Goal: Task Accomplishment & Management: Use online tool/utility

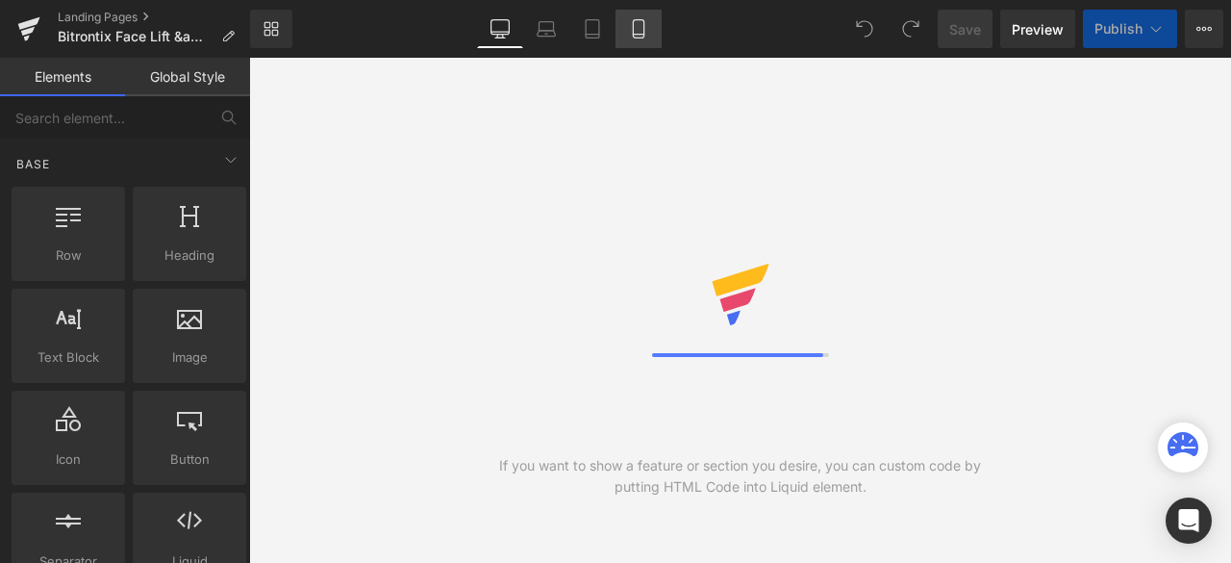
click at [635, 29] on icon at bounding box center [638, 28] width 19 height 19
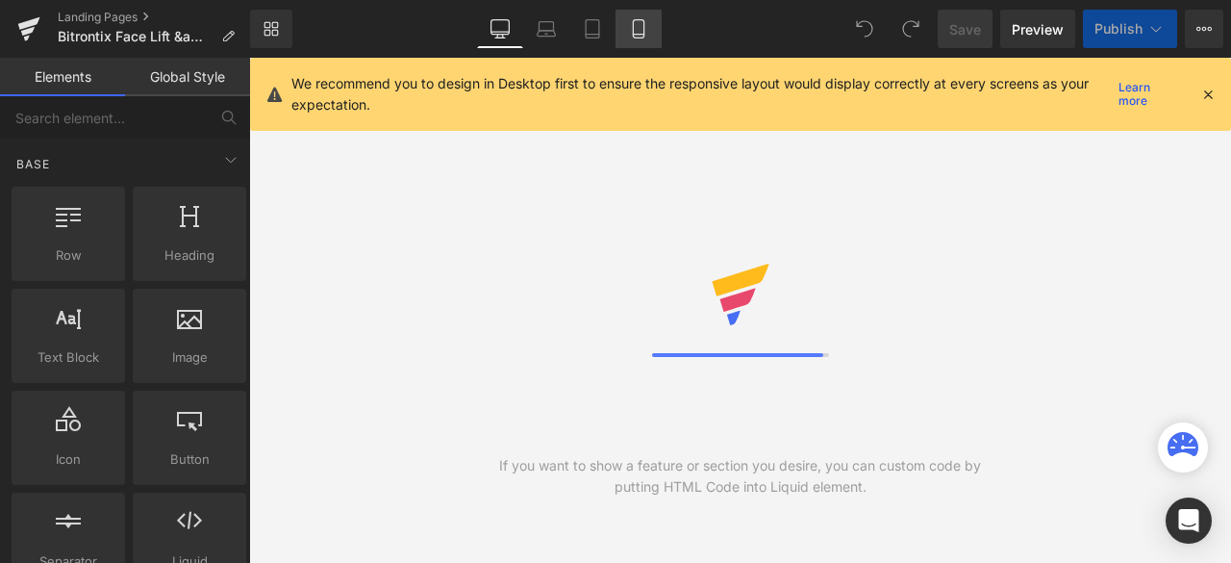
click at [643, 30] on icon at bounding box center [638, 28] width 19 height 19
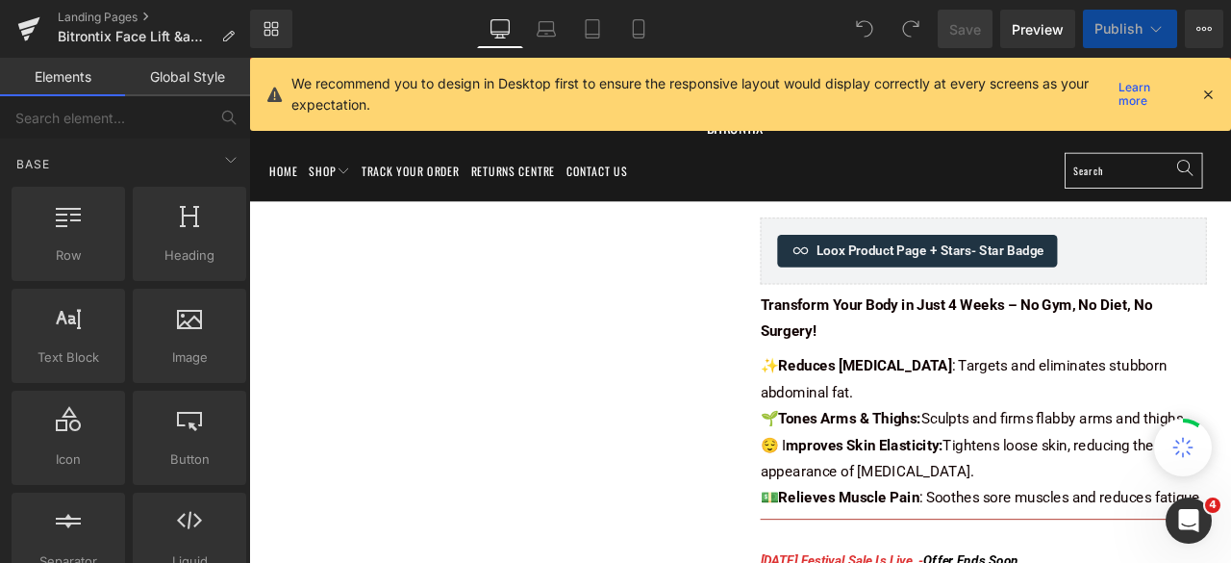
click at [1207, 88] on icon at bounding box center [1207, 94] width 17 height 17
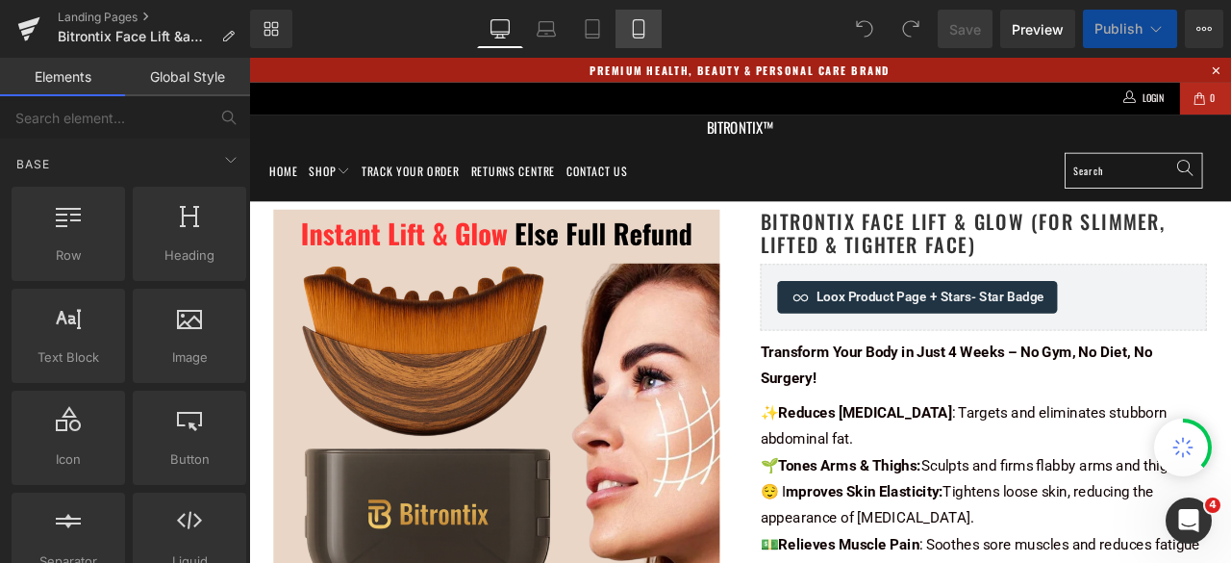
click at [642, 24] on icon at bounding box center [638, 28] width 19 height 19
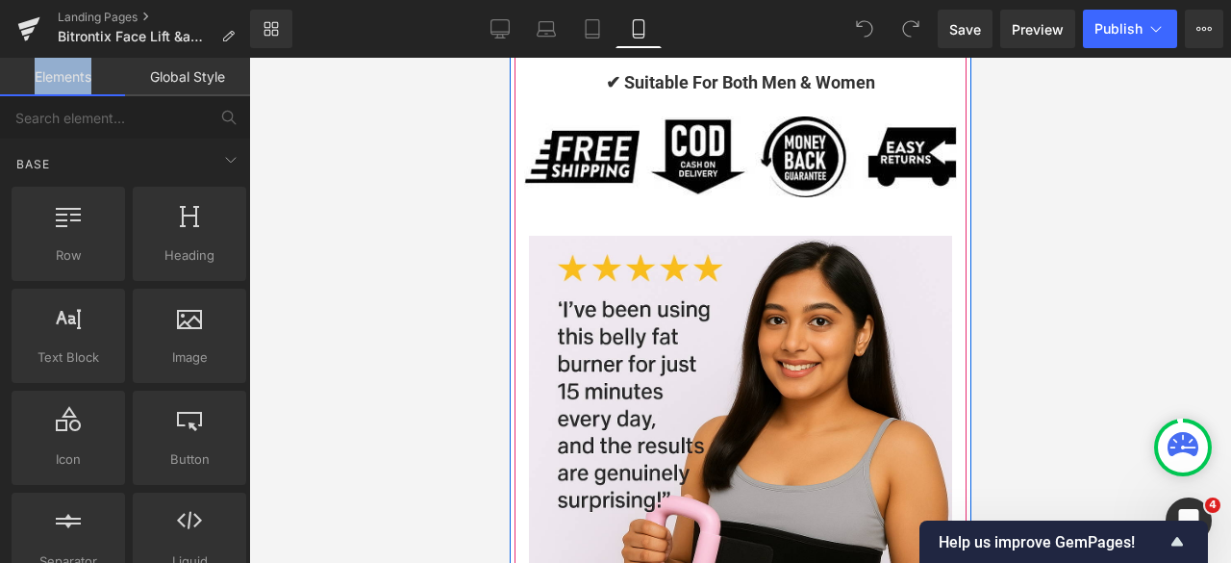
scroll to position [1827, 0]
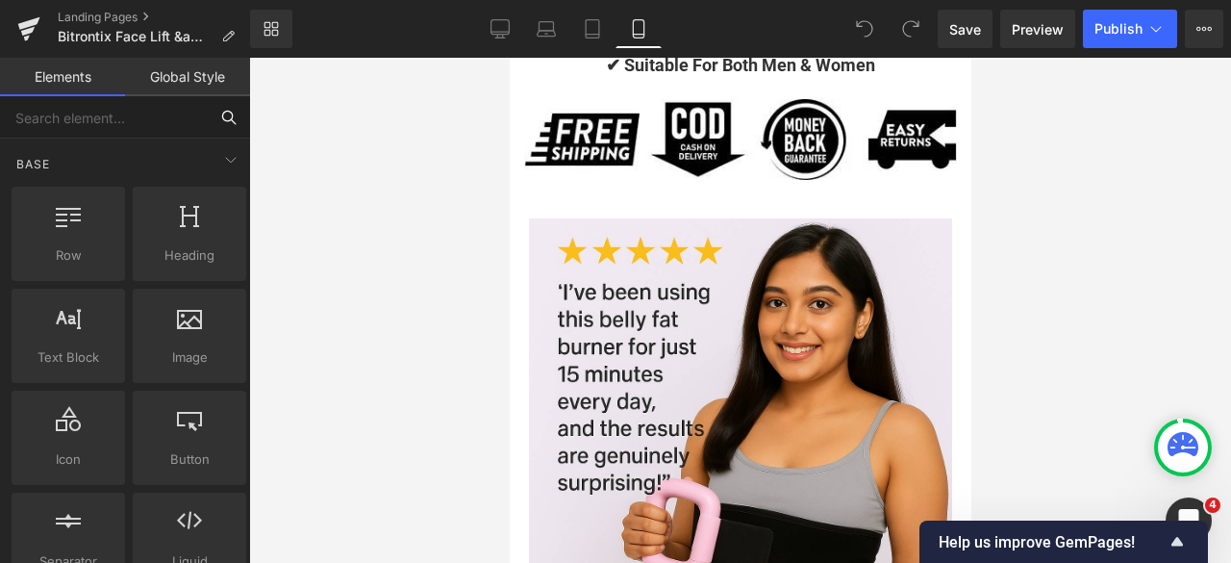
click at [117, 120] on input "text" at bounding box center [104, 117] width 208 height 42
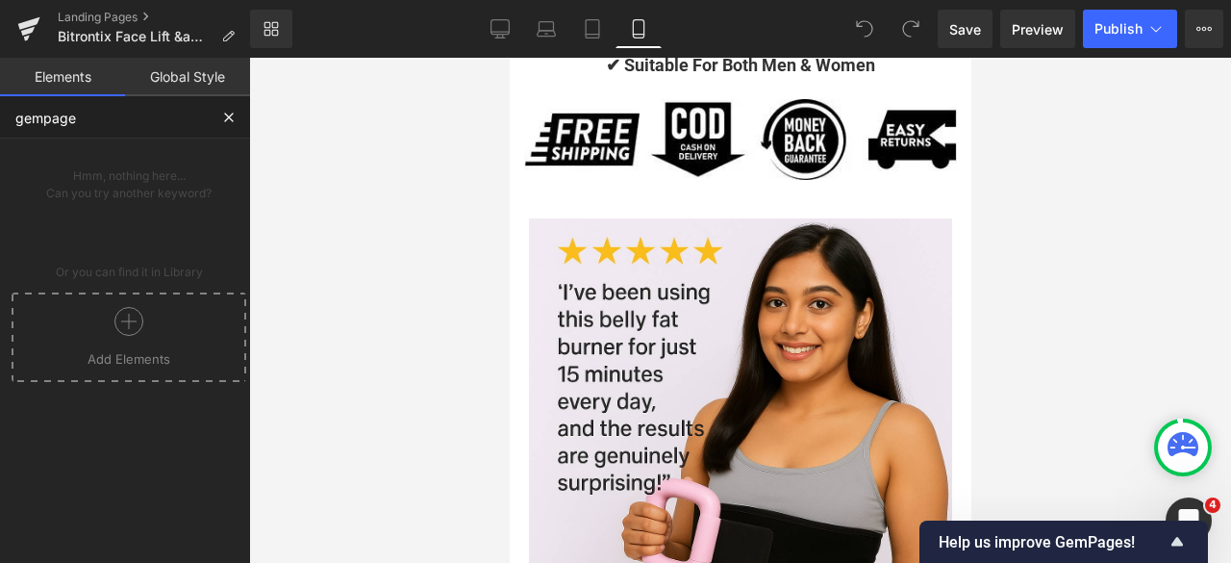
type input "gempages"
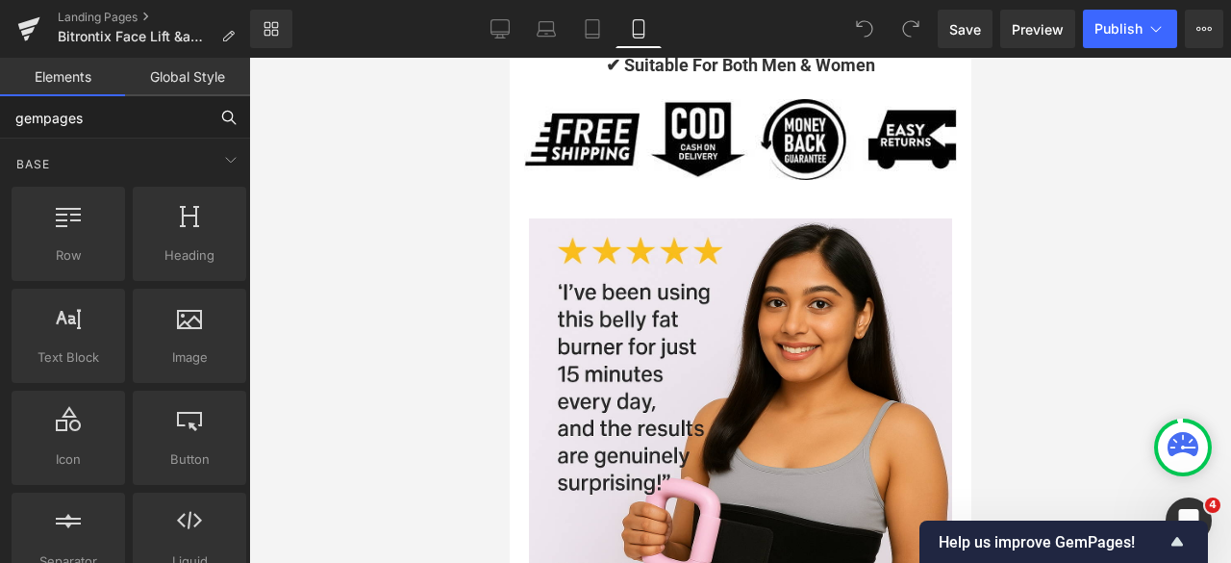
click at [124, 118] on input "gempages" at bounding box center [104, 117] width 208 height 42
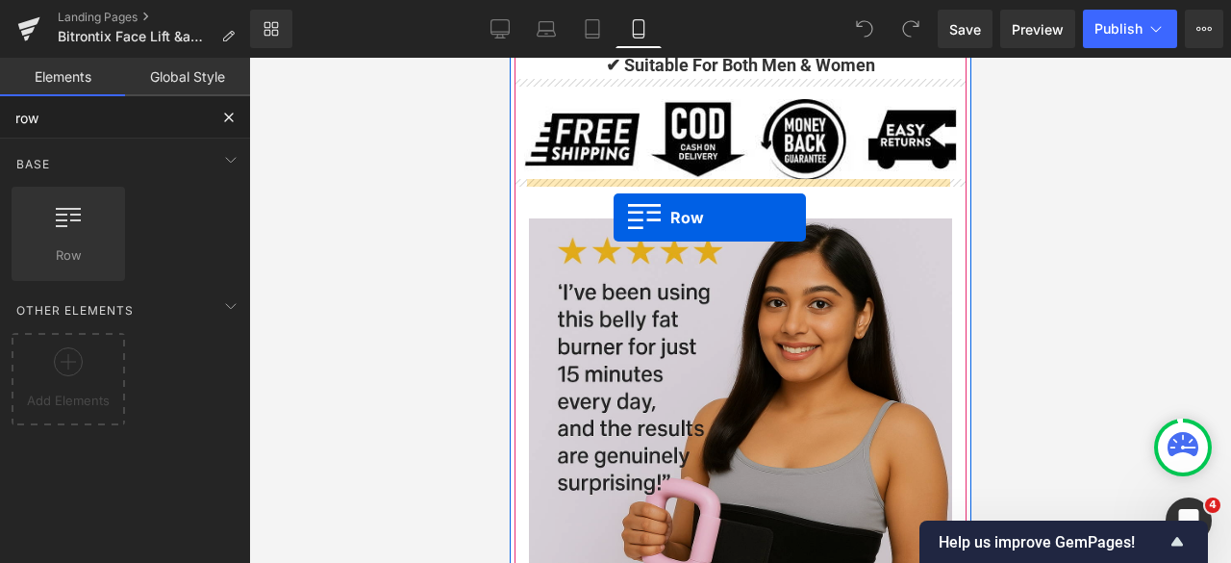
drag, startPoint x: 573, startPoint y: 291, endPoint x: 613, endPoint y: 217, distance: 83.9
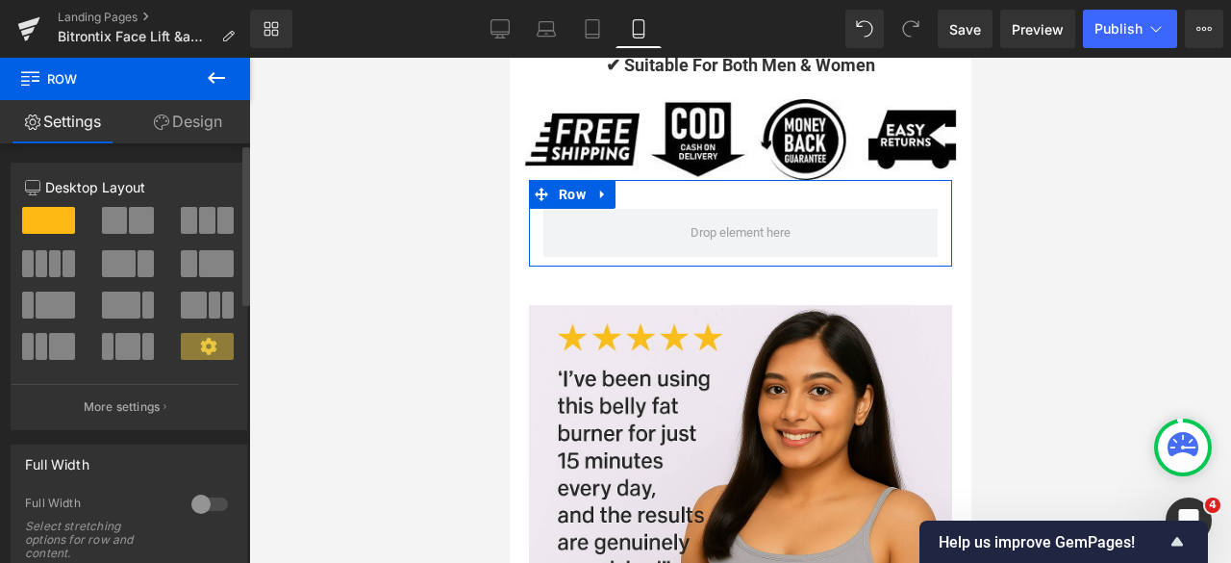
click at [192, 223] on button at bounding box center [208, 220] width 55 height 27
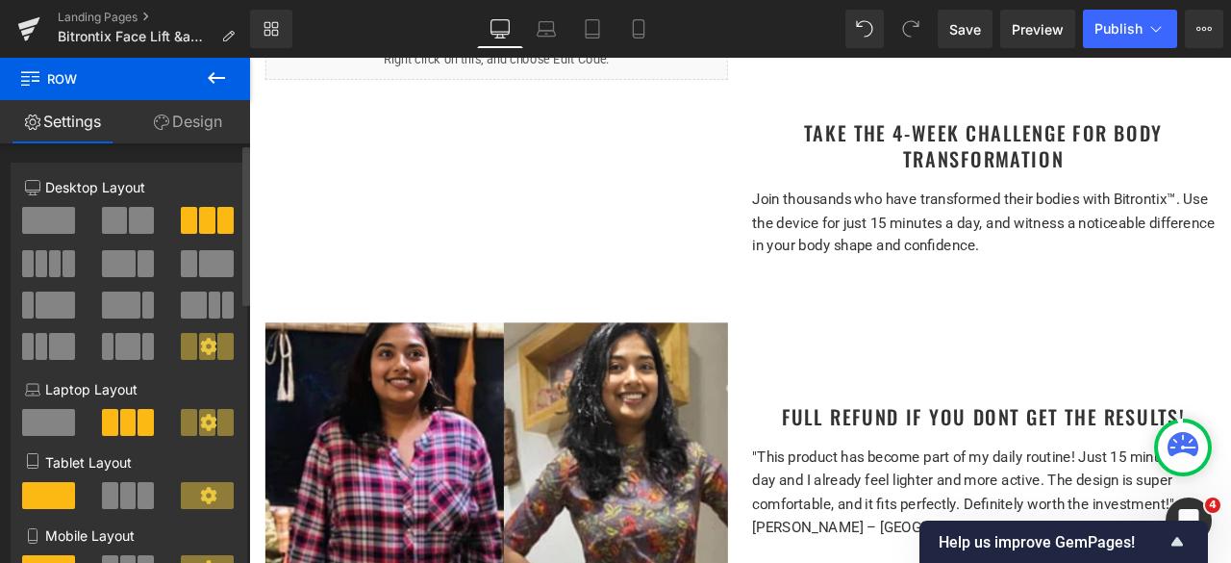
scroll to position [0, 0]
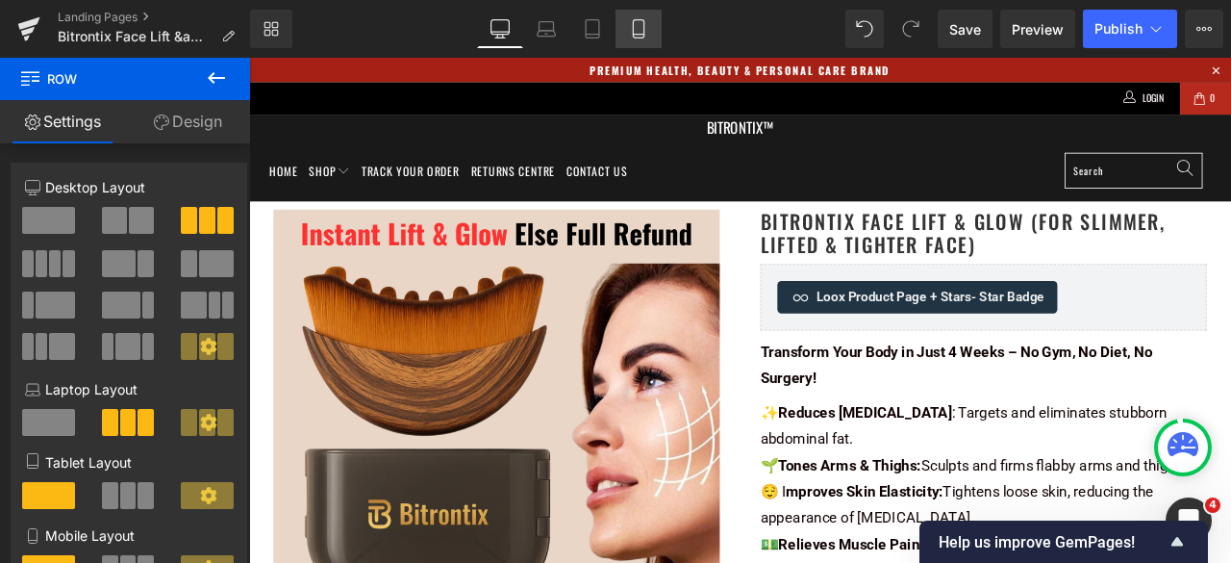
click at [645, 29] on icon at bounding box center [638, 28] width 19 height 19
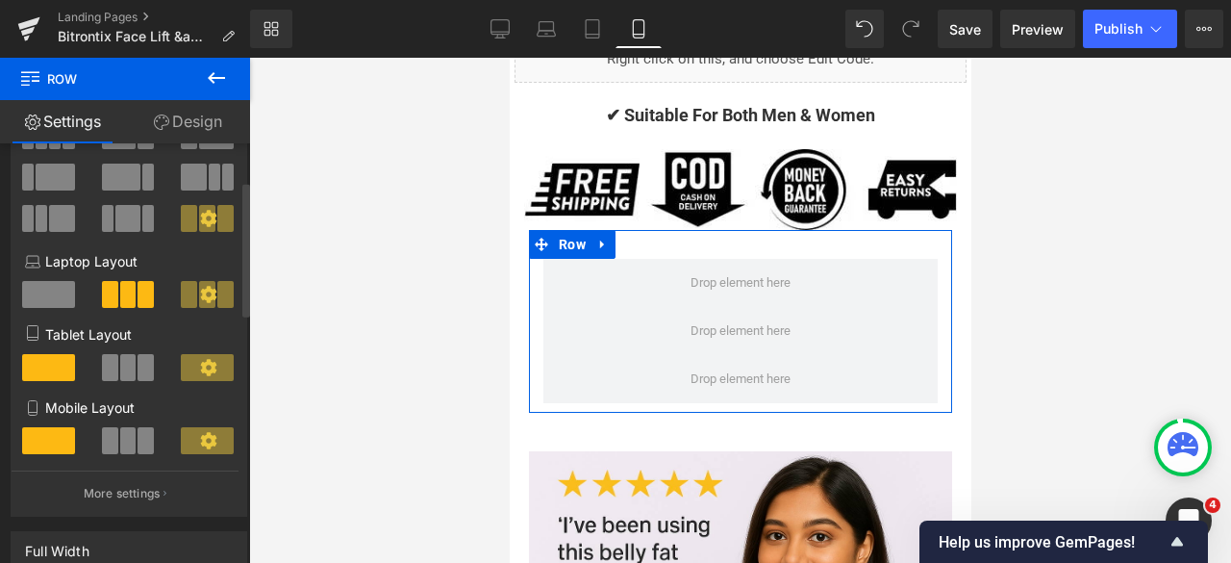
scroll to position [192, 0]
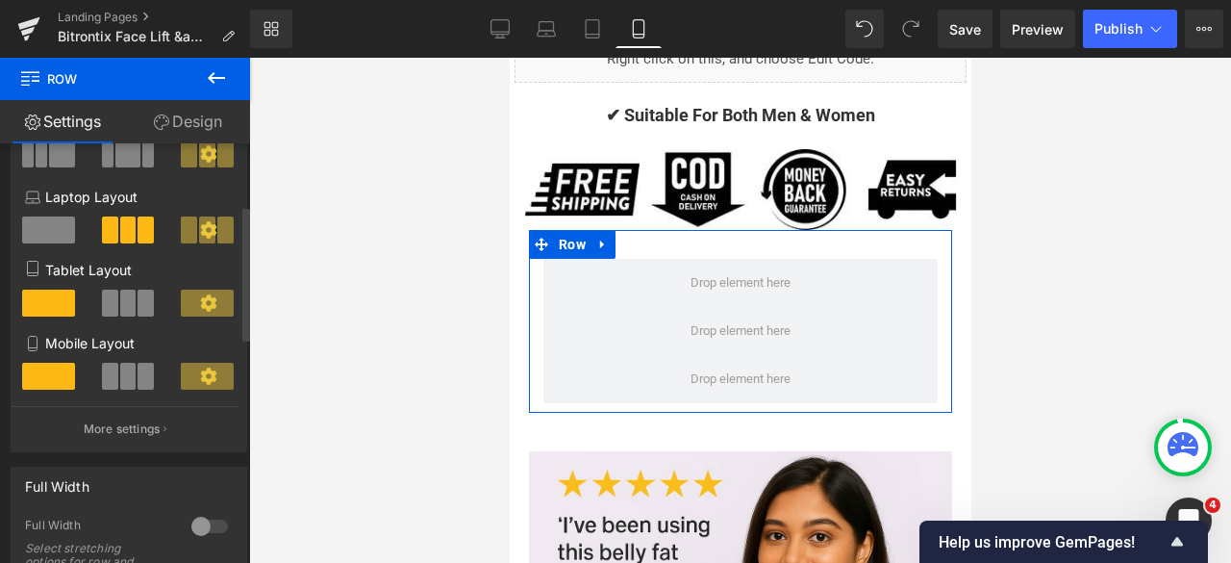
click at [123, 383] on span at bounding box center [128, 376] width 16 height 27
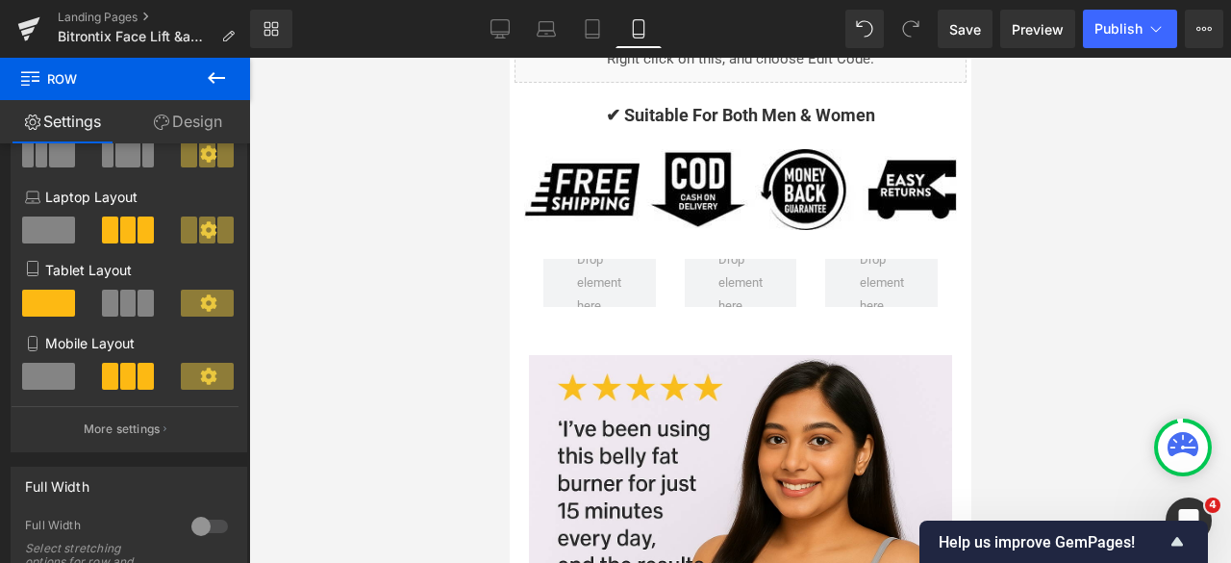
click at [213, 72] on icon at bounding box center [216, 77] width 23 height 23
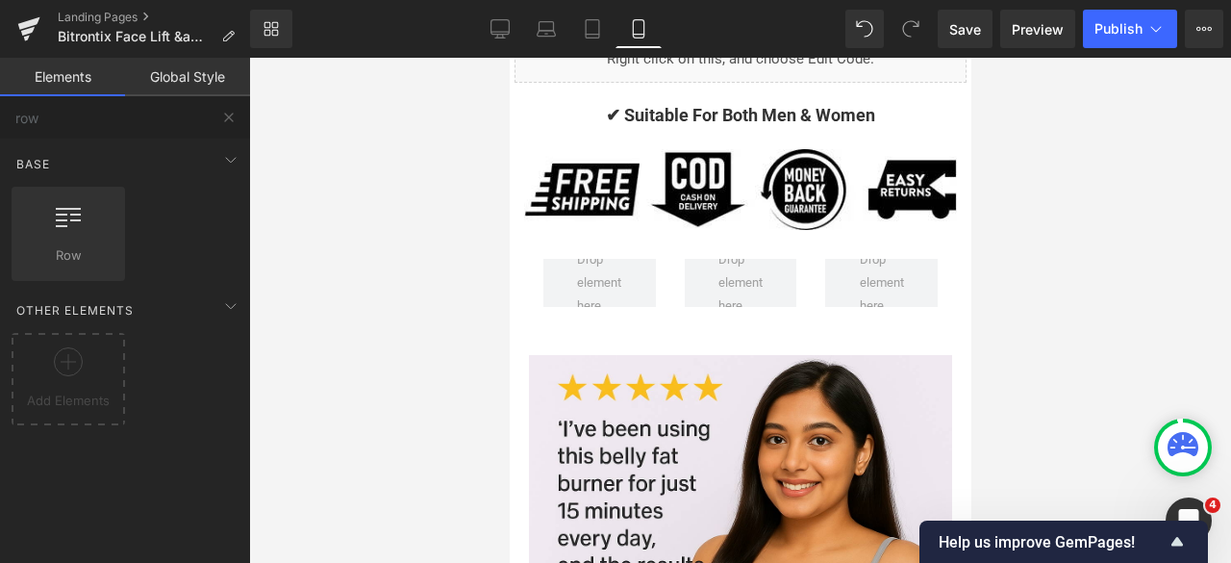
click at [232, 108] on button at bounding box center [229, 117] width 42 height 42
click at [111, 116] on input "row" at bounding box center [104, 117] width 208 height 42
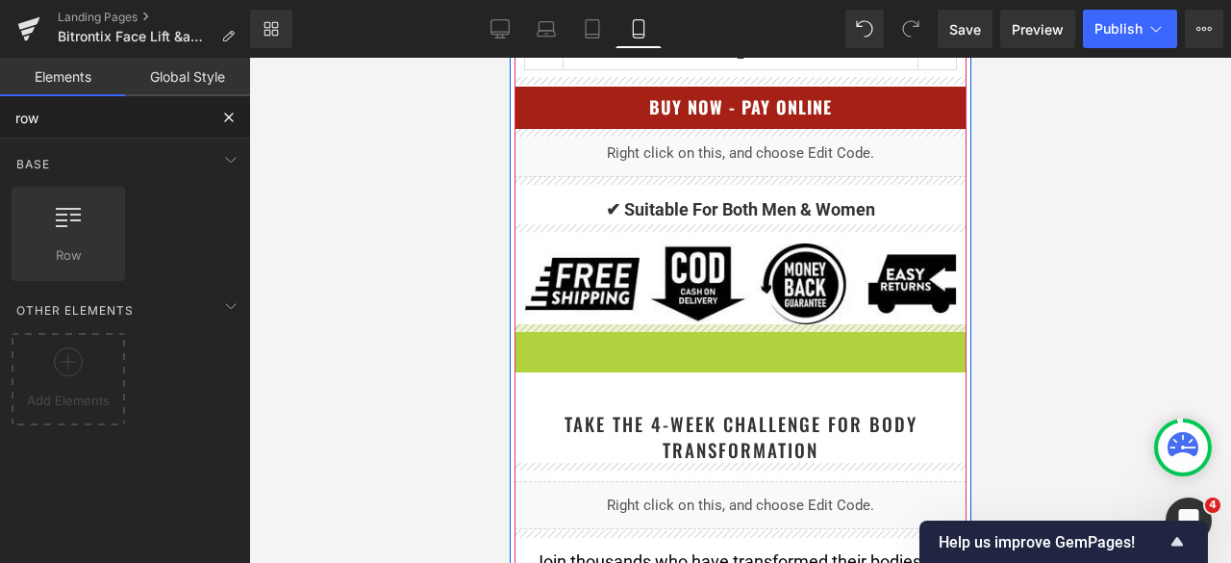
scroll to position [1681, 0]
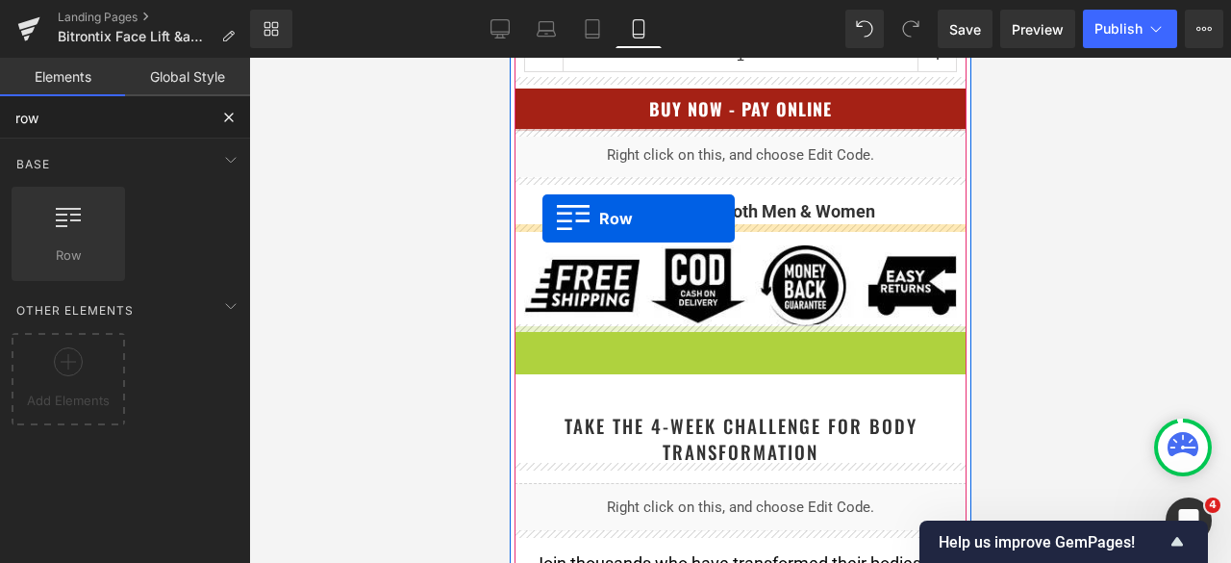
drag, startPoint x: 537, startPoint y: 234, endPoint x: 540, endPoint y: 219, distance: 14.9
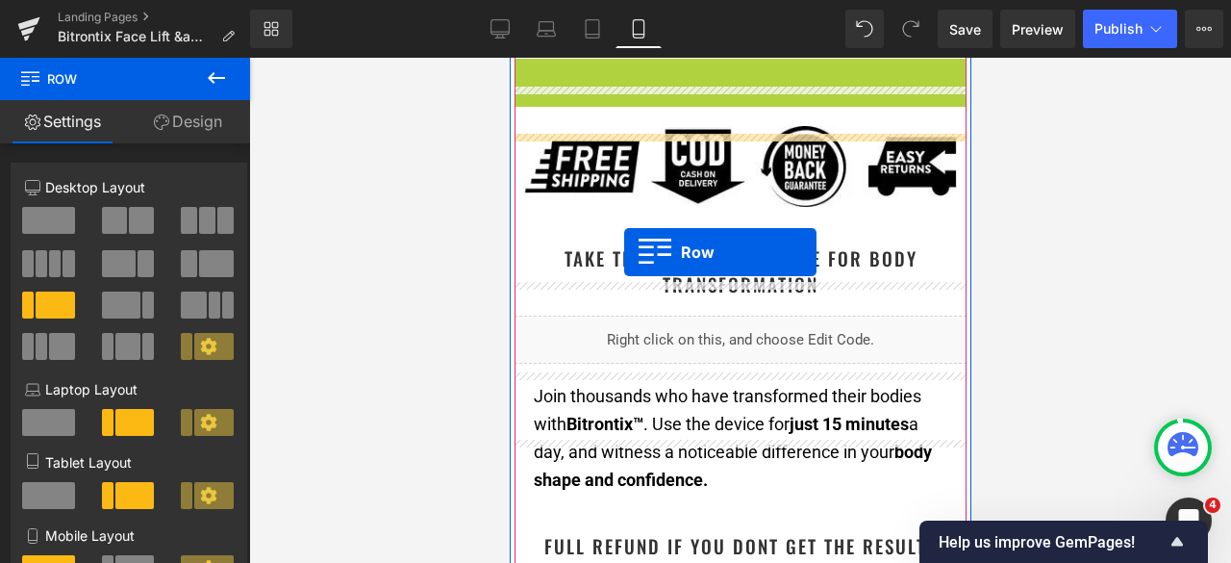
scroll to position [1873, 0]
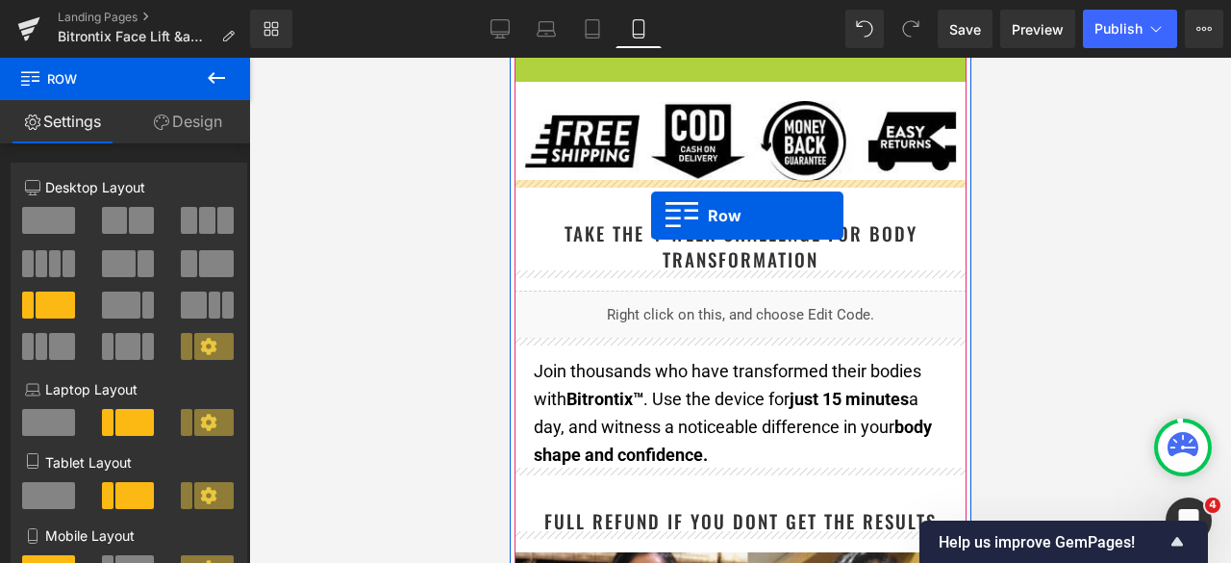
drag, startPoint x: 534, startPoint y: 239, endPoint x: 650, endPoint y: 216, distance: 118.6
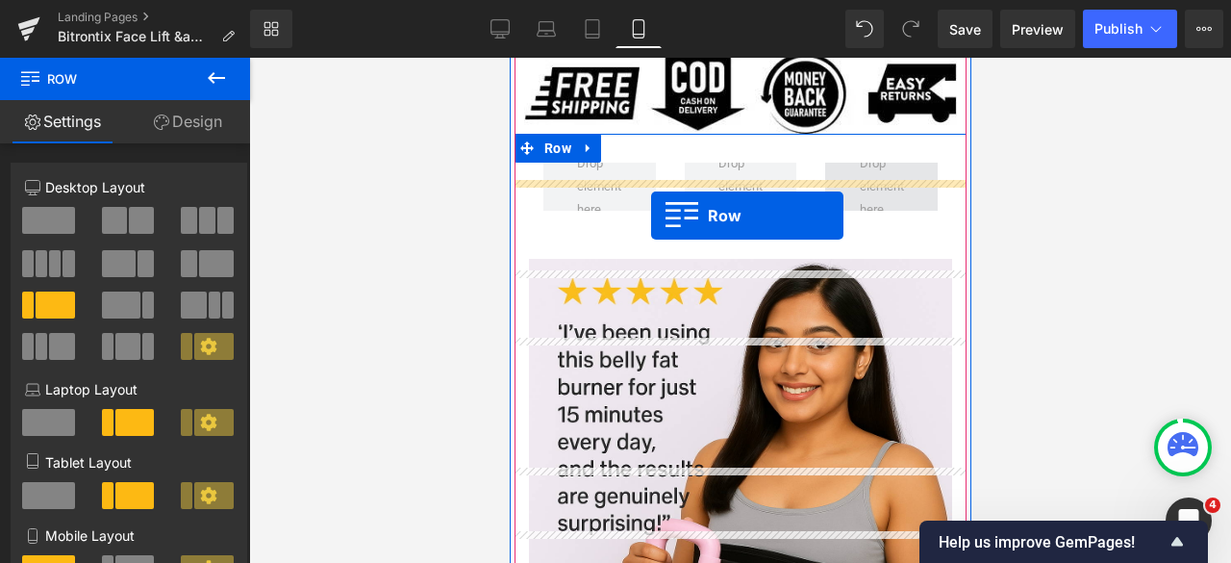
scroll to position [1825, 0]
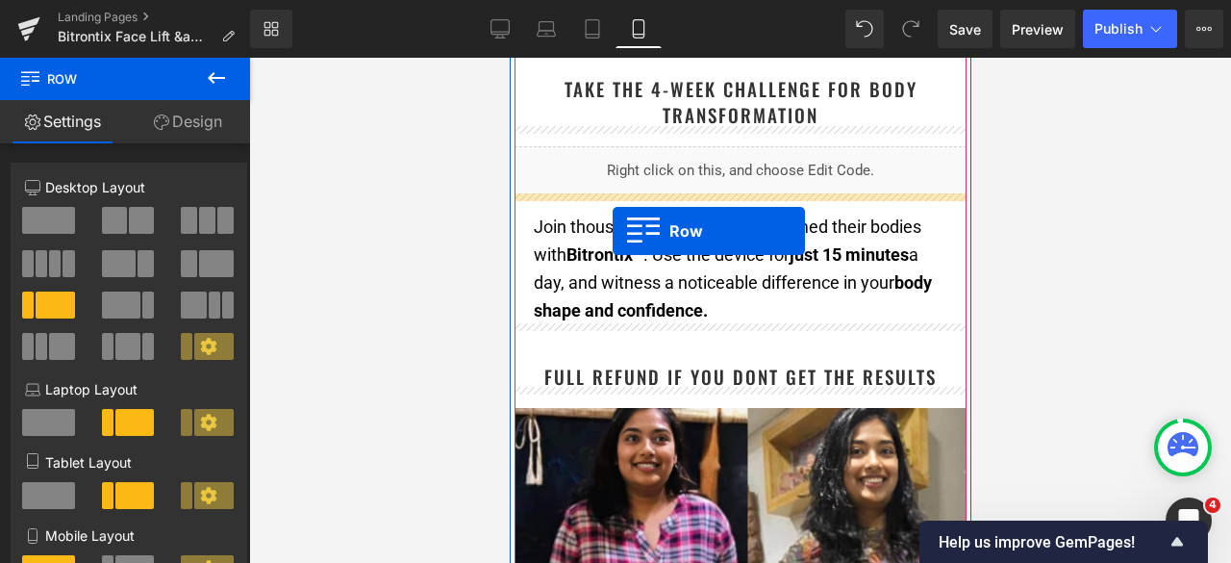
drag, startPoint x: 542, startPoint y: 199, endPoint x: 612, endPoint y: 231, distance: 76.2
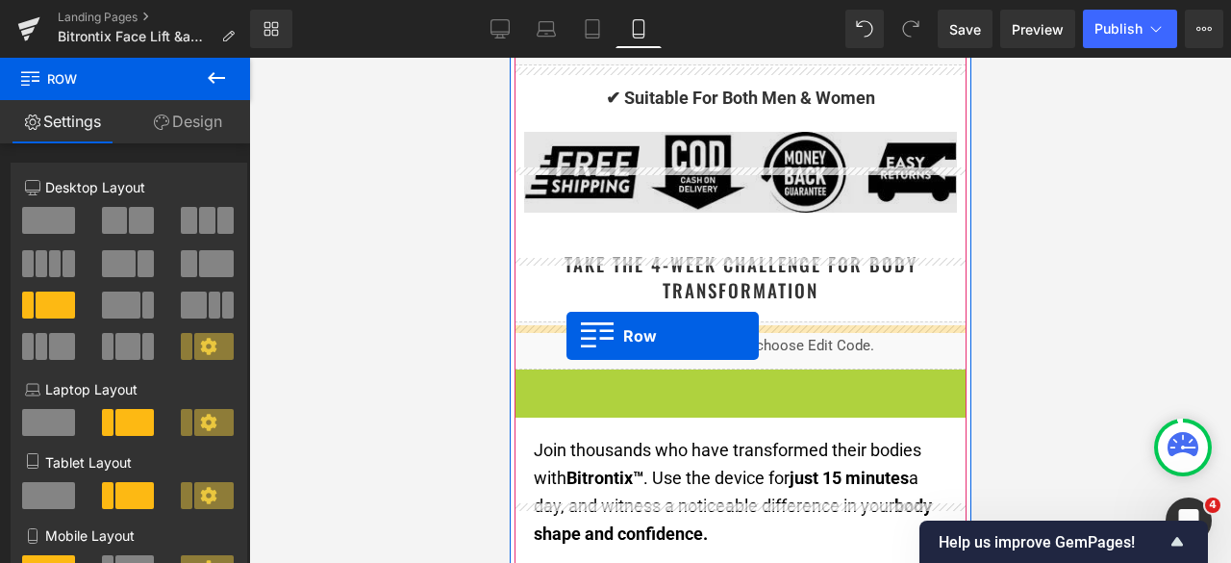
scroll to position [1777, 0]
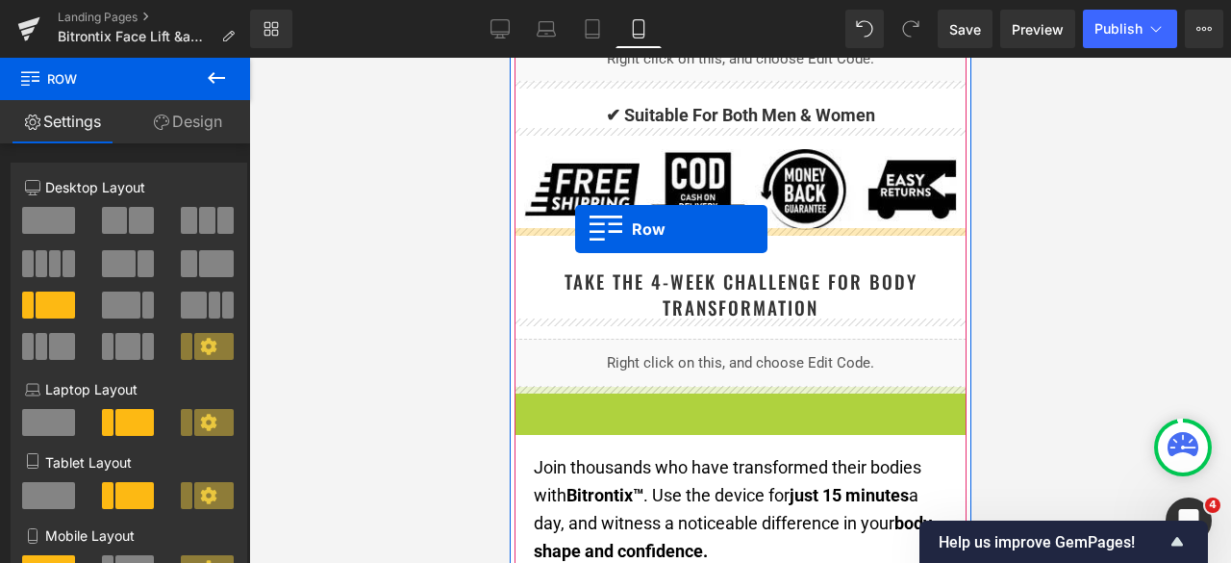
drag, startPoint x: 539, startPoint y: 205, endPoint x: 574, endPoint y: 230, distance: 43.5
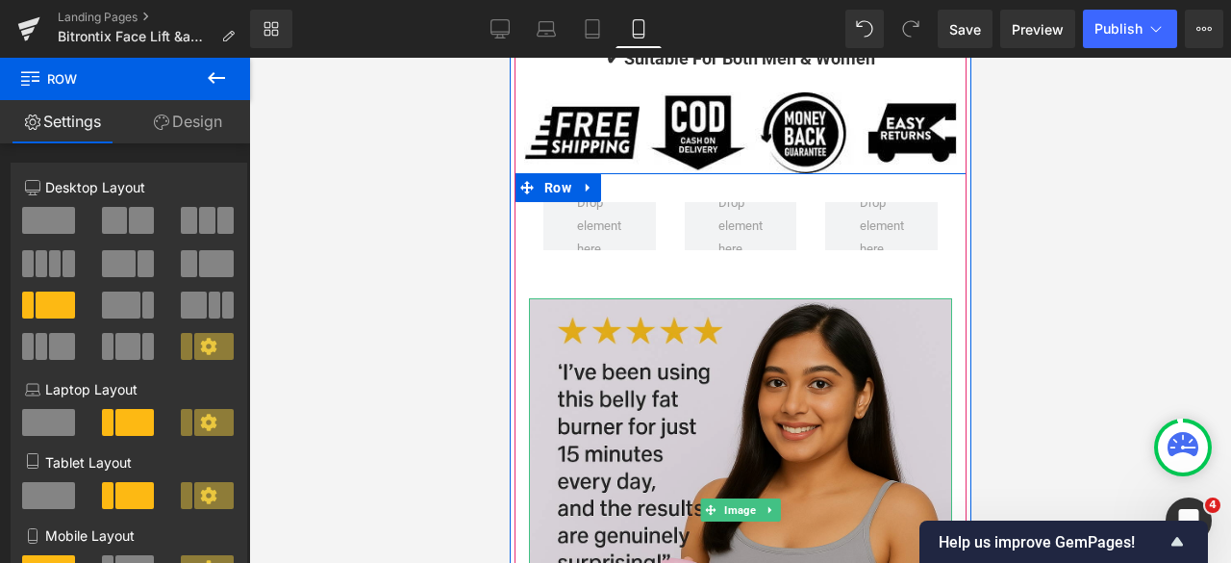
scroll to position [1873, 0]
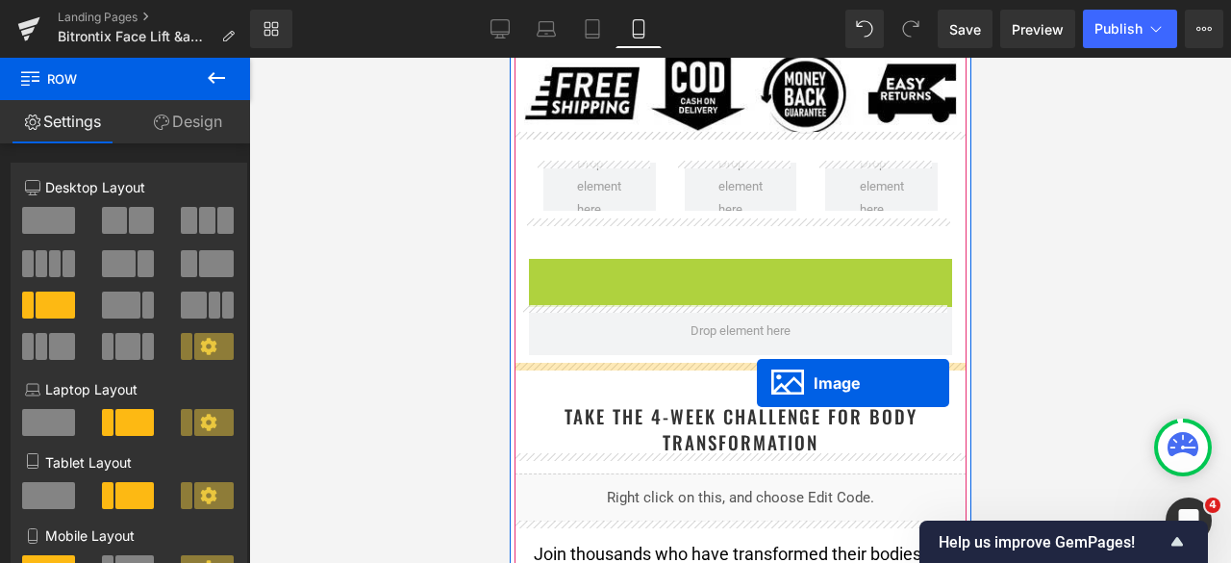
drag, startPoint x: 720, startPoint y: 470, endPoint x: 756, endPoint y: 384, distance: 93.6
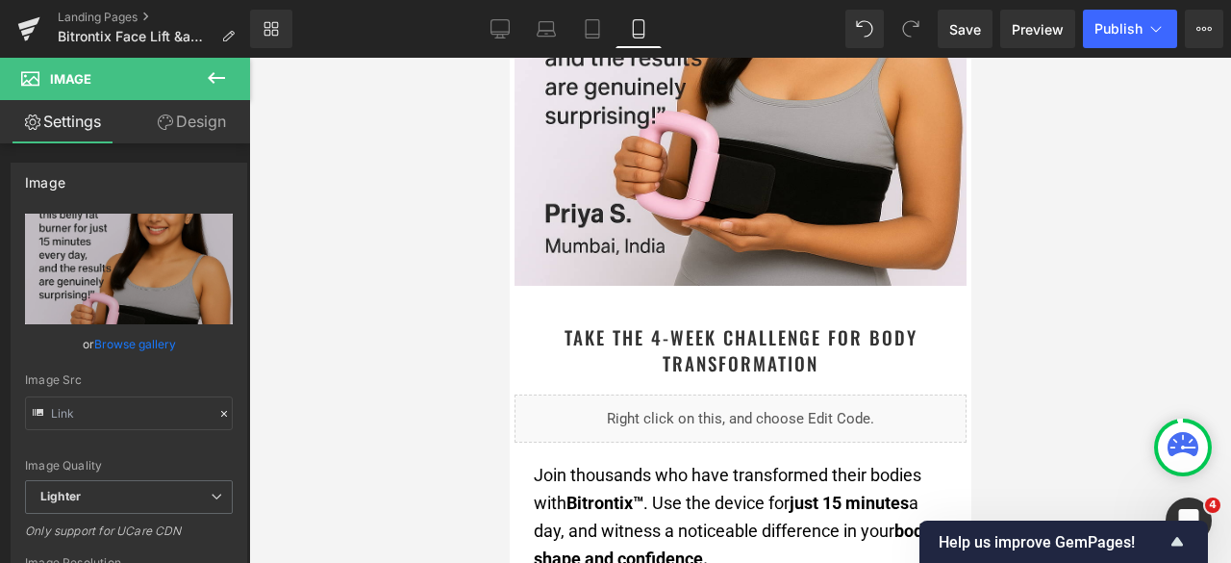
scroll to position [2450, 0]
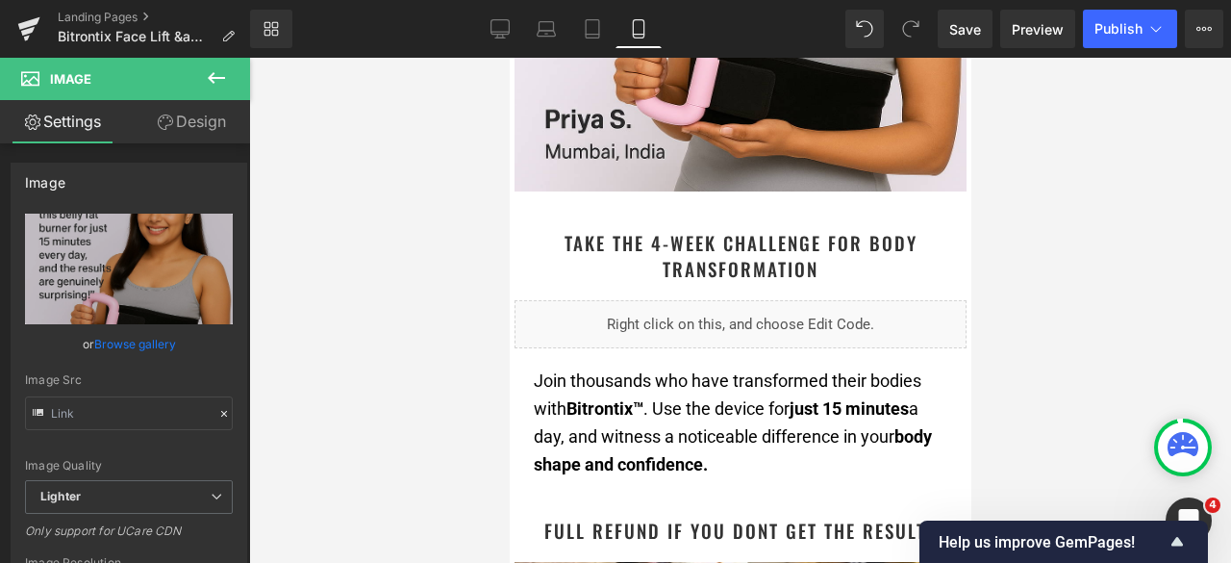
click at [756, 261] on div "Take the 4-Week Challenge for body transformation Heading" at bounding box center [739, 255] width 433 height 51
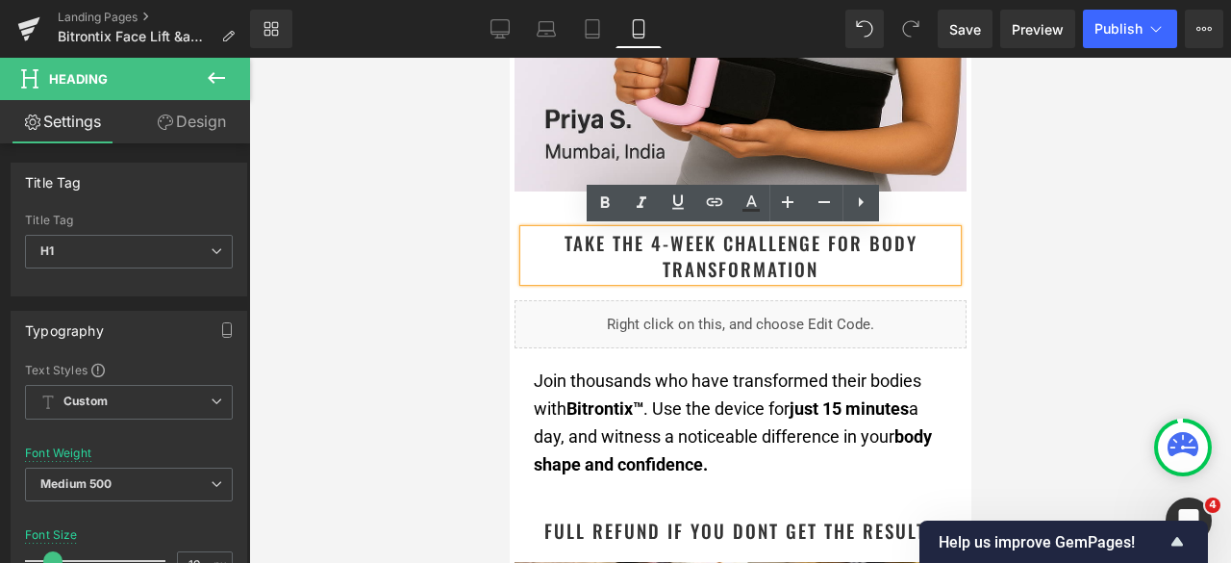
click at [1142, 251] on div at bounding box center [740, 310] width 982 height 505
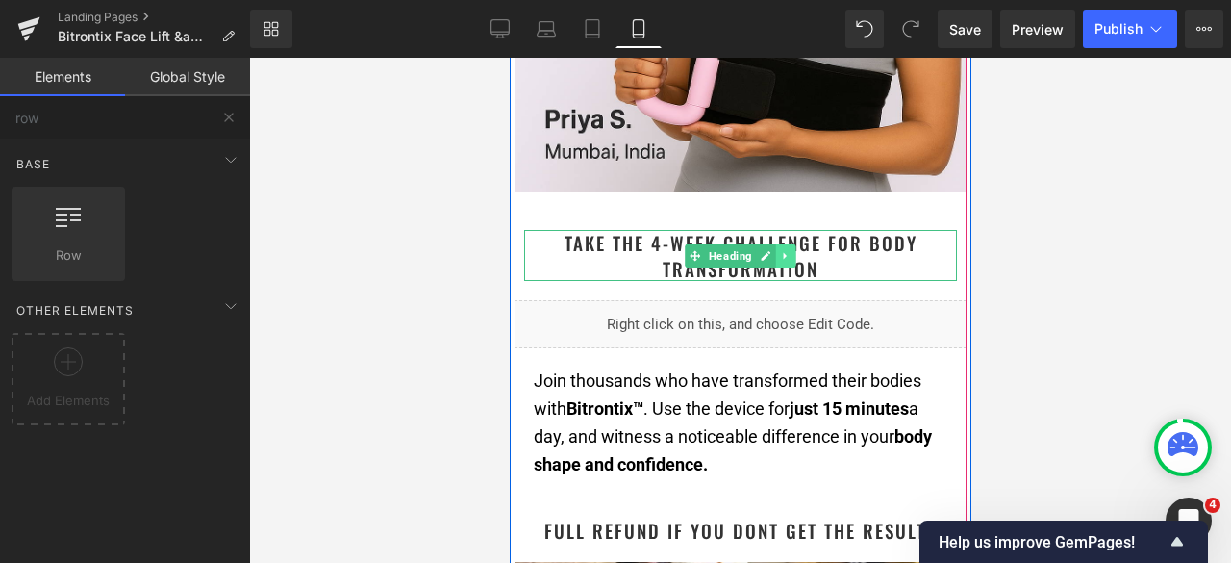
click at [781, 255] on icon at bounding box center [785, 256] width 11 height 12
click at [769, 253] on icon at bounding box center [774, 255] width 11 height 11
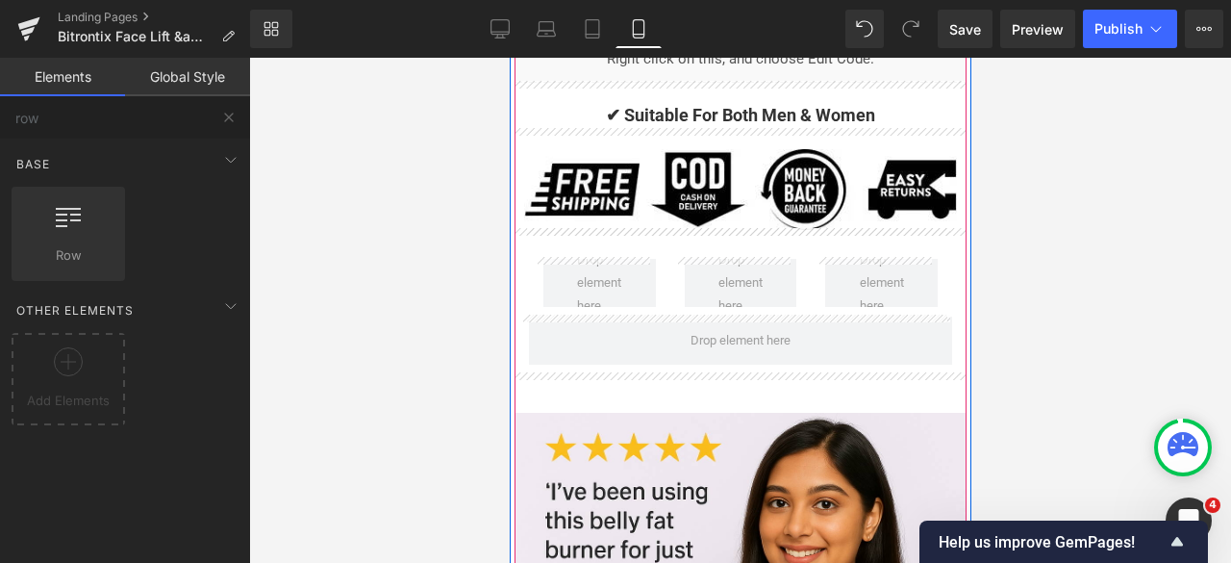
scroll to position [1681, 0]
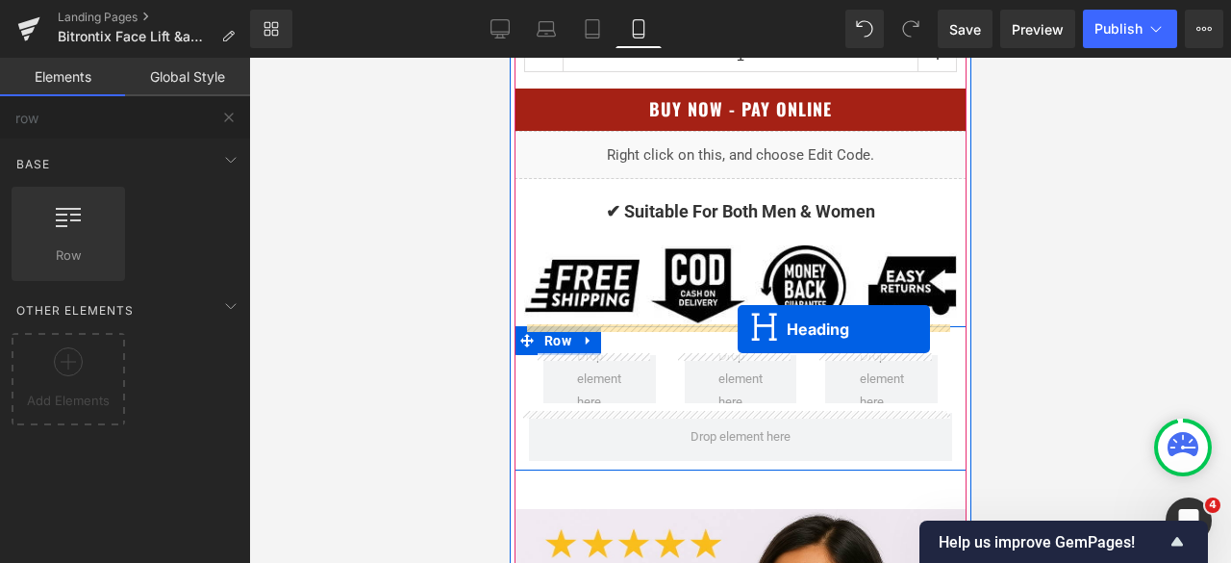
drag, startPoint x: 708, startPoint y: 342, endPoint x: 737, endPoint y: 330, distance: 31.4
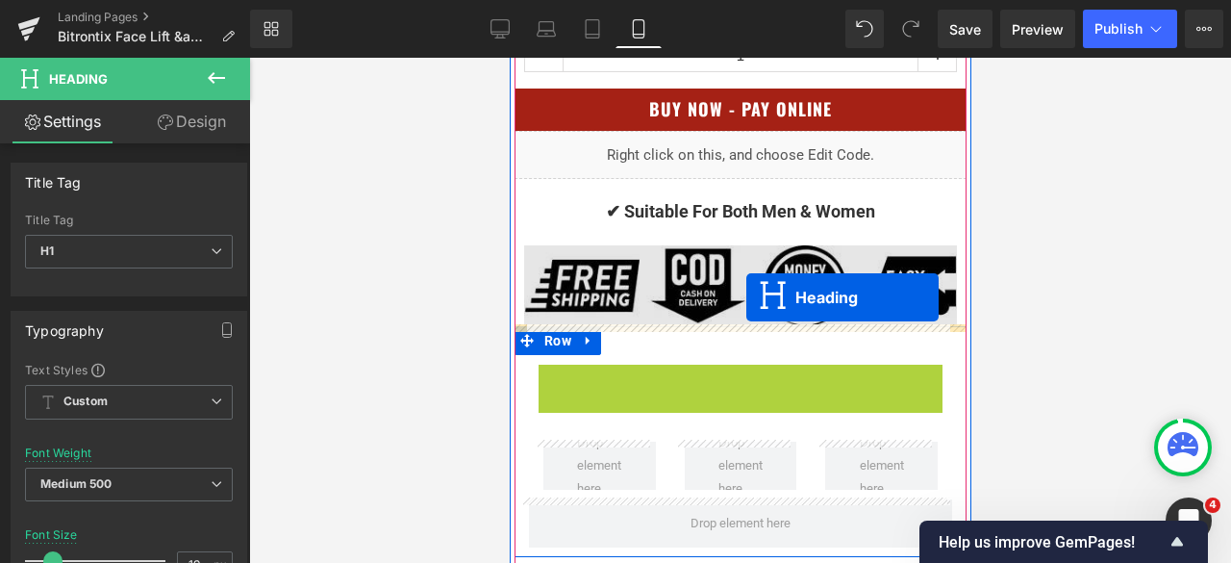
drag, startPoint x: 716, startPoint y: 378, endPoint x: 745, endPoint y: 298, distance: 84.9
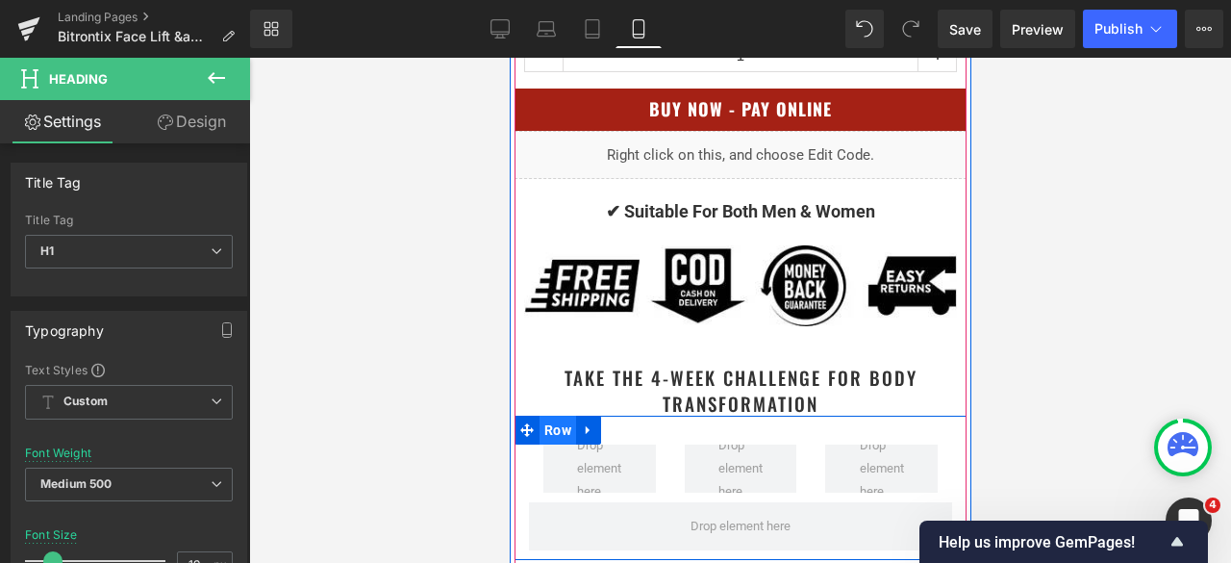
click at [543, 436] on span "Row" at bounding box center [557, 429] width 37 height 29
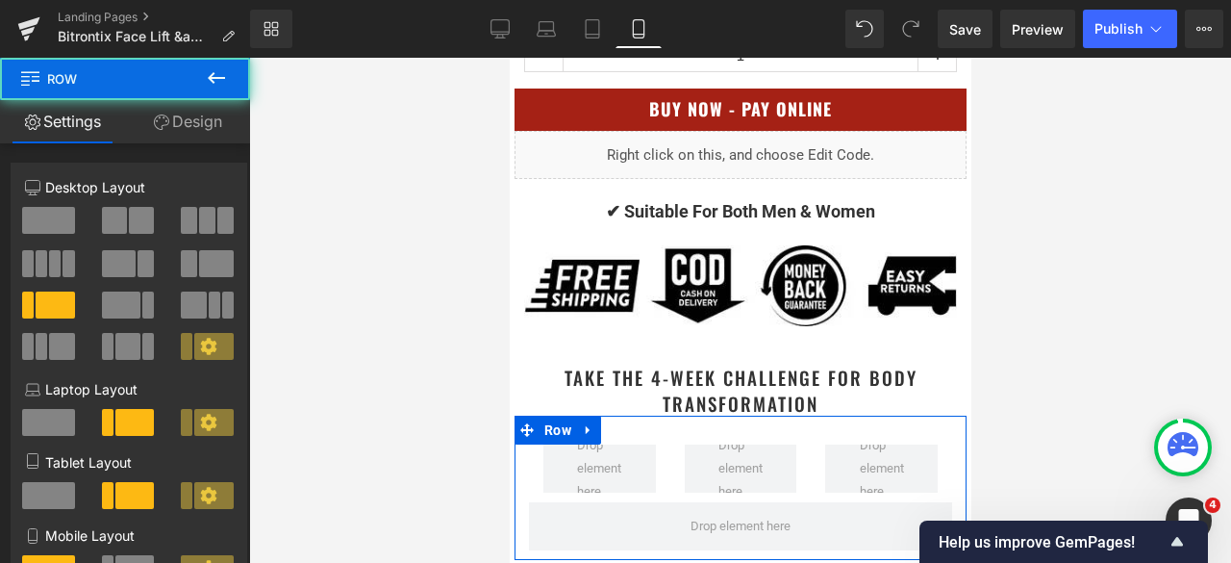
click at [209, 125] on link "Design" at bounding box center [187, 121] width 125 height 43
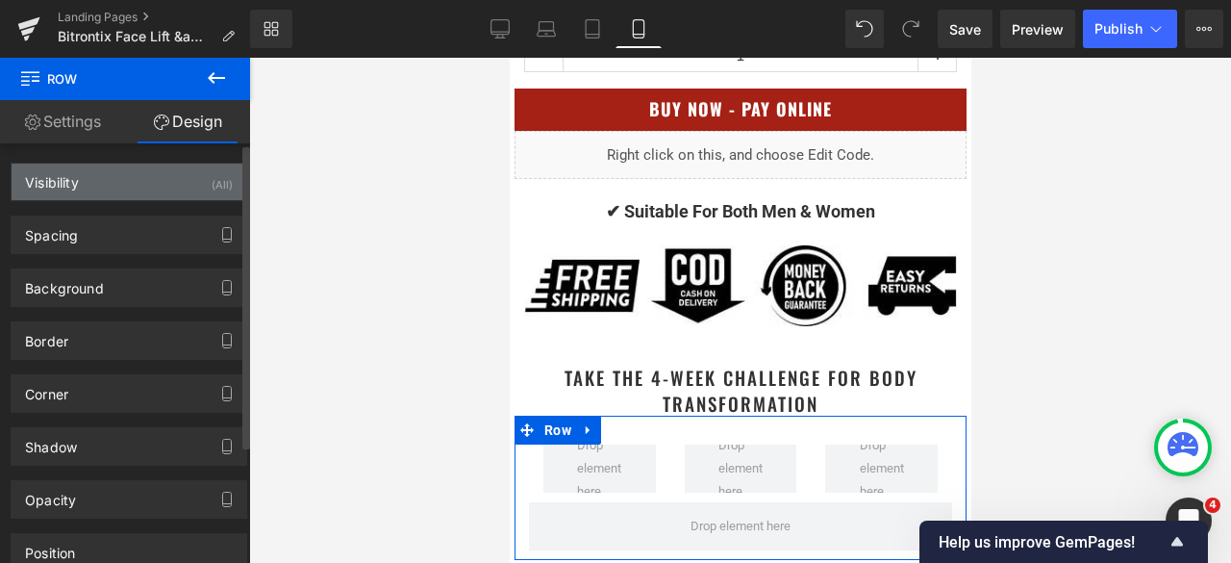
click at [174, 189] on div "Visibility (All)" at bounding box center [129, 181] width 235 height 37
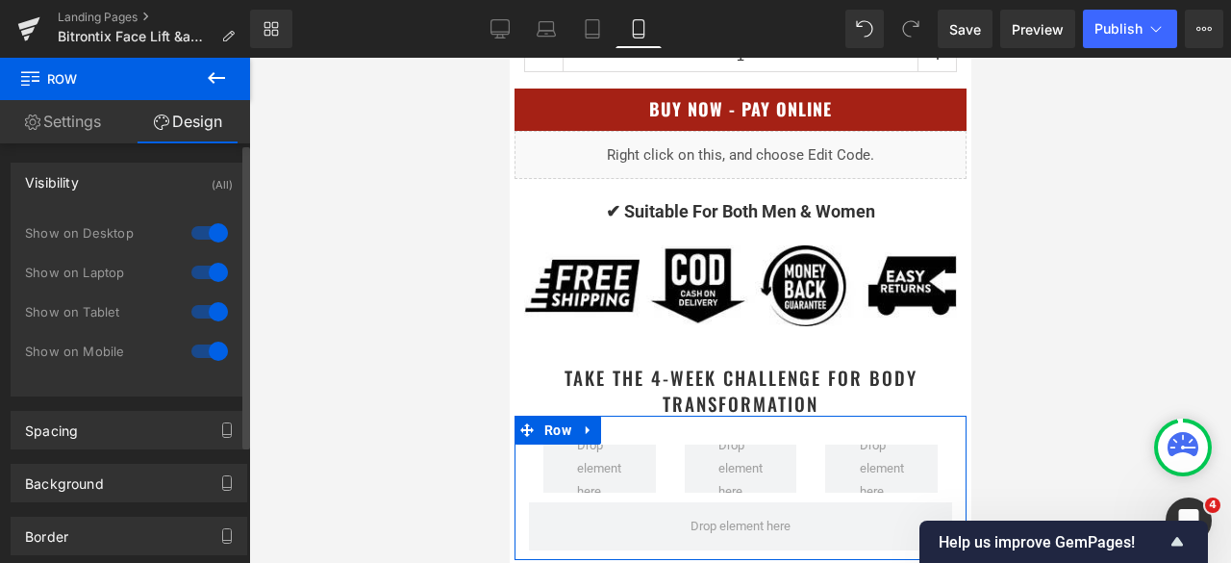
click at [190, 314] on div at bounding box center [210, 311] width 46 height 31
click at [190, 264] on div at bounding box center [210, 272] width 46 height 31
click at [194, 232] on div at bounding box center [210, 232] width 46 height 31
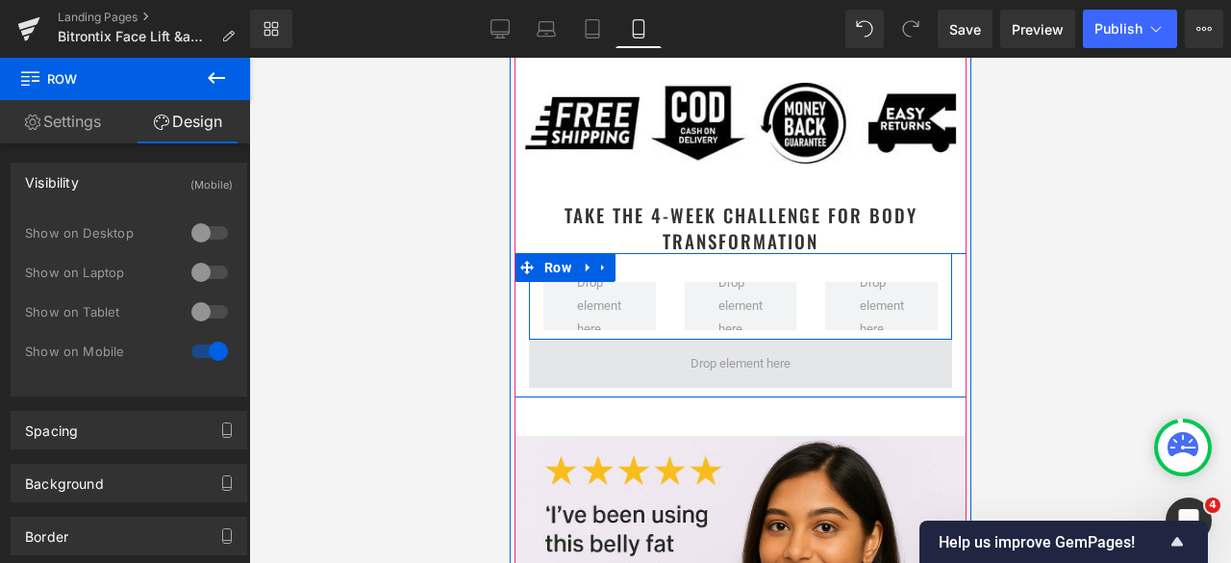
scroll to position [1873, 0]
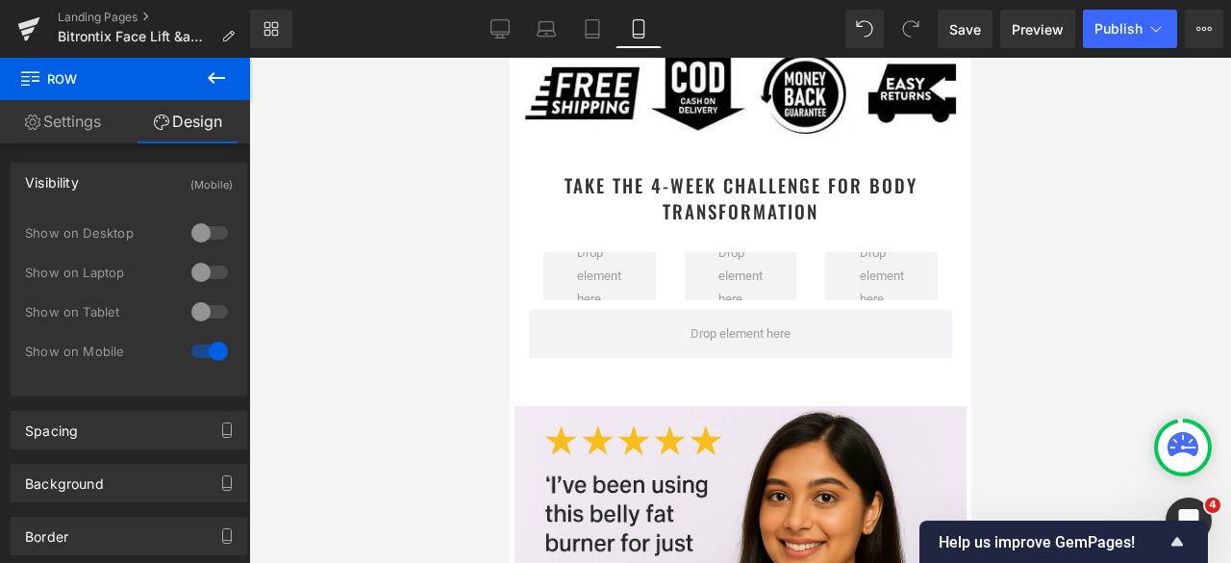
click at [209, 70] on icon at bounding box center [216, 77] width 23 height 23
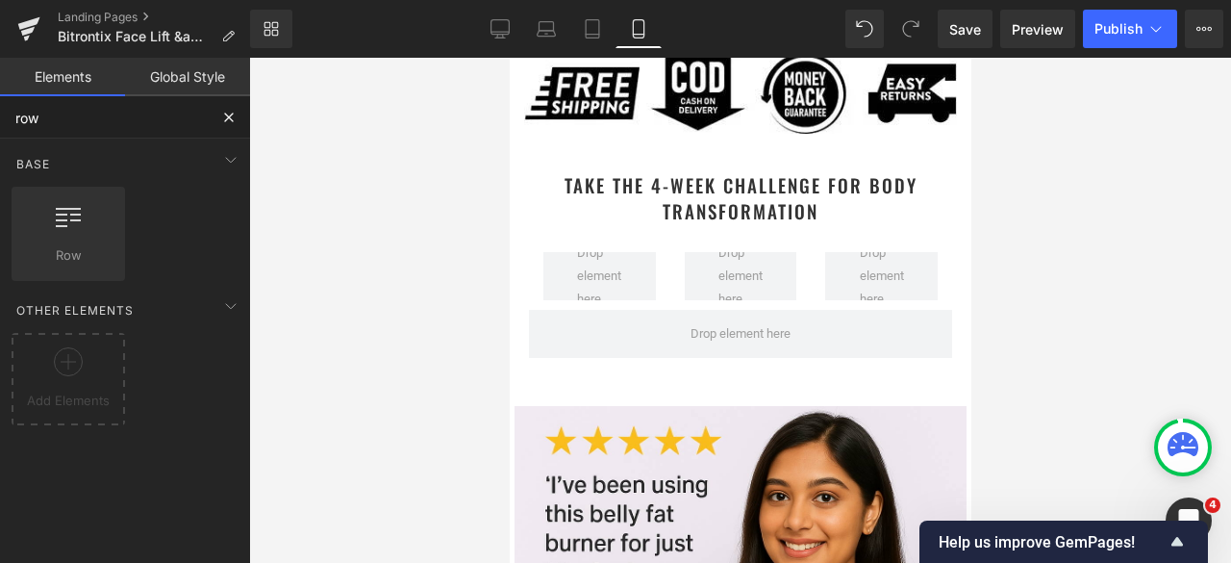
click at [96, 128] on input "row" at bounding box center [104, 117] width 208 height 42
drag, startPoint x: 96, startPoint y: 128, endPoint x: 0, endPoint y: 127, distance: 96.2
click at [0, 127] on input "row" at bounding box center [104, 117] width 208 height 42
type input "liquid"
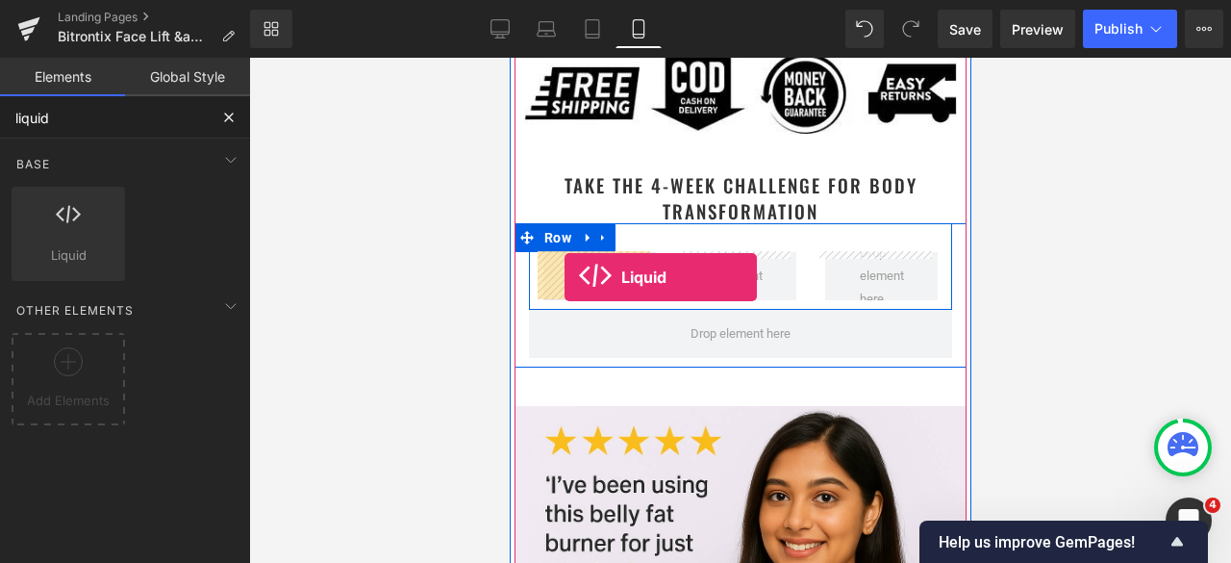
drag, startPoint x: 588, startPoint y: 311, endPoint x: 564, endPoint y: 278, distance: 40.6
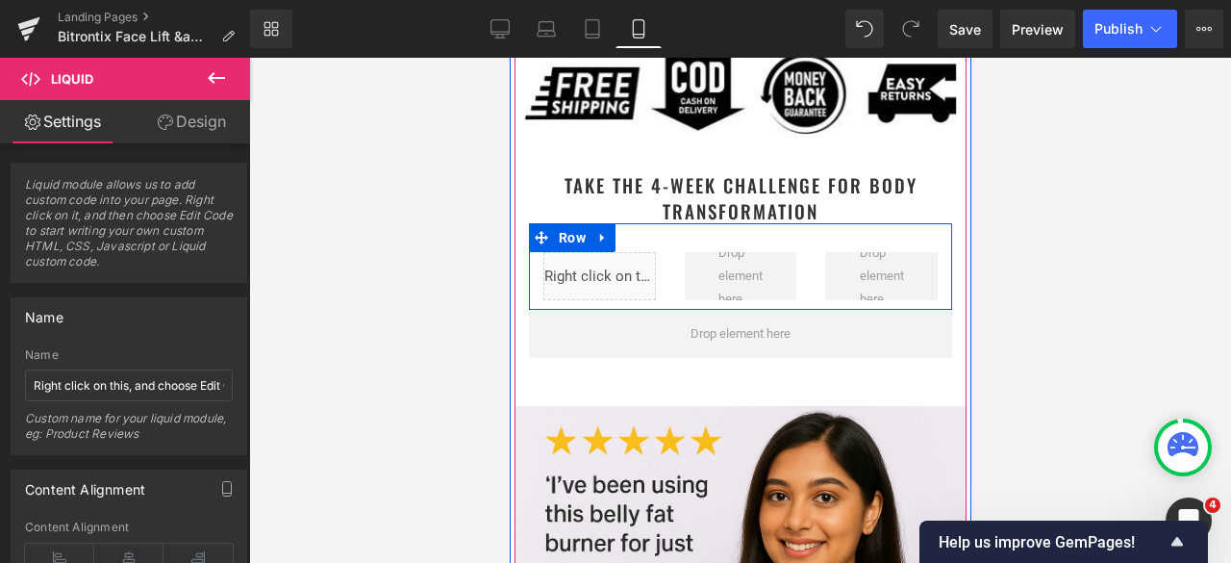
click at [615, 263] on div "Liquid" at bounding box center [598, 276] width 113 height 48
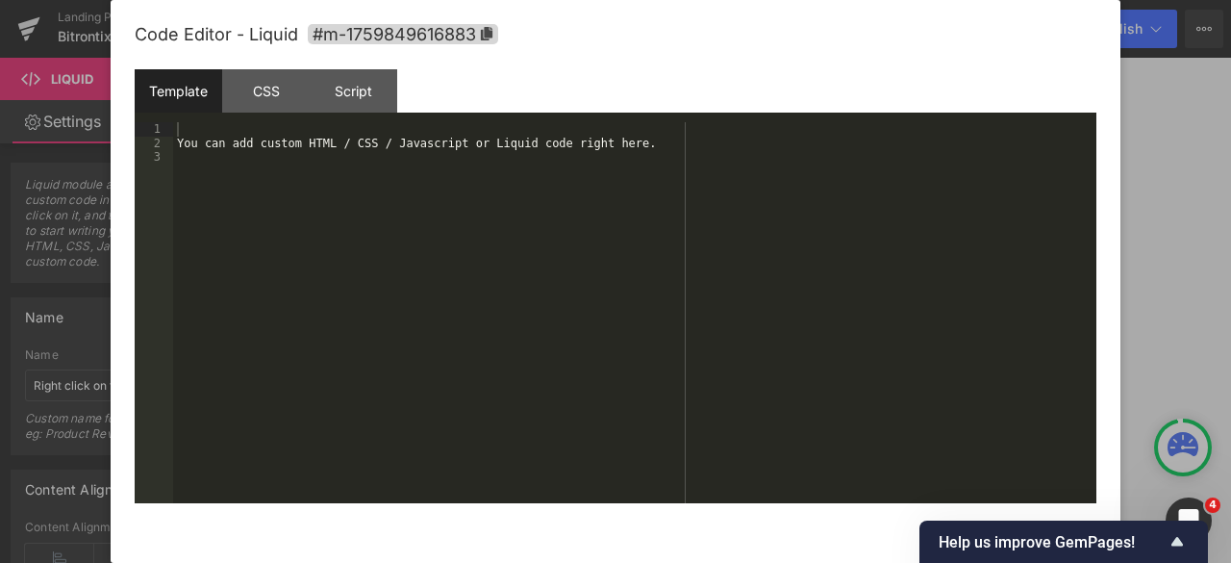
click at [418, 230] on div "You can add custom HTML / CSS / Javascript or Liquid code right here." at bounding box center [634, 326] width 923 height 409
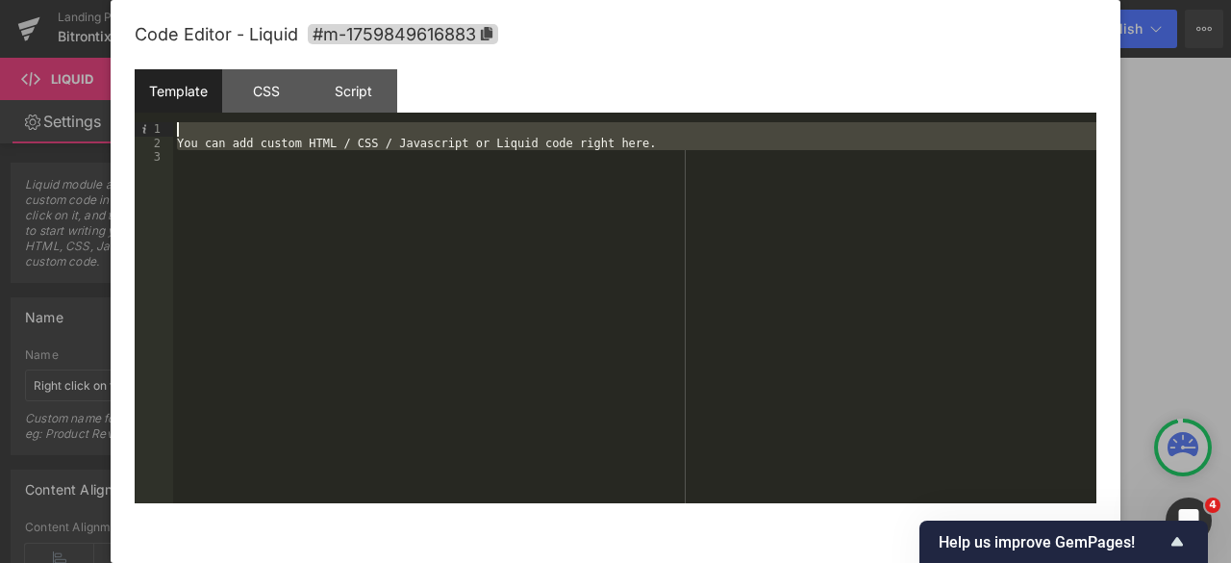
drag, startPoint x: 600, startPoint y: 193, endPoint x: 163, endPoint y: 126, distance: 441.7
click at [163, 126] on pre "1 2 3 You can add custom HTML / CSS / Javascript or Liquid code right here. XXX…" at bounding box center [616, 312] width 962 height 381
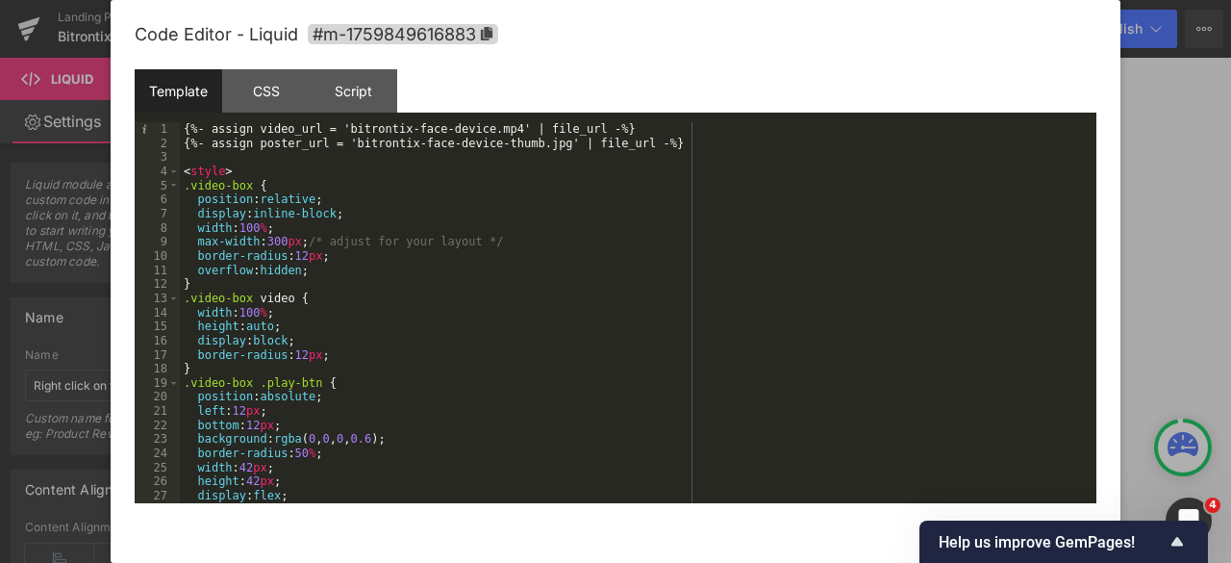
scroll to position [0, 0]
click at [540, 155] on div "{%- assign video_url = 'bitrontix-face-device.mp4' | file_url -%} {%- assign po…" at bounding box center [634, 326] width 909 height 409
drag, startPoint x: 540, startPoint y: 142, endPoint x: 340, endPoint y: 147, distance: 200.1
click at [340, 147] on div "{%- assign video_url = 'bitrontix-face-device.mp4' | file_url -%} {%- assign po…" at bounding box center [634, 326] width 909 height 409
click at [638, 134] on div "{%- assign video_url = 'bitrontix-face-device.mp4' | file_url -%} {%- assign po…" at bounding box center [634, 326] width 909 height 409
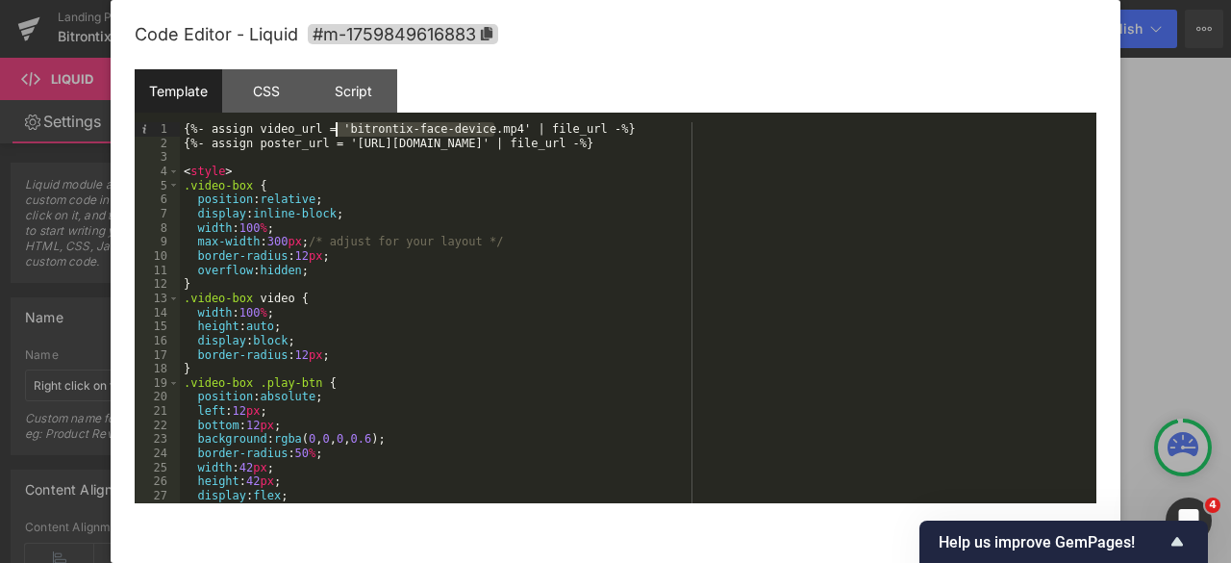
drag, startPoint x: 497, startPoint y: 130, endPoint x: 335, endPoint y: 133, distance: 162.5
click at [335, 133] on div "{%- assign video_url = 'bitrontix-face-device.mp4' | file_url -%} {%- assign po…" at bounding box center [634, 326] width 909 height 409
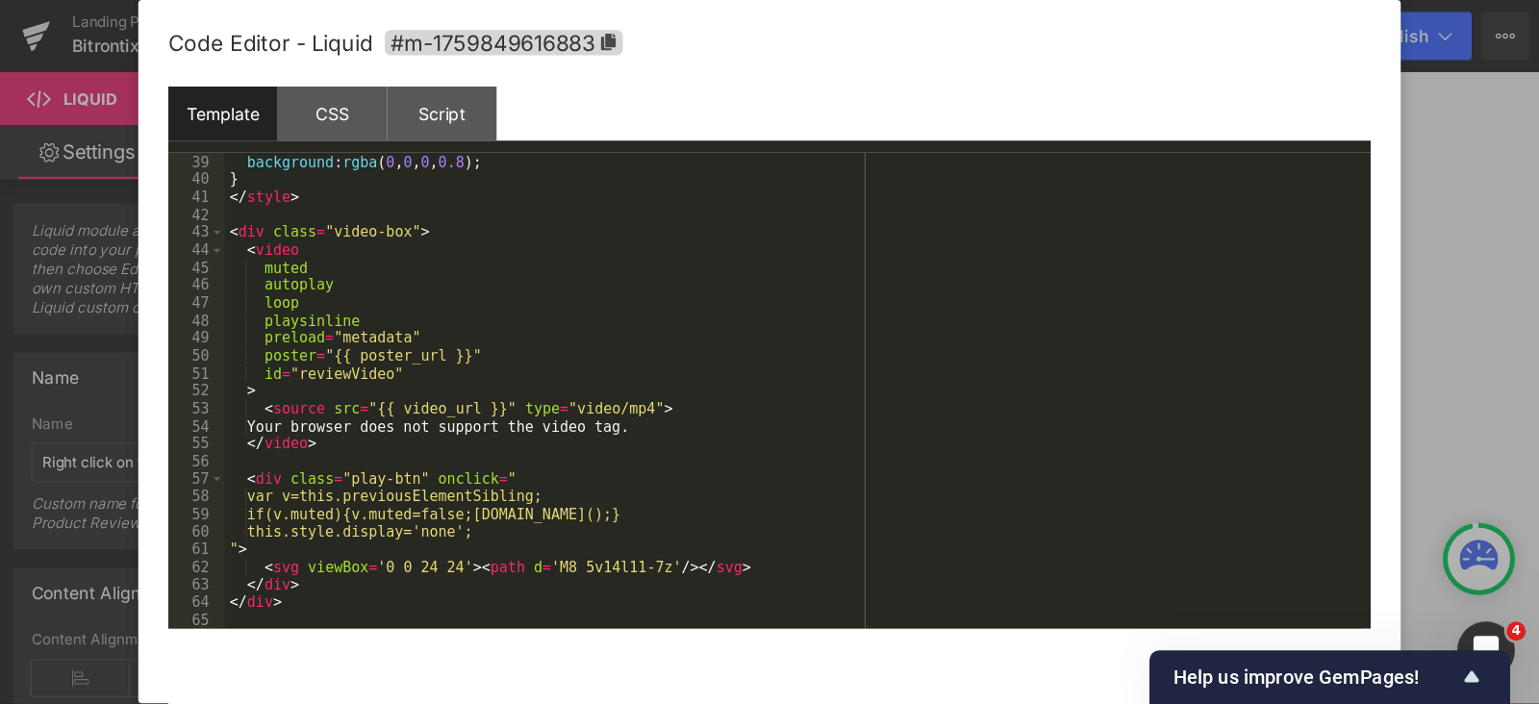
scroll to position [1874, 0]
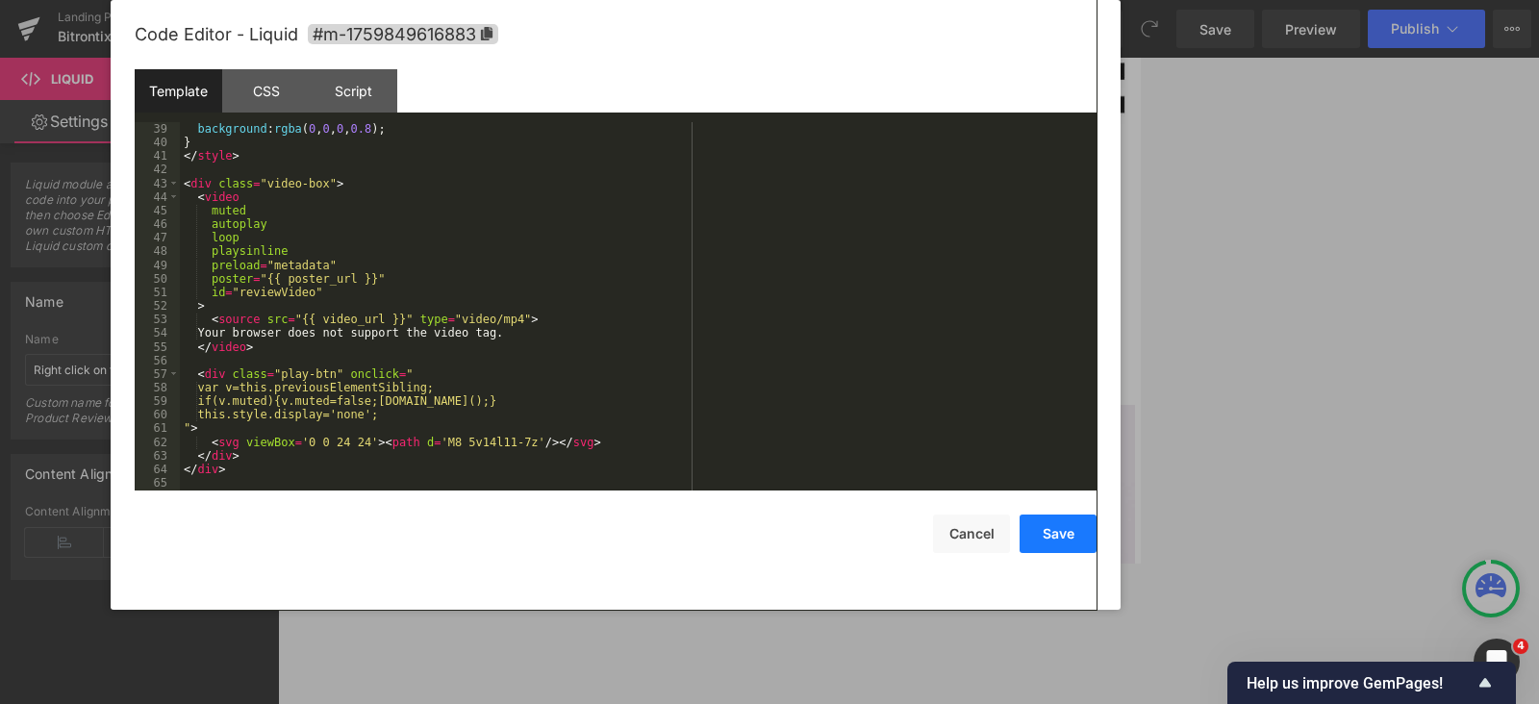
click at [1053, 512] on div "Save Cancel" at bounding box center [616, 521] width 962 height 63
click at [1043, 550] on button "Save" at bounding box center [1057, 533] width 77 height 38
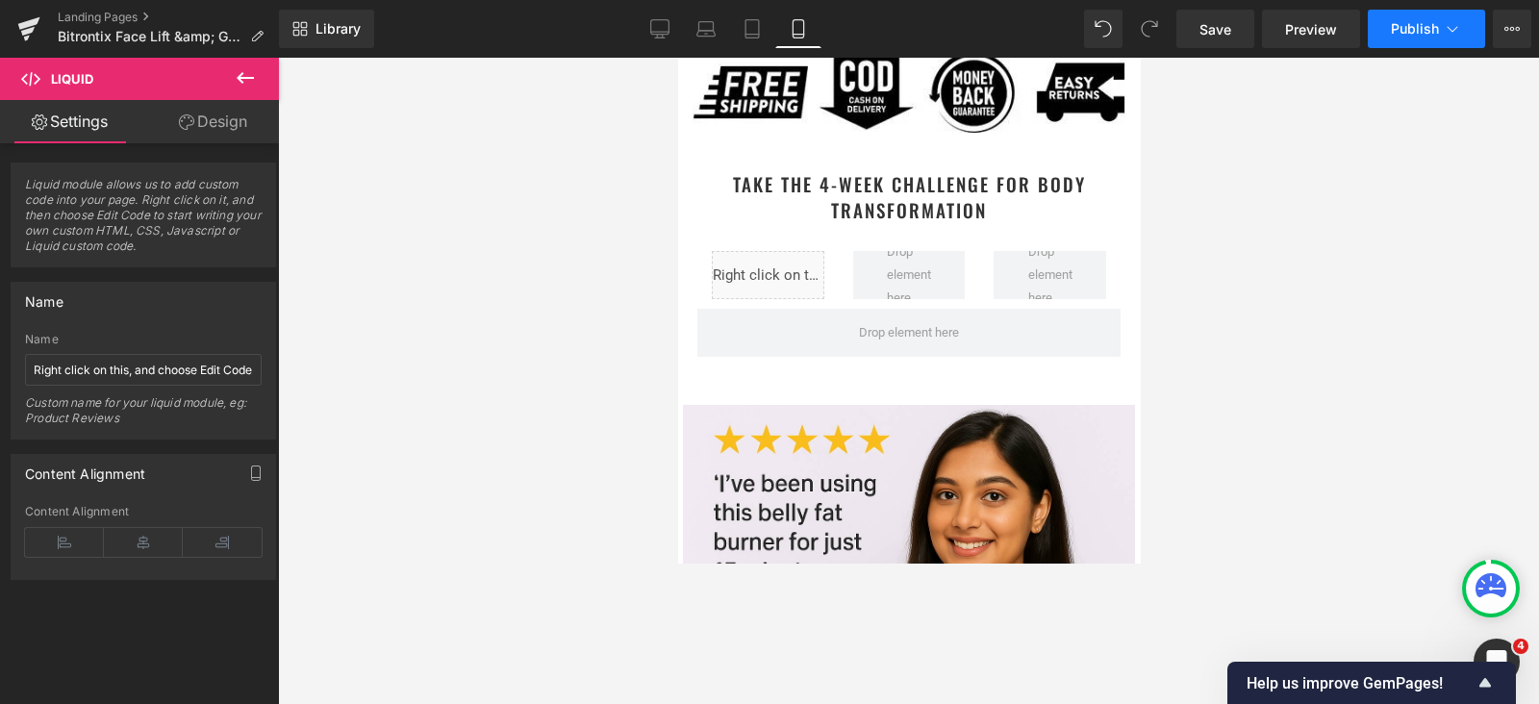
click at [1230, 37] on button "Publish" at bounding box center [1425, 29] width 117 height 38
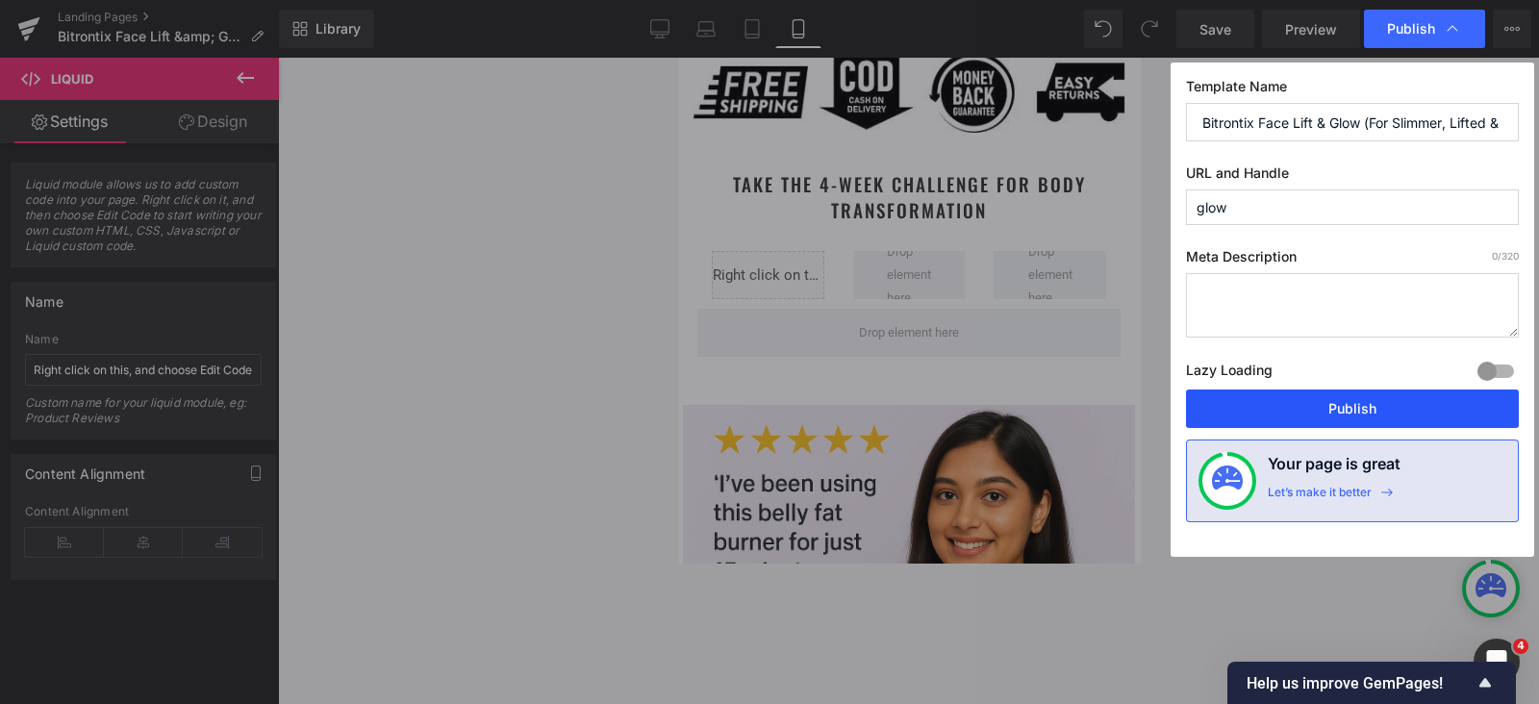
click at [1230, 406] on button "Publish" at bounding box center [1352, 408] width 333 height 38
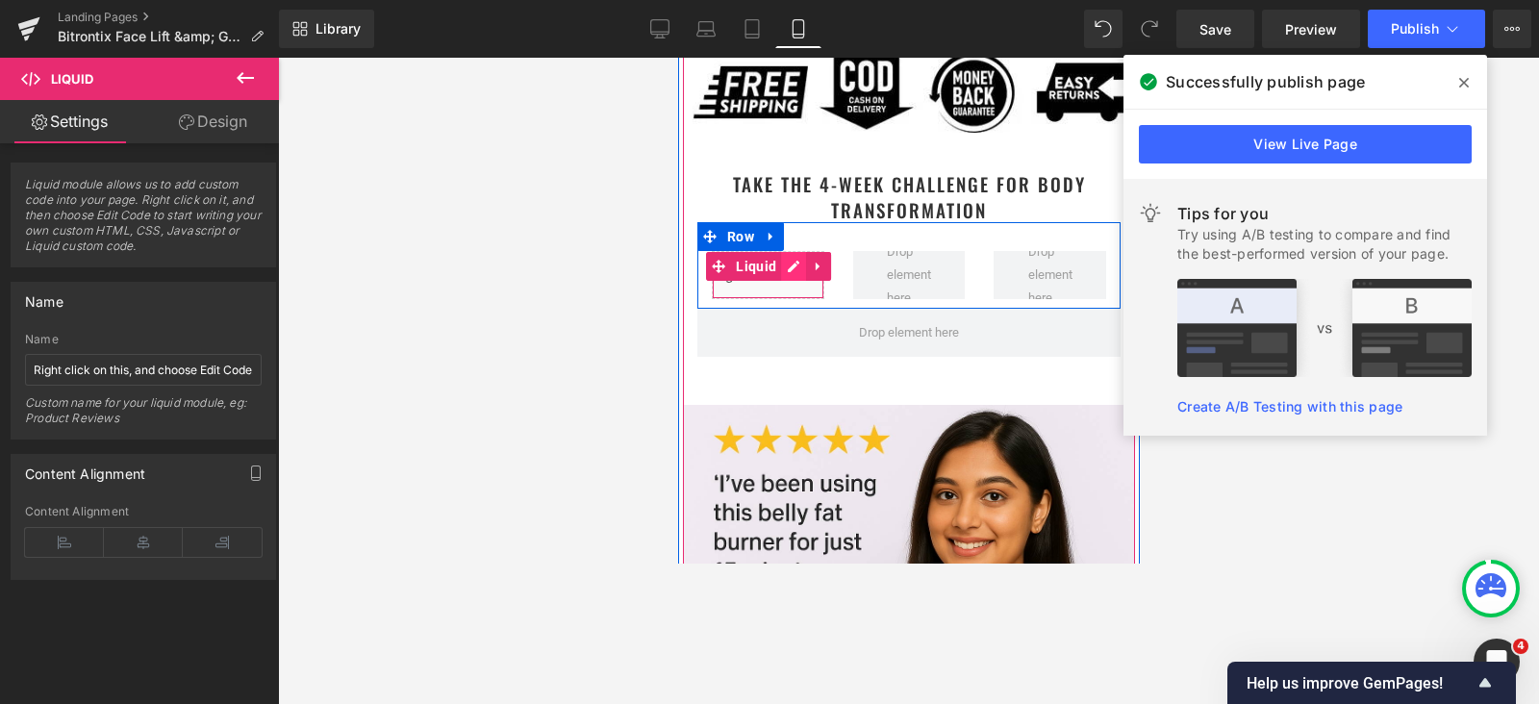
click at [780, 263] on div "Liquid" at bounding box center [767, 275] width 113 height 48
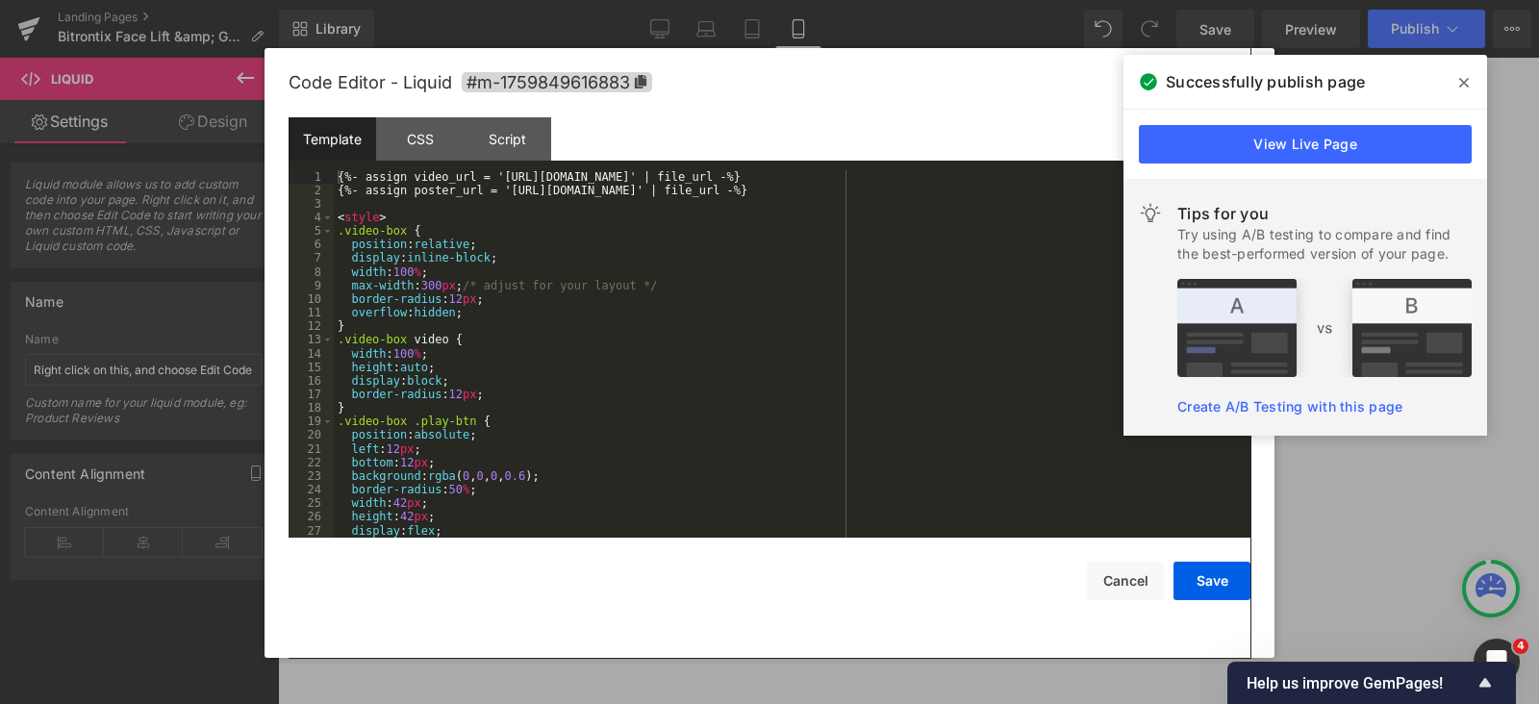
click at [625, 262] on div "{%- assign video_url = 'https://cdn.shopify.com/videos/c/o/v/29392e7743974b5f93…" at bounding box center [788, 367] width 909 height 395
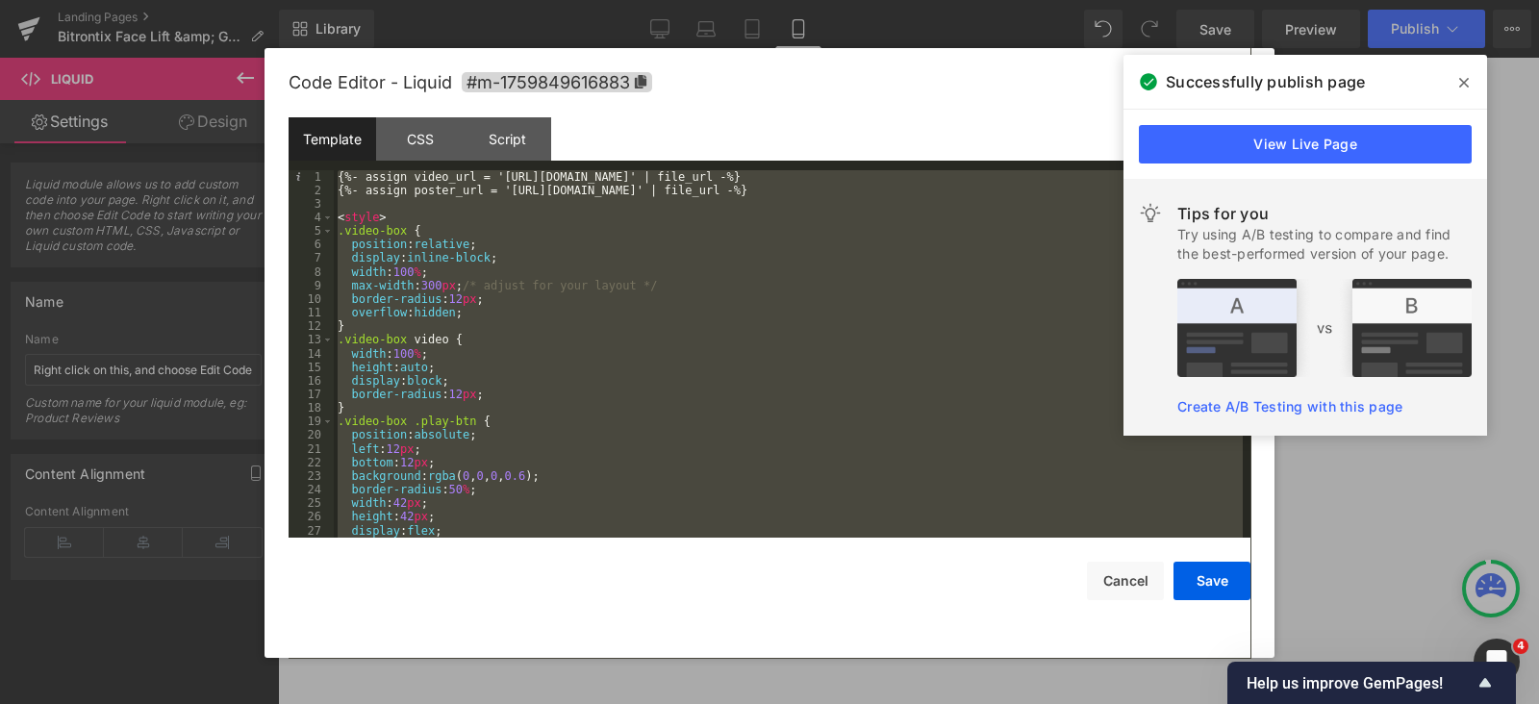
click at [724, 333] on div "{%- assign video_url = 'https://cdn.shopify.com/videos/c/o/v/29392e7743974b5f93…" at bounding box center [788, 354] width 909 height 368
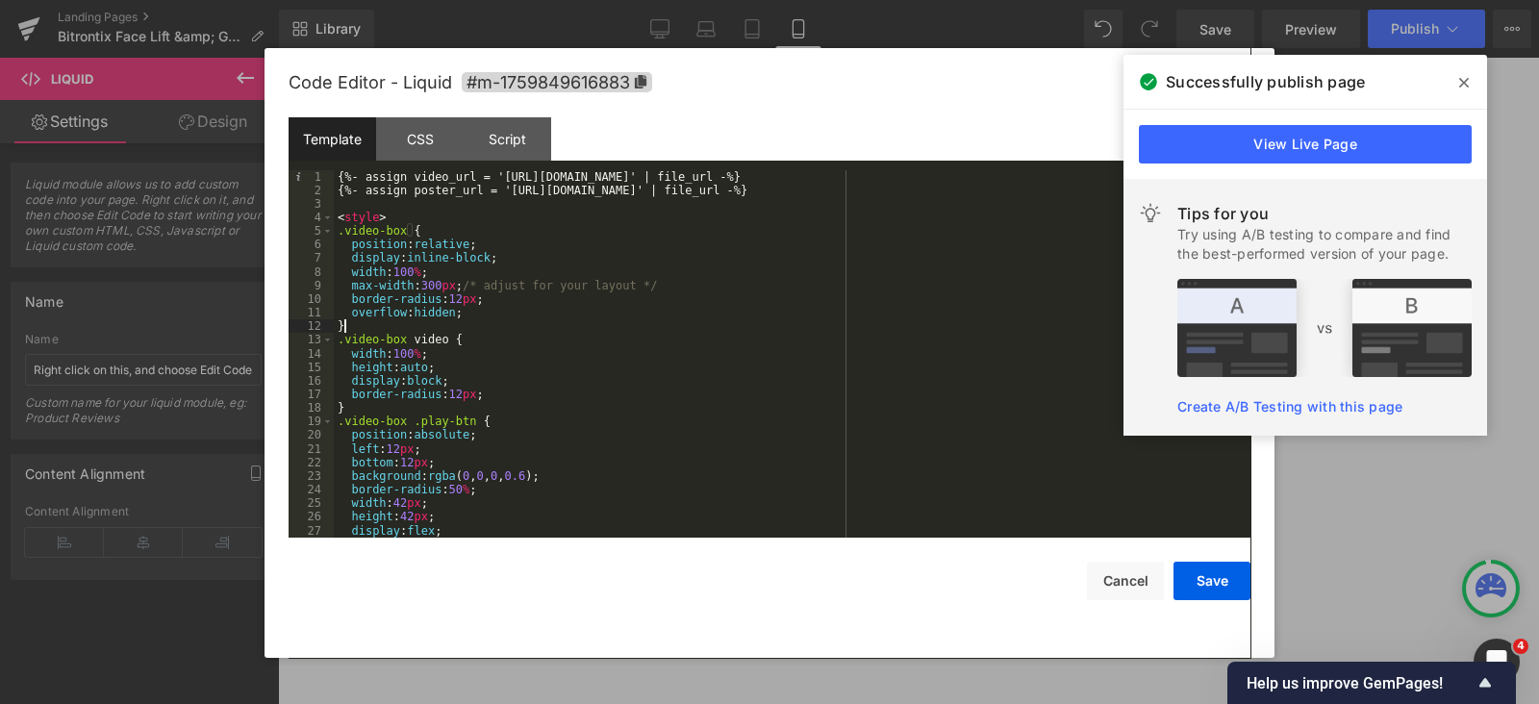
click at [695, 309] on div "{%- assign video_url = 'https://cdn.shopify.com/videos/c/o/v/29392e7743974b5f93…" at bounding box center [788, 367] width 909 height 395
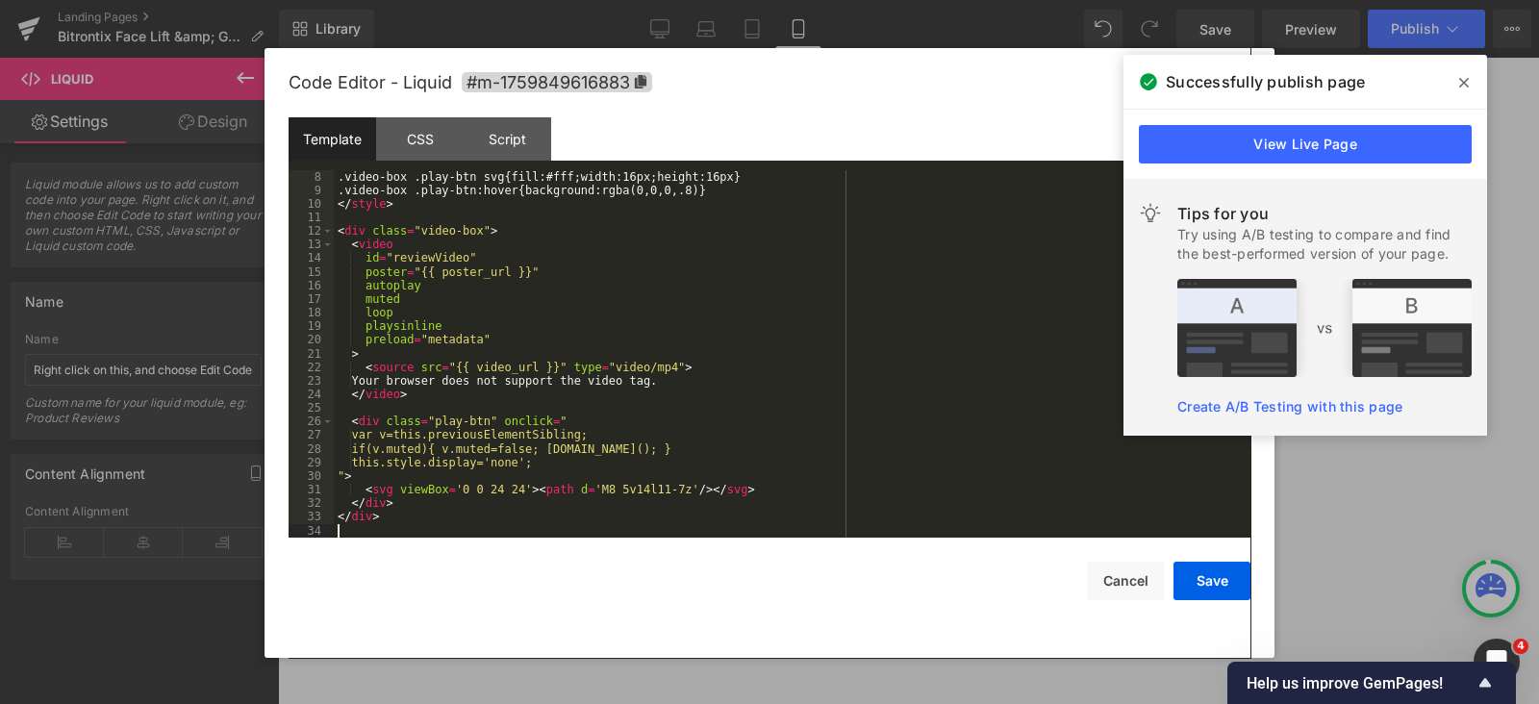
scroll to position [109, 0]
click at [1211, 562] on button "Save" at bounding box center [1211, 581] width 77 height 38
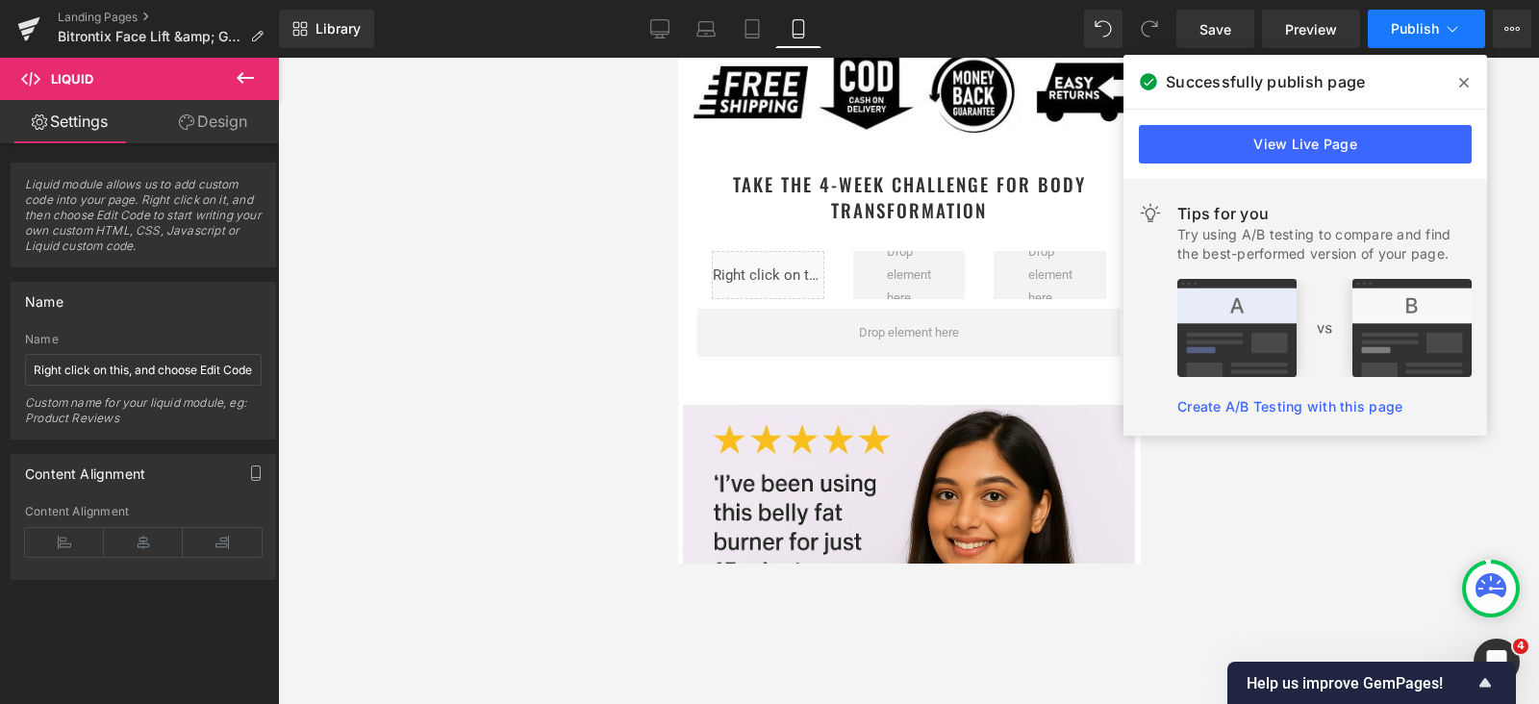
click at [1230, 39] on button "Publish" at bounding box center [1425, 29] width 117 height 38
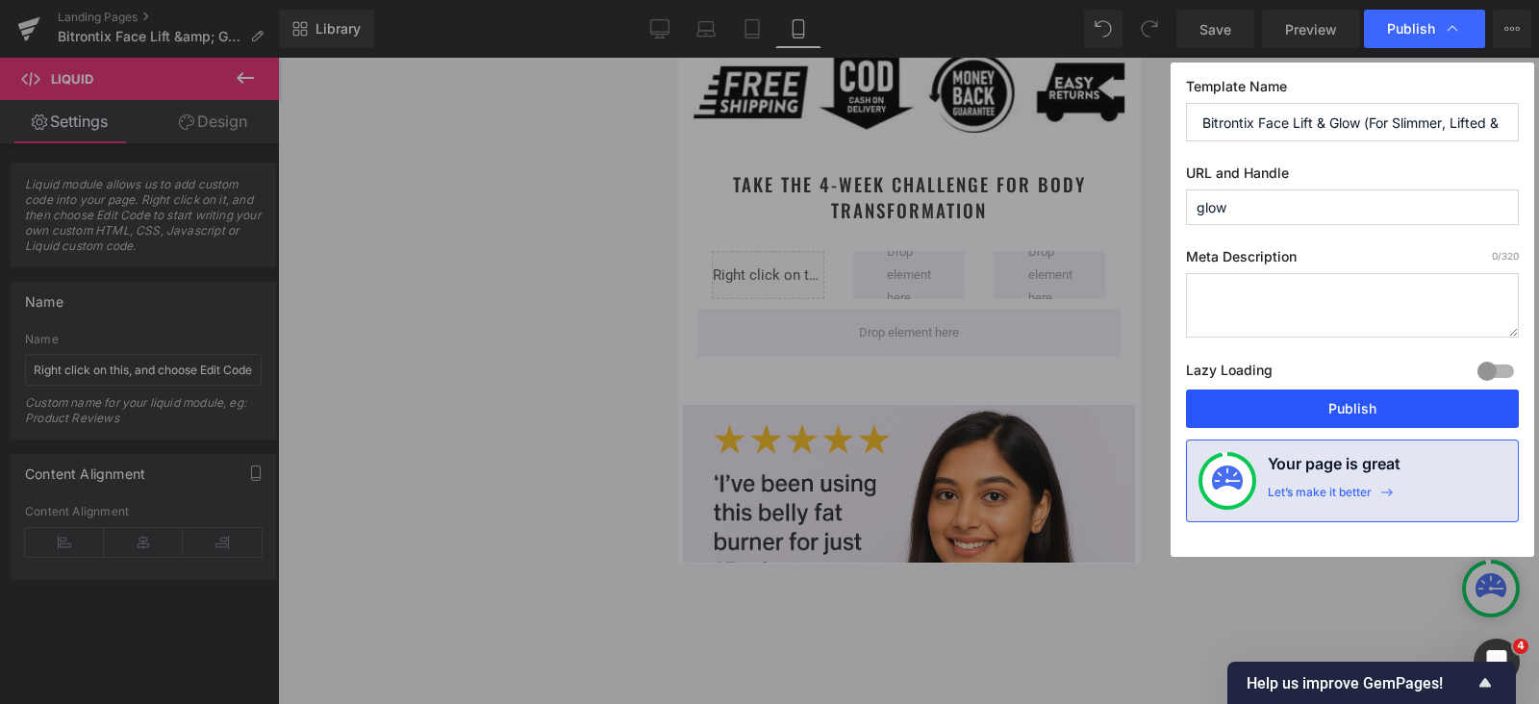
click at [1230, 407] on button "Publish" at bounding box center [1352, 408] width 333 height 38
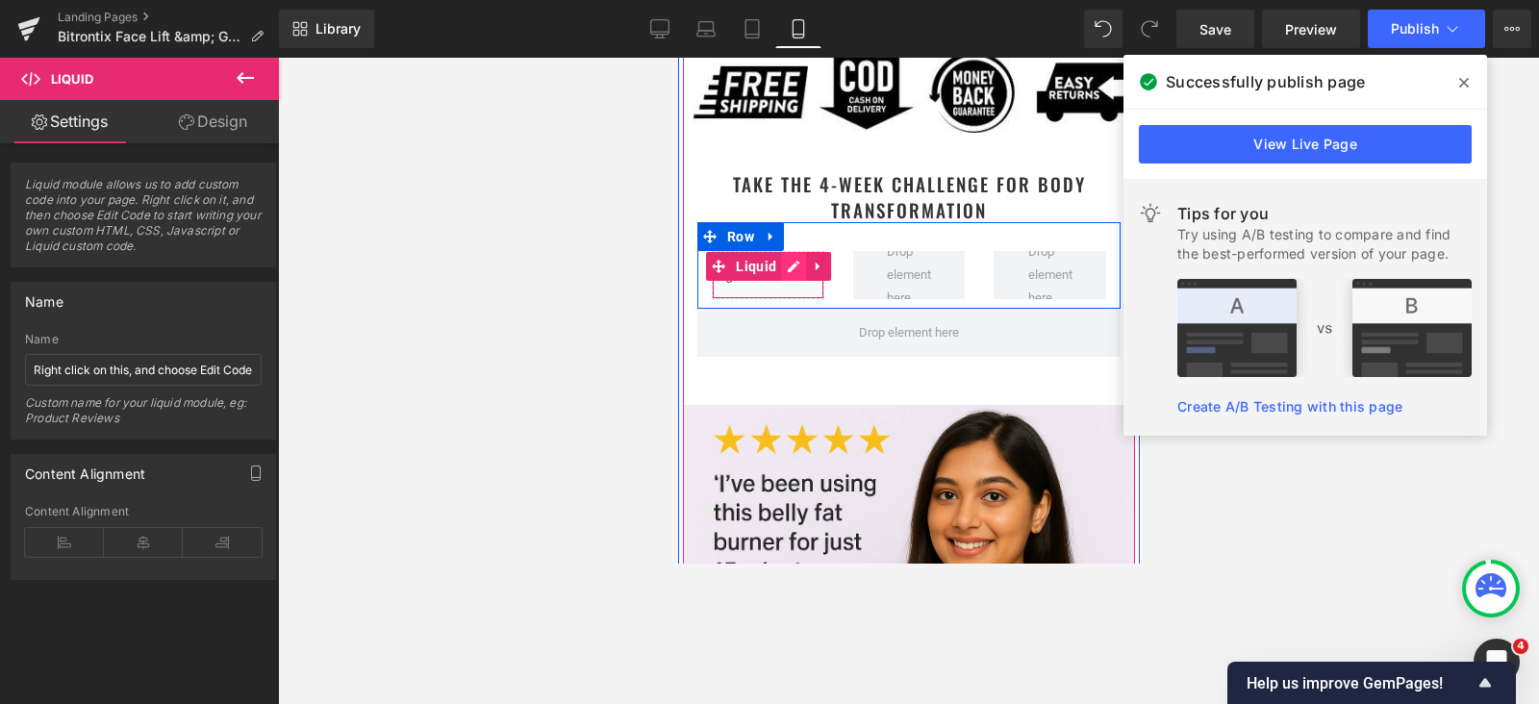
click at [776, 268] on div "Liquid" at bounding box center [767, 275] width 113 height 48
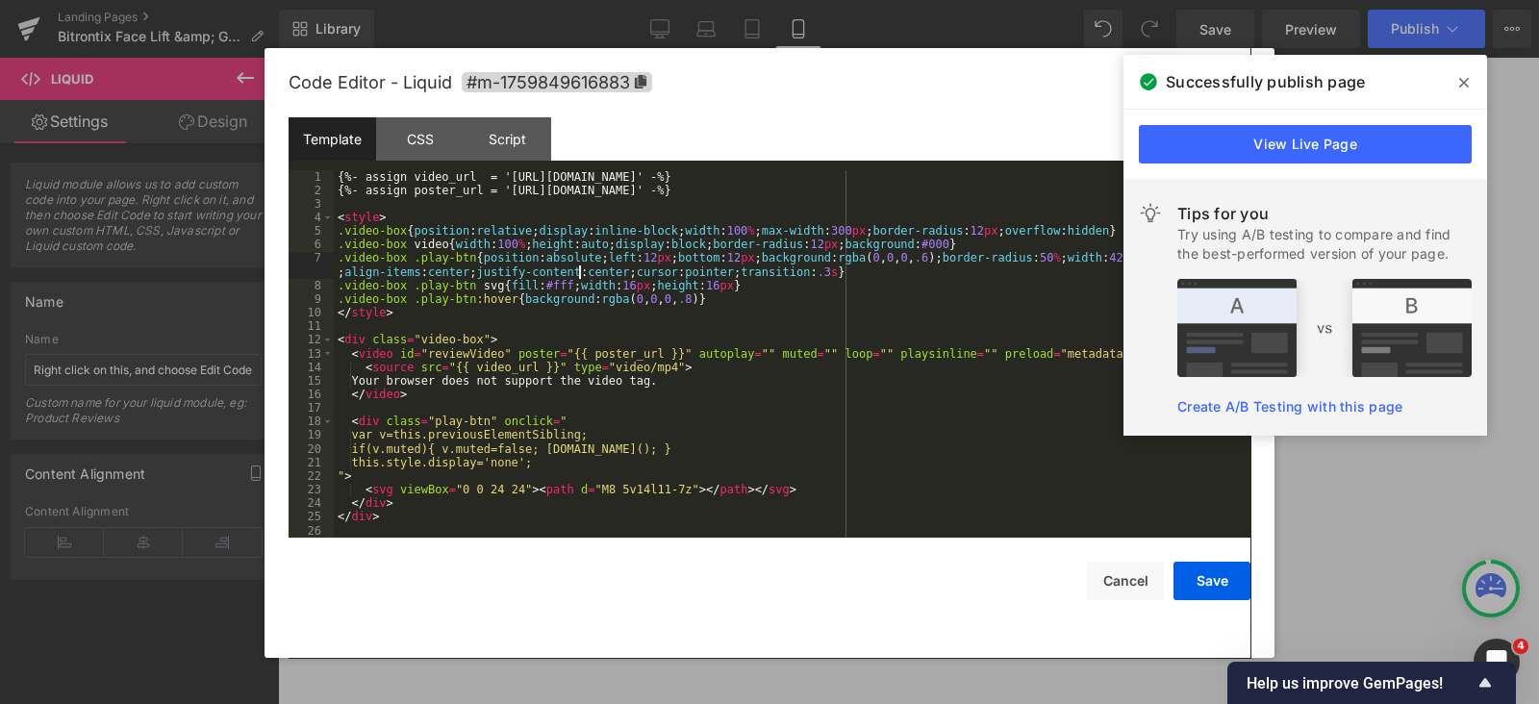
click at [582, 272] on div "{%- assign video_url = 'https://cdn.shopify.com/videos/c/o/v/29392e7743974b5f93…" at bounding box center [792, 367] width 916 height 395
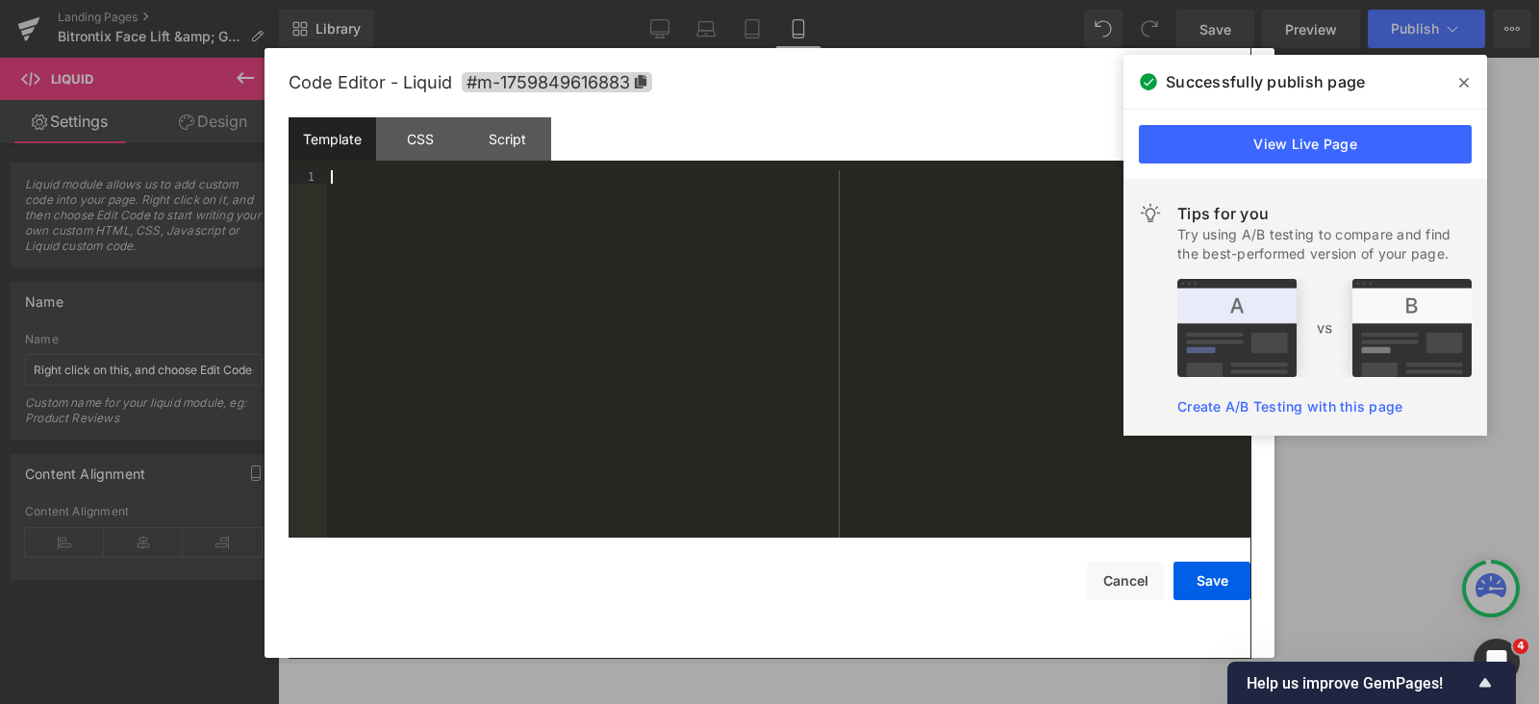
scroll to position [940, 0]
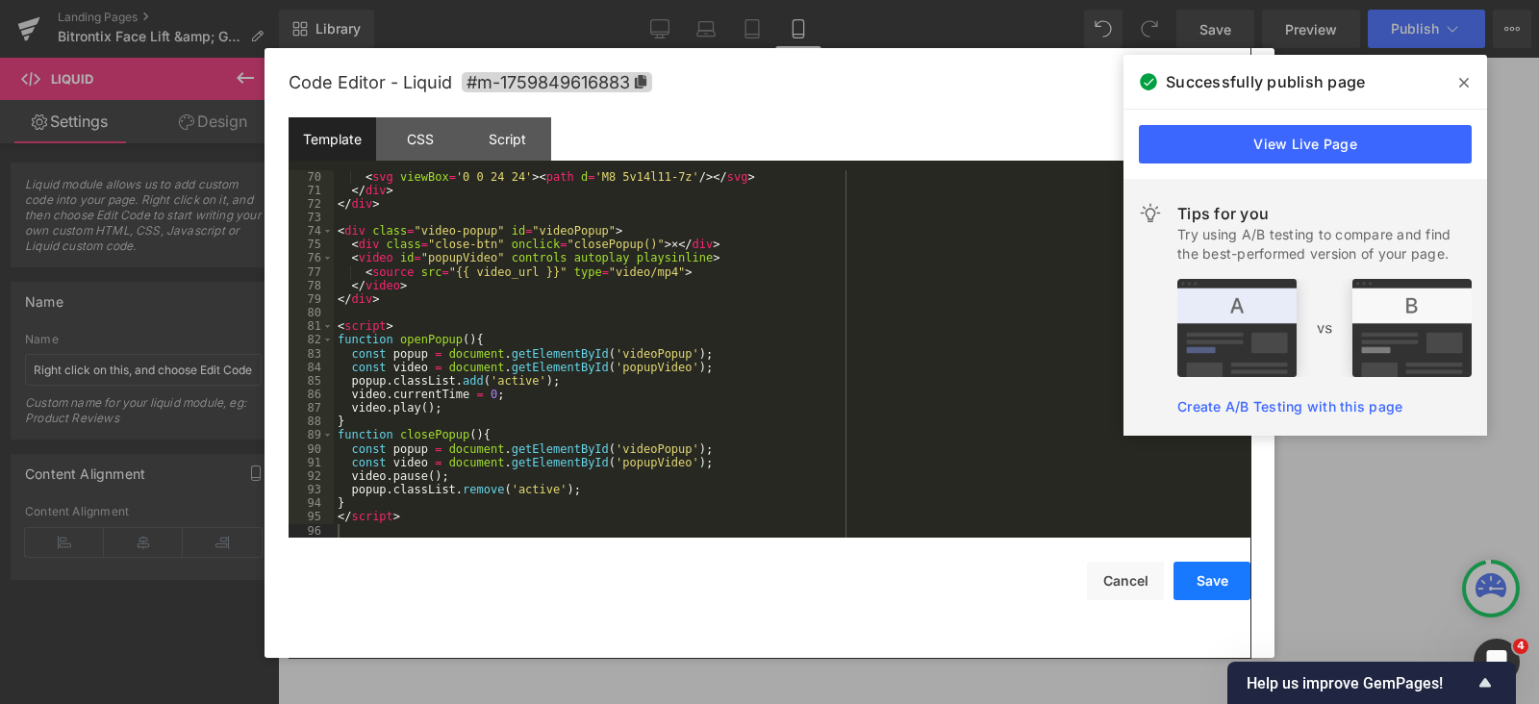
click at [1212, 562] on button "Save" at bounding box center [1211, 581] width 77 height 38
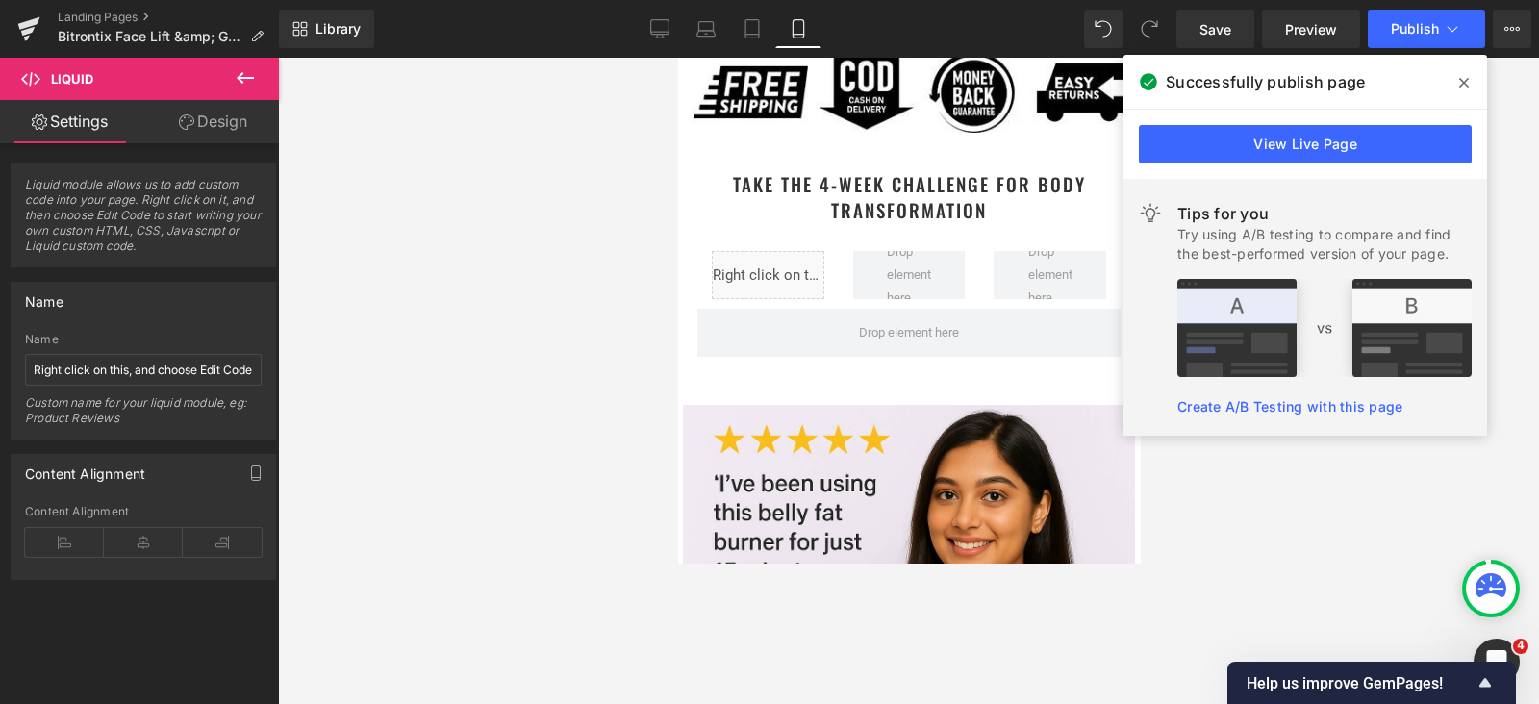
click at [1230, 86] on icon at bounding box center [1464, 83] width 10 height 10
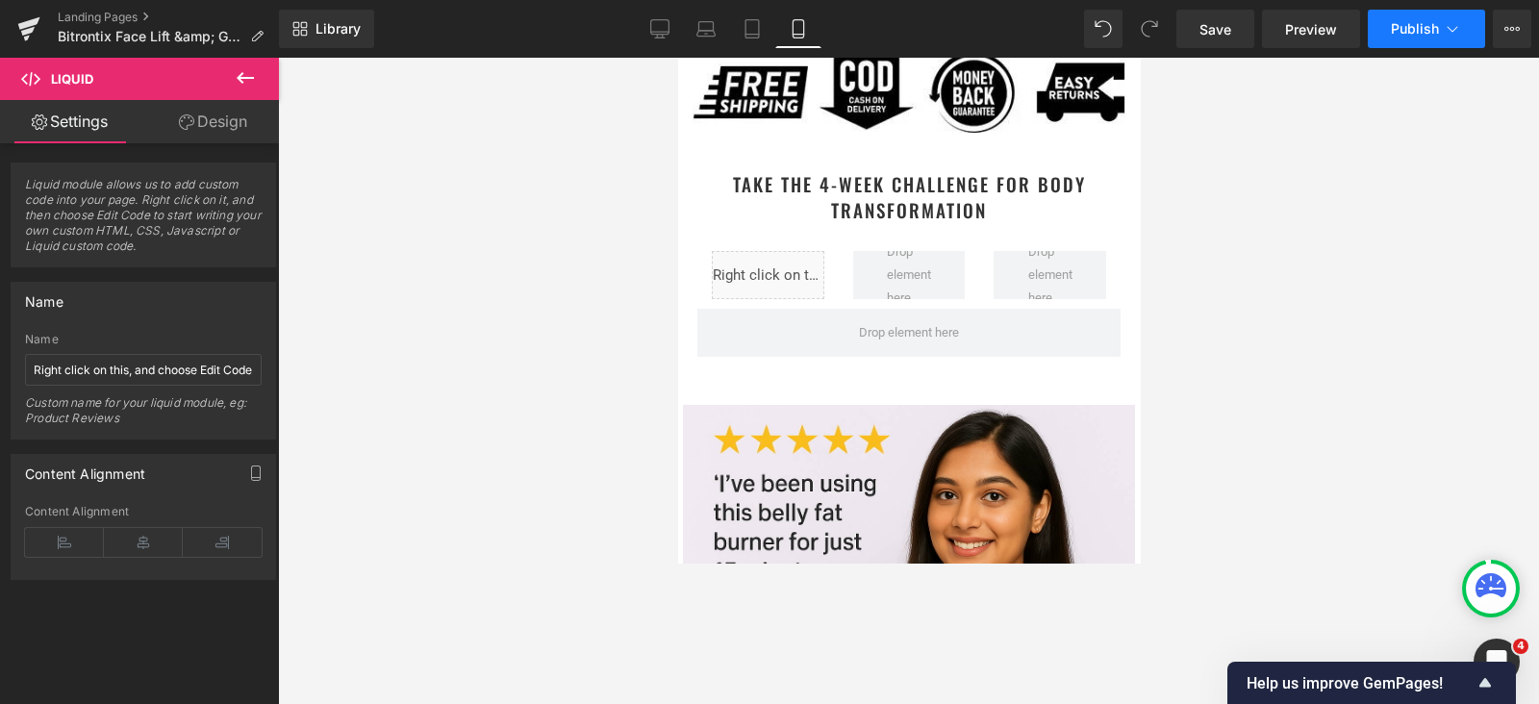
click at [1230, 17] on button "Publish" at bounding box center [1425, 29] width 117 height 38
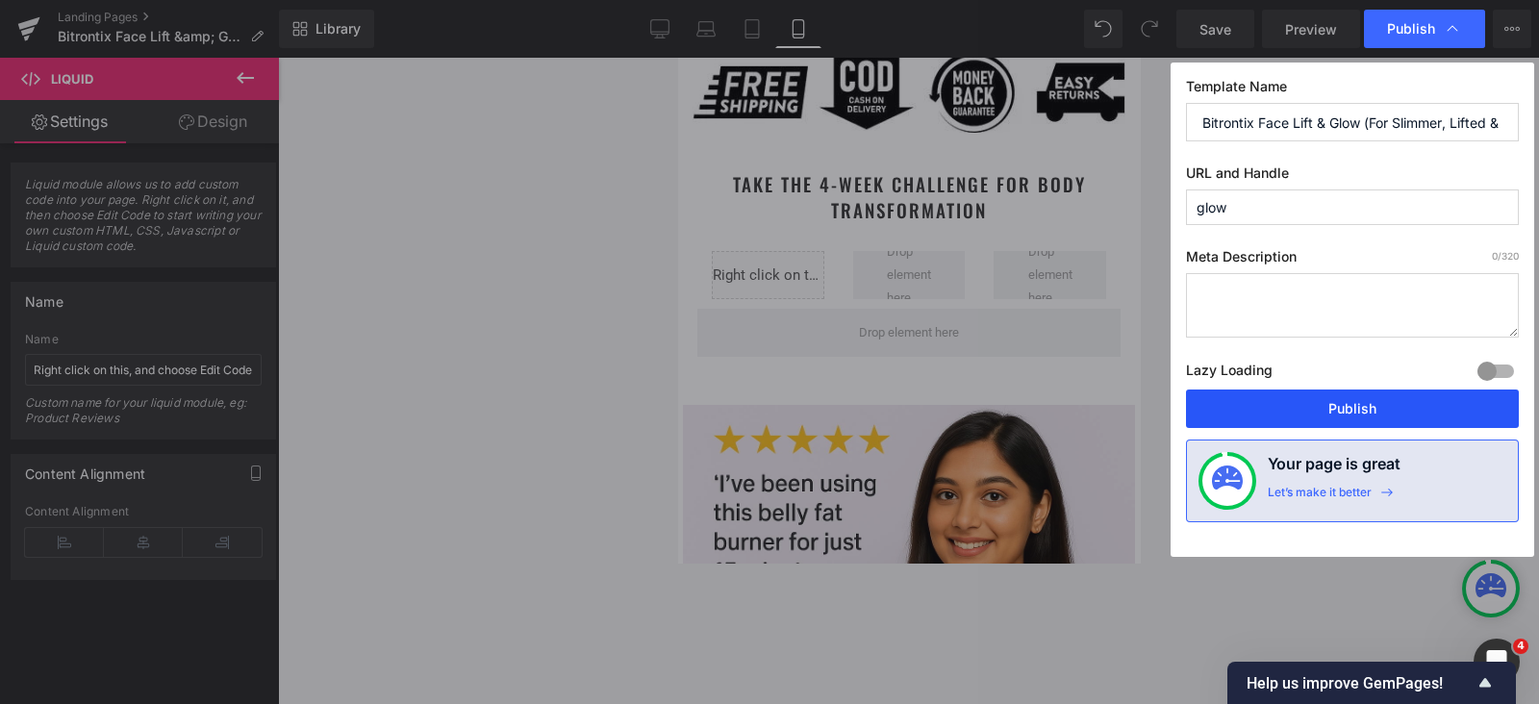
click at [1230, 412] on button "Publish" at bounding box center [1352, 408] width 333 height 38
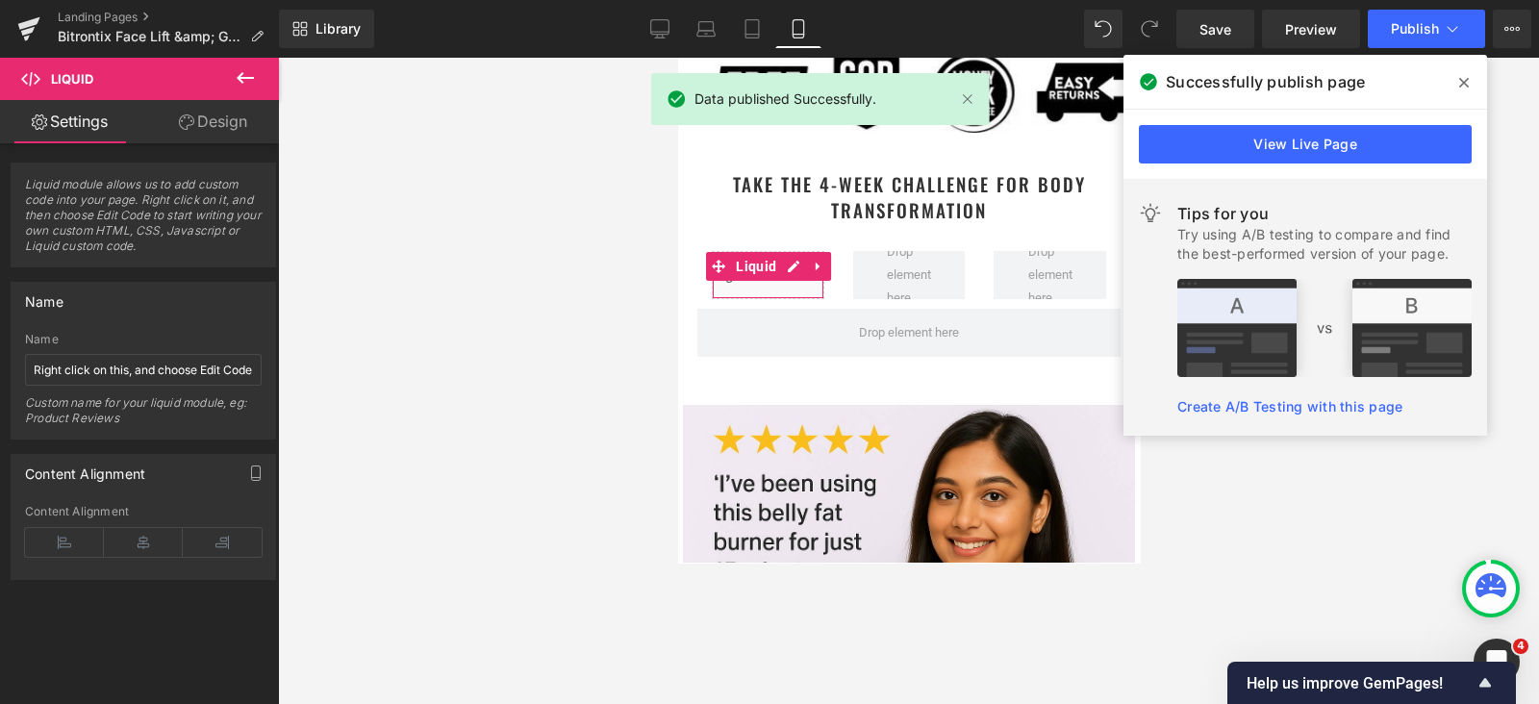
click at [1230, 80] on span at bounding box center [1463, 82] width 31 height 31
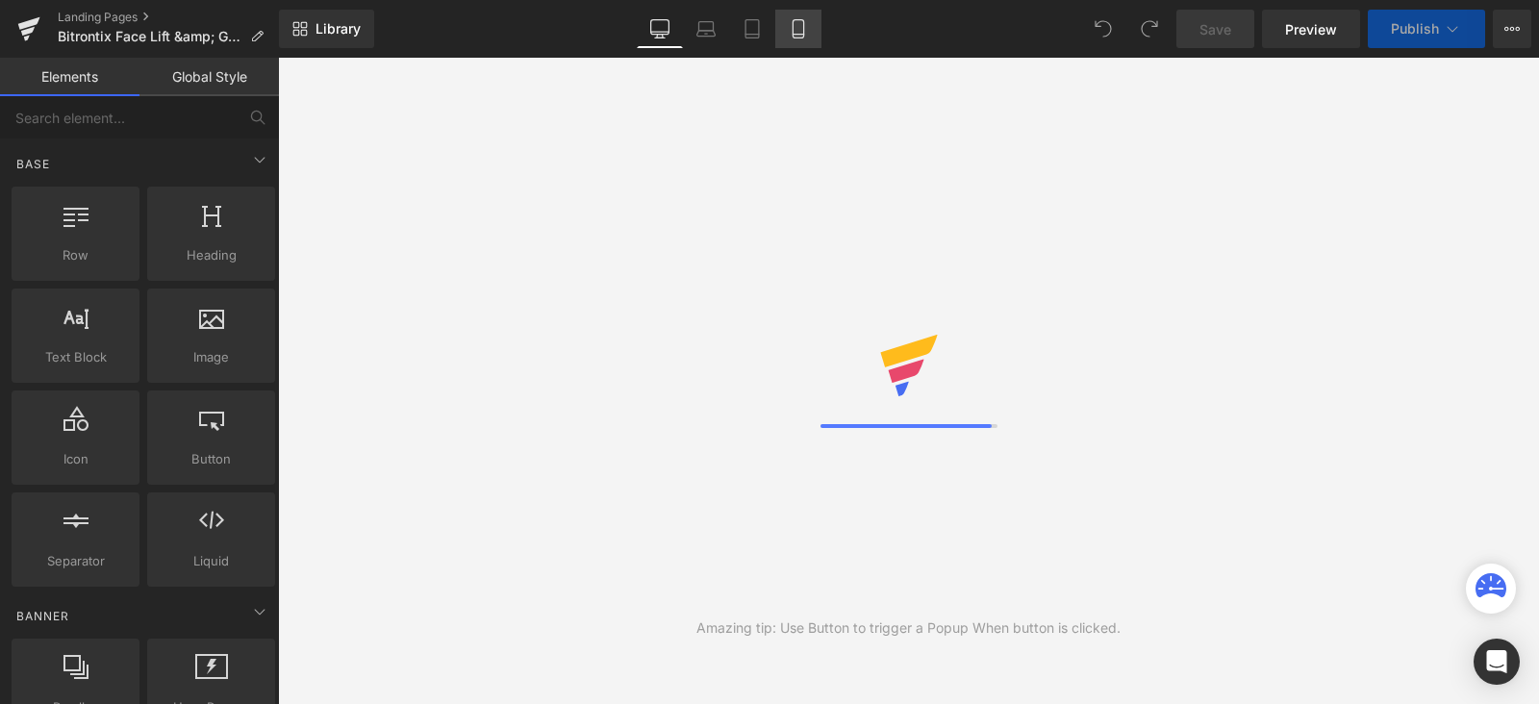
click at [792, 28] on icon at bounding box center [797, 29] width 11 height 18
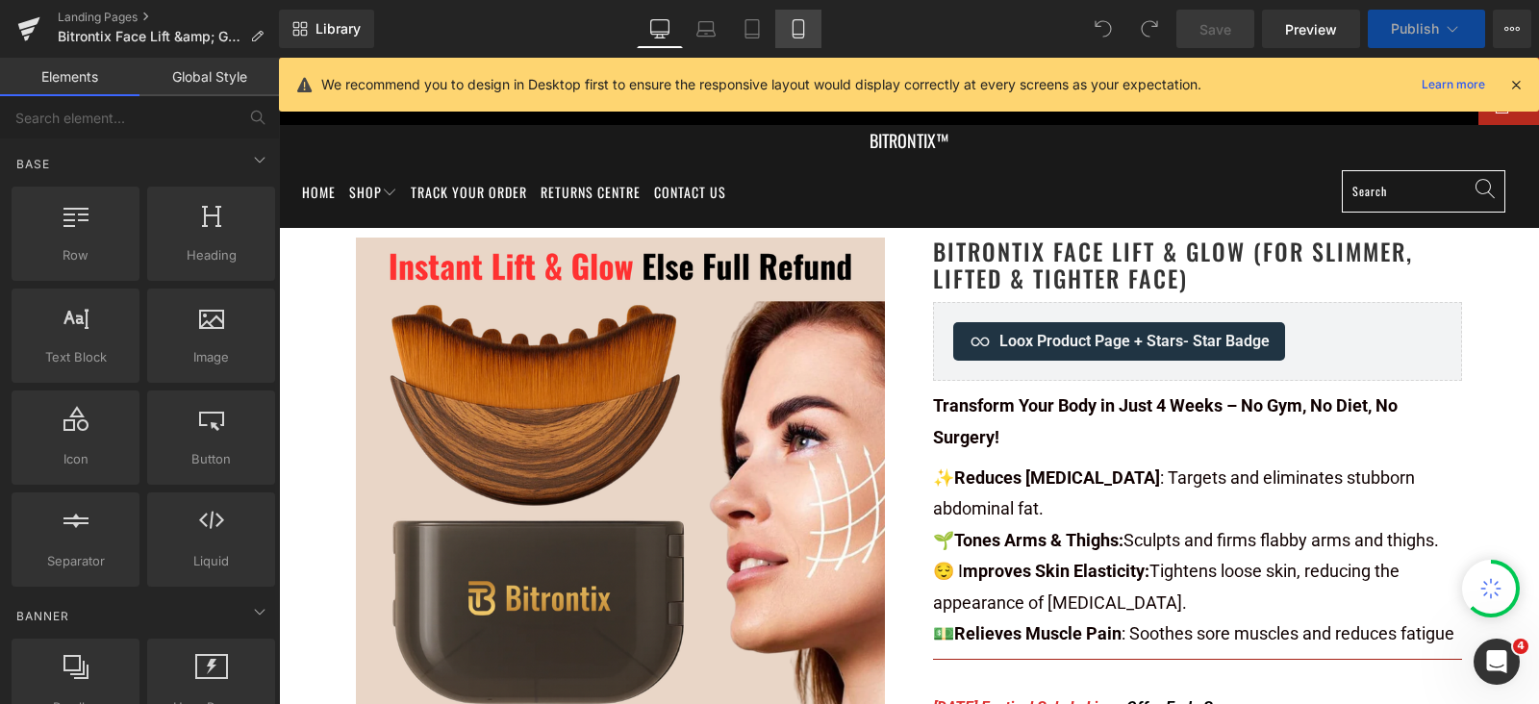
click at [801, 12] on link "Mobile" at bounding box center [798, 29] width 46 height 38
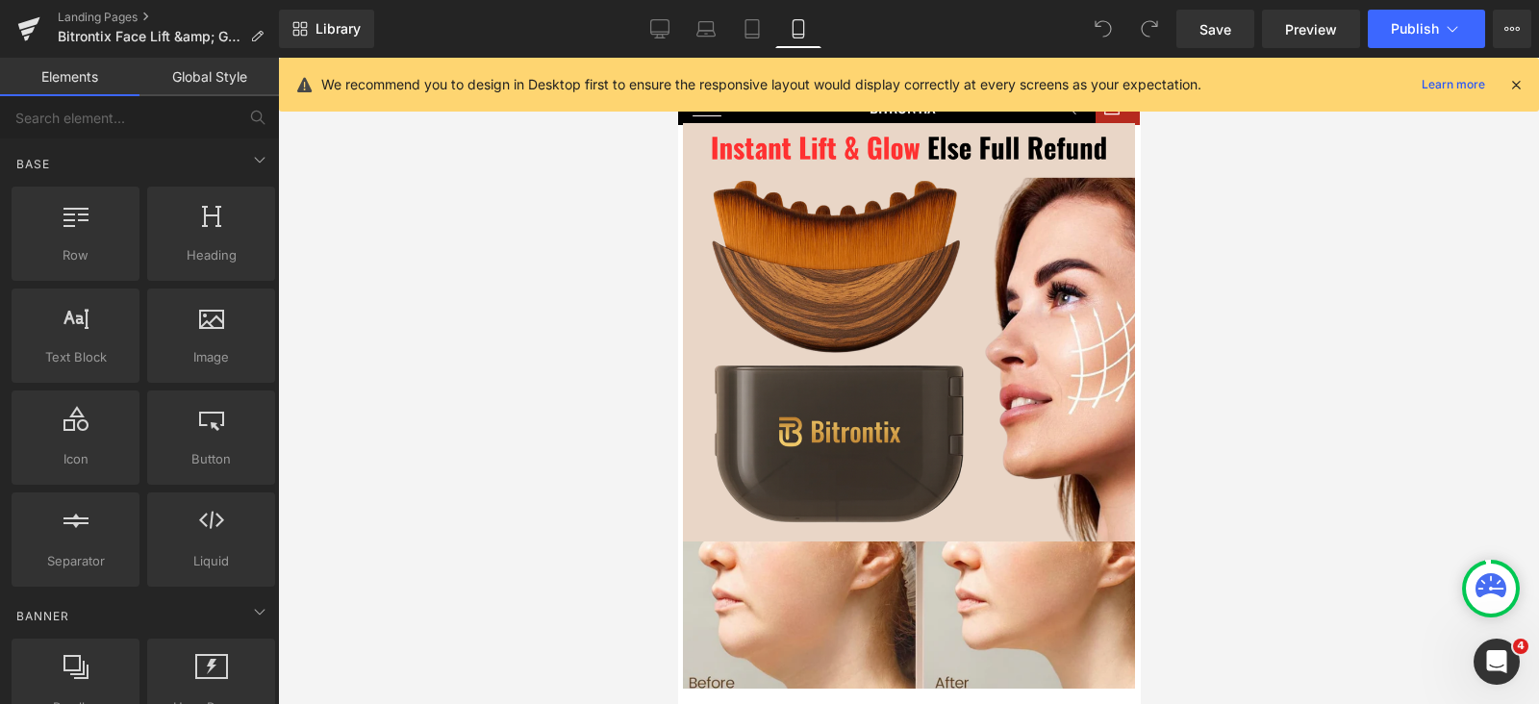
click at [795, 27] on icon at bounding box center [798, 28] width 19 height 19
click at [1516, 82] on icon at bounding box center [1515, 84] width 17 height 17
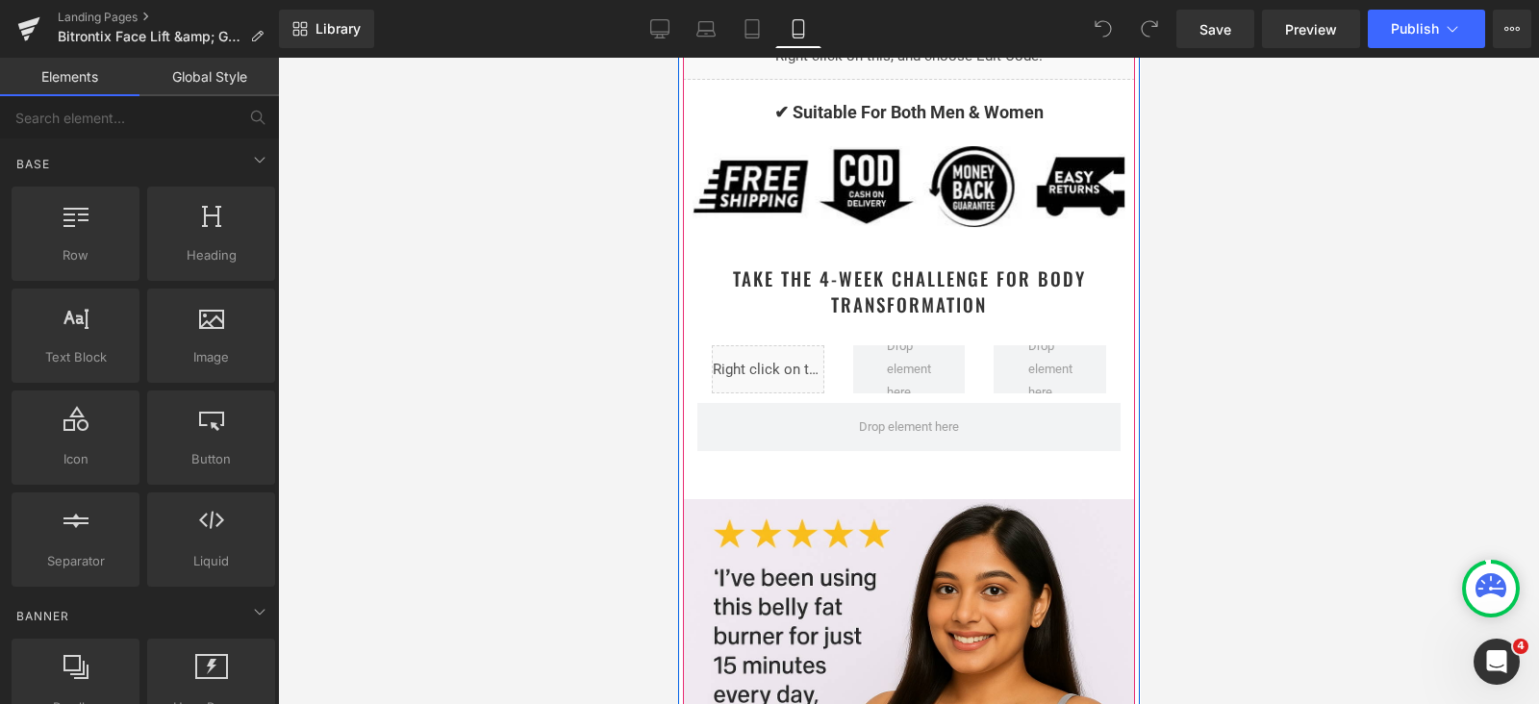
scroll to position [1802, 0]
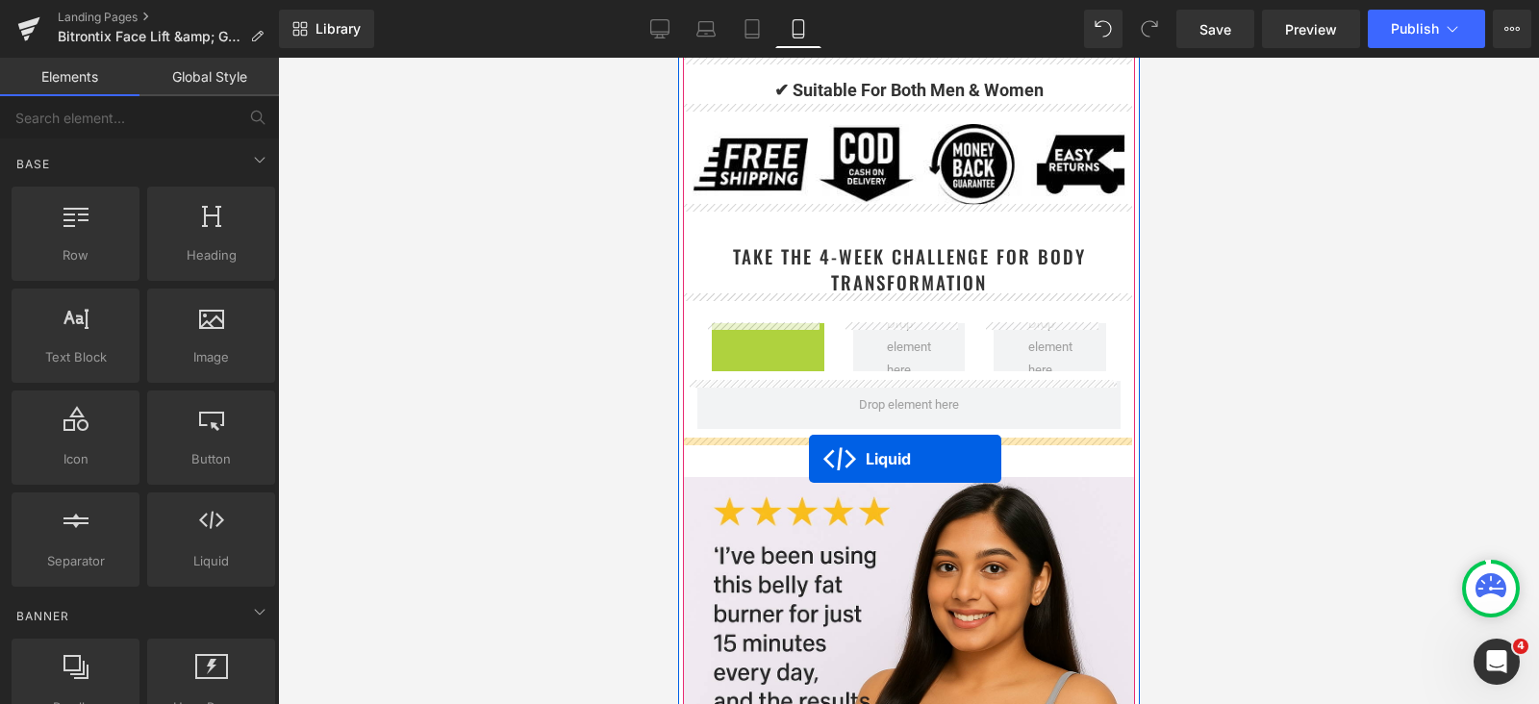
drag, startPoint x: 747, startPoint y: 334, endPoint x: 808, endPoint y: 459, distance: 138.9
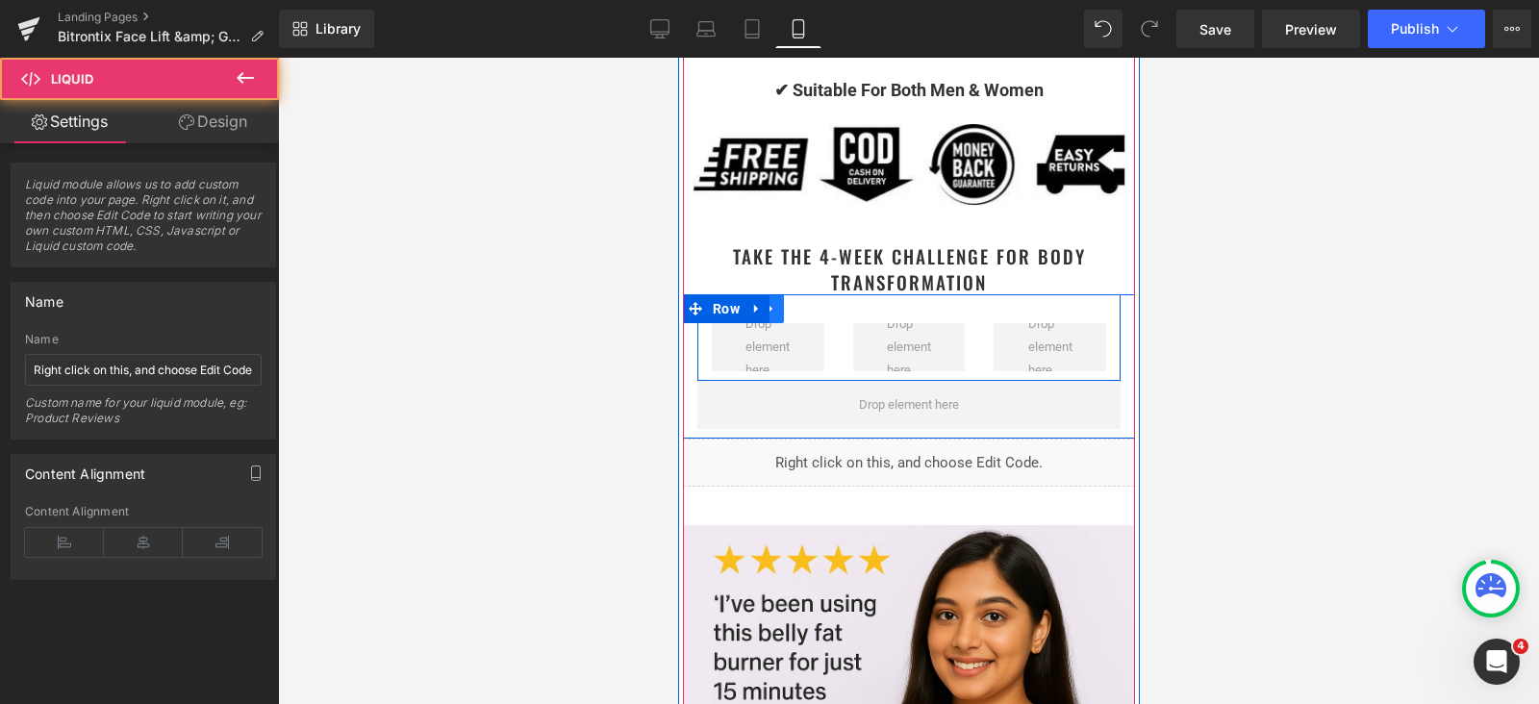
click at [765, 303] on icon at bounding box center [770, 309] width 13 height 14
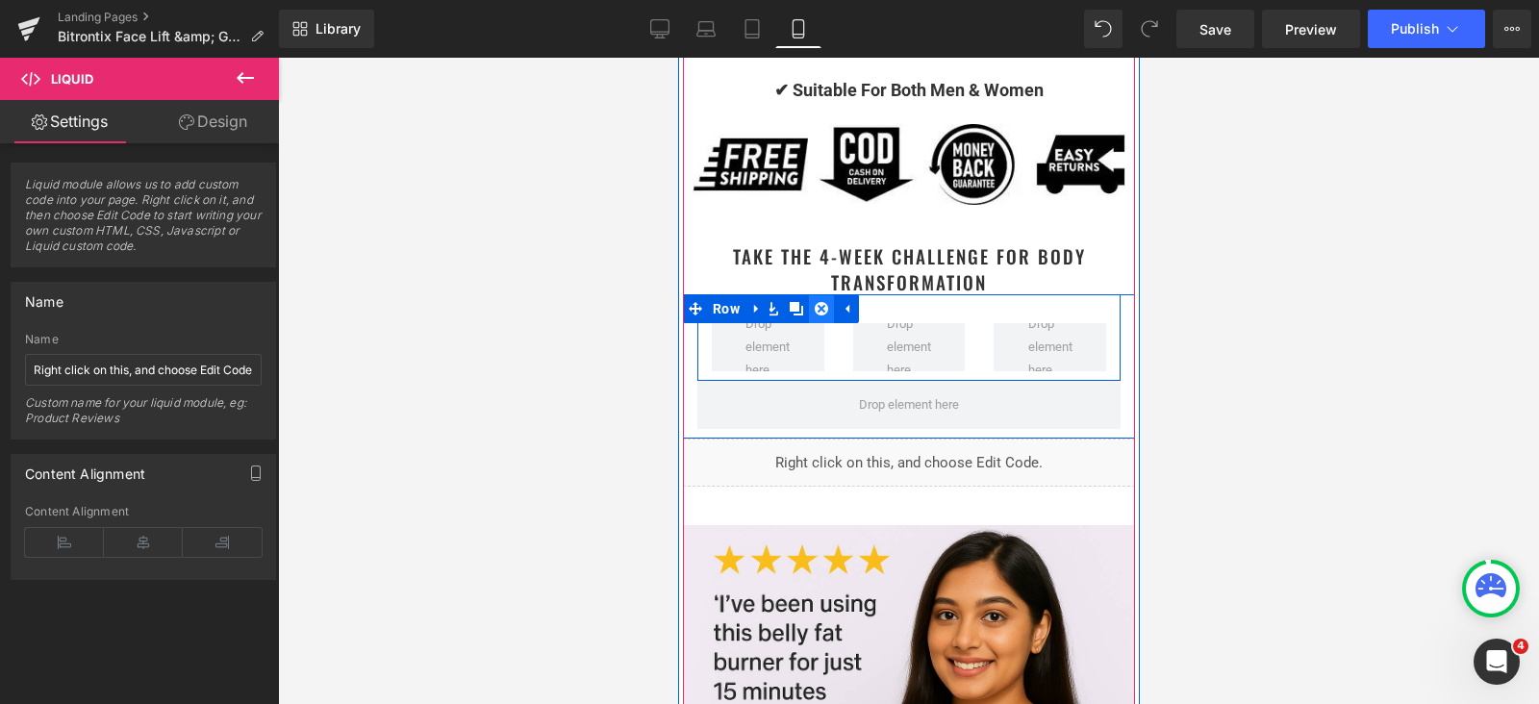
click at [814, 310] on icon at bounding box center [820, 309] width 13 height 14
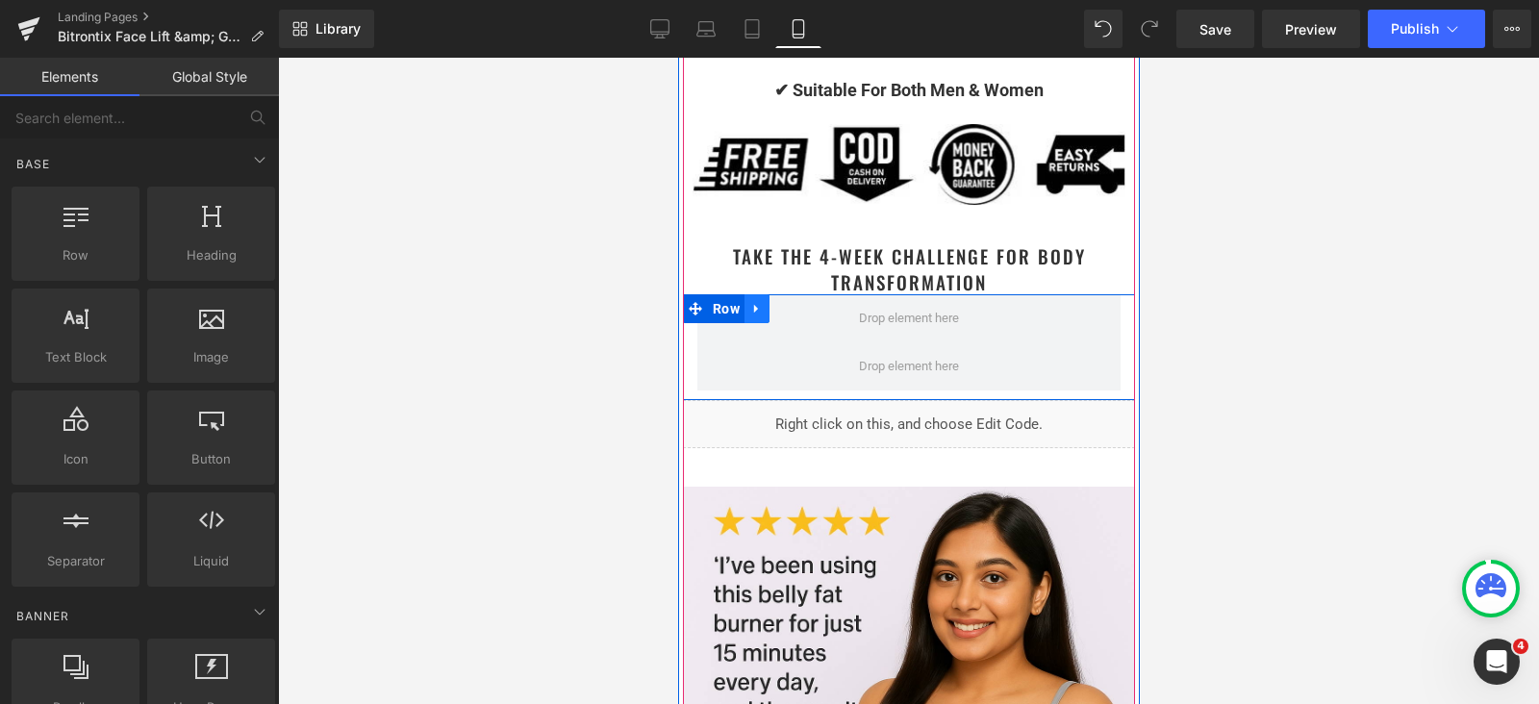
click at [751, 304] on icon at bounding box center [755, 309] width 13 height 14
drag, startPoint x: 799, startPoint y: 310, endPoint x: 897, endPoint y: 303, distance: 98.3
click at [799, 310] on icon at bounding box center [805, 309] width 13 height 14
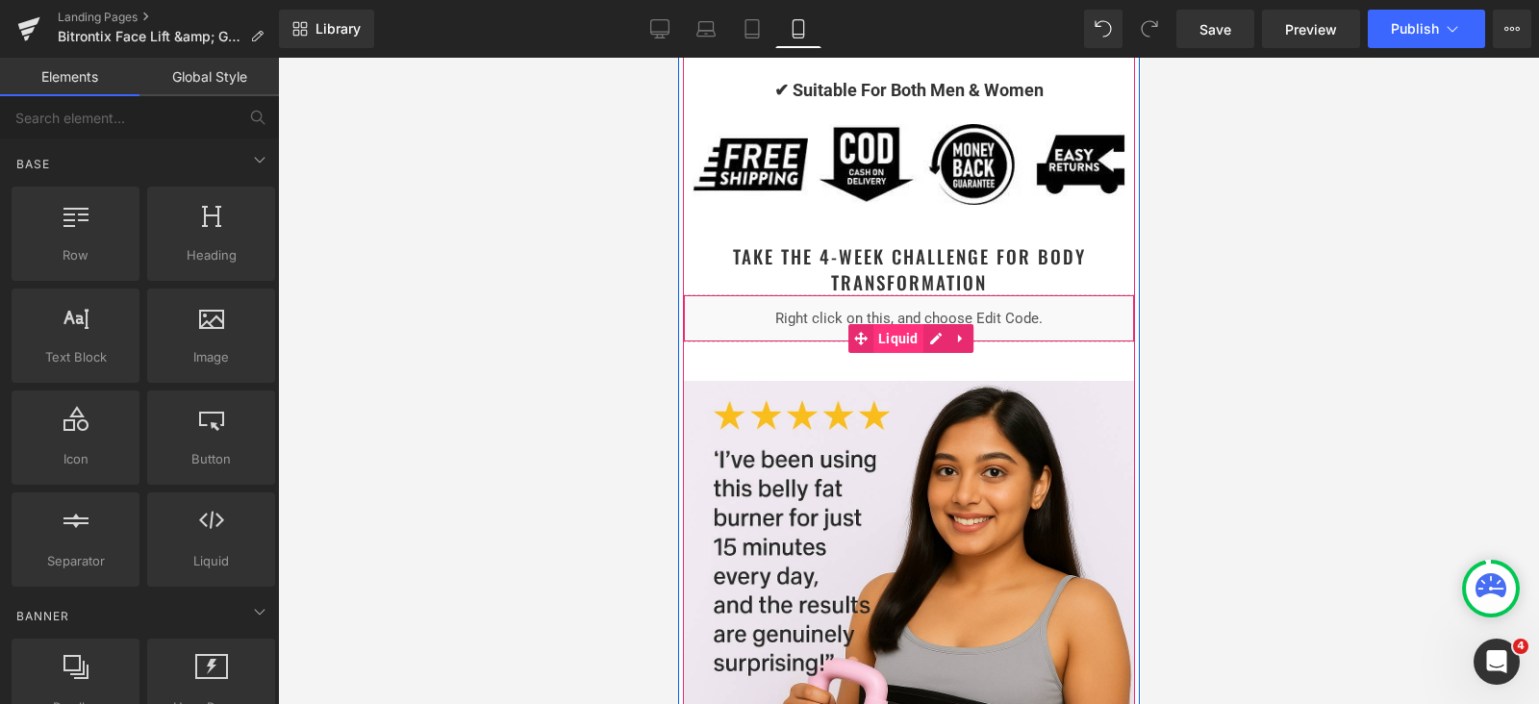
click at [899, 338] on span "Liquid" at bounding box center [897, 338] width 50 height 29
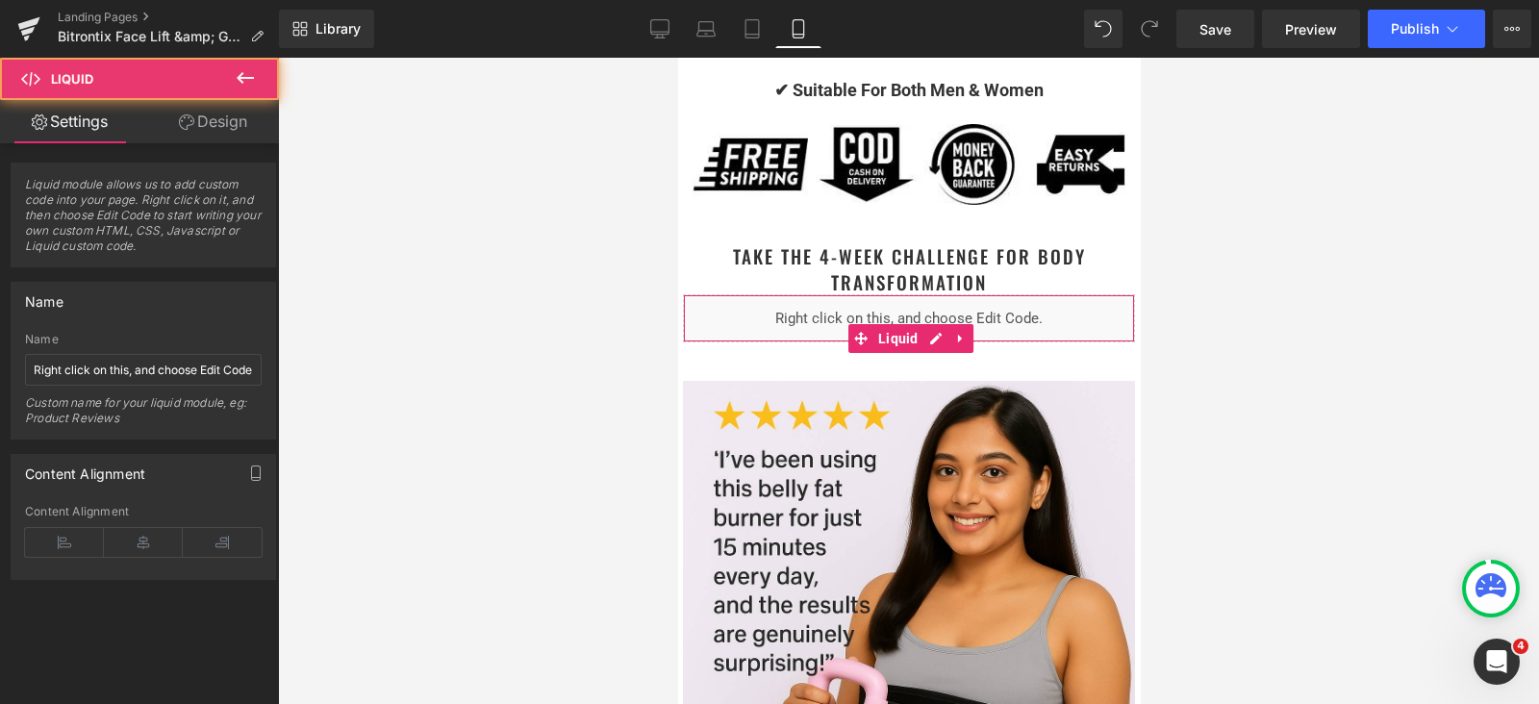
click at [244, 127] on link "Design" at bounding box center [212, 121] width 139 height 43
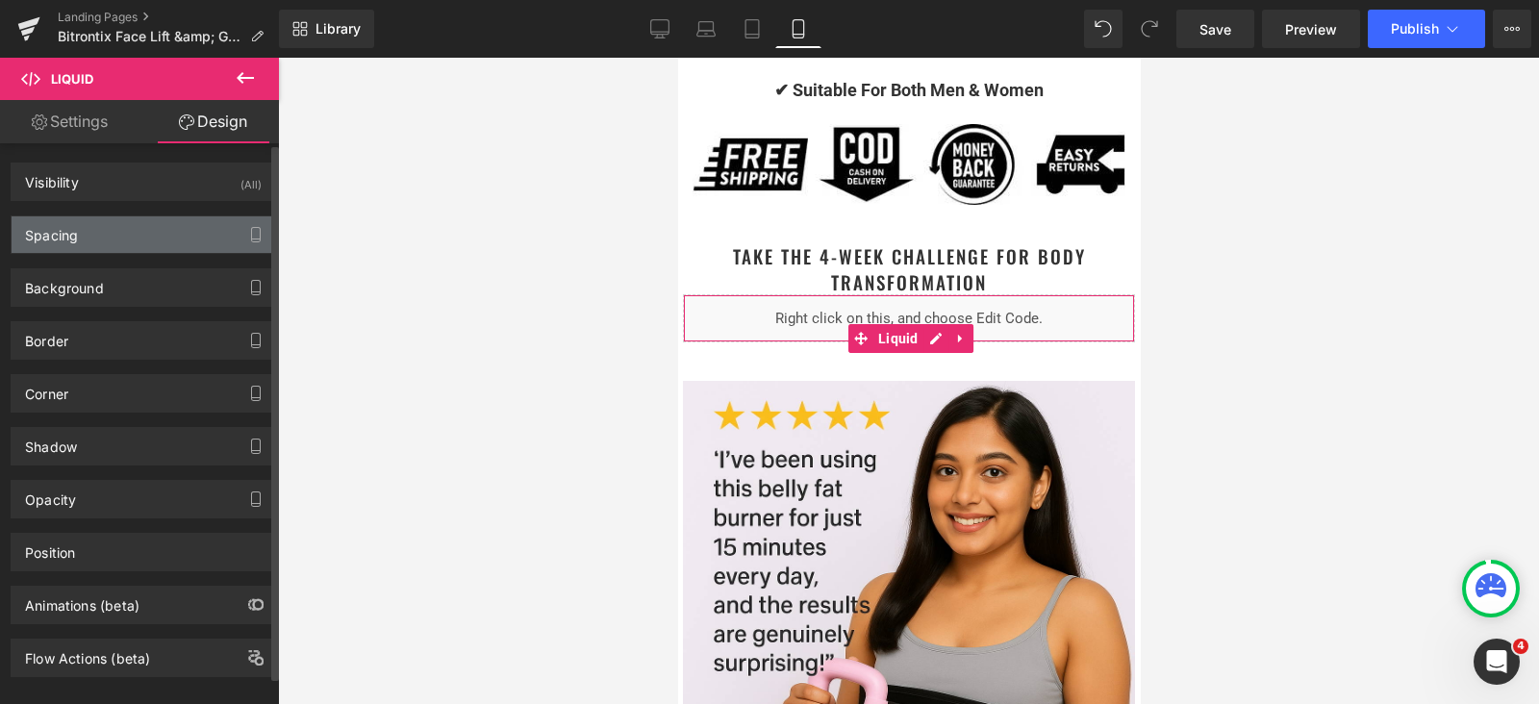
click at [153, 236] on div "Spacing" at bounding box center [143, 234] width 263 height 37
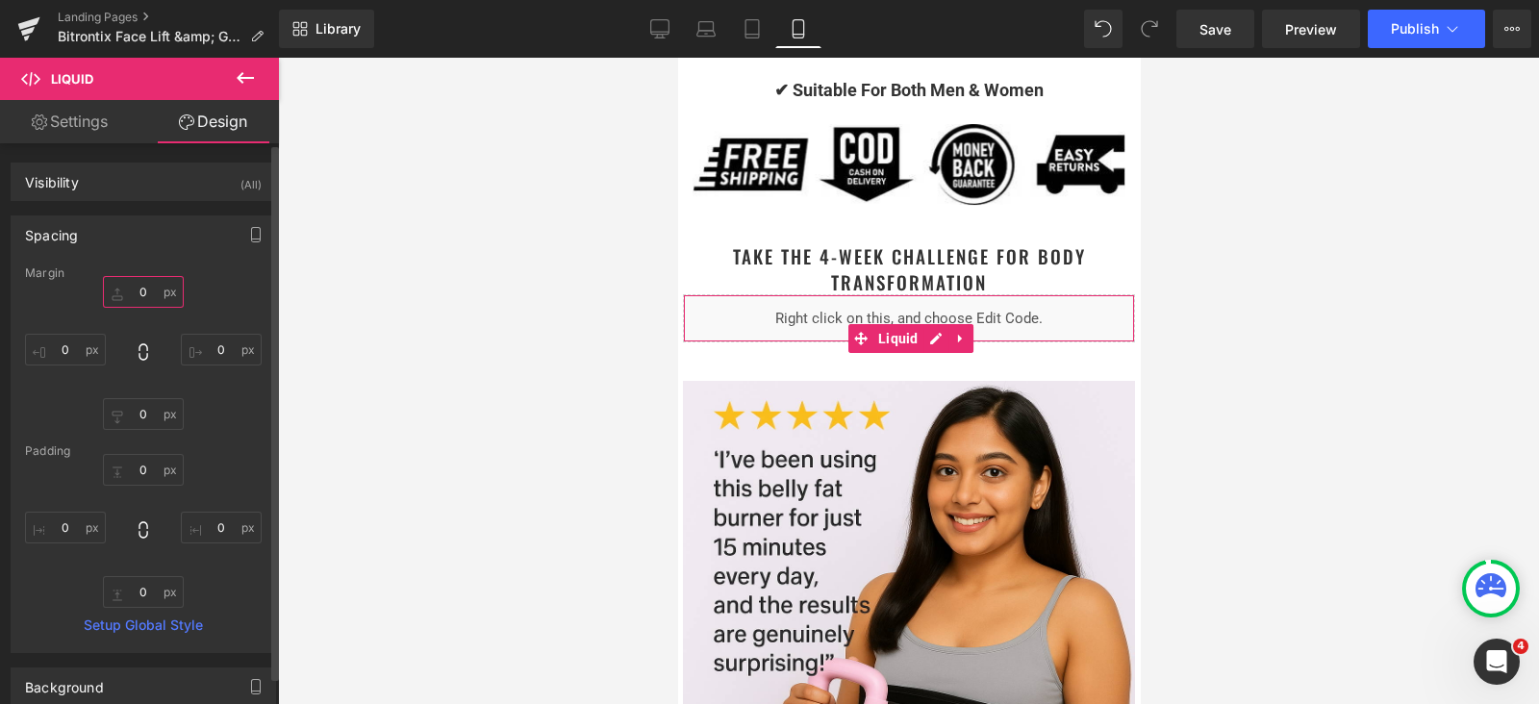
click at [135, 298] on input "0" at bounding box center [143, 292] width 81 height 32
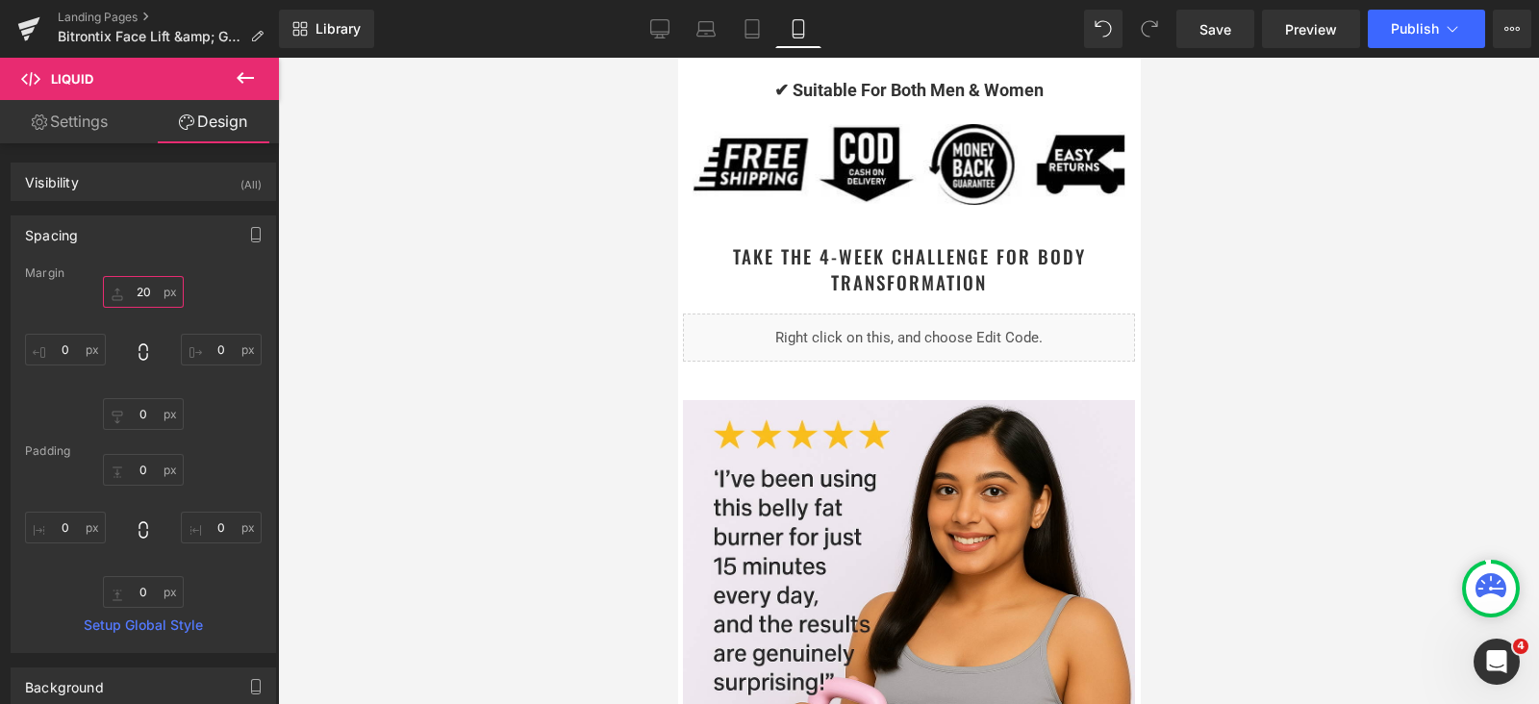
type input "20"
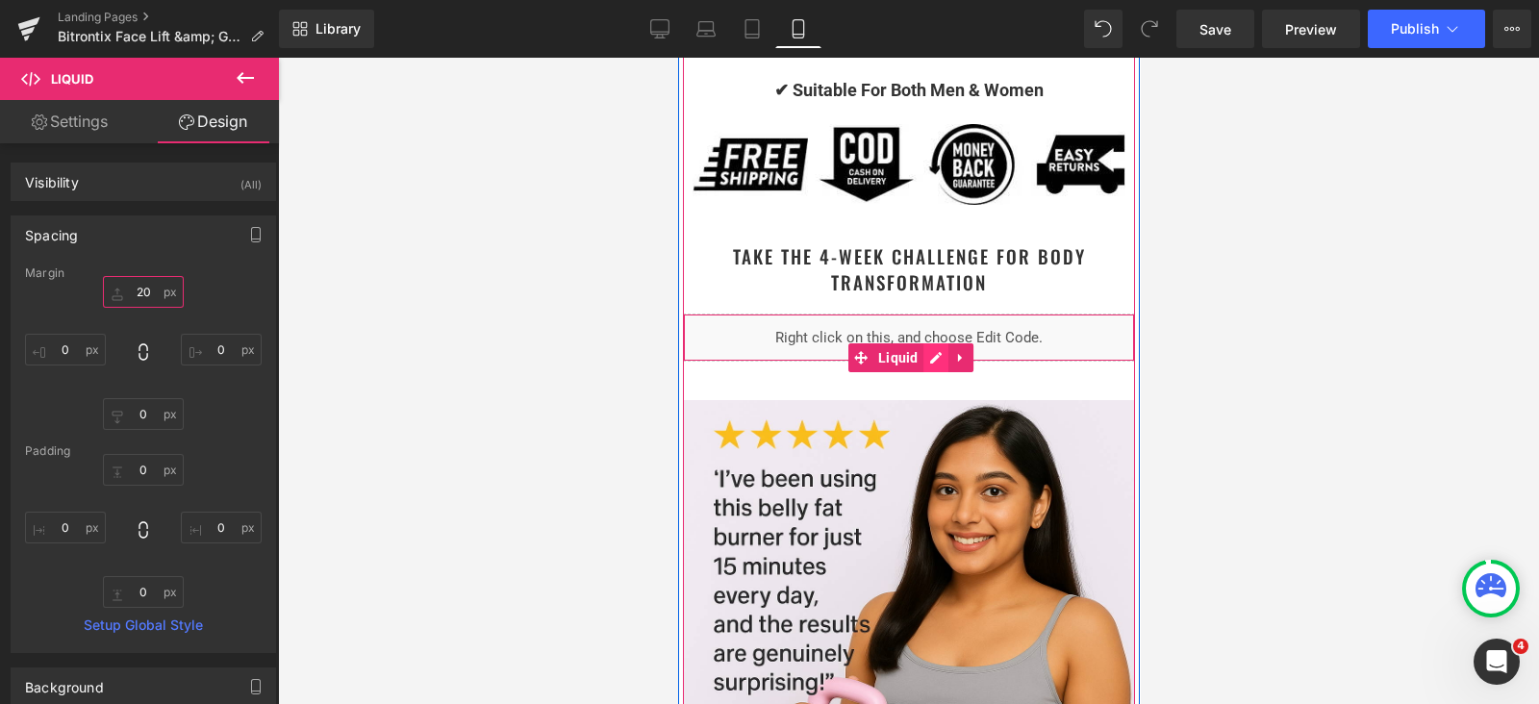
click at [922, 357] on div "Liquid" at bounding box center [908, 337] width 452 height 48
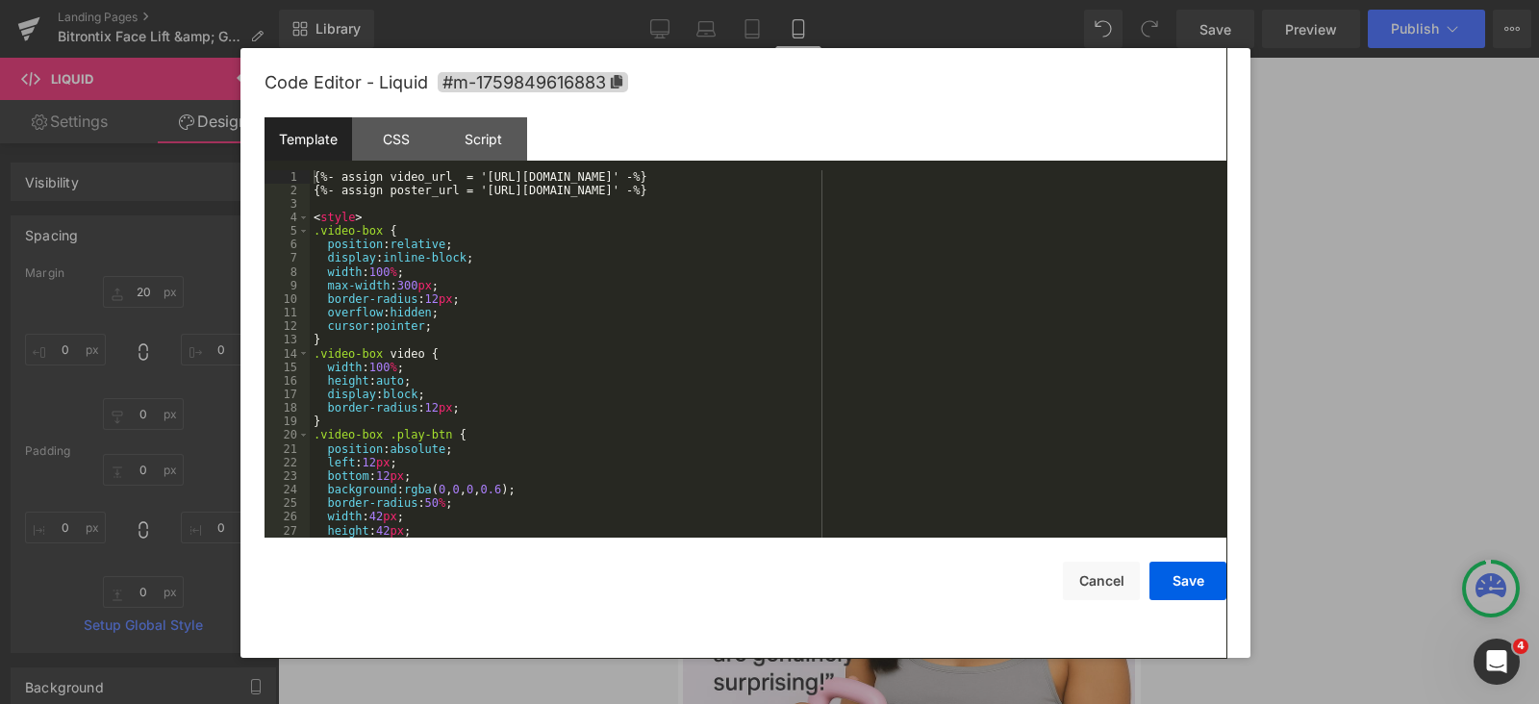
click at [745, 313] on div "{%- assign video_url = 'https://cdn.shopify.com/videos/c/o/v/29392e7743974b5f93…" at bounding box center [764, 367] width 909 height 395
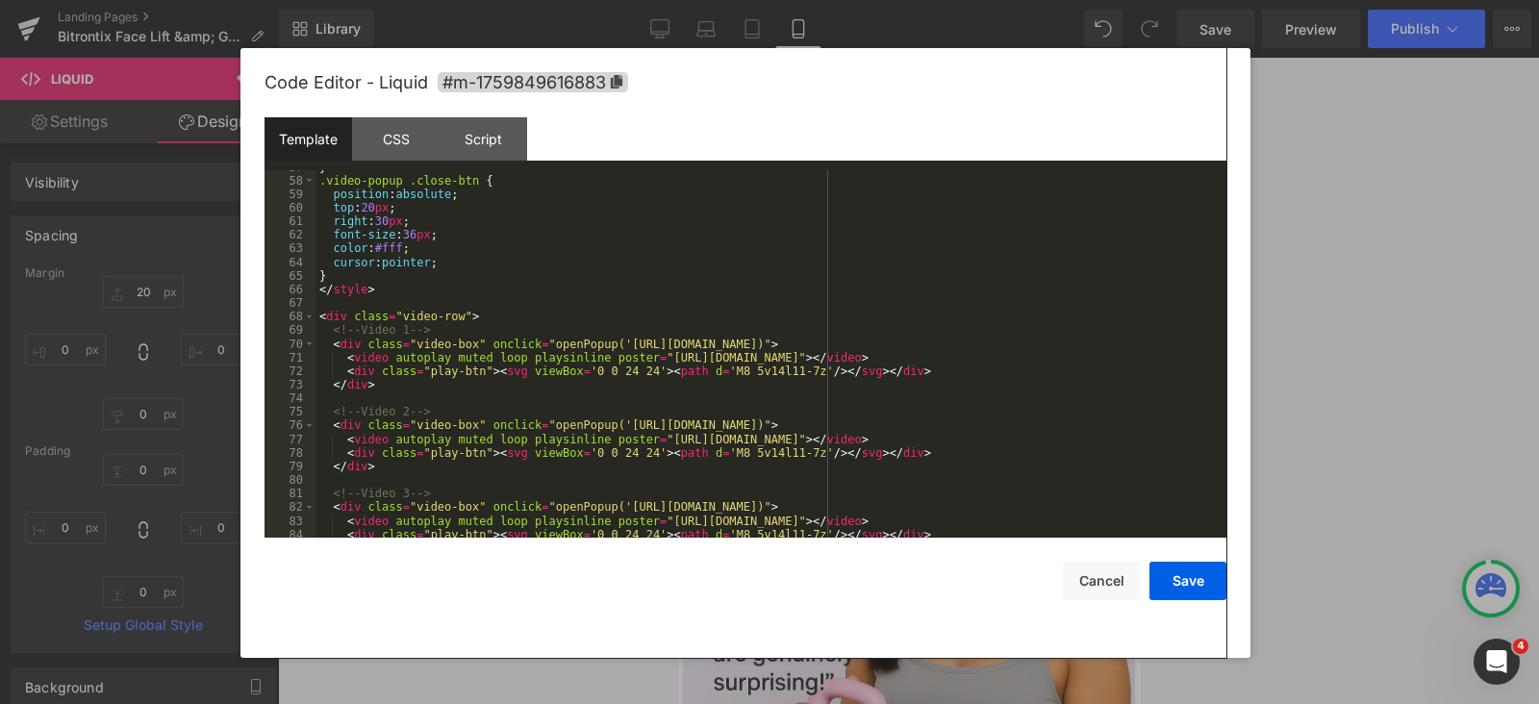
scroll to position [843, 0]
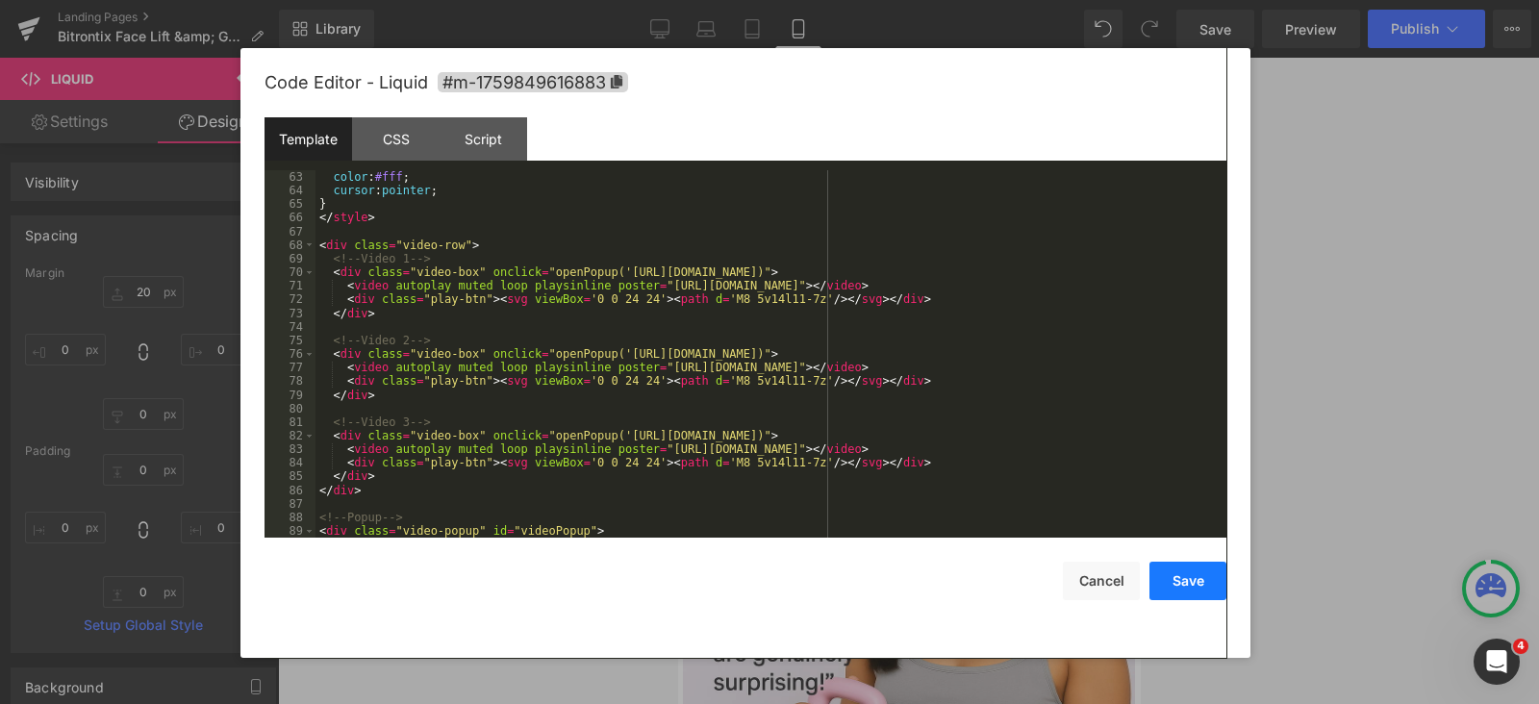
click at [1191, 594] on button "Save" at bounding box center [1187, 581] width 77 height 38
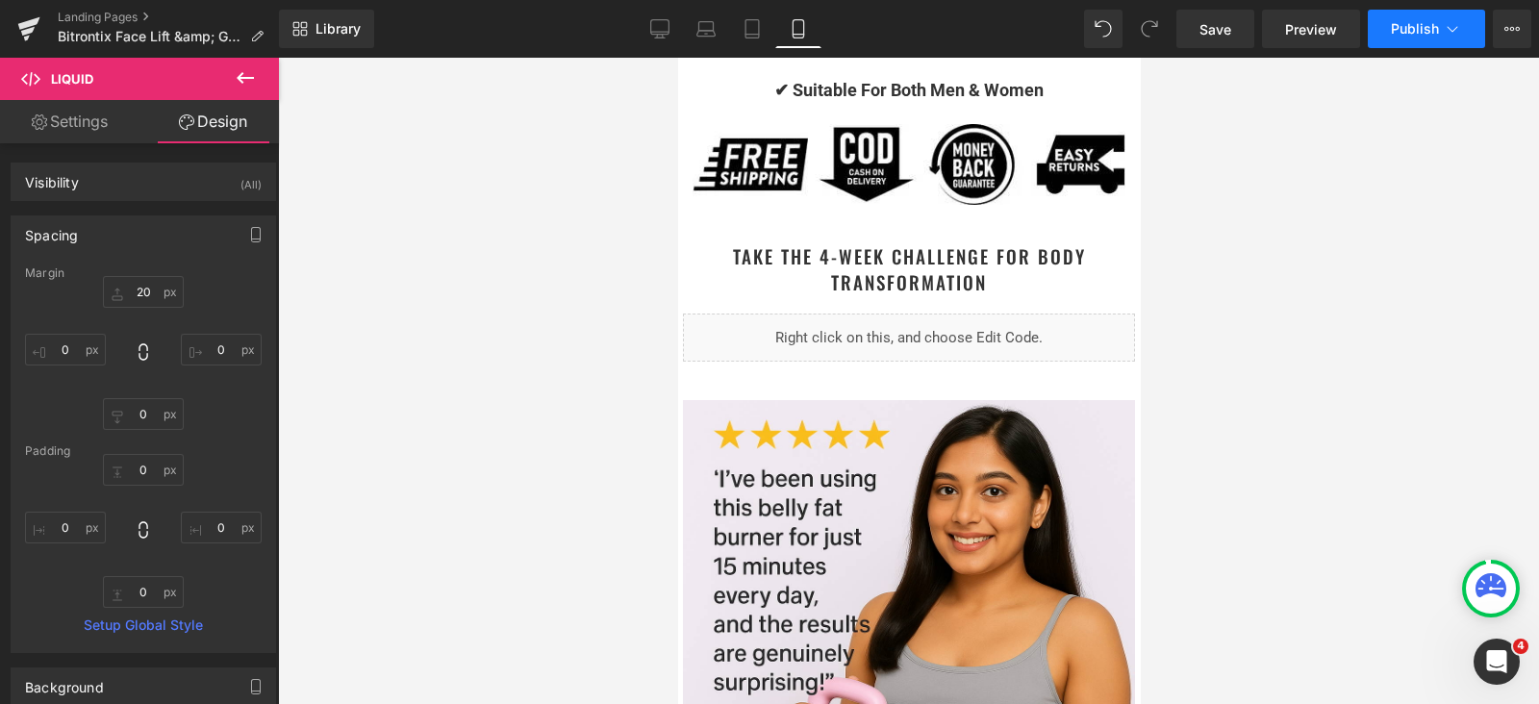
click at [1391, 27] on span "Publish" at bounding box center [1415, 28] width 48 height 15
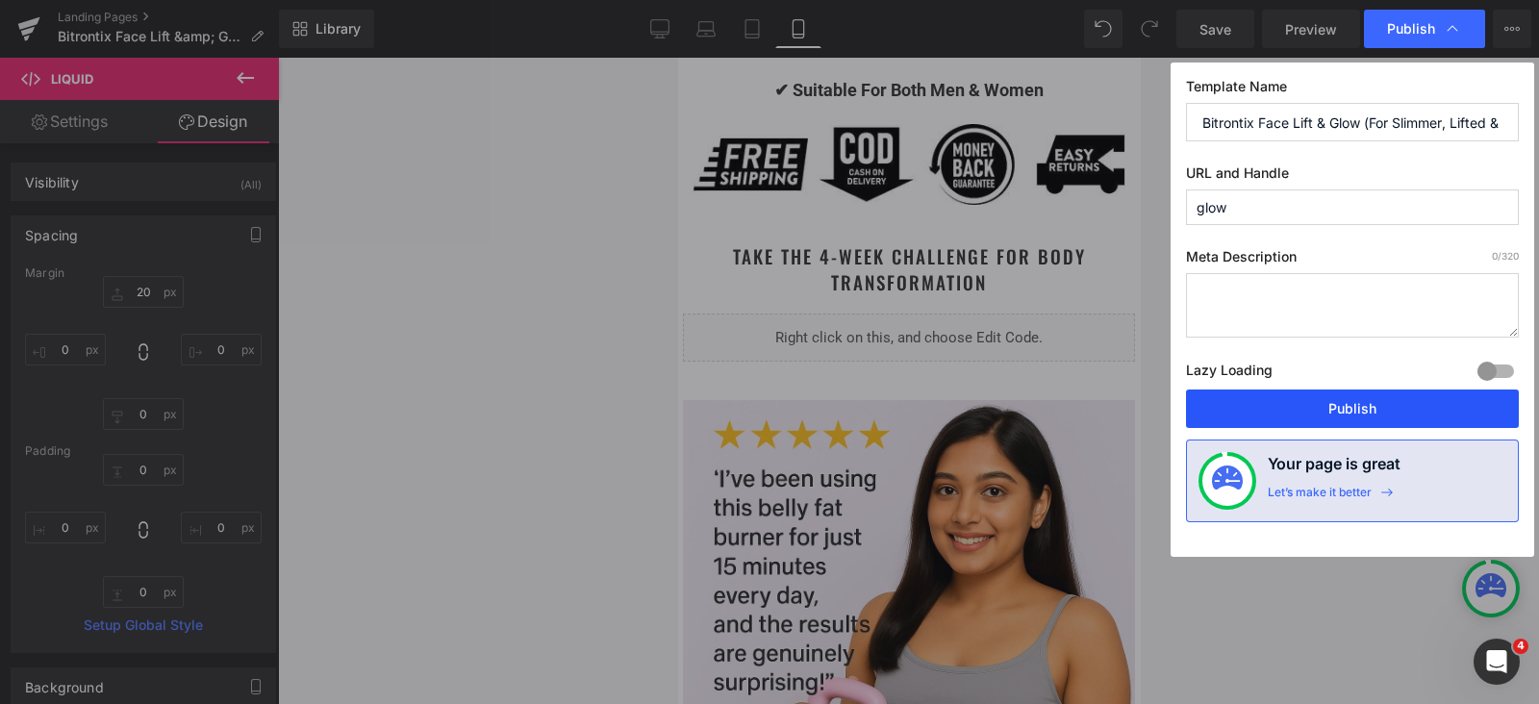
click at [1322, 408] on button "Publish" at bounding box center [1352, 408] width 333 height 38
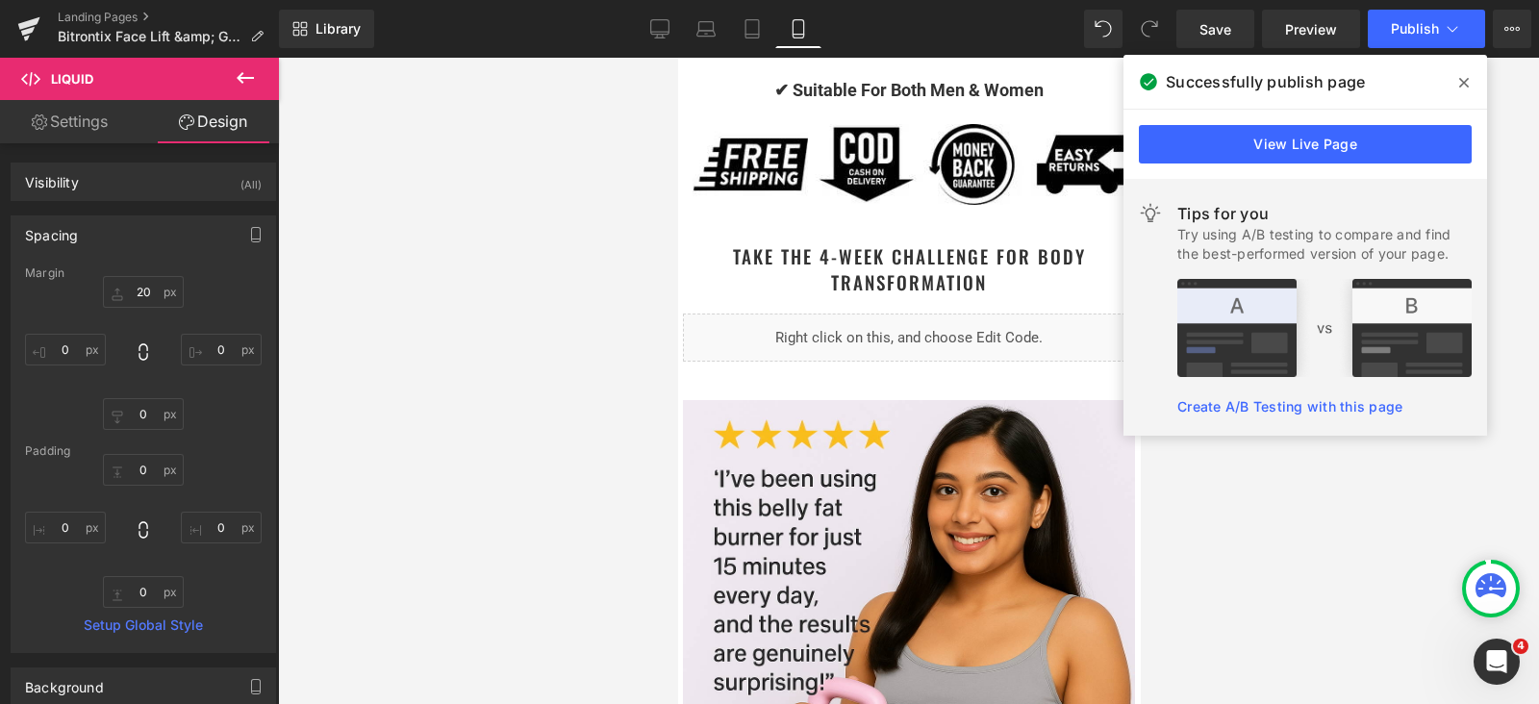
click at [1337, 132] on div "View Live Page" at bounding box center [1304, 144] width 363 height 69
click at [506, 110] on div at bounding box center [908, 381] width 1261 height 646
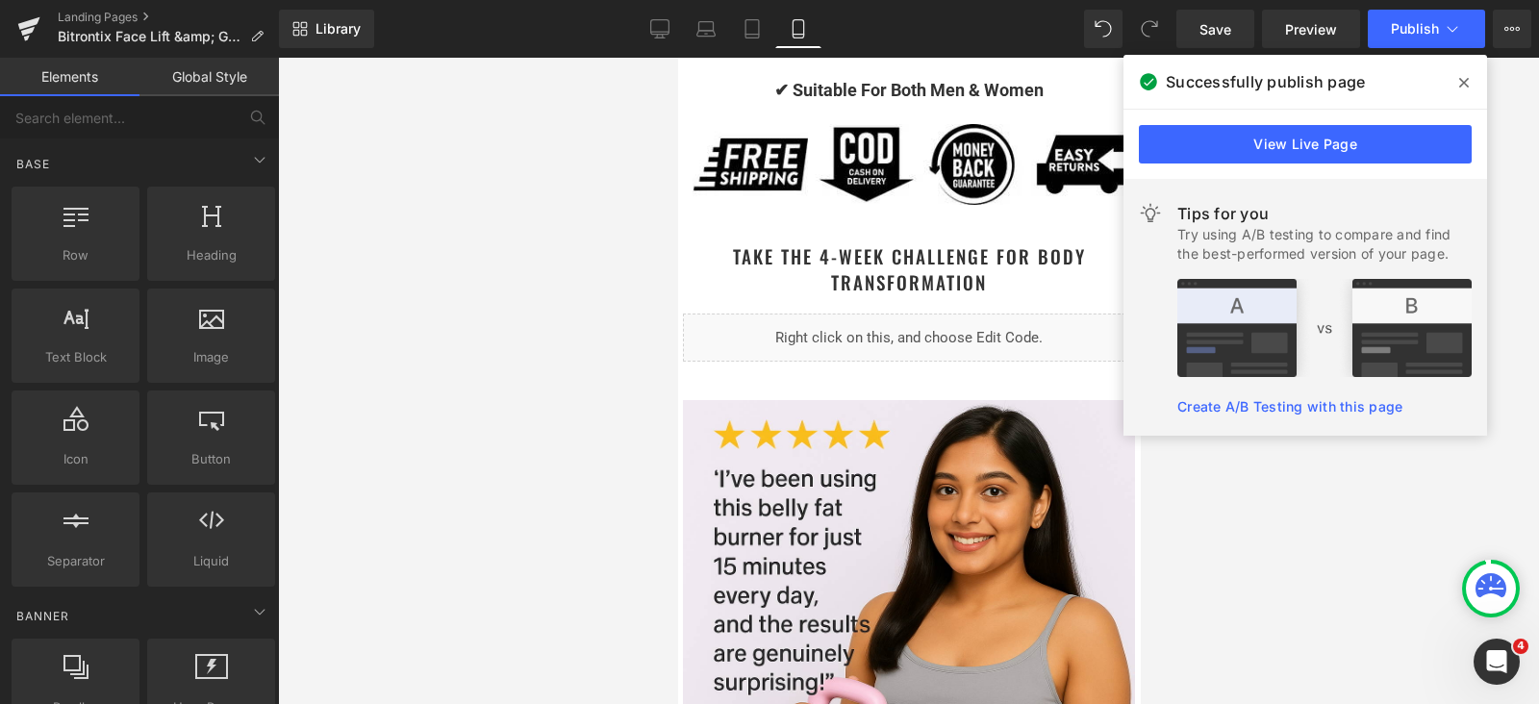
click at [949, 400] on div "Image" at bounding box center [908, 626] width 452 height 452
click at [677, 58] on div at bounding box center [677, 58] width 0 height 0
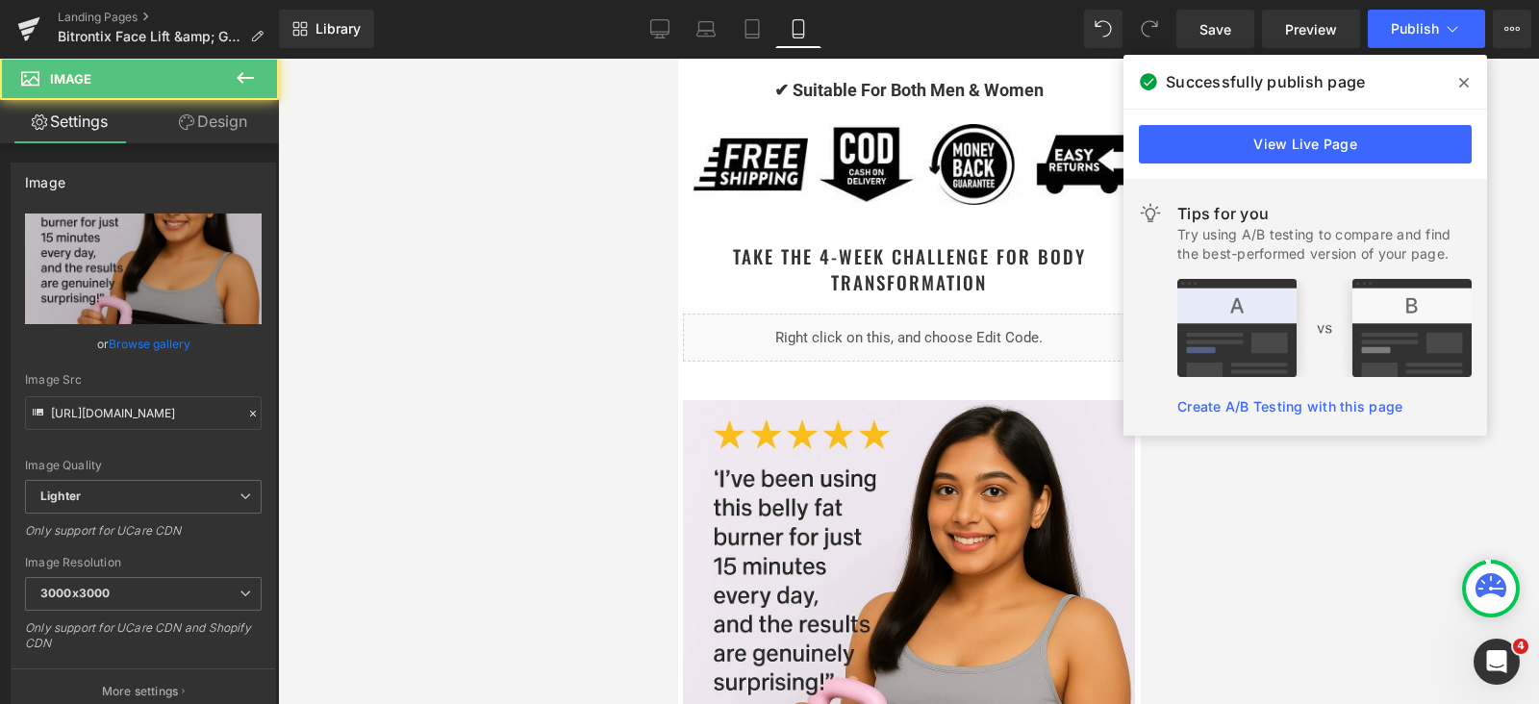
click at [677, 58] on div at bounding box center [677, 58] width 0 height 0
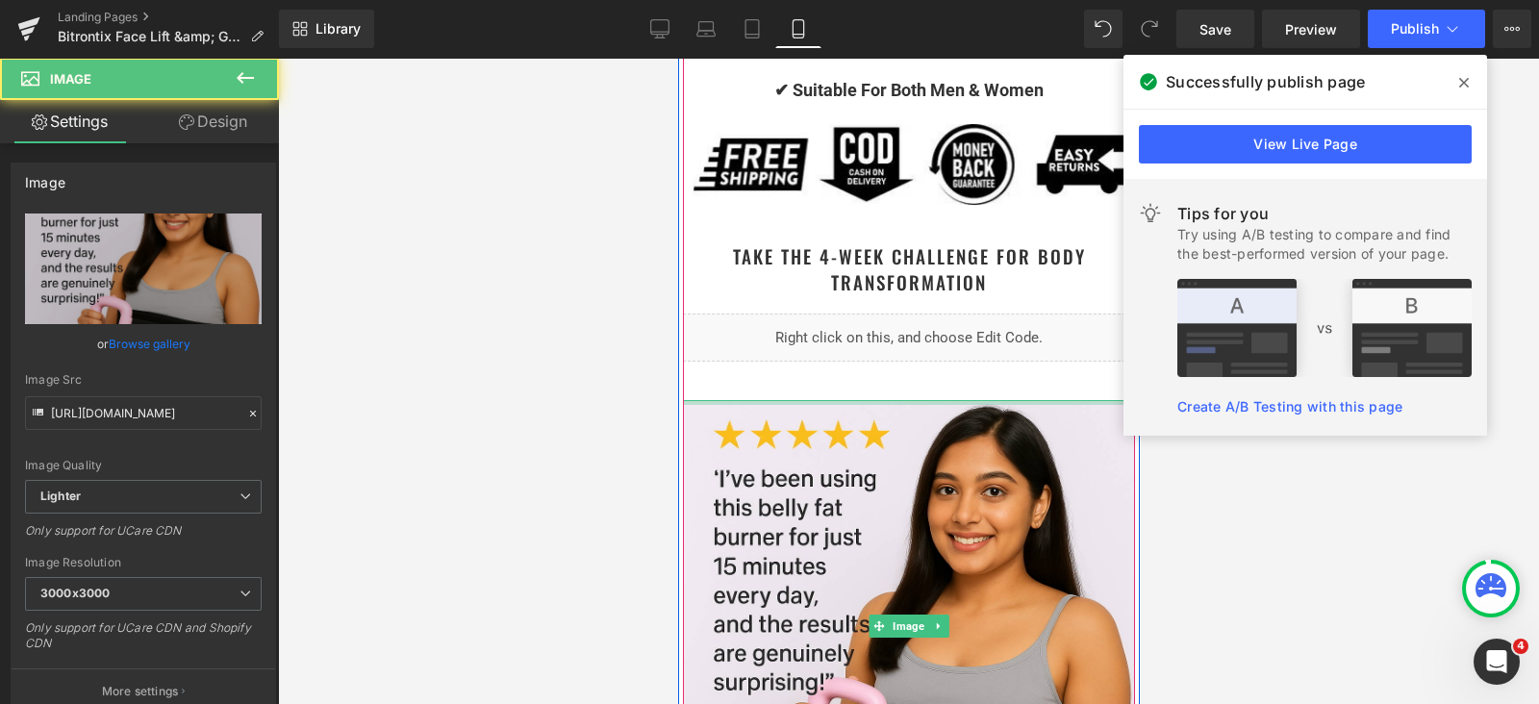
click at [949, 400] on div at bounding box center [908, 402] width 452 height 5
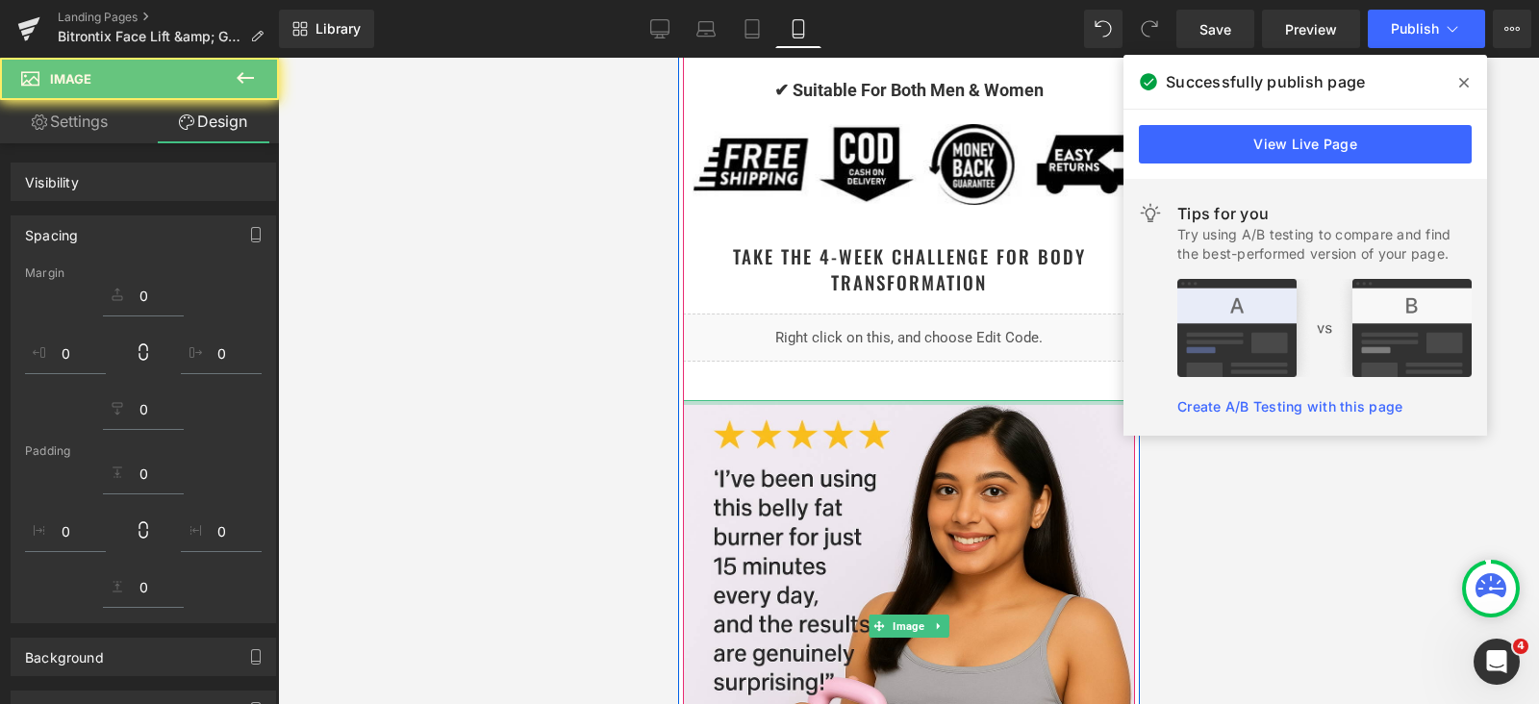
click at [949, 400] on div at bounding box center [908, 402] width 452 height 5
click at [1000, 249] on h1 "Take the 4-Week Challenge for body transformation" at bounding box center [907, 268] width 433 height 51
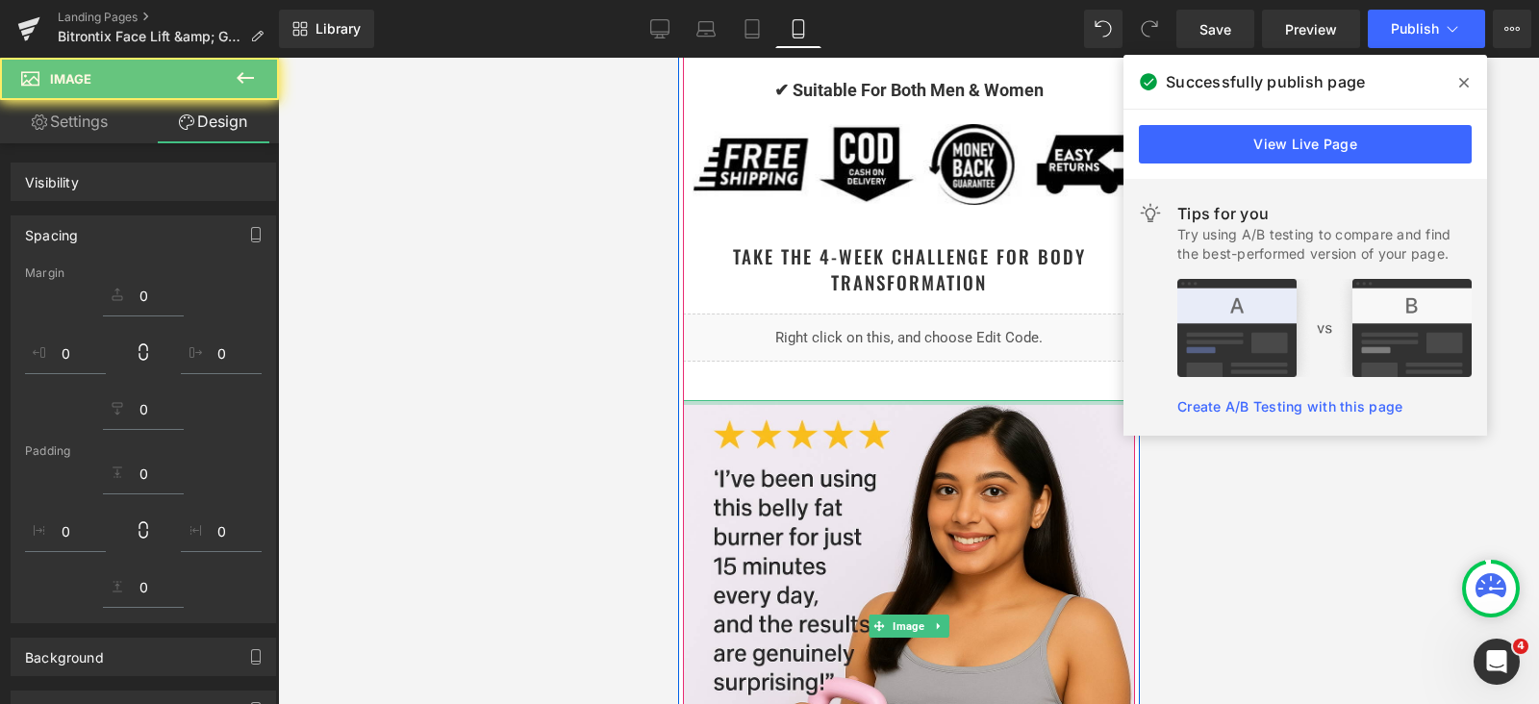
click at [1000, 249] on h1 "Take the 4-Week Challenge for body transformation" at bounding box center [907, 268] width 433 height 51
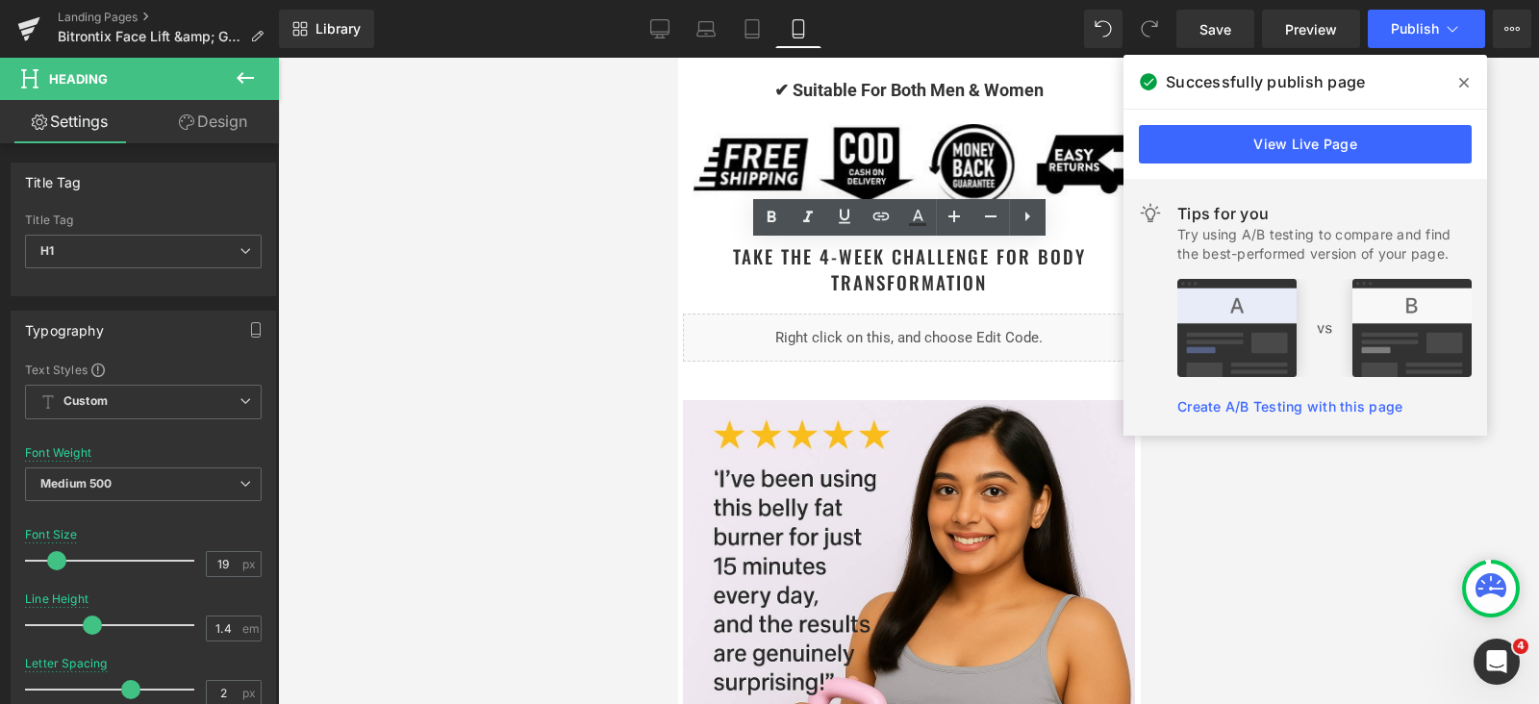
click at [1316, 133] on div "View Live Page" at bounding box center [1304, 144] width 363 height 69
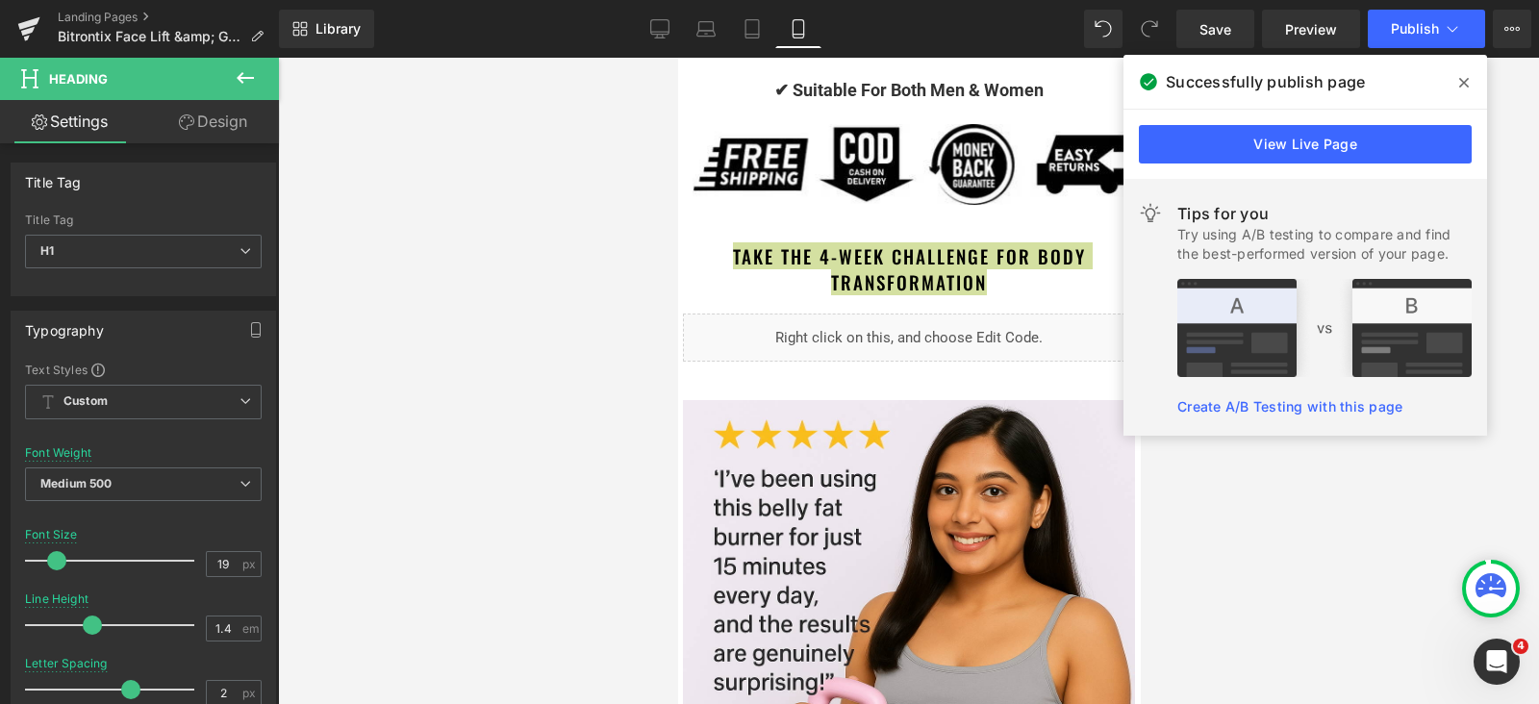
click at [1467, 80] on icon at bounding box center [1464, 82] width 10 height 15
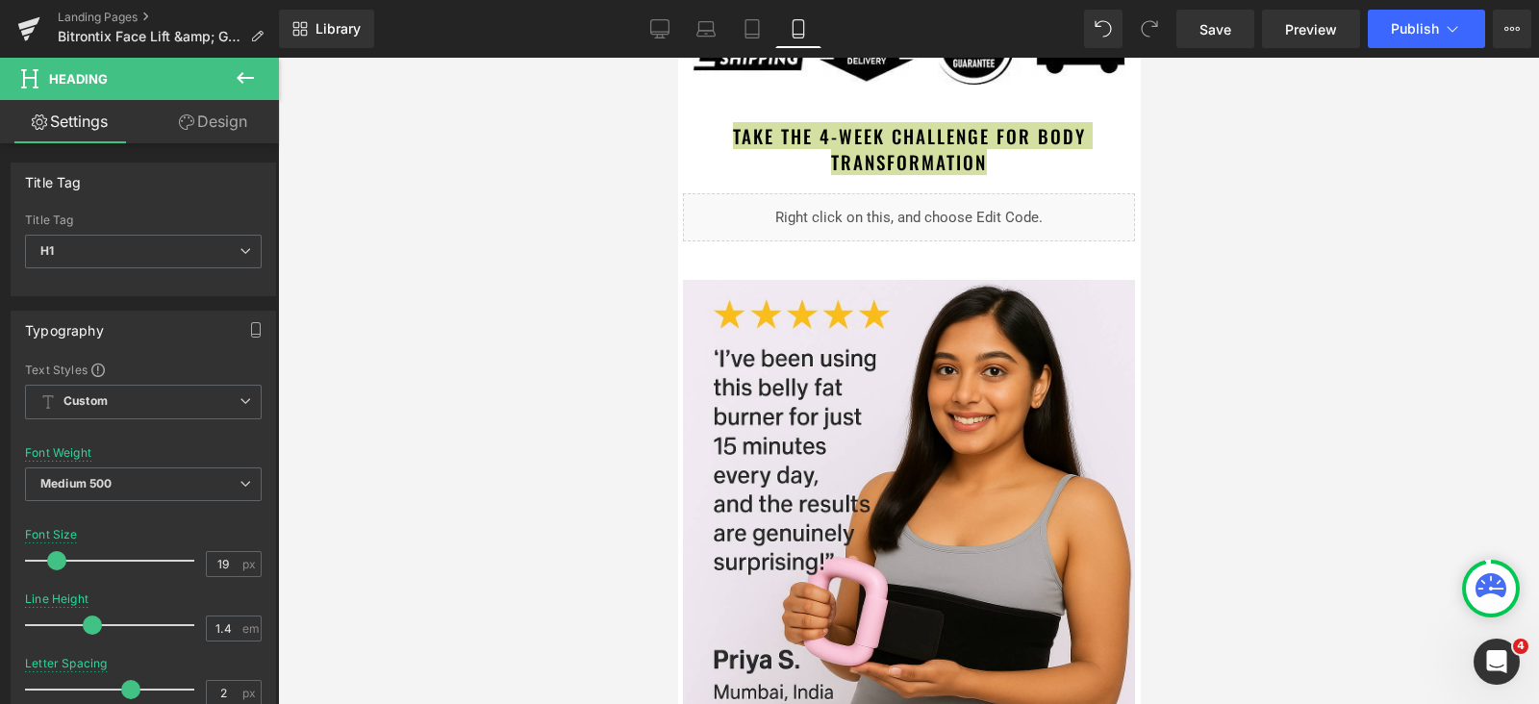
scroll to position [1802, 0]
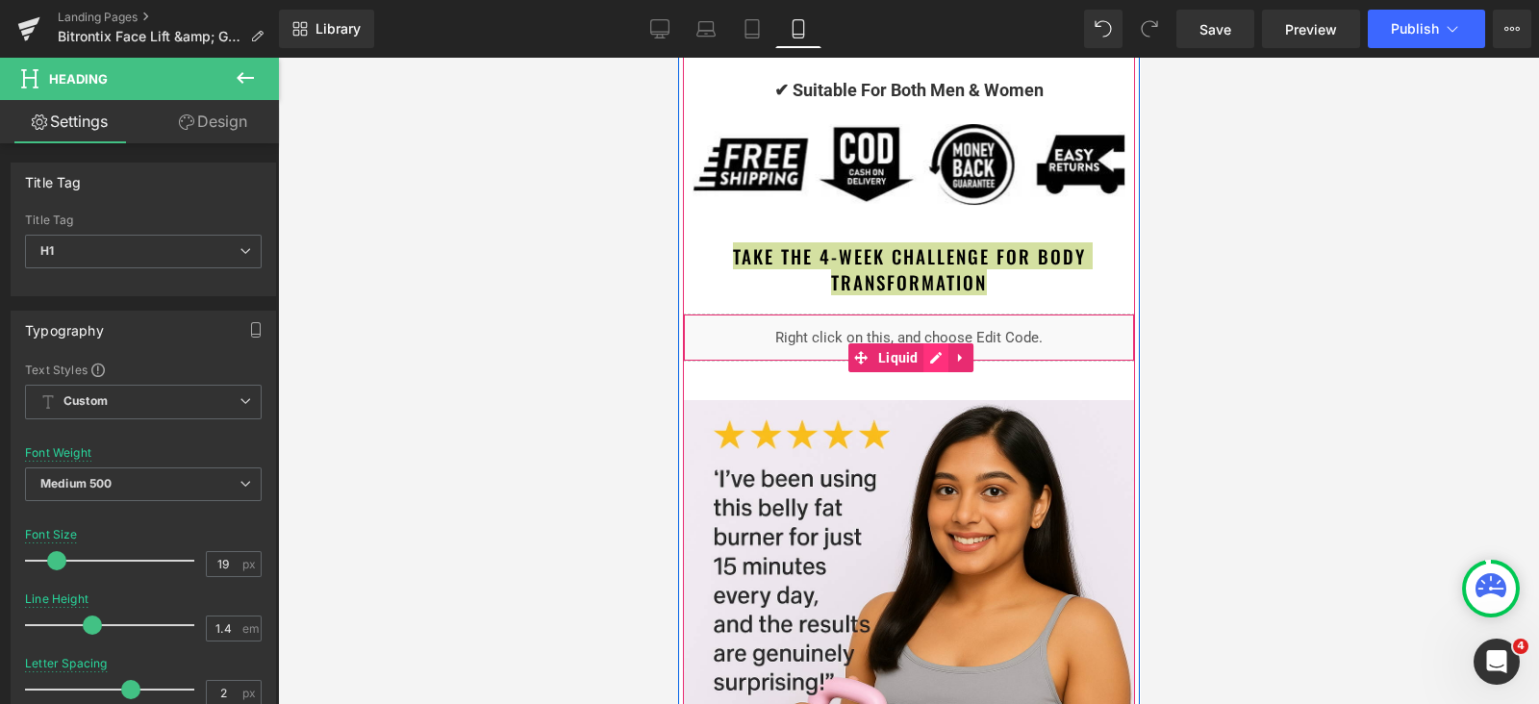
click at [916, 352] on div "Liquid" at bounding box center [908, 337] width 452 height 48
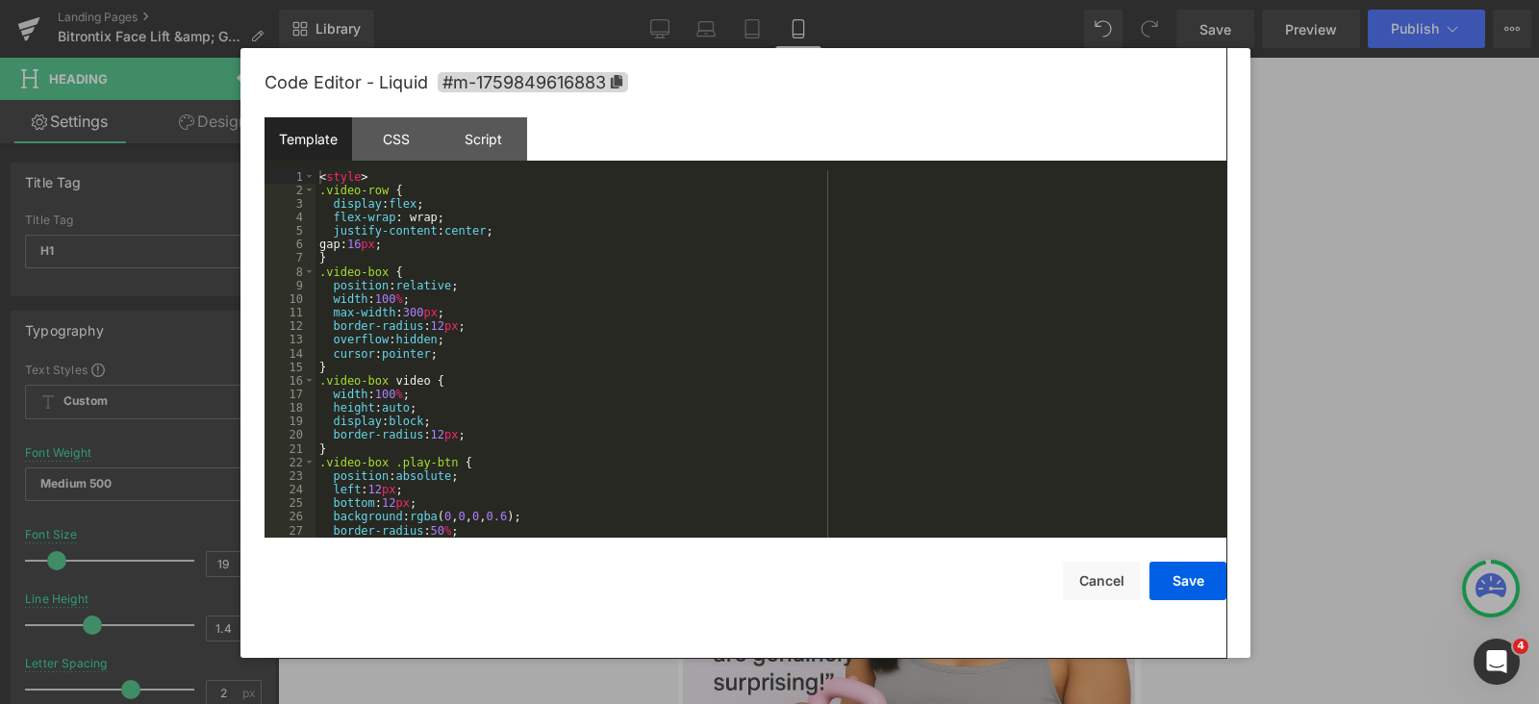
click at [797, 346] on div "< style > .video-row { display : flex ; flex-wrap : wrap; justify-content : cen…" at bounding box center [766, 367] width 903 height 395
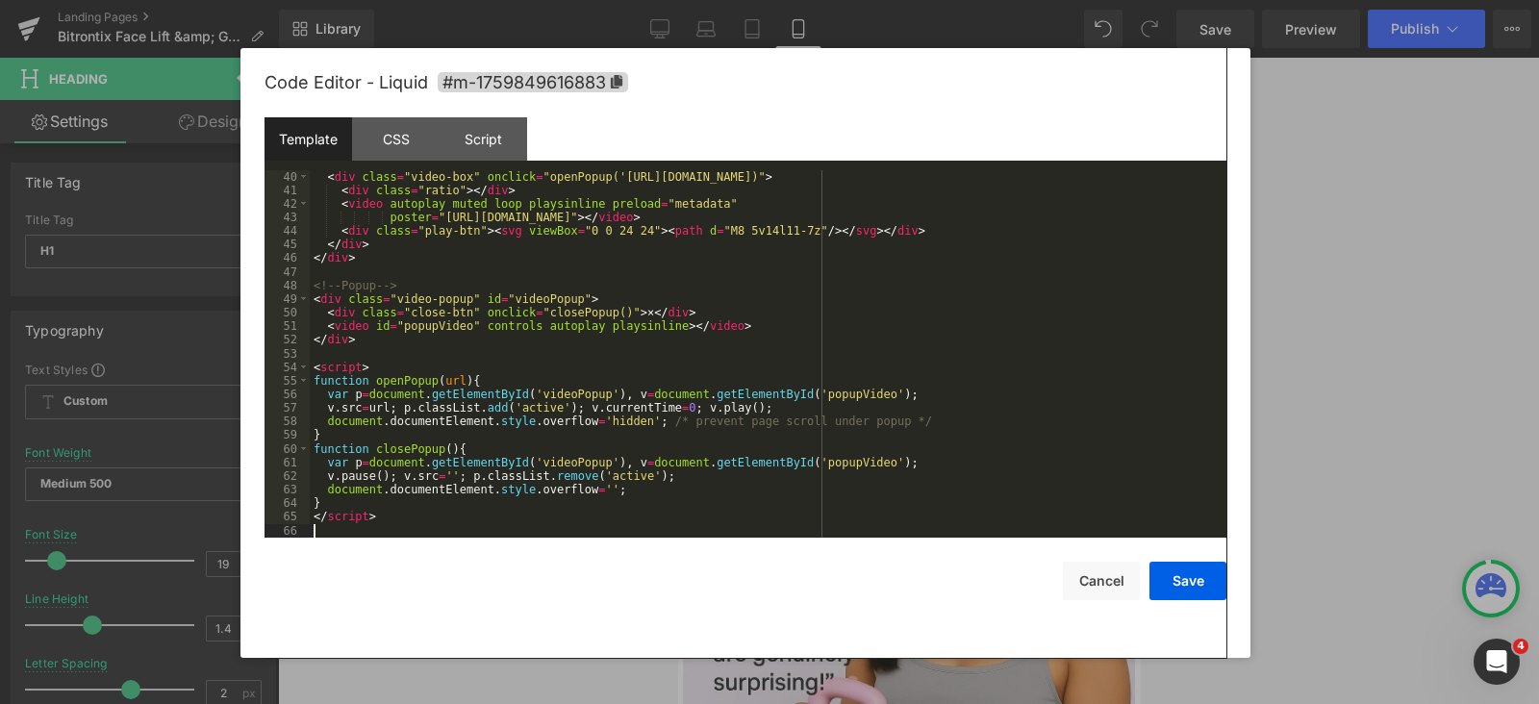
scroll to position [544, 0]
click at [1202, 579] on button "Save" at bounding box center [1187, 581] width 77 height 38
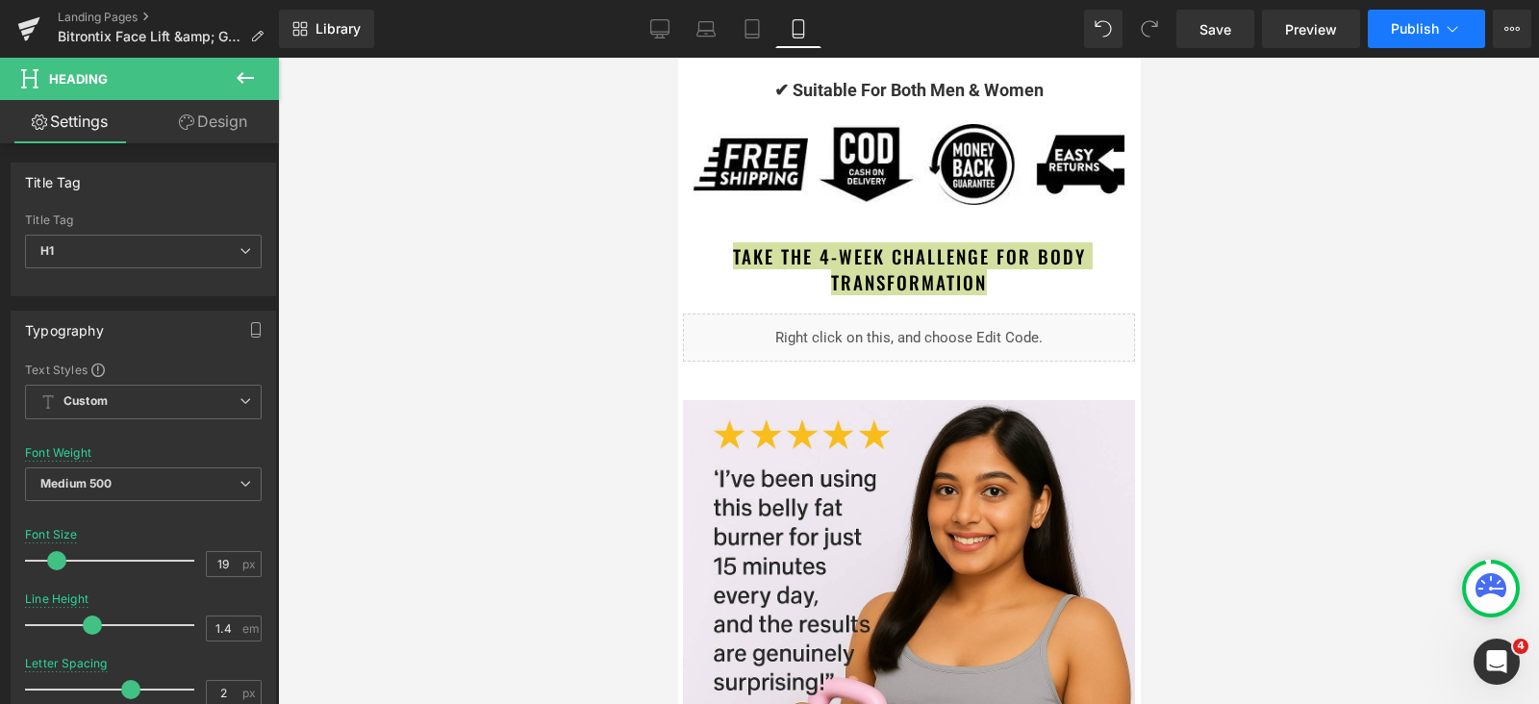
click at [1397, 12] on button "Publish" at bounding box center [1425, 29] width 117 height 38
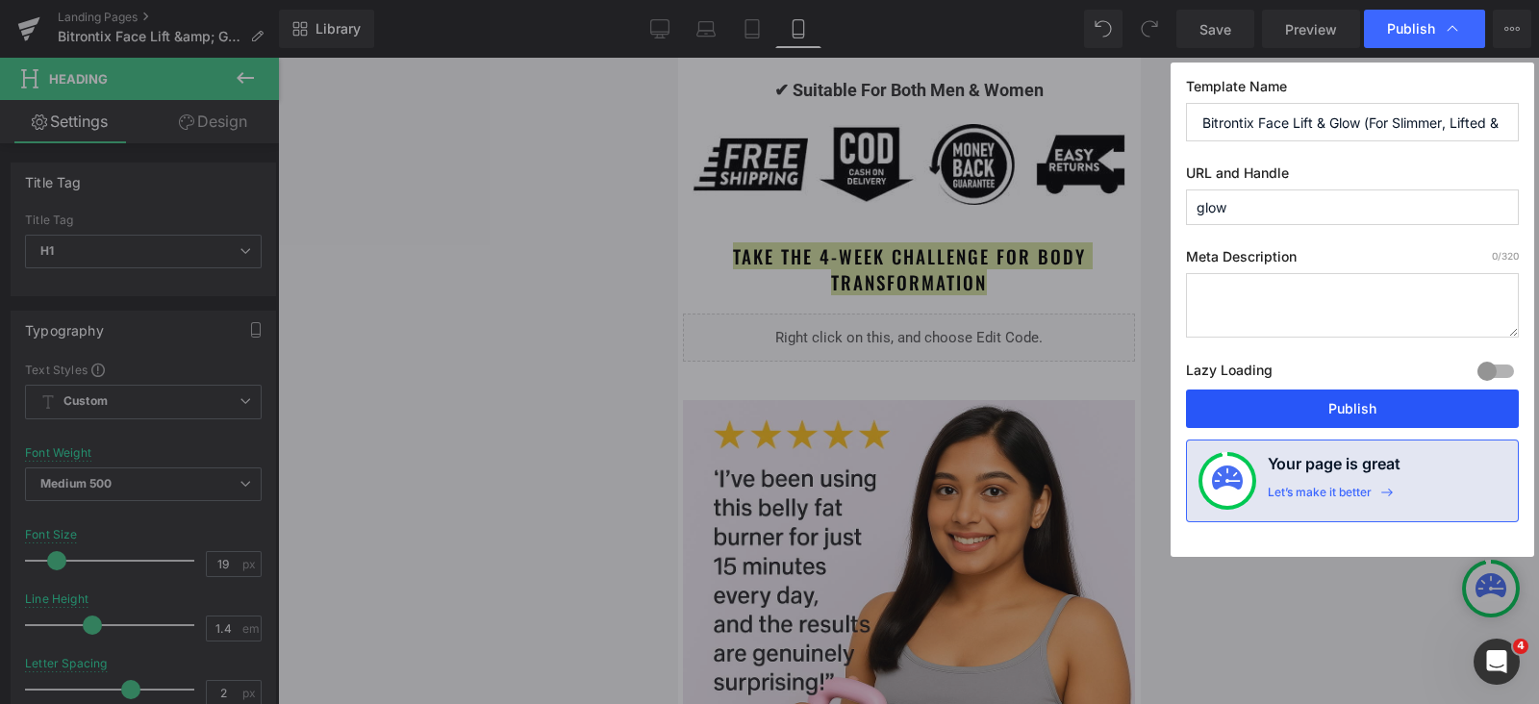
click at [1292, 412] on button "Publish" at bounding box center [1352, 408] width 333 height 38
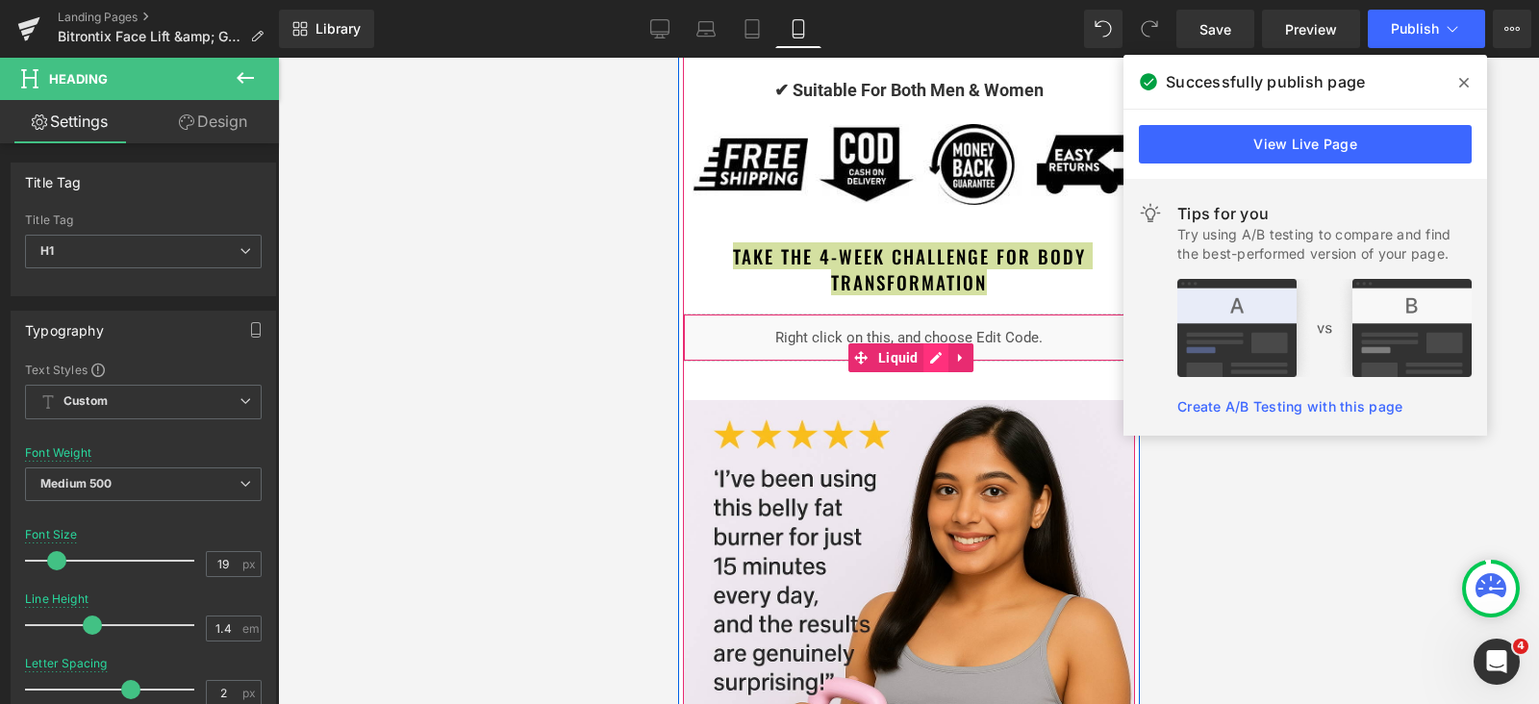
click at [922, 358] on div "Liquid" at bounding box center [908, 337] width 452 height 48
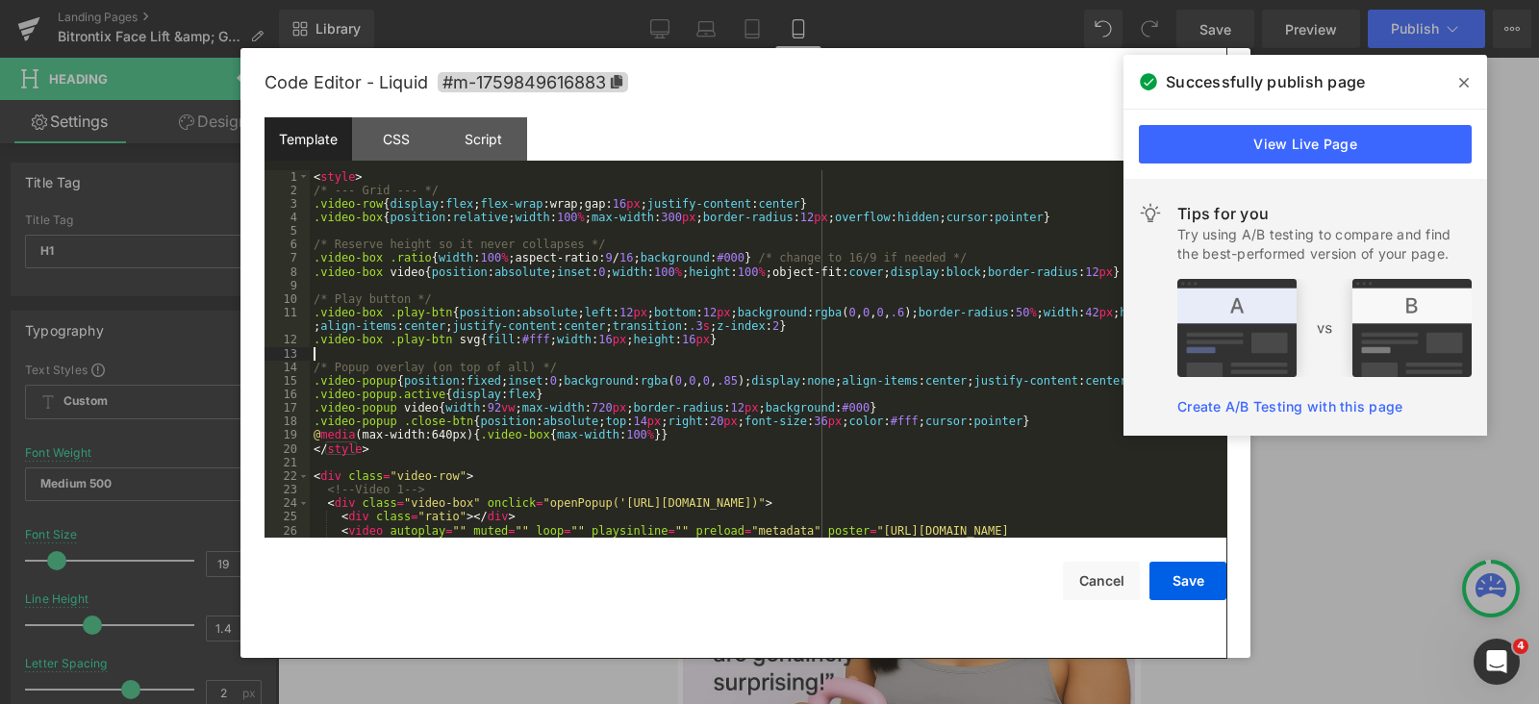
click at [759, 357] on div "< style > /* --- Grid --- */ .video-row { display : flex ; flex-wrap :wrap;gap:…" at bounding box center [764, 374] width 909 height 409
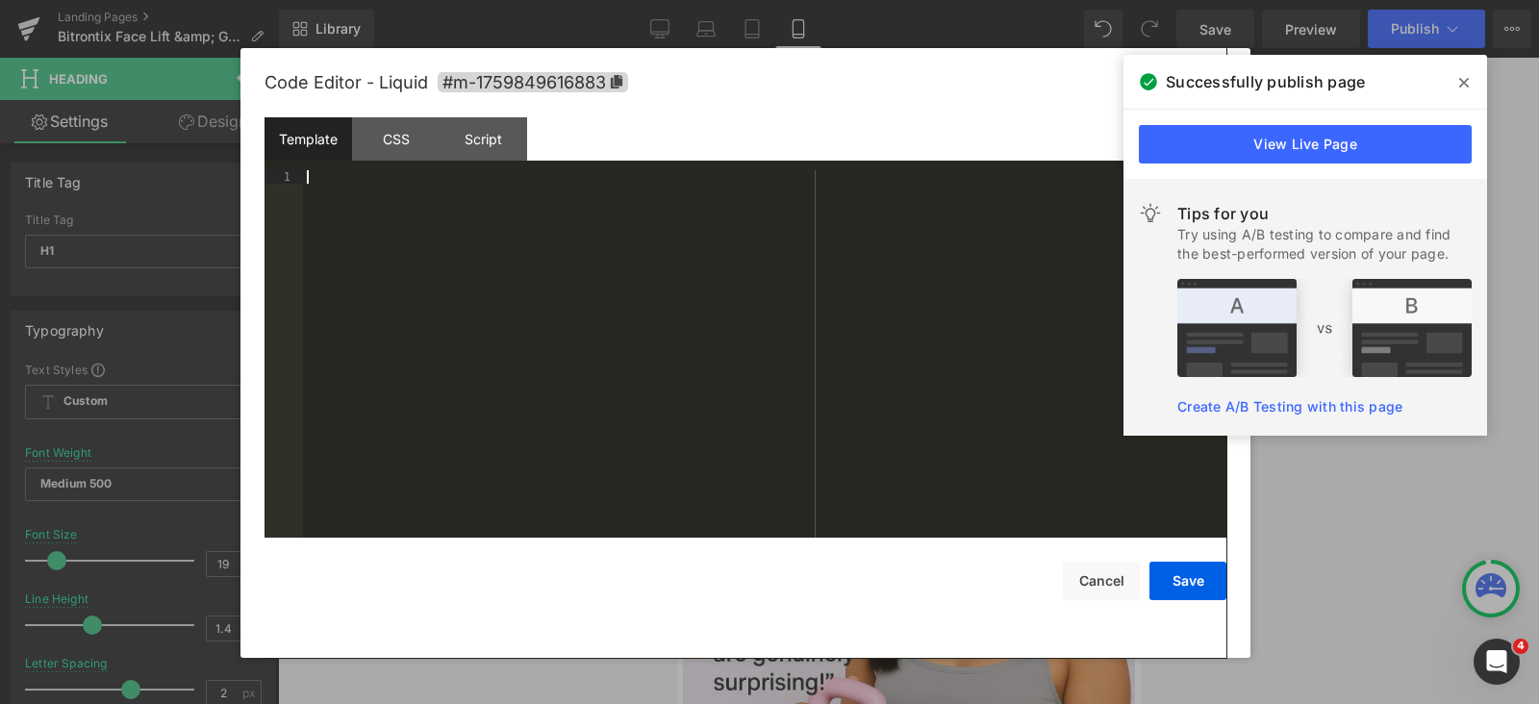
scroll to position [626, 0]
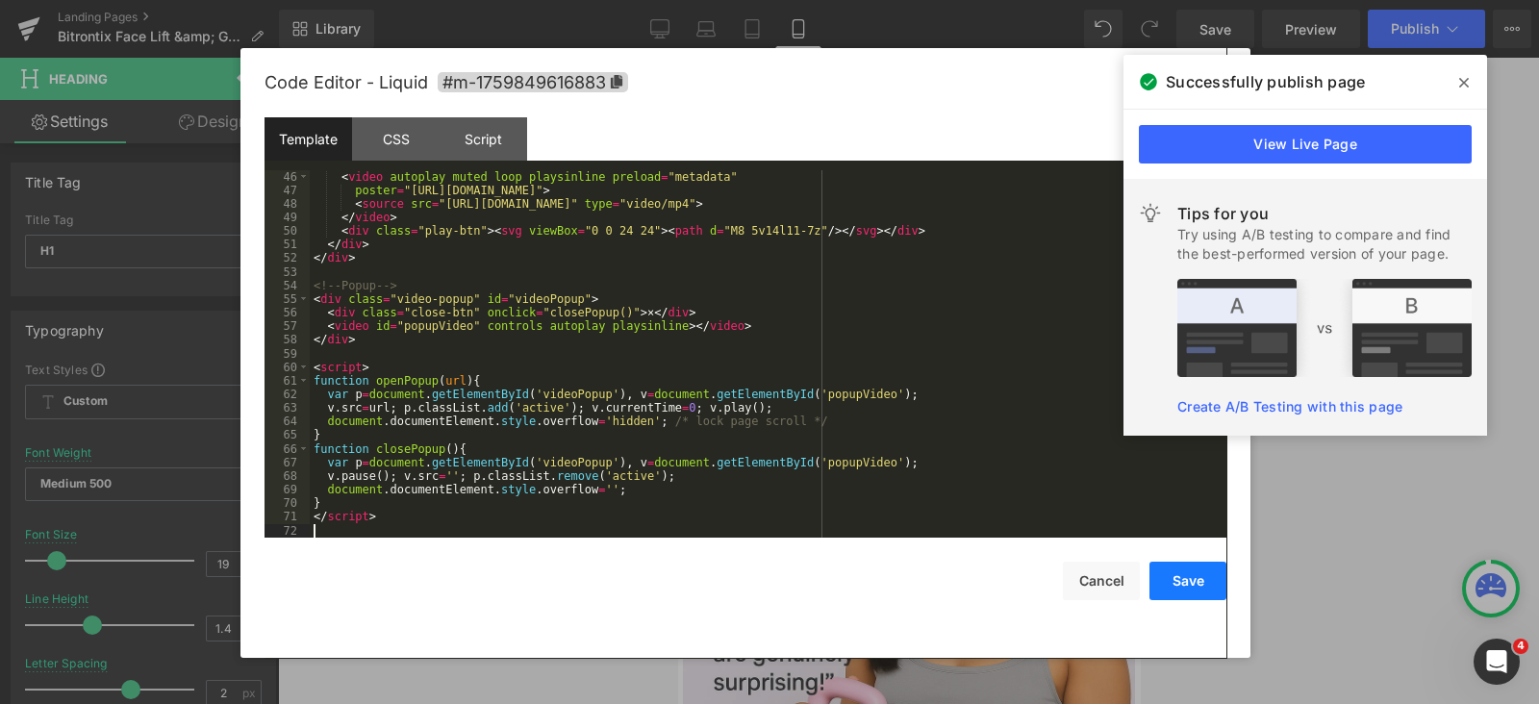
click at [1192, 580] on button "Save" at bounding box center [1187, 581] width 77 height 38
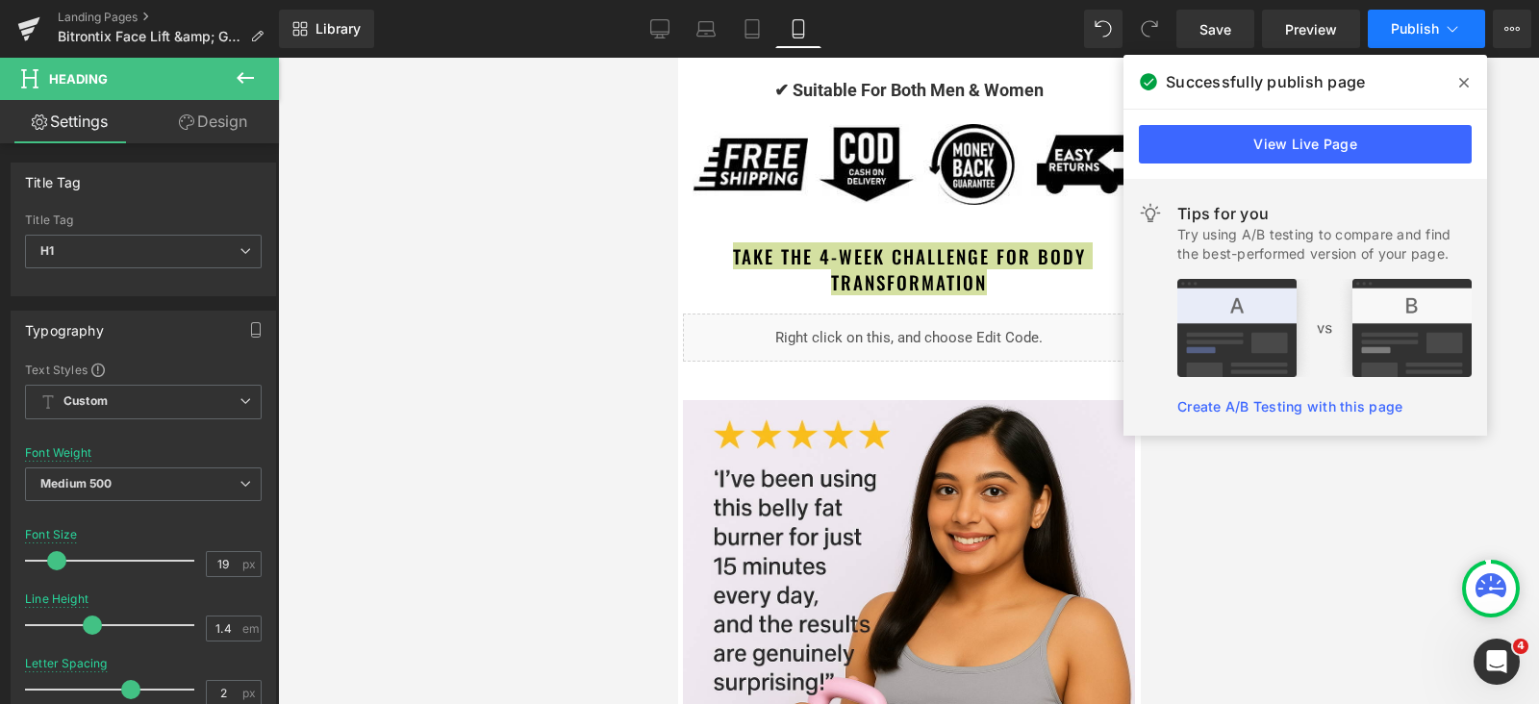
click at [1409, 29] on span "Publish" at bounding box center [1415, 28] width 48 height 15
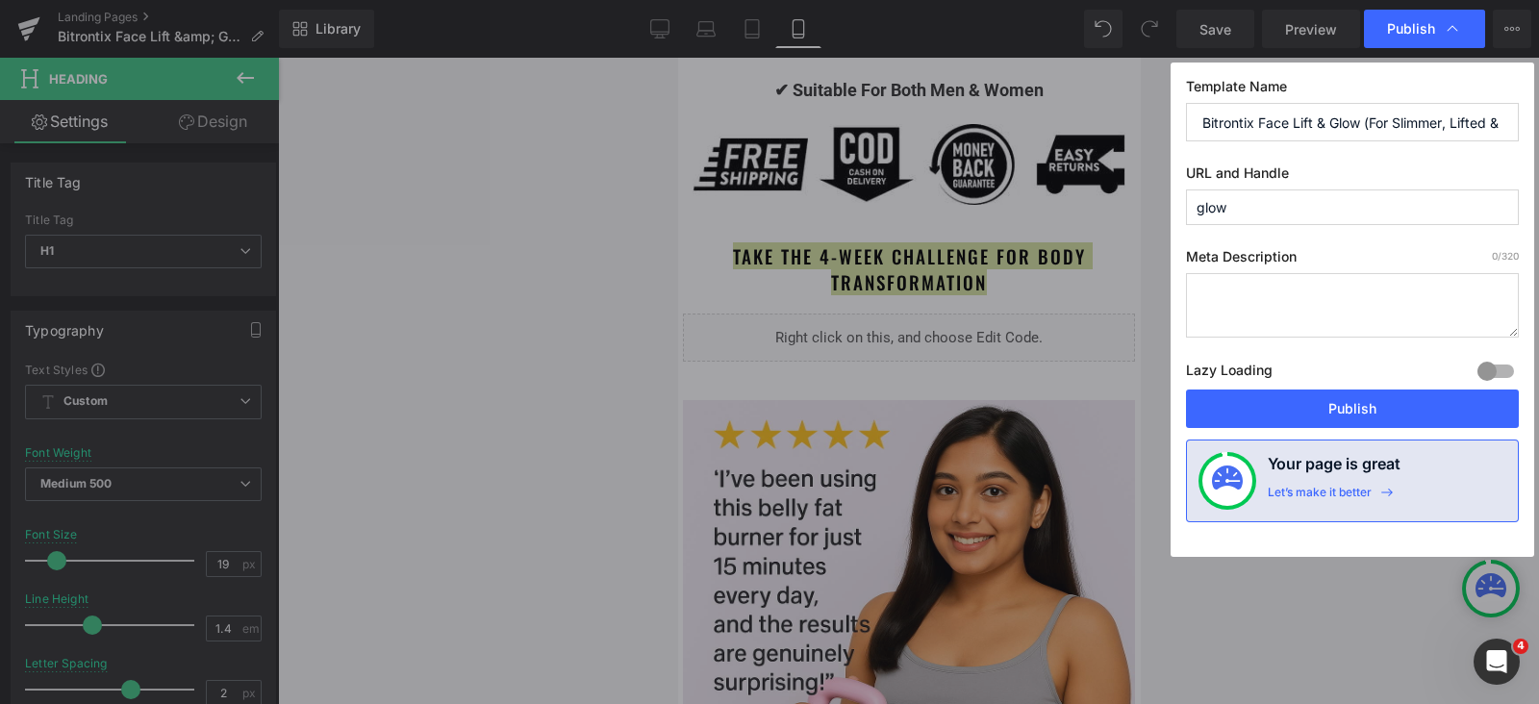
click at [1309, 413] on button "Publish" at bounding box center [1352, 408] width 333 height 38
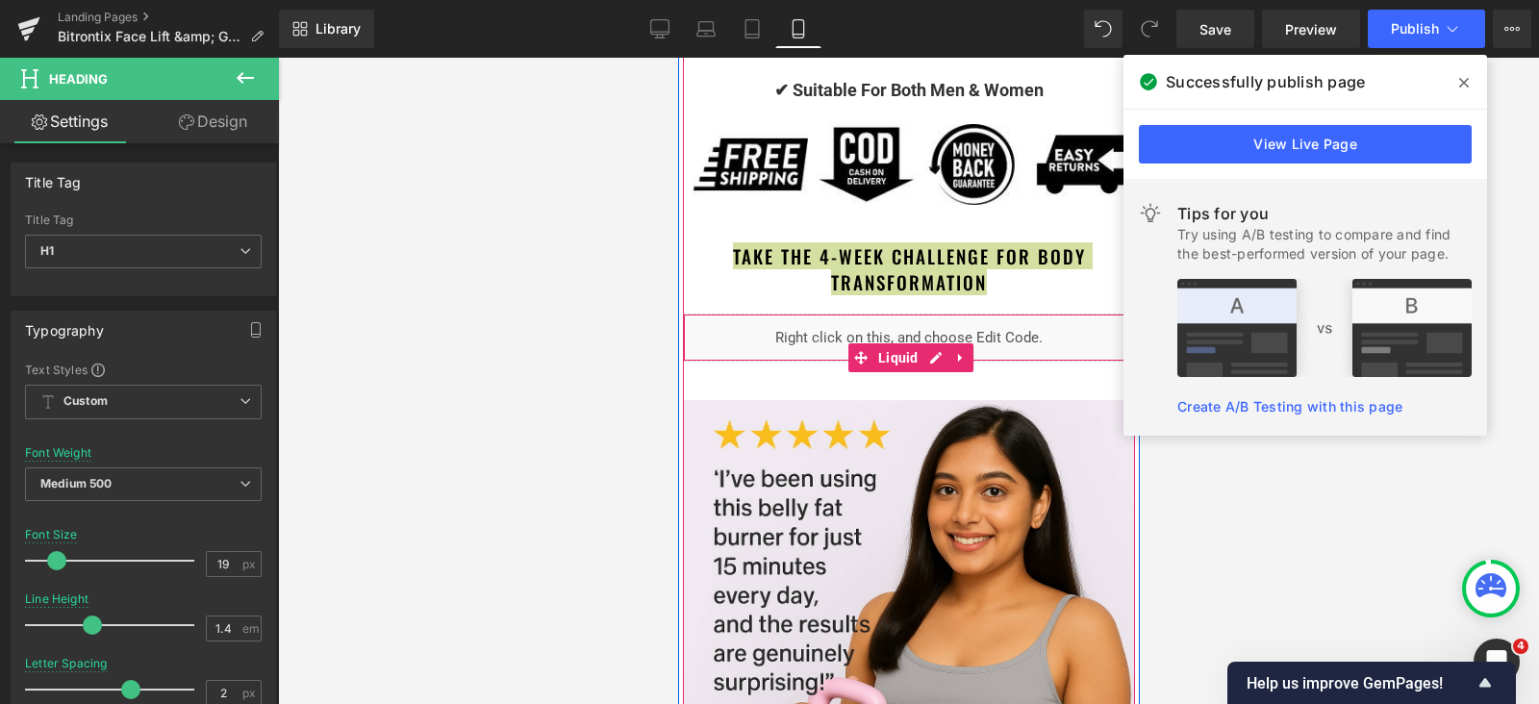
click at [926, 354] on div "Liquid" at bounding box center [908, 337] width 452 height 48
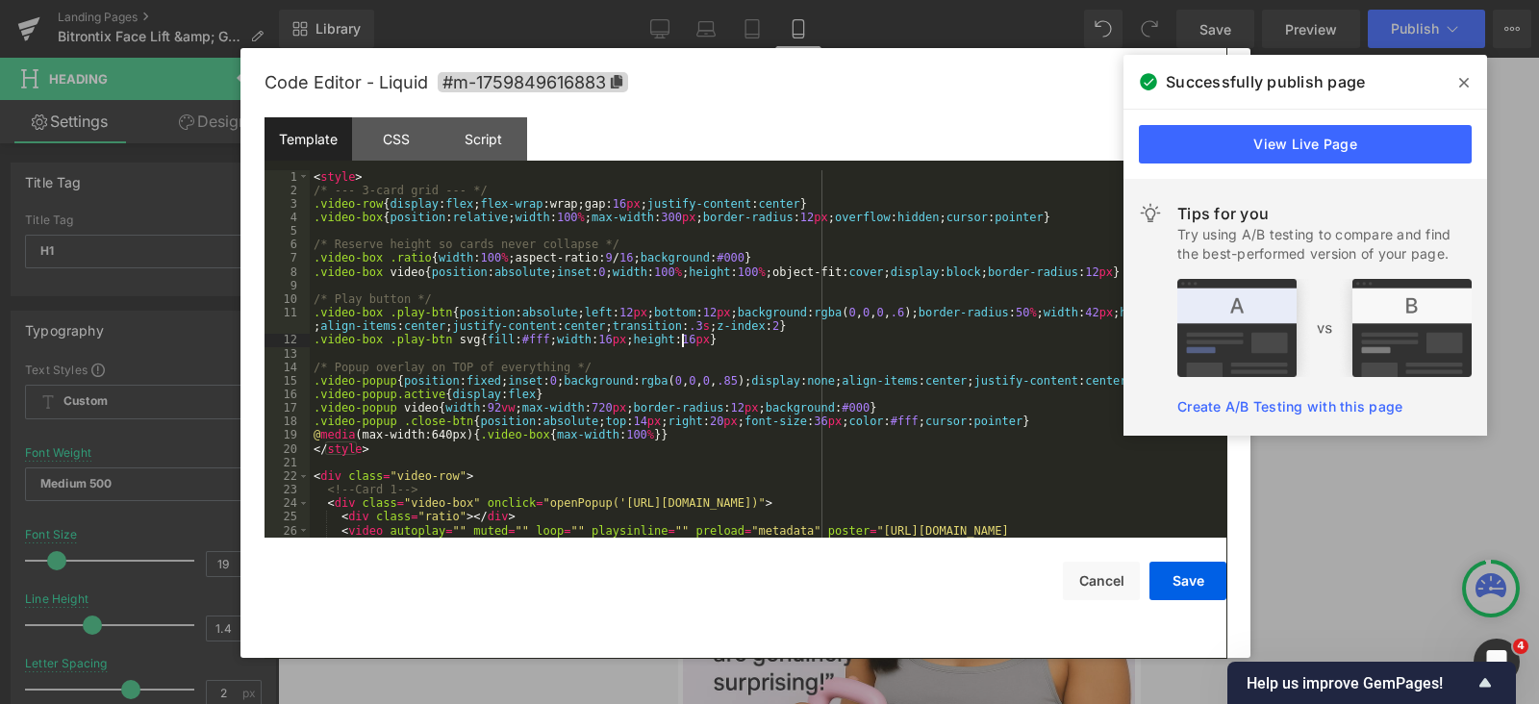
click at [769, 343] on div "< style > /* --- 3-card grid --- */ .video-row { display : flex ; flex-wrap :wr…" at bounding box center [764, 374] width 909 height 409
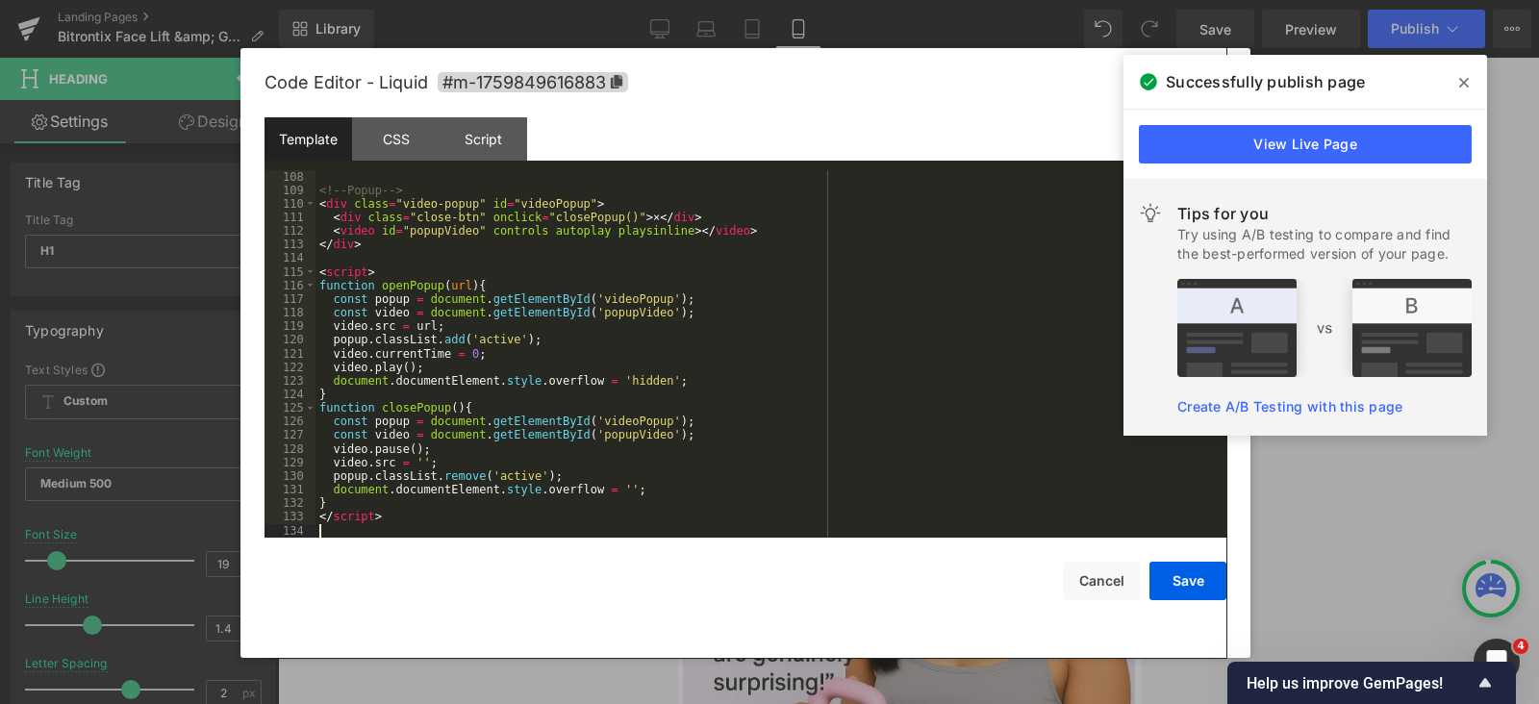
scroll to position [1457, 0]
click at [1188, 579] on button "Save" at bounding box center [1187, 581] width 77 height 38
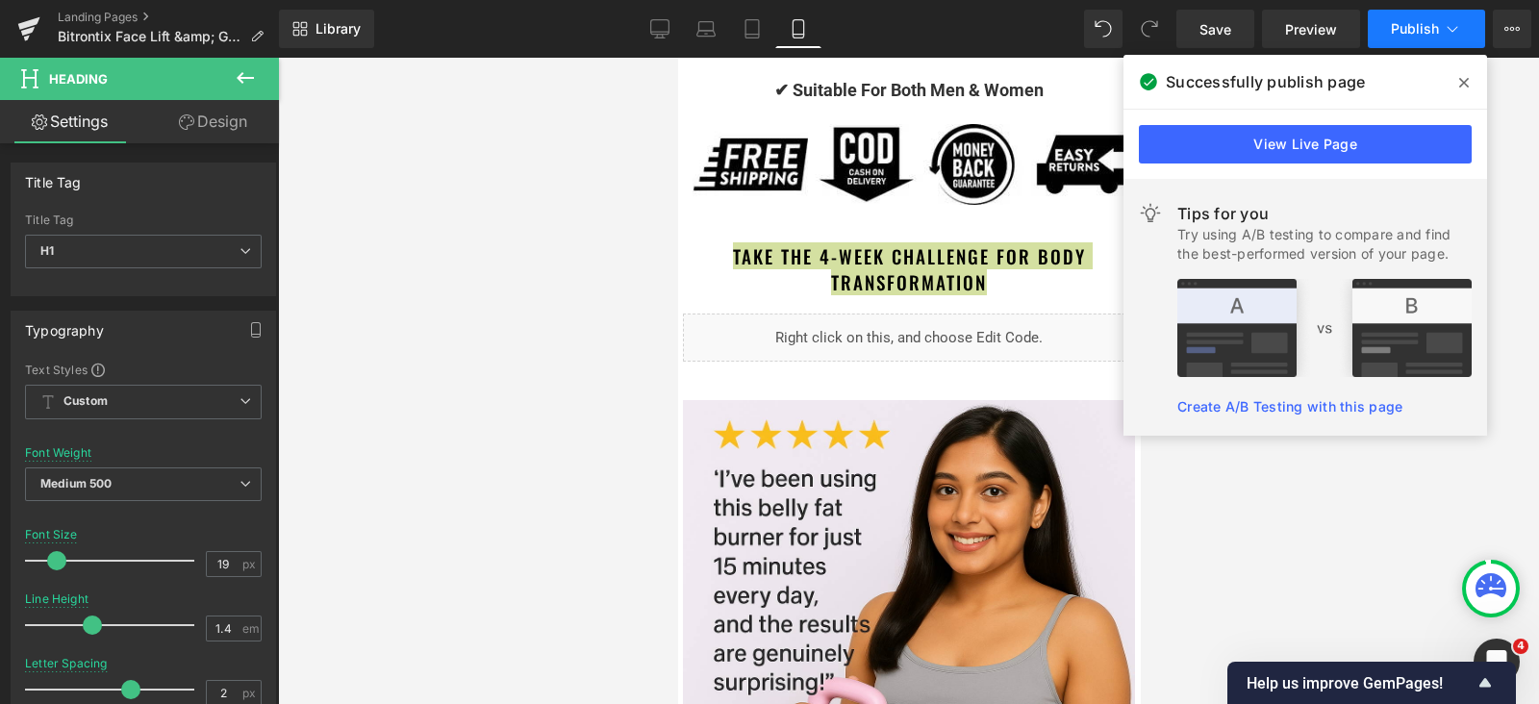
click at [1430, 21] on span "Publish" at bounding box center [1415, 28] width 48 height 15
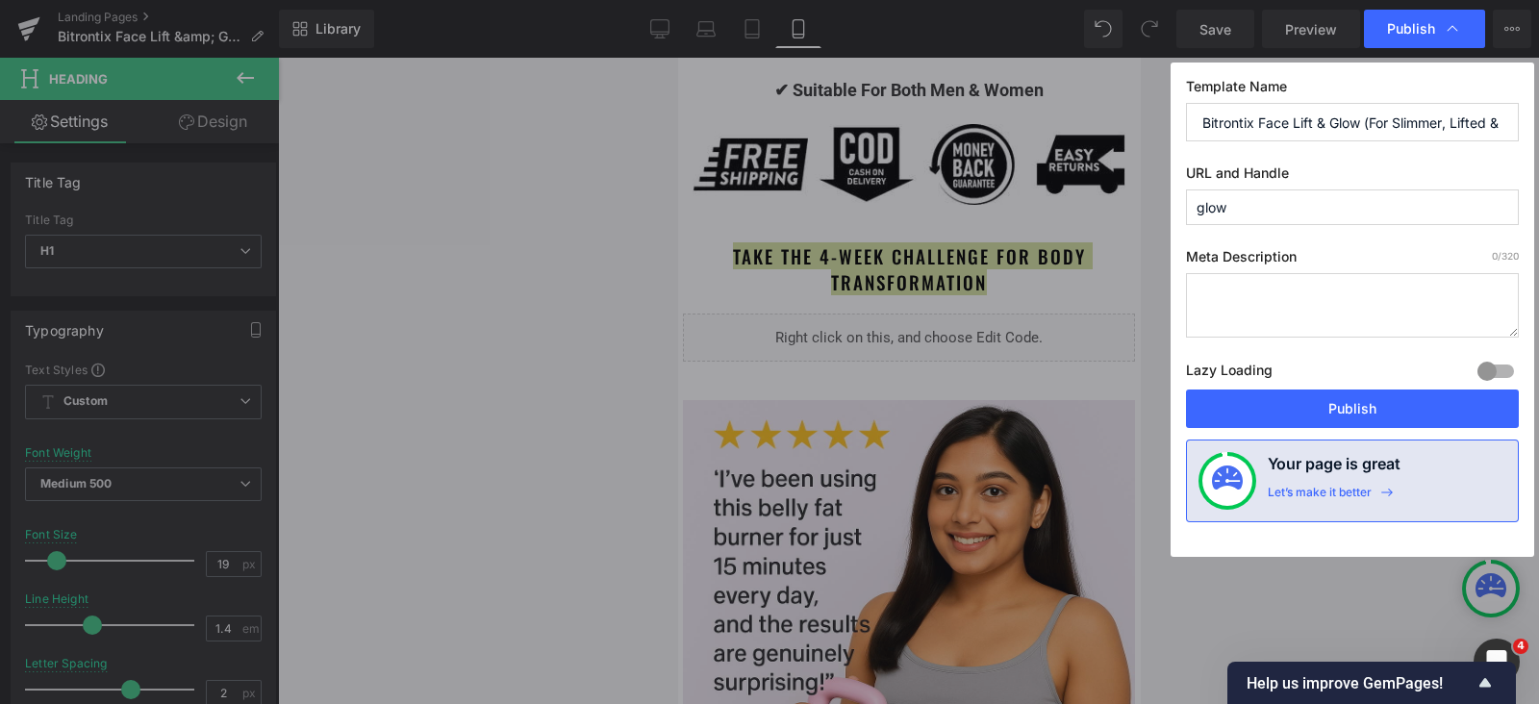
click at [1280, 414] on button "Publish" at bounding box center [1352, 408] width 333 height 38
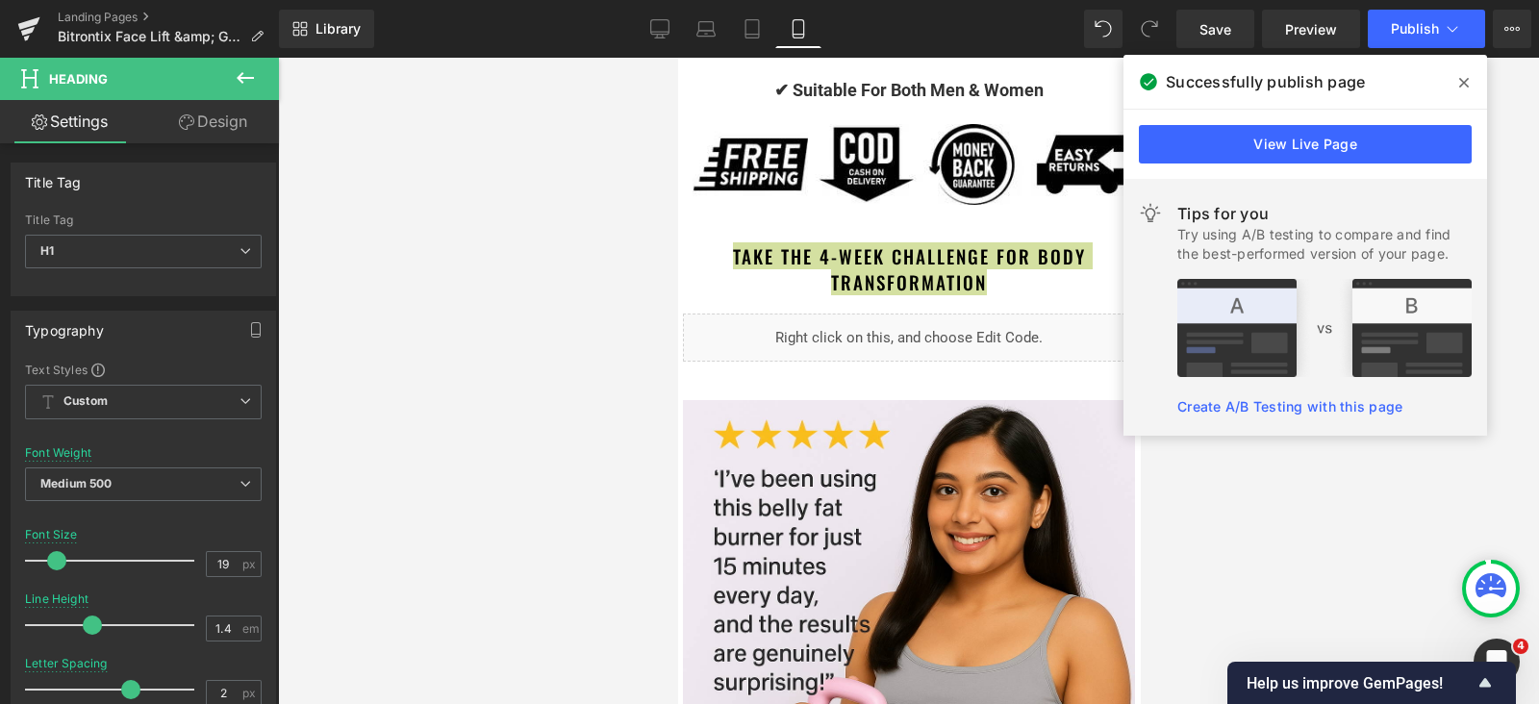
click at [1463, 81] on icon at bounding box center [1464, 82] width 10 height 15
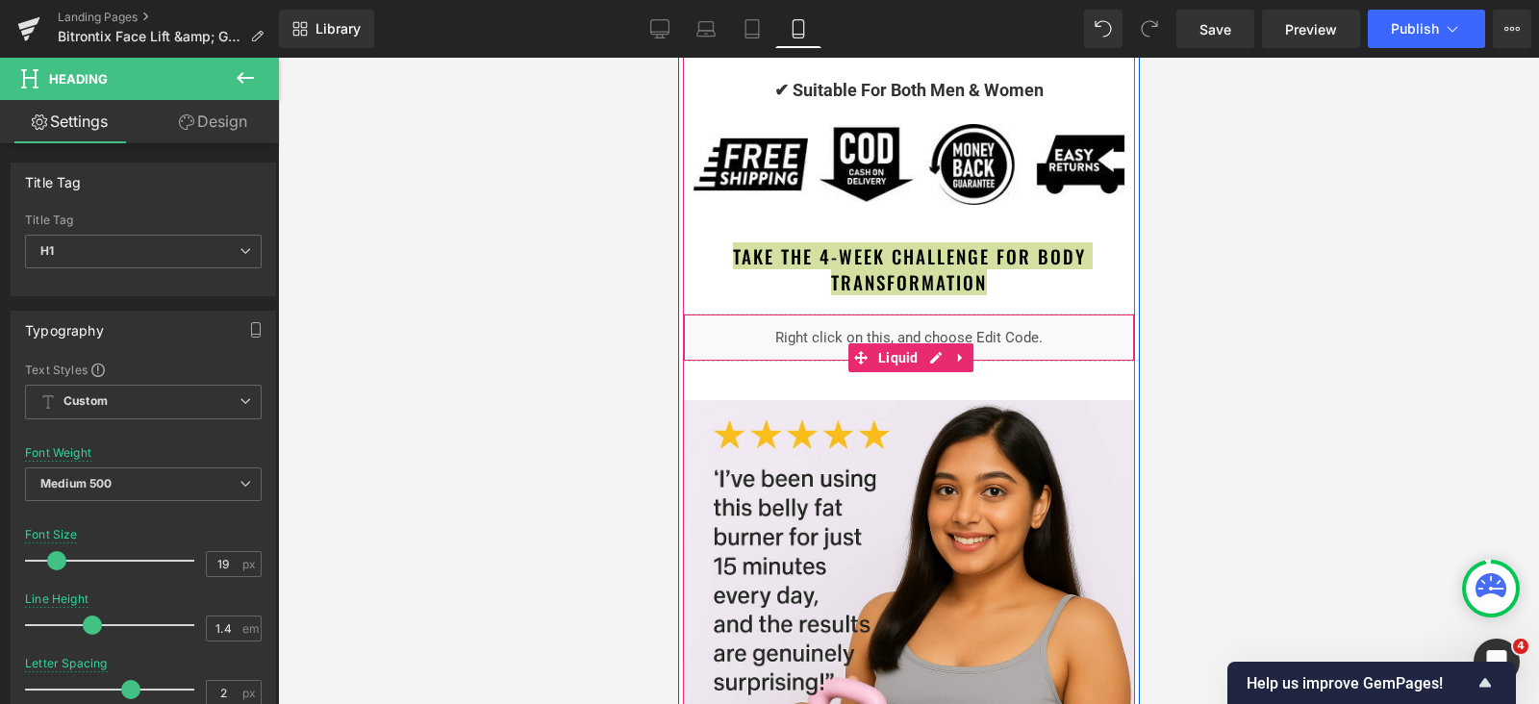
click at [917, 354] on div "Liquid" at bounding box center [908, 337] width 452 height 48
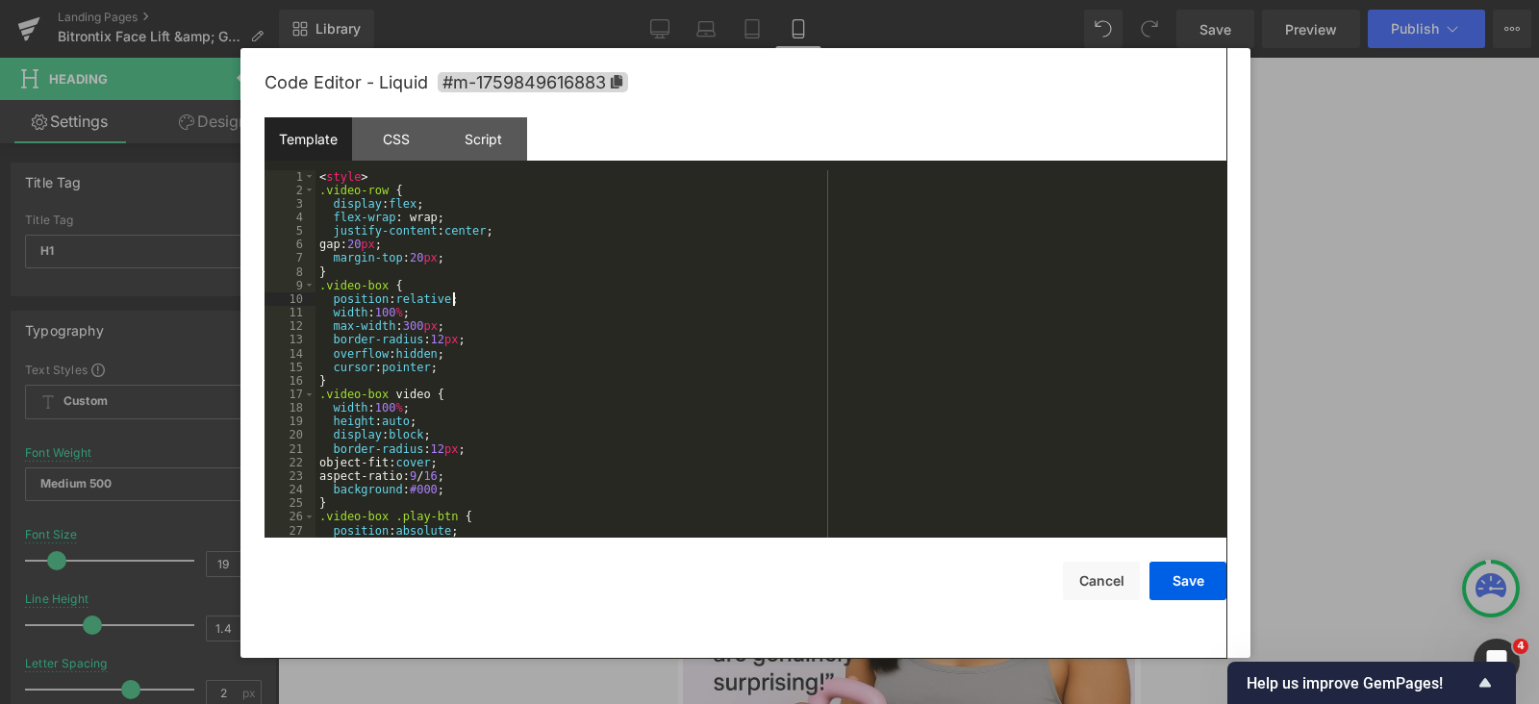
click at [759, 293] on div "< style > .video-row { display : flex ; flex-wrap : wrap; justify-content : cen…" at bounding box center [766, 367] width 903 height 395
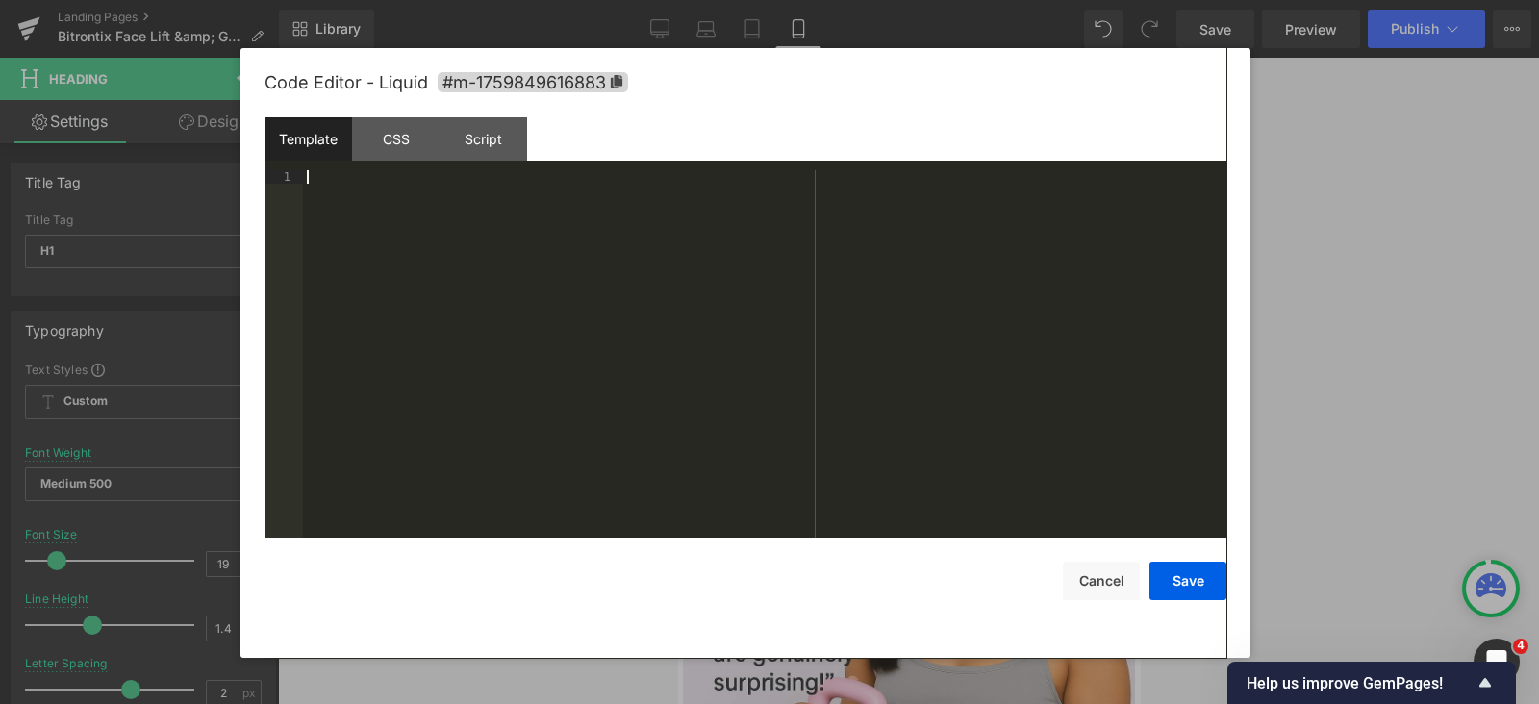
scroll to position [422, 0]
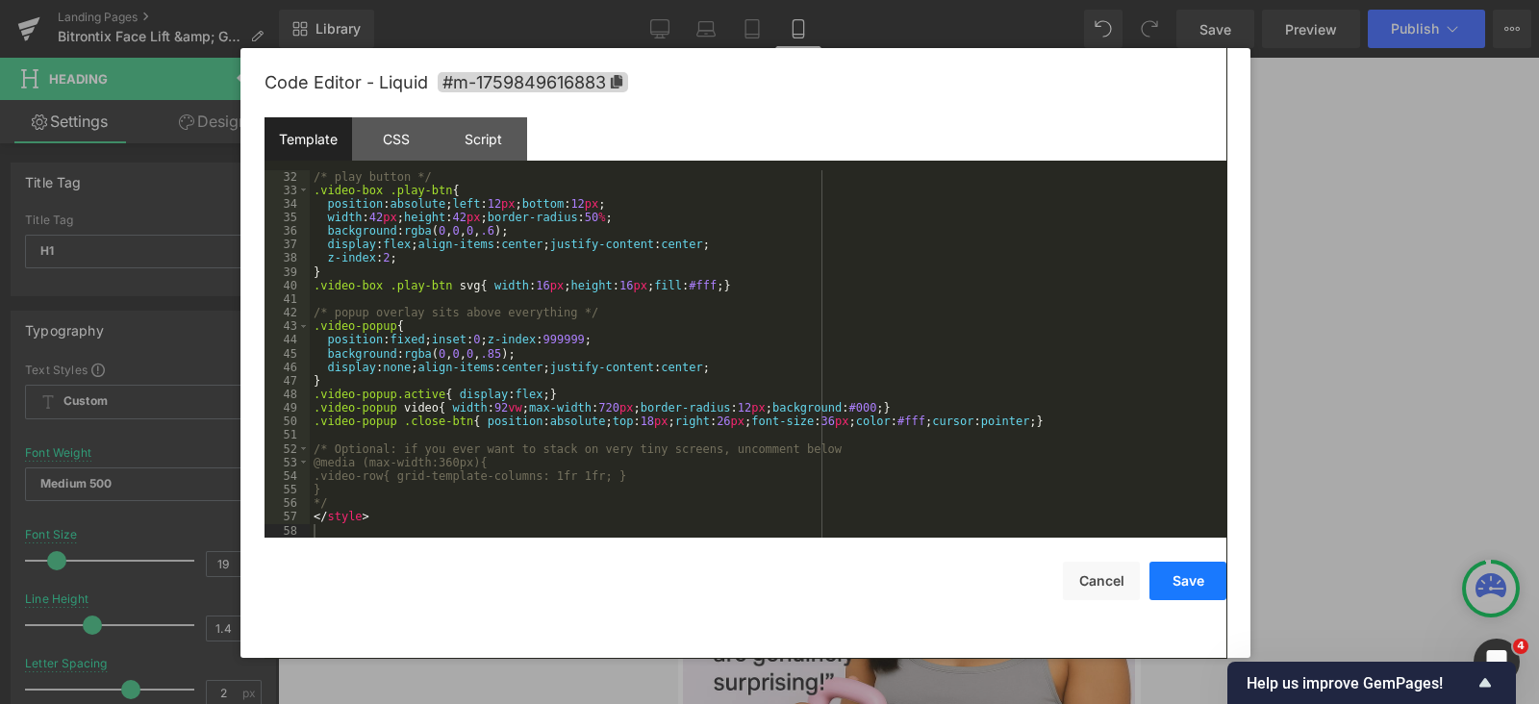
click at [1189, 590] on button "Save" at bounding box center [1187, 581] width 77 height 38
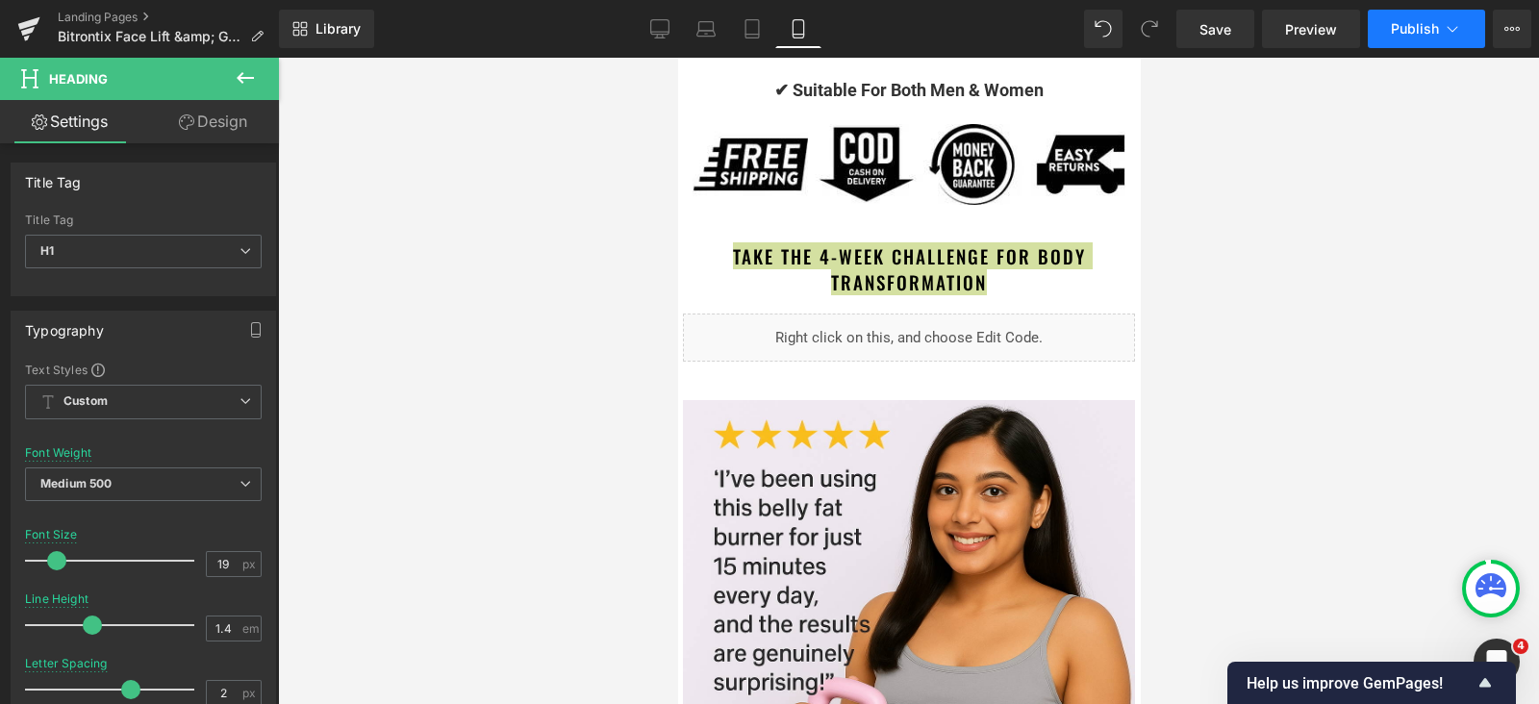
click at [1397, 39] on button "Publish" at bounding box center [1425, 29] width 117 height 38
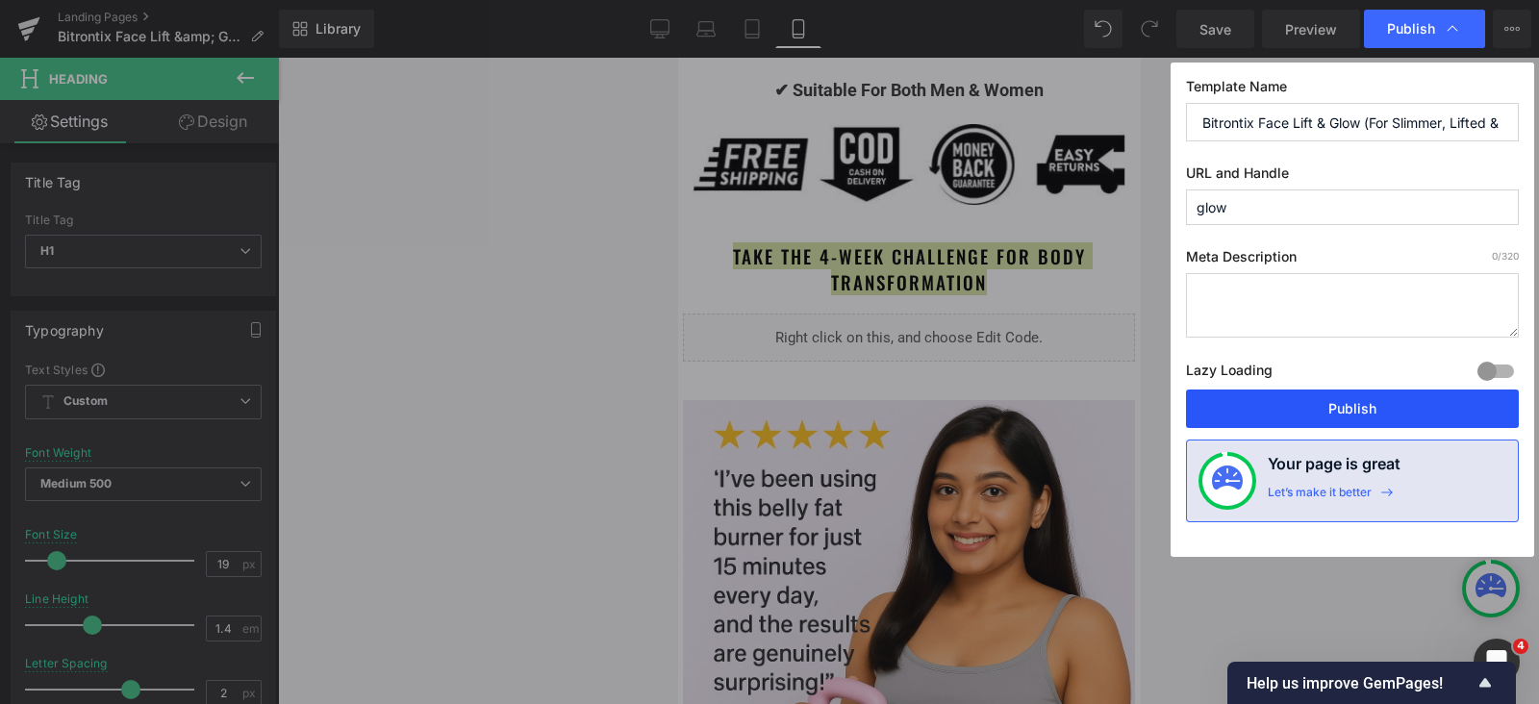
click at [1311, 399] on button "Publish" at bounding box center [1352, 408] width 333 height 38
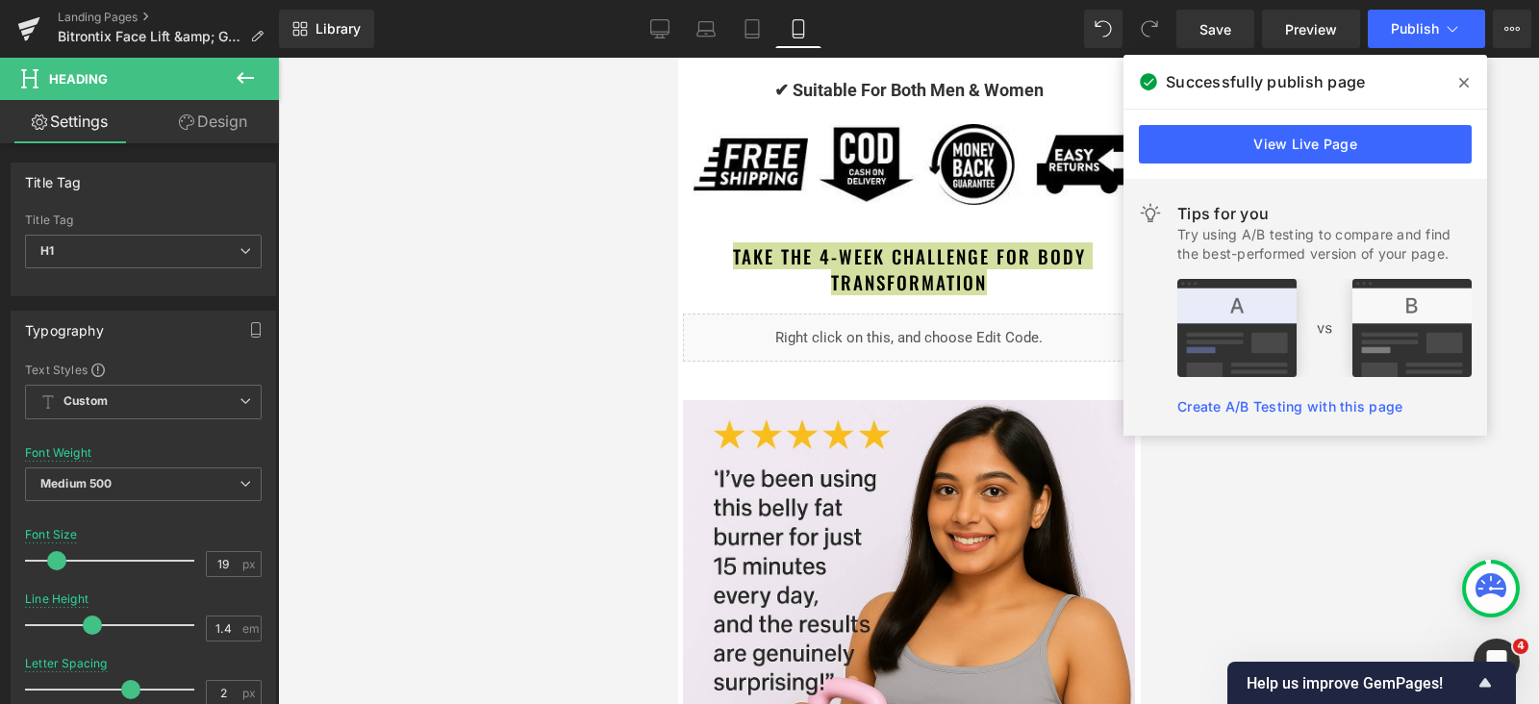
click at [628, 240] on div at bounding box center [908, 381] width 1261 height 646
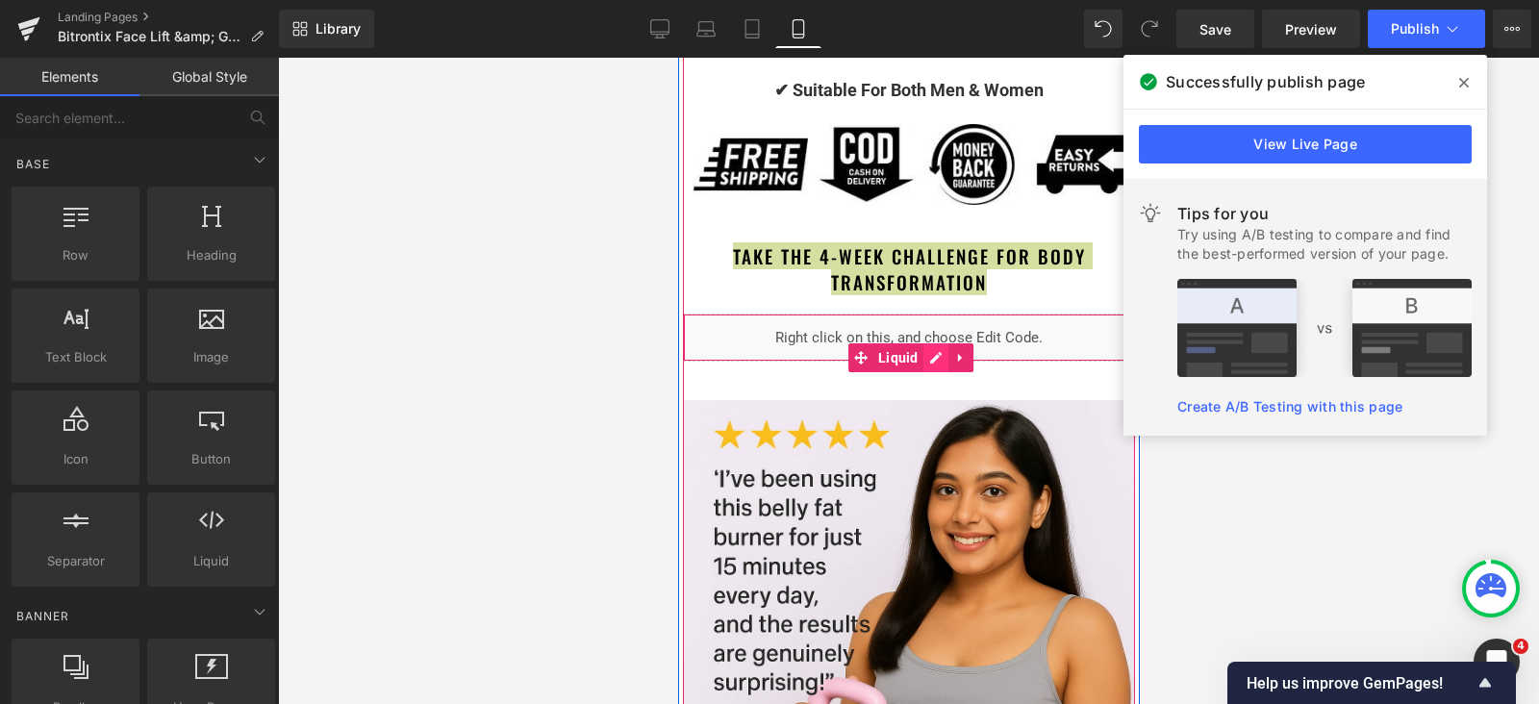
click at [926, 342] on div "Liquid" at bounding box center [908, 337] width 452 height 48
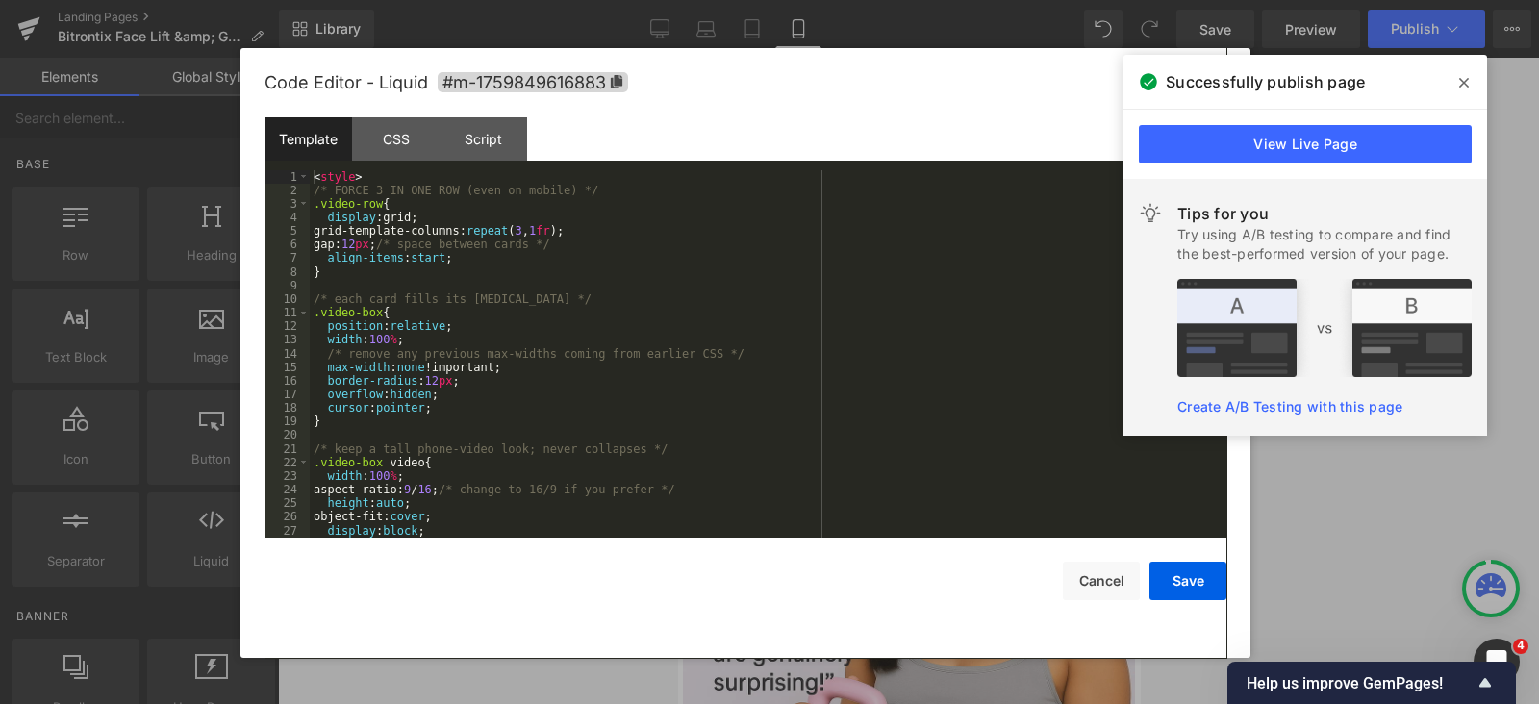
click at [736, 358] on div "< style > /* FORCE 3 IN ONE ROW (even on mobile) */ .video-row { display :grid;…" at bounding box center [764, 367] width 909 height 395
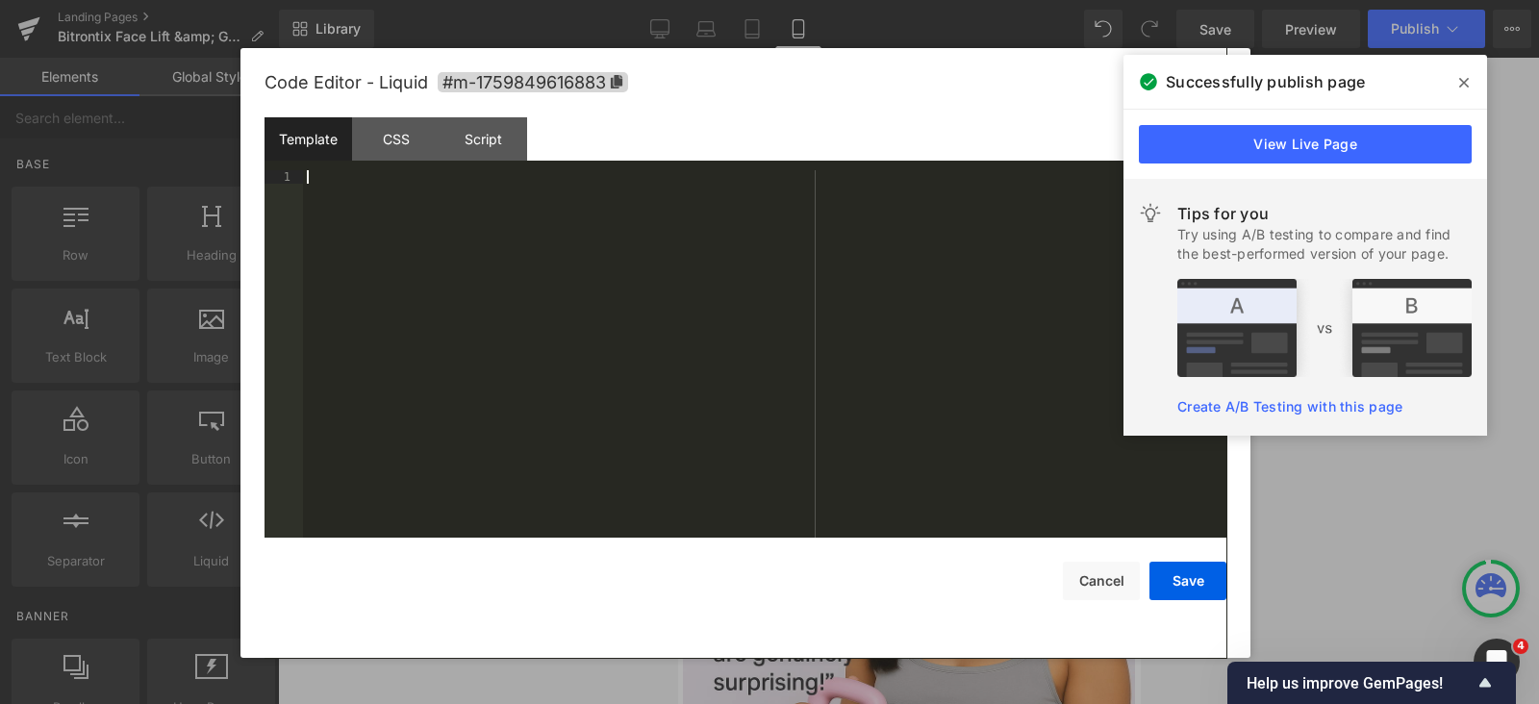
scroll to position [803, 0]
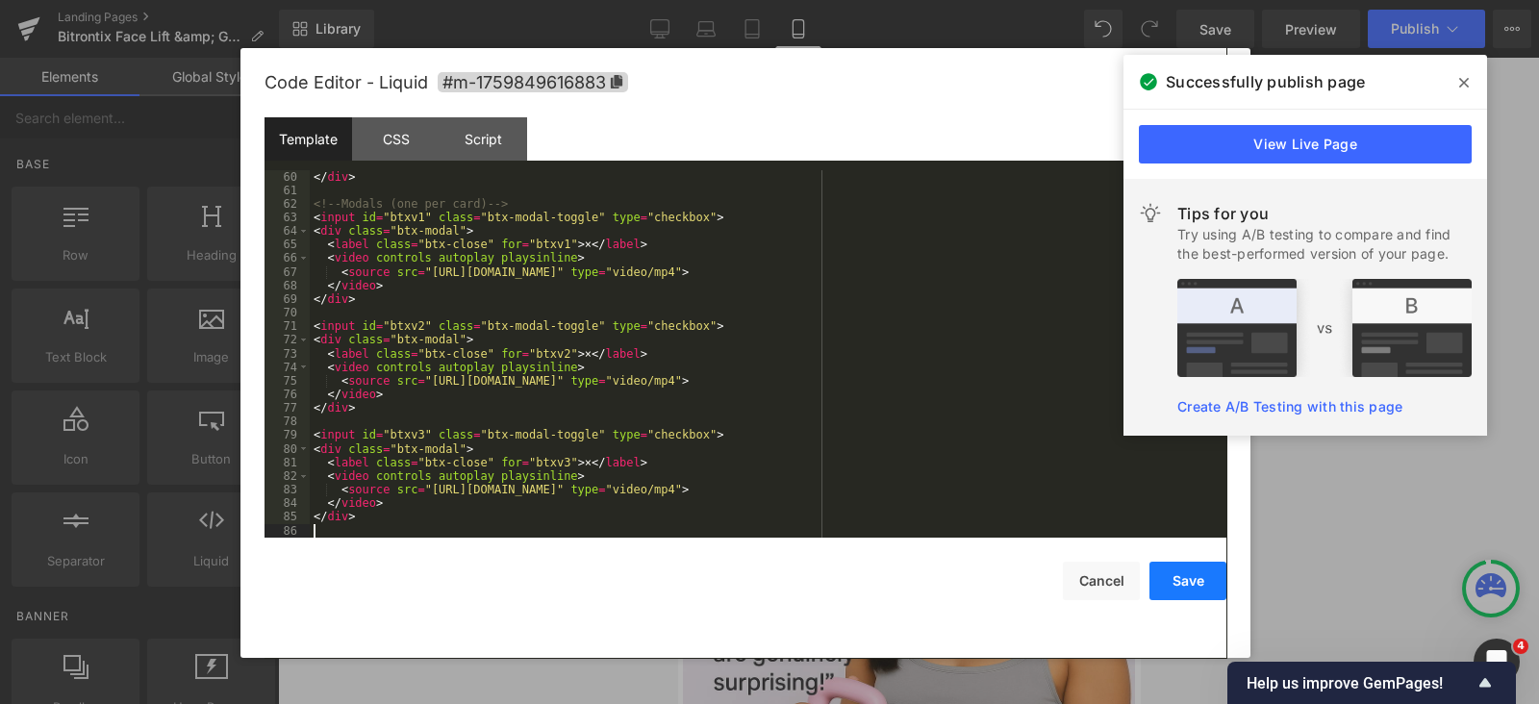
click at [1183, 585] on button "Save" at bounding box center [1187, 581] width 77 height 38
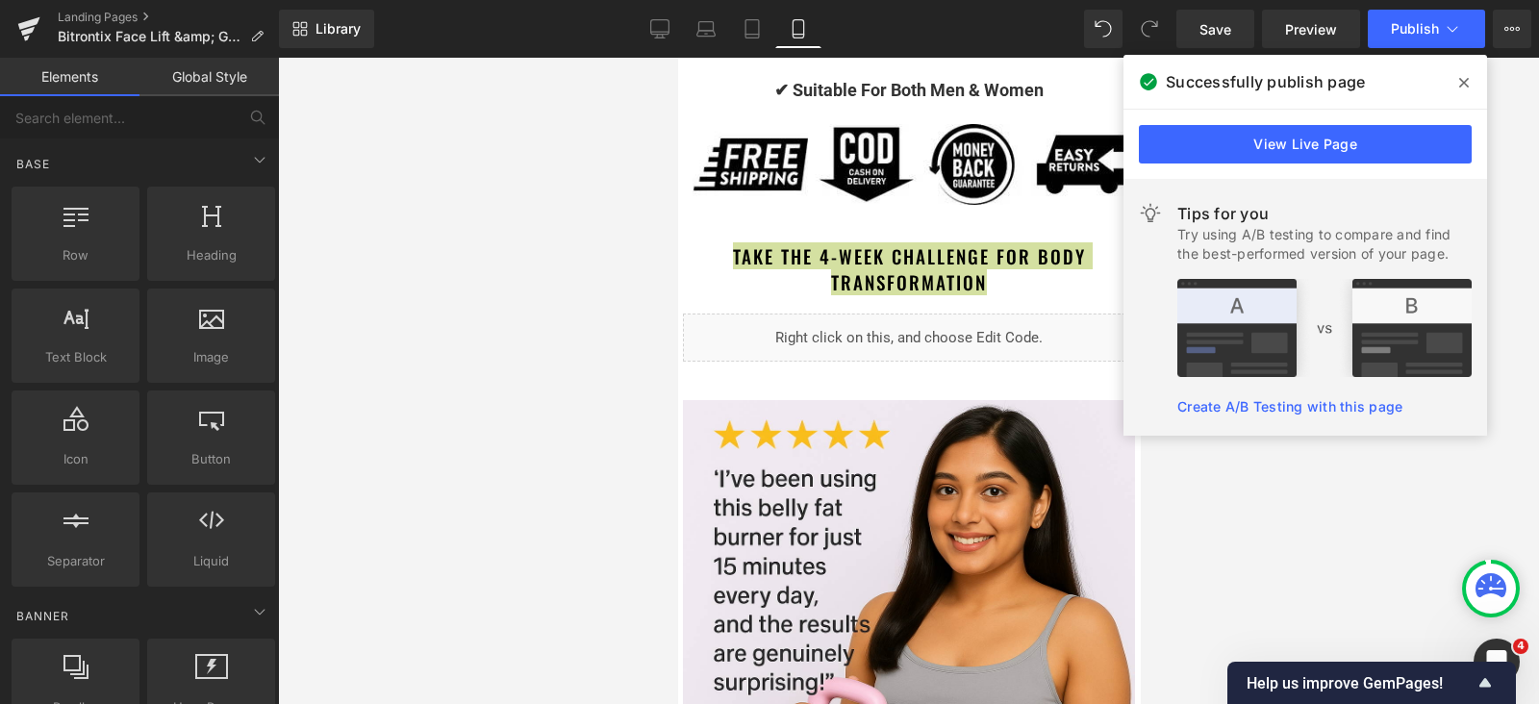
click at [1422, 6] on div "Library Mobile Desktop Laptop Tablet Mobile Save Preview Publish Scheduled View…" at bounding box center [909, 29] width 1260 height 58
click at [1410, 22] on span "Publish" at bounding box center [1415, 28] width 48 height 15
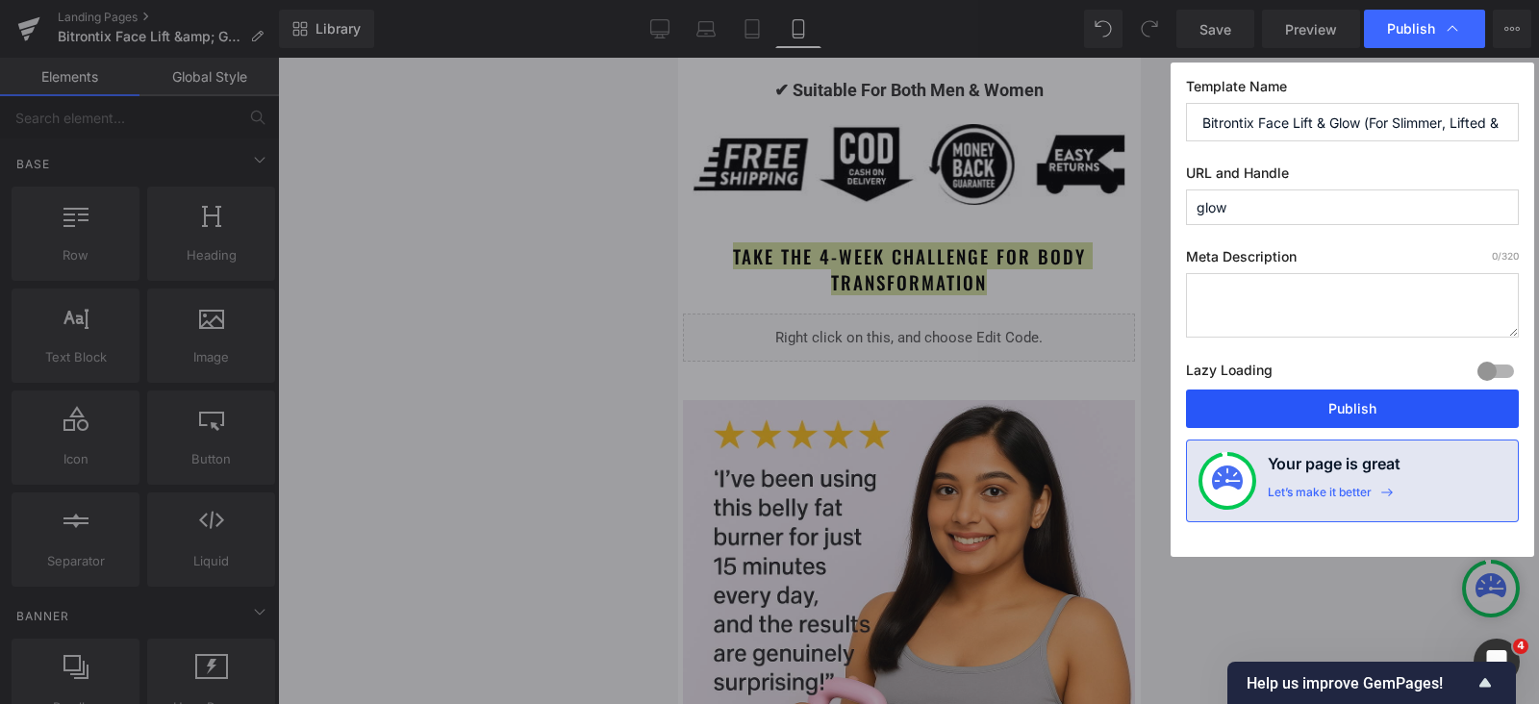
click at [1266, 403] on button "Publish" at bounding box center [1352, 408] width 333 height 38
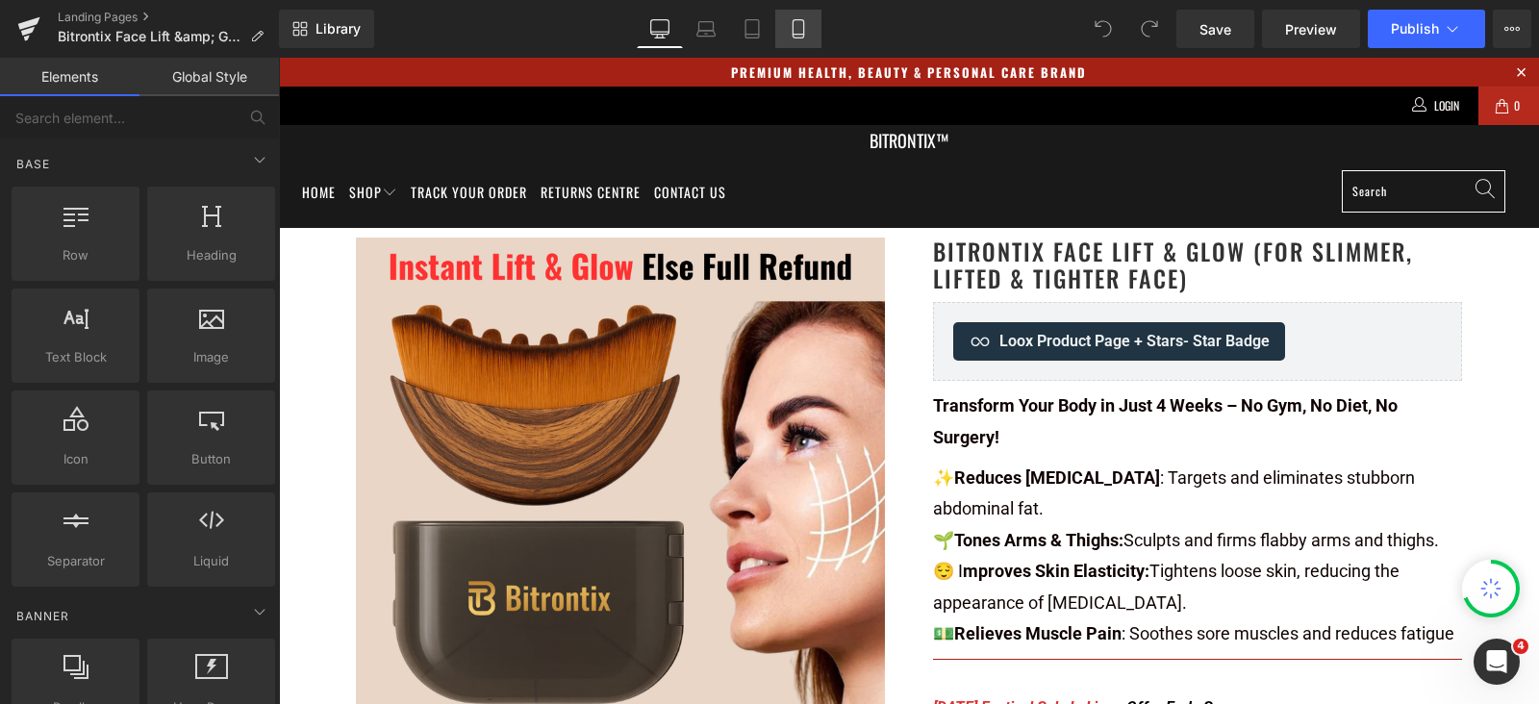
click at [797, 31] on icon at bounding box center [798, 28] width 19 height 19
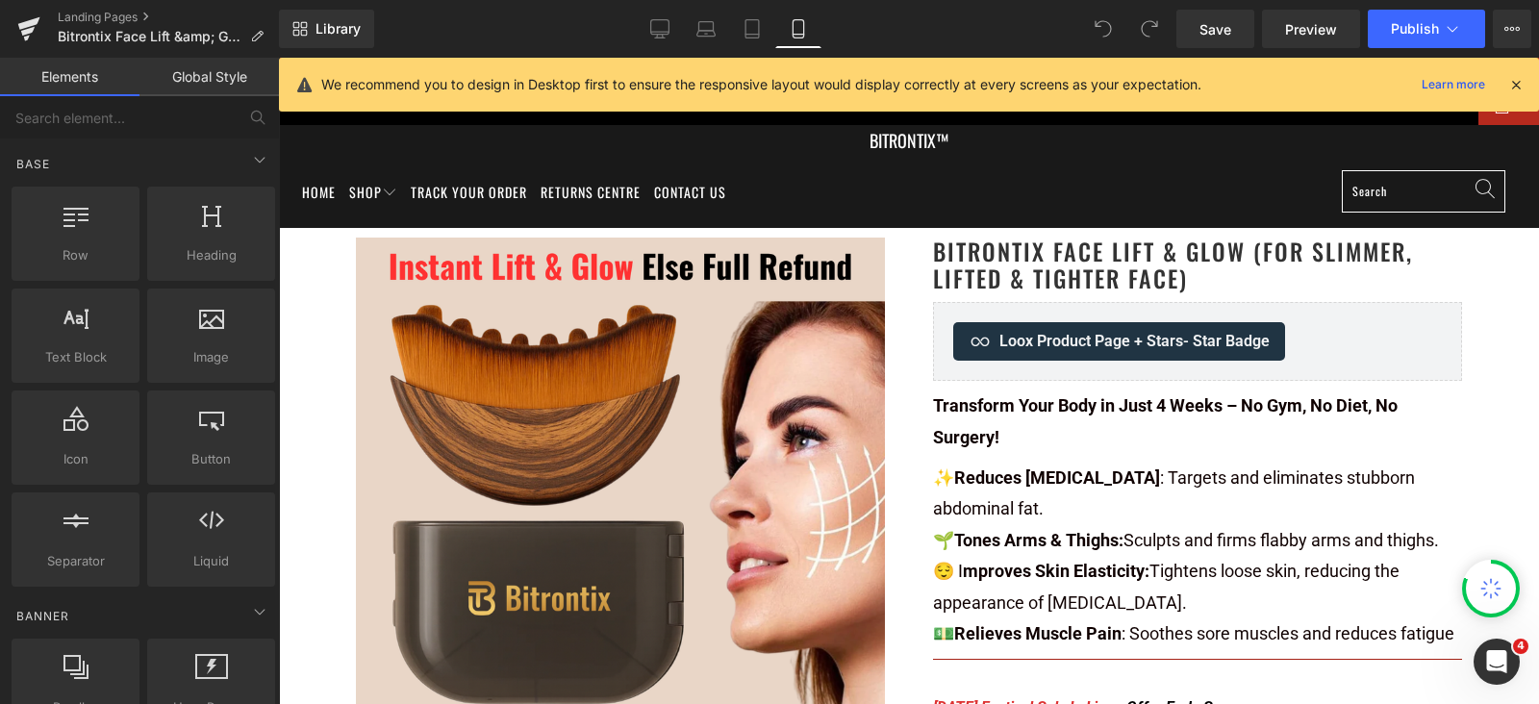
click at [797, 31] on icon at bounding box center [798, 28] width 19 height 19
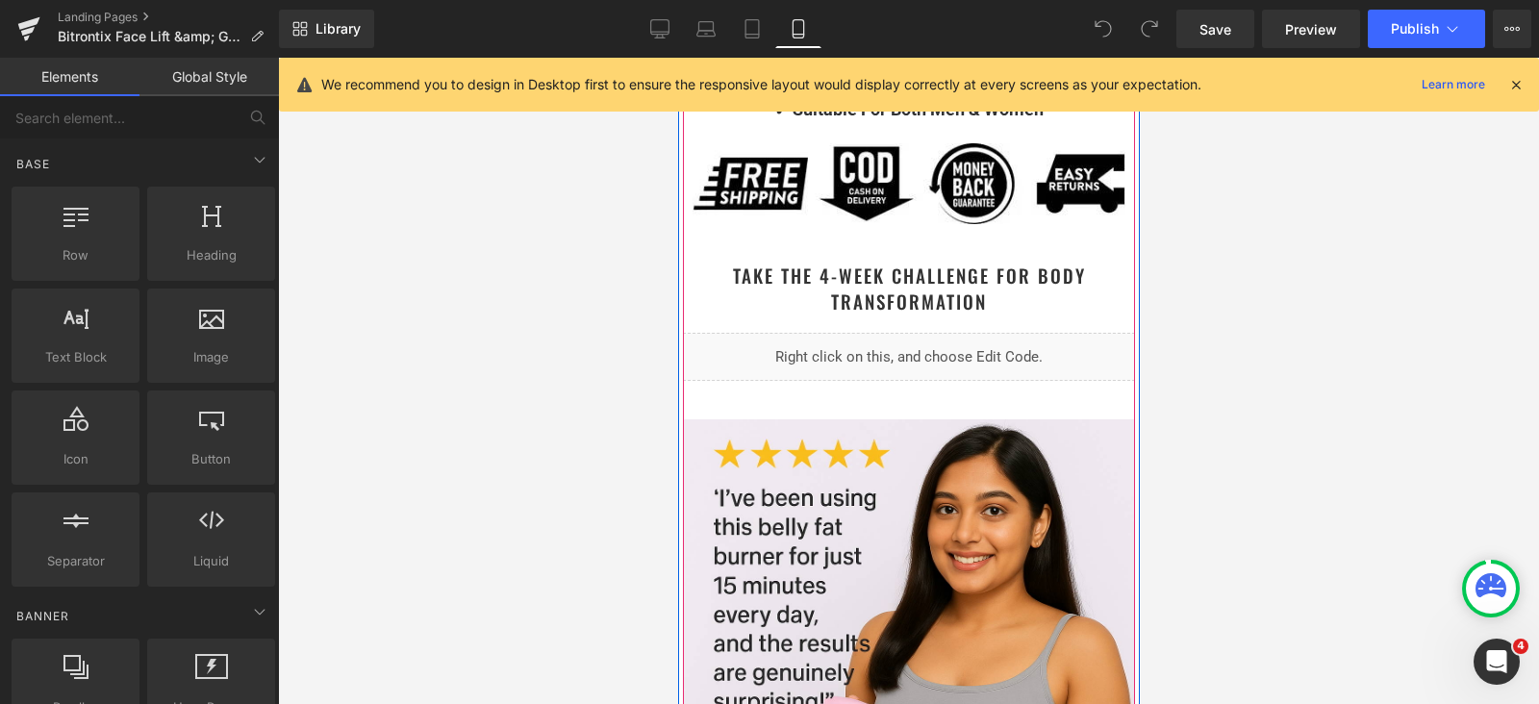
scroll to position [1802, 0]
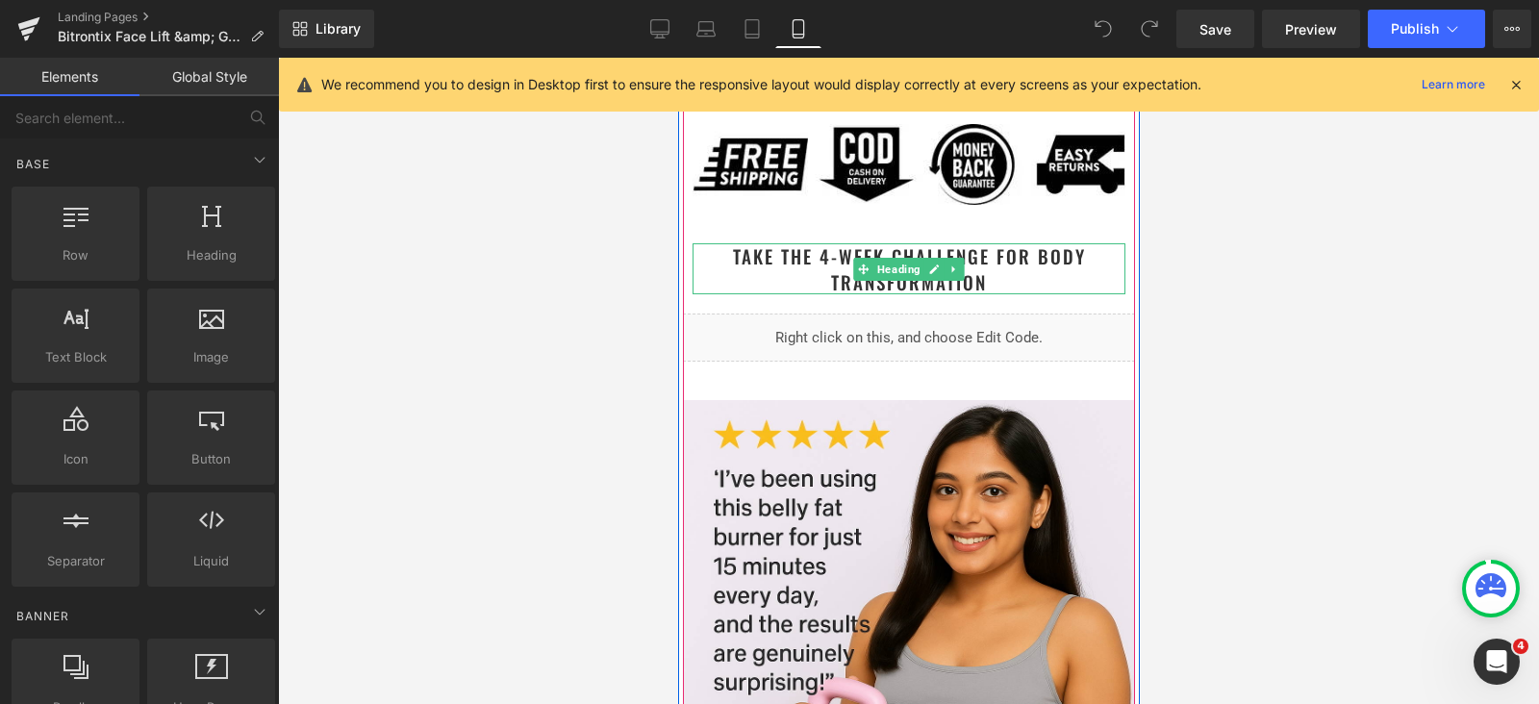
click at [963, 287] on h1 "Take the 4-Week Challenge for body transformation" at bounding box center [907, 268] width 433 height 51
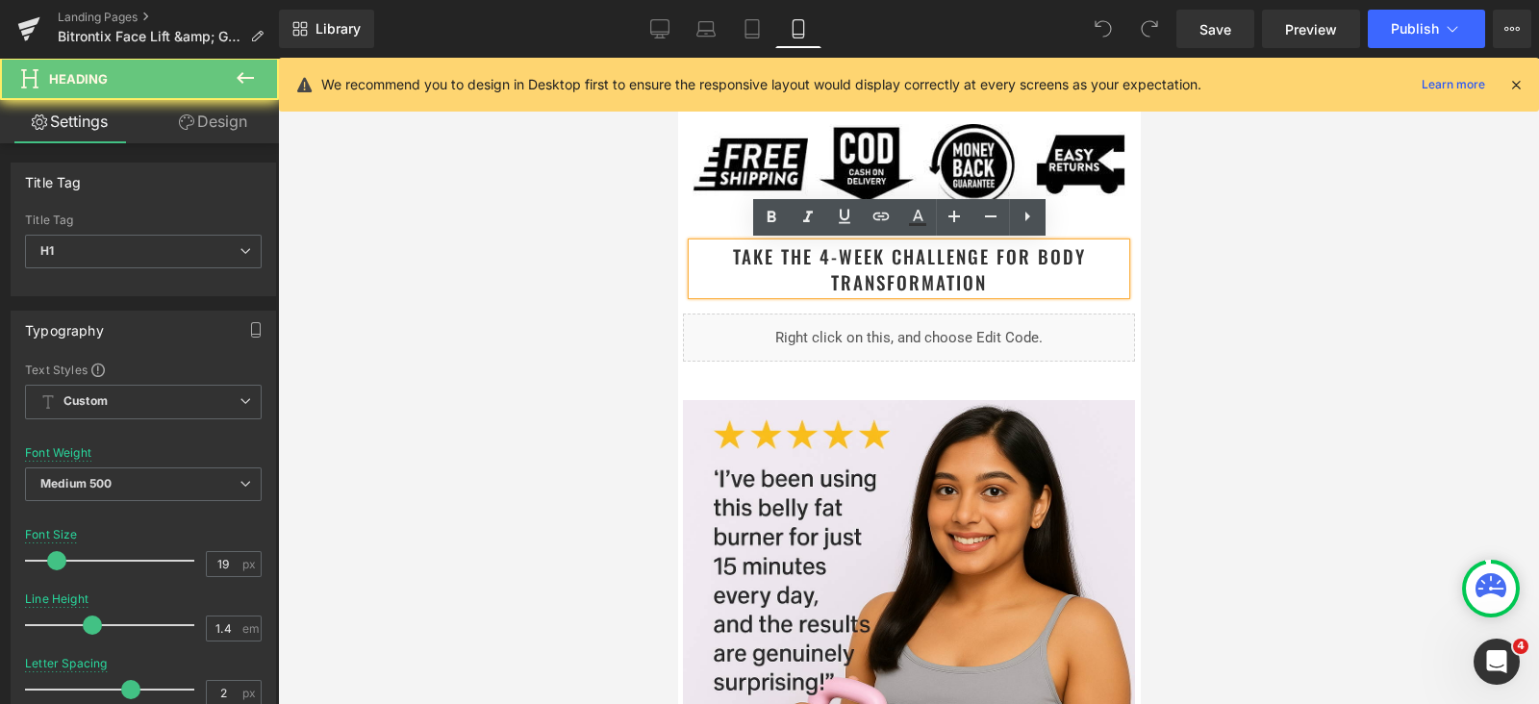
click at [995, 286] on h1 "Take the 4-Week Challenge for body transformation" at bounding box center [907, 268] width 433 height 51
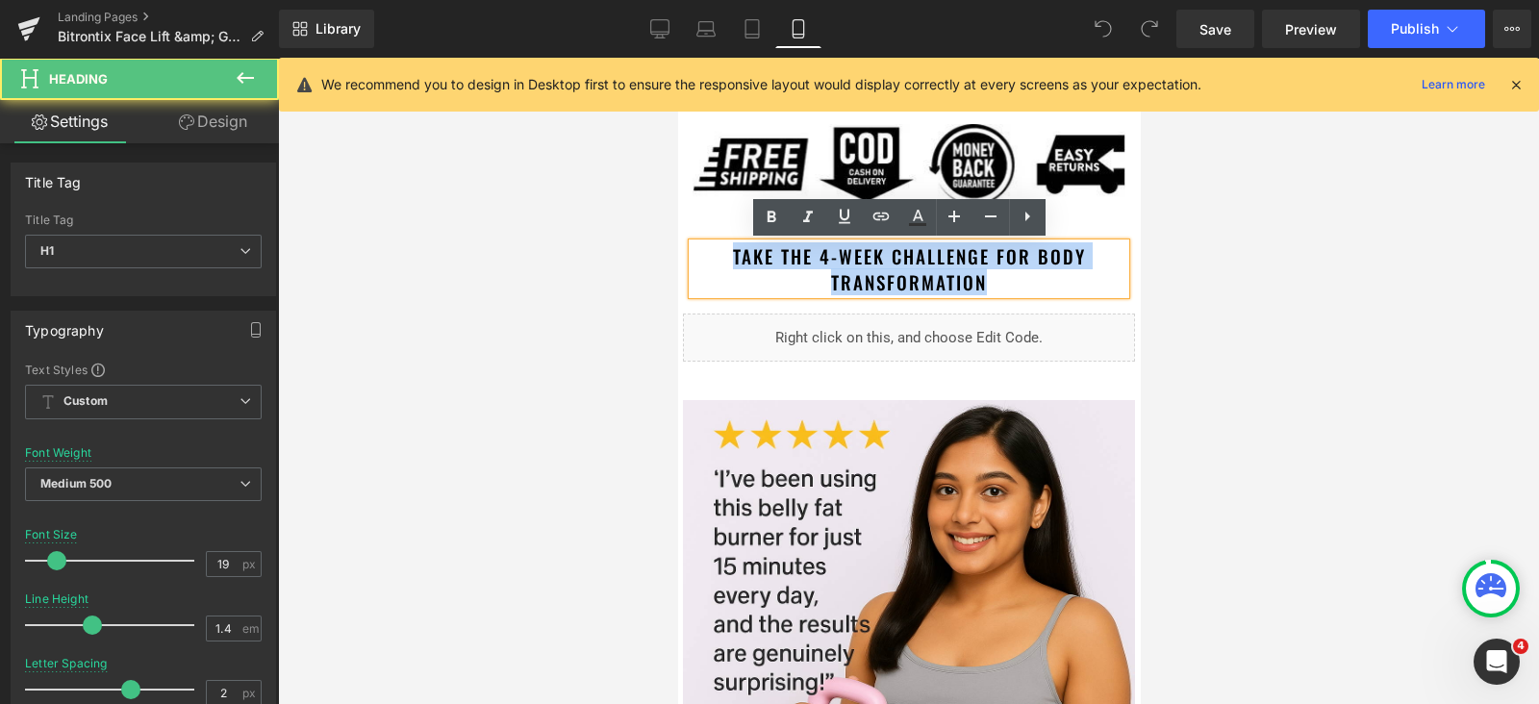
drag, startPoint x: 998, startPoint y: 281, endPoint x: 700, endPoint y: 244, distance: 300.3
click at [705, 244] on h1 "Take the 4-Week Challenge for body transformation" at bounding box center [907, 268] width 433 height 51
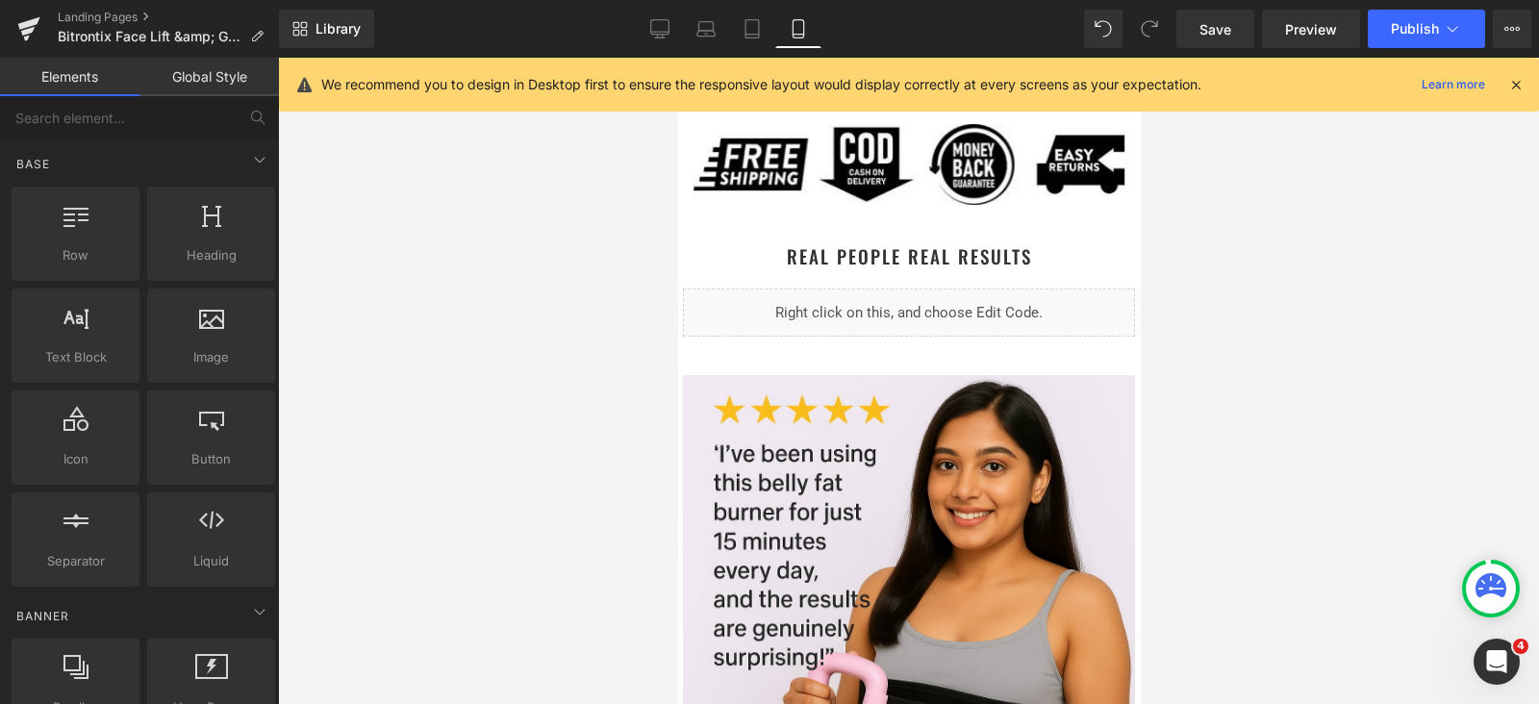
click at [1265, 221] on div at bounding box center [908, 381] width 1261 height 646
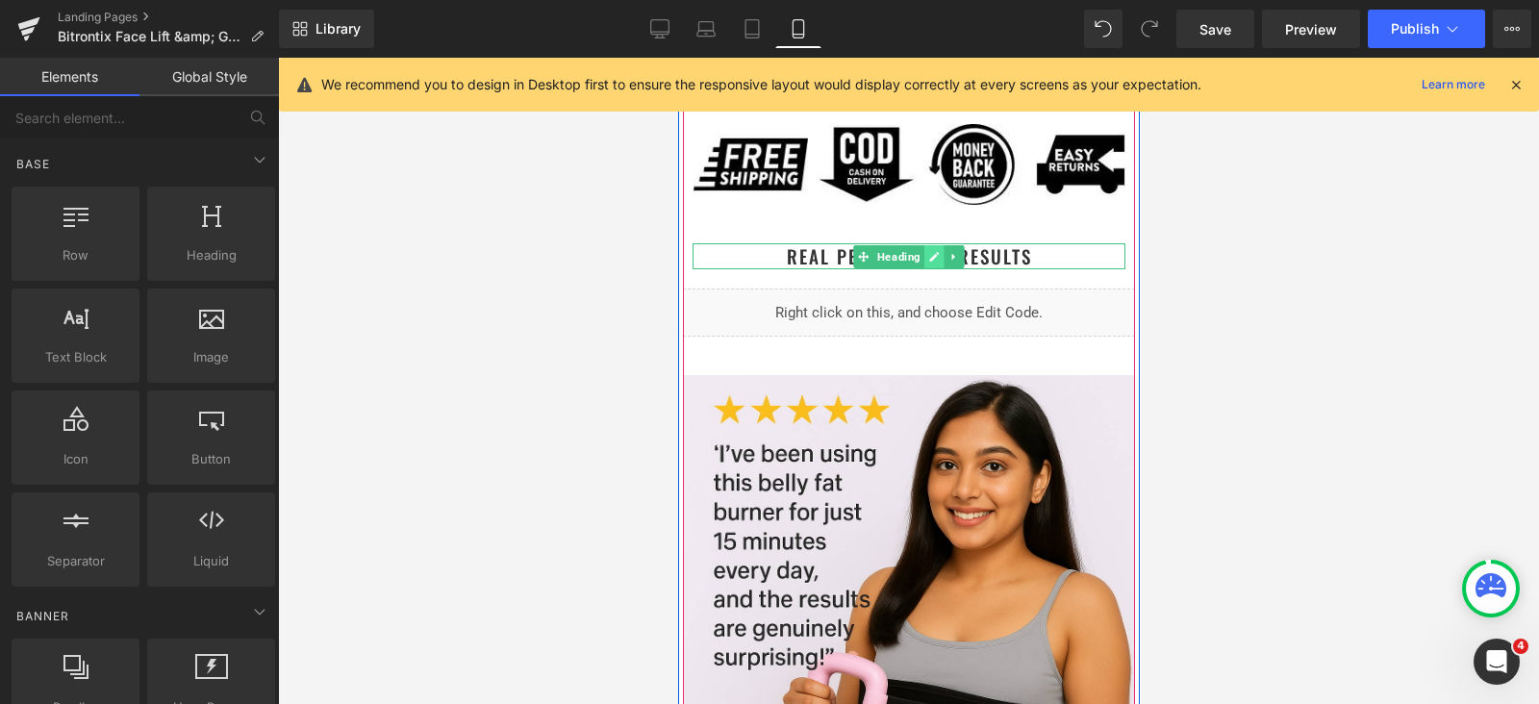
click at [929, 256] on icon at bounding box center [934, 257] width 10 height 10
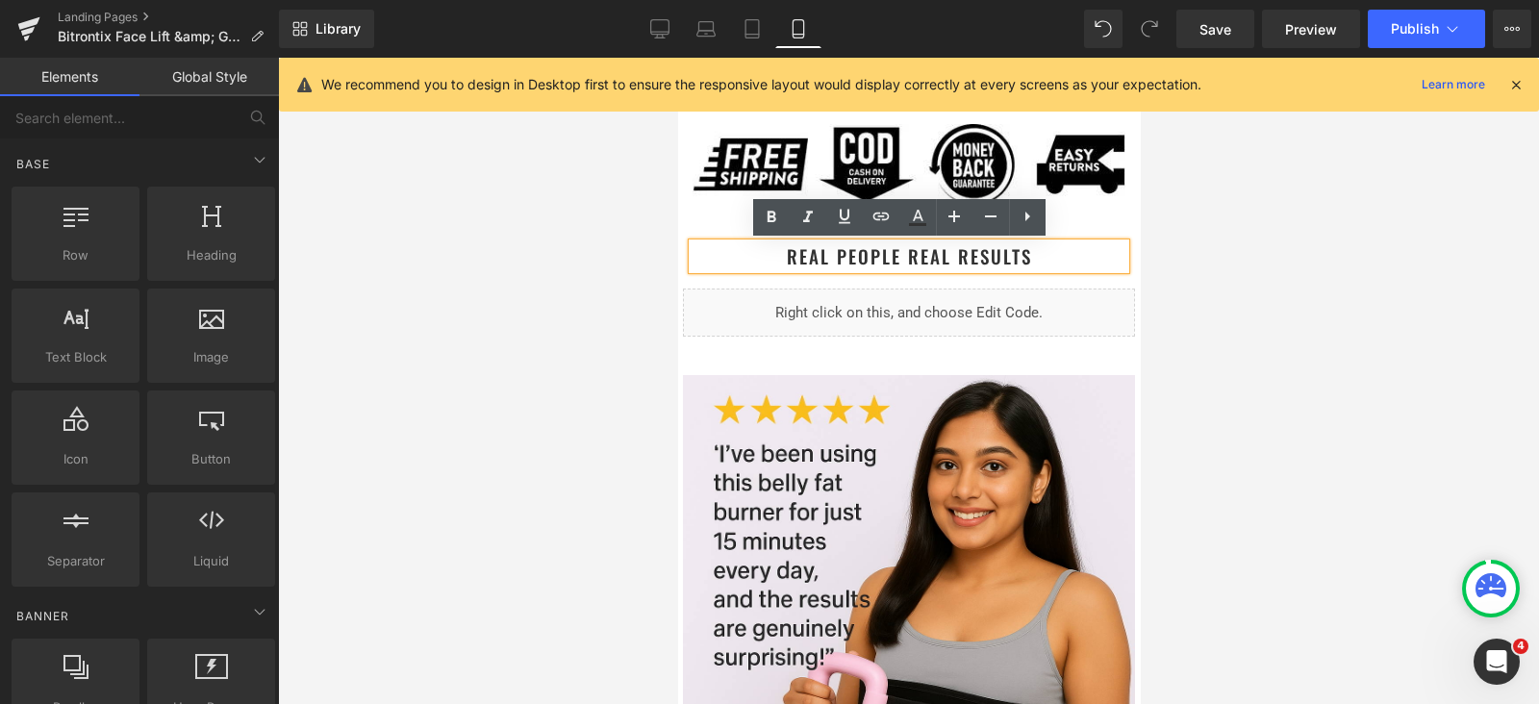
click at [889, 261] on h1 "Real People Real Results" at bounding box center [907, 256] width 433 height 26
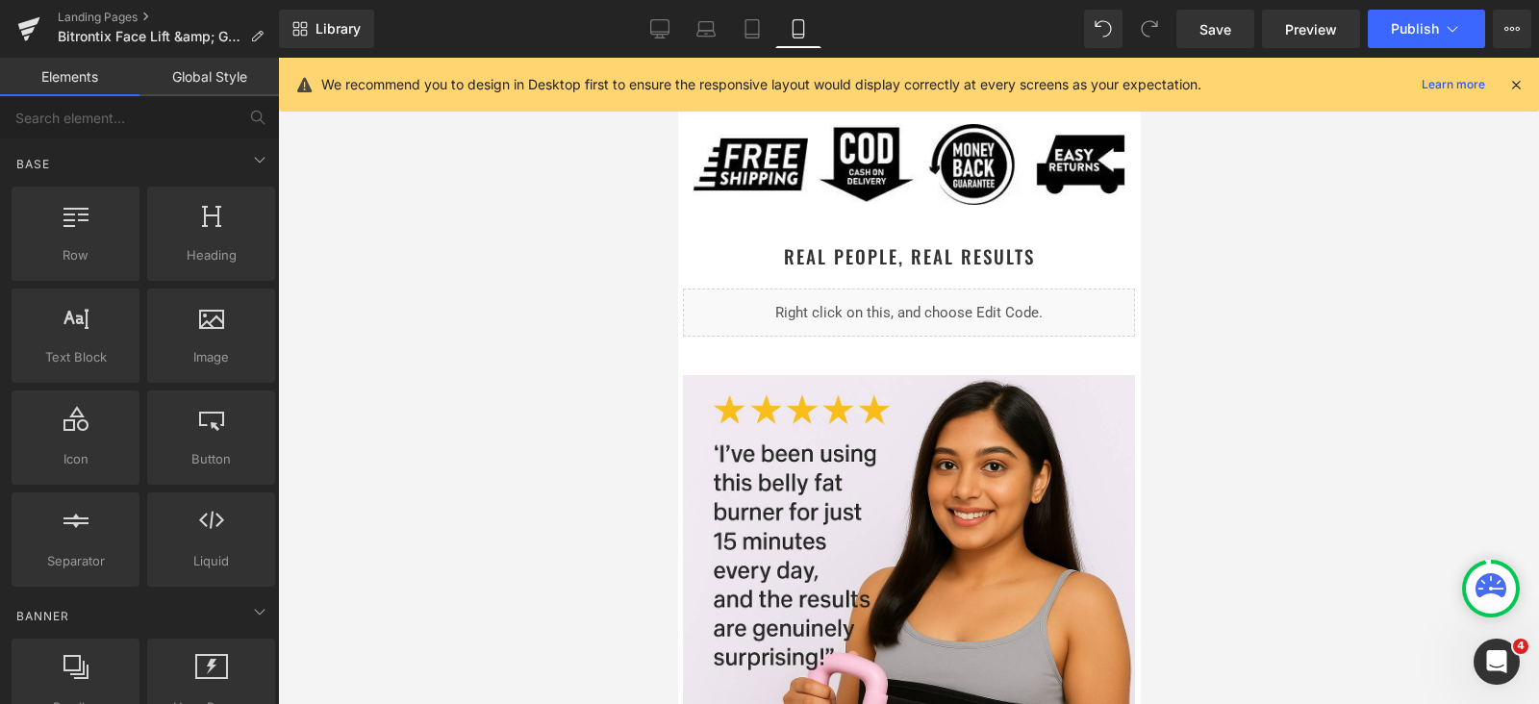
click at [1291, 255] on div at bounding box center [908, 381] width 1261 height 646
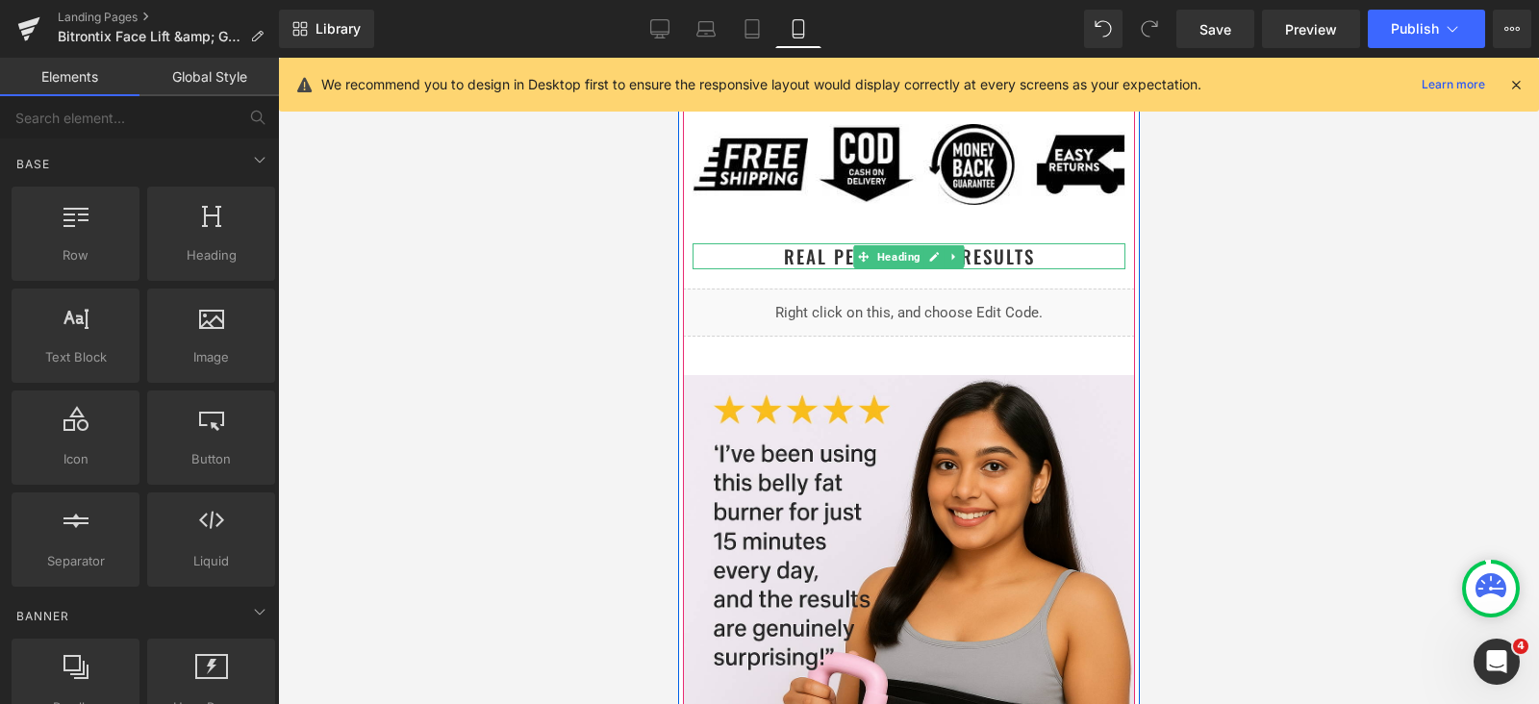
click at [995, 253] on h1 "Real People, Real Results" at bounding box center [907, 256] width 433 height 26
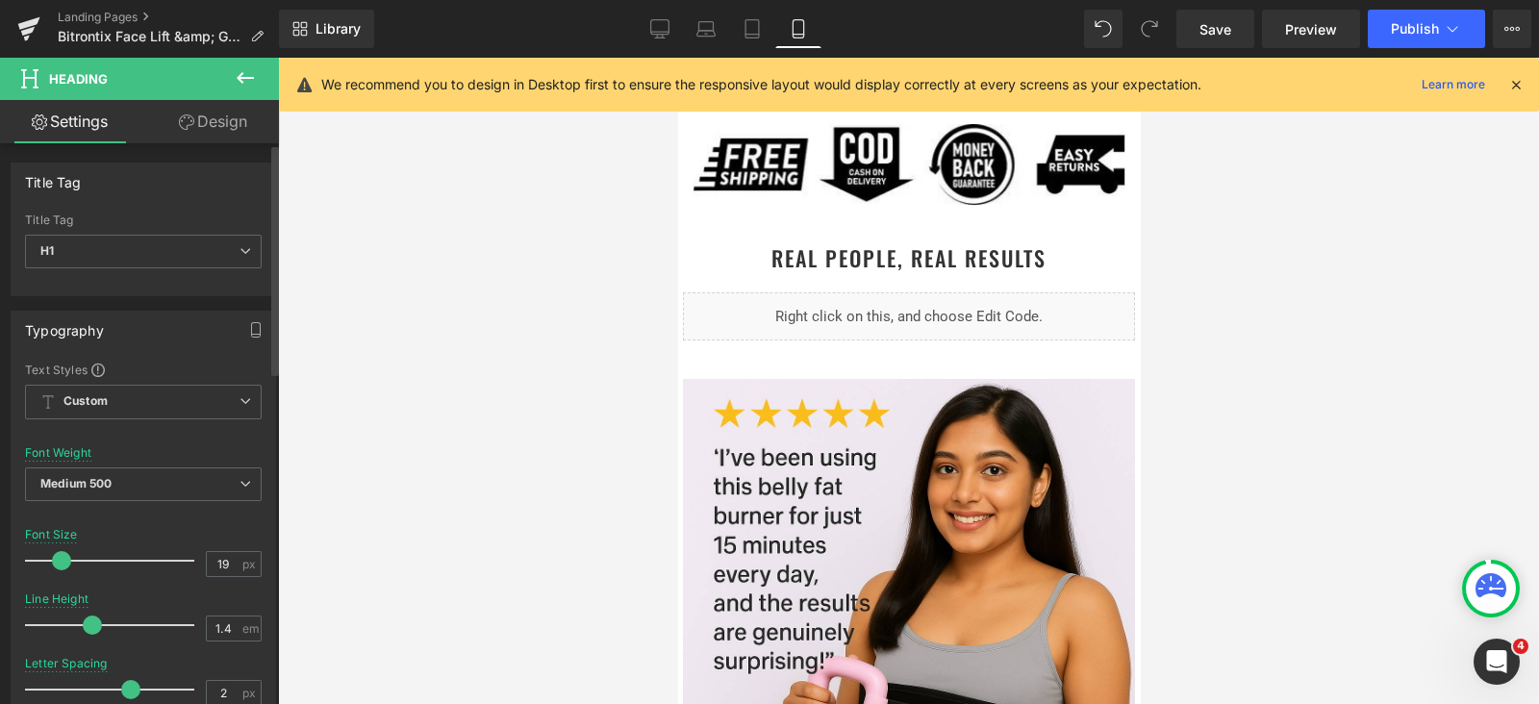
click at [62, 560] on span at bounding box center [61, 560] width 19 height 19
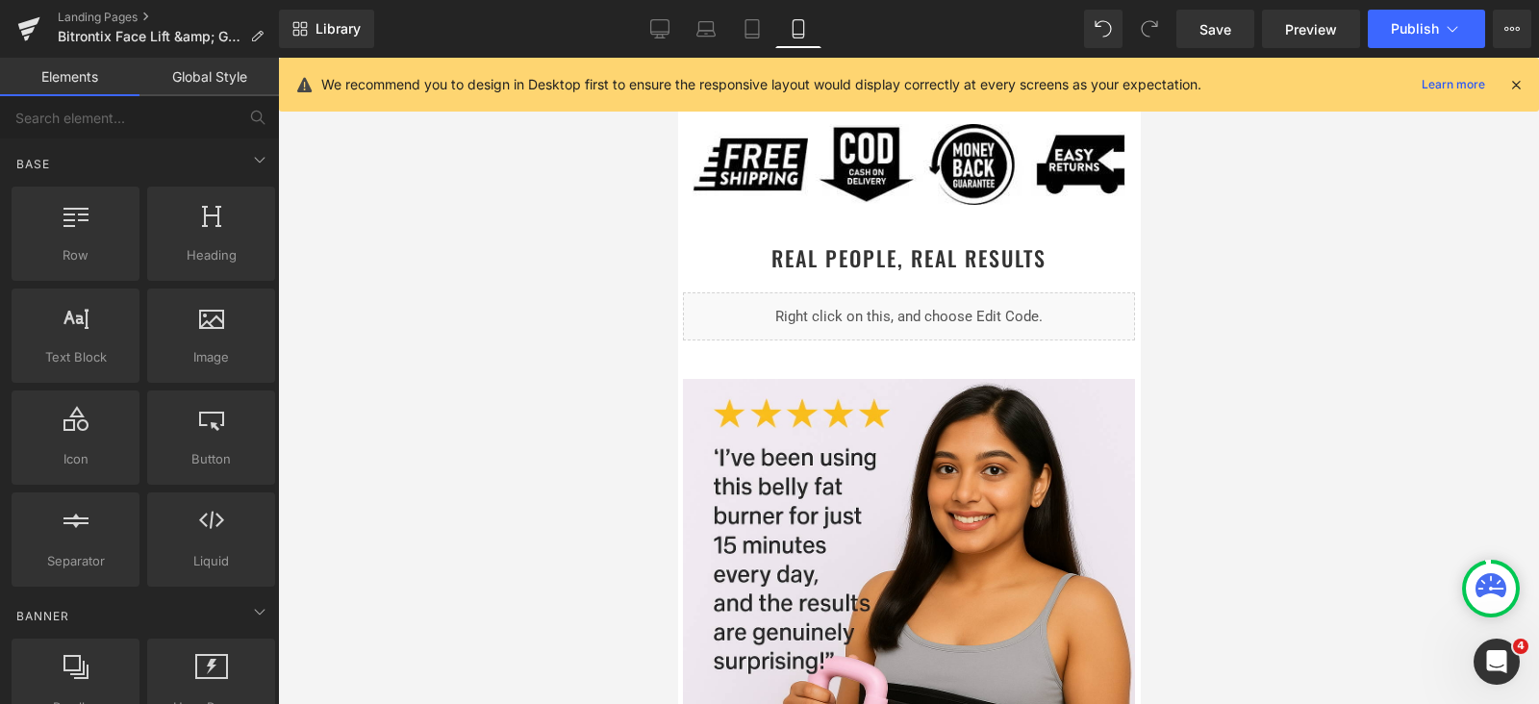
click at [1309, 162] on div at bounding box center [908, 381] width 1261 height 646
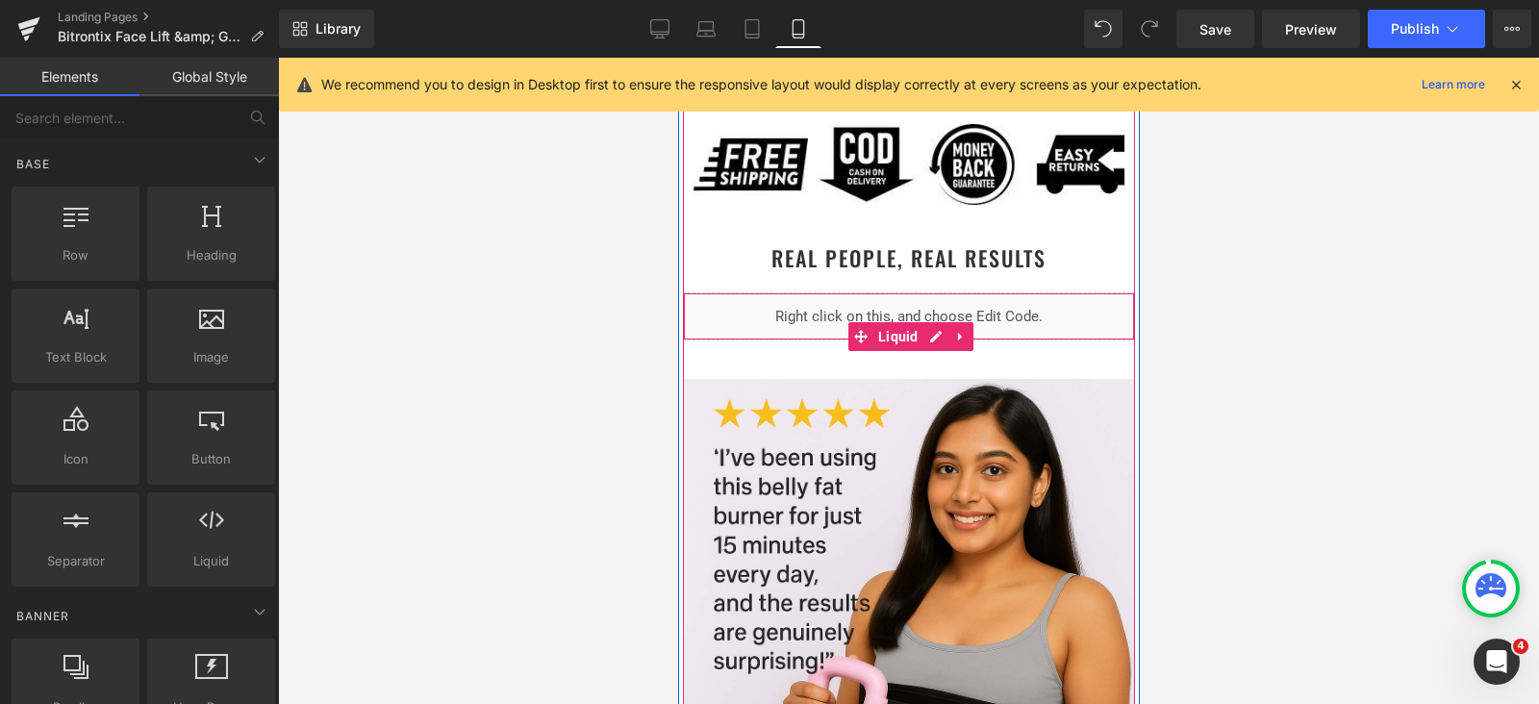
click at [922, 338] on div "Liquid" at bounding box center [908, 316] width 452 height 48
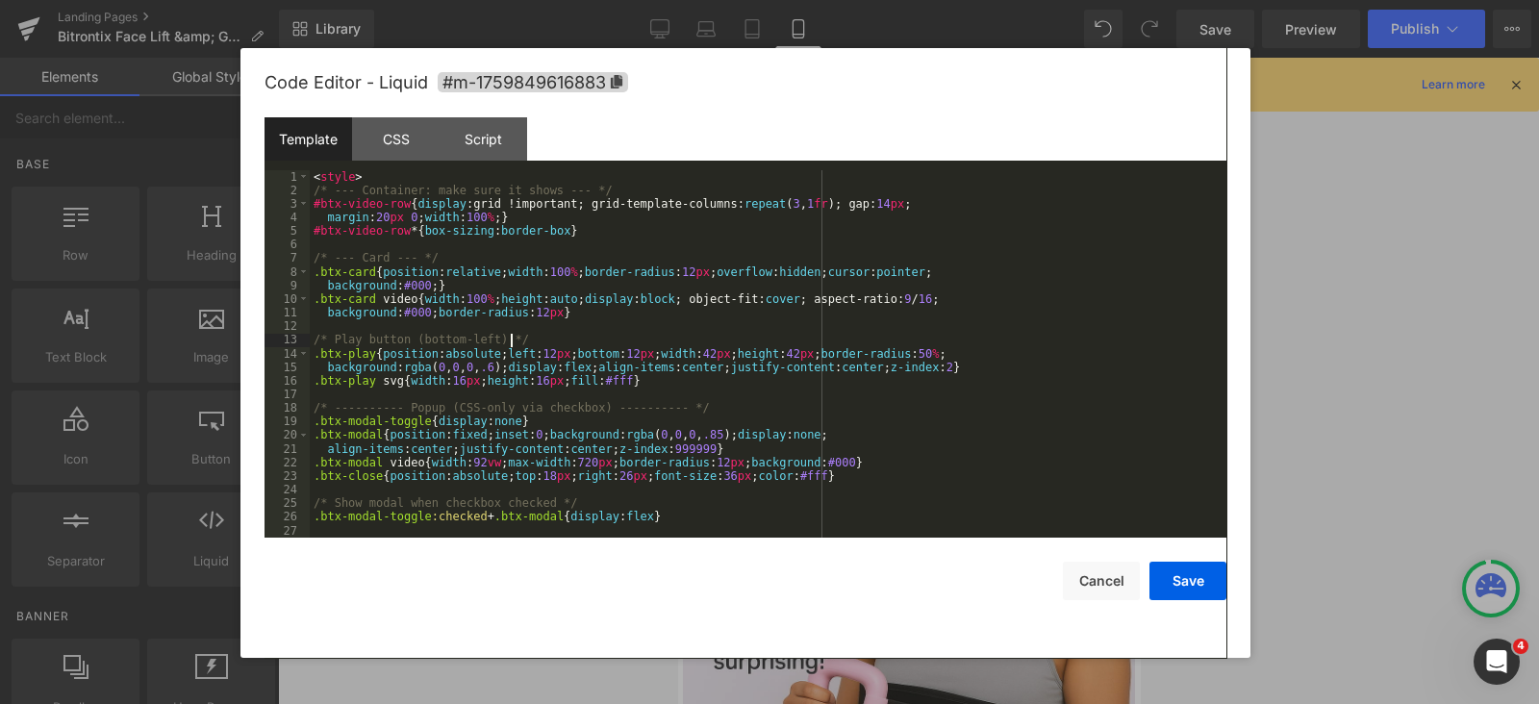
click at [784, 345] on div "< style > /* --- Container: make sure it shows --- */ #btx-video-row { display …" at bounding box center [764, 367] width 909 height 395
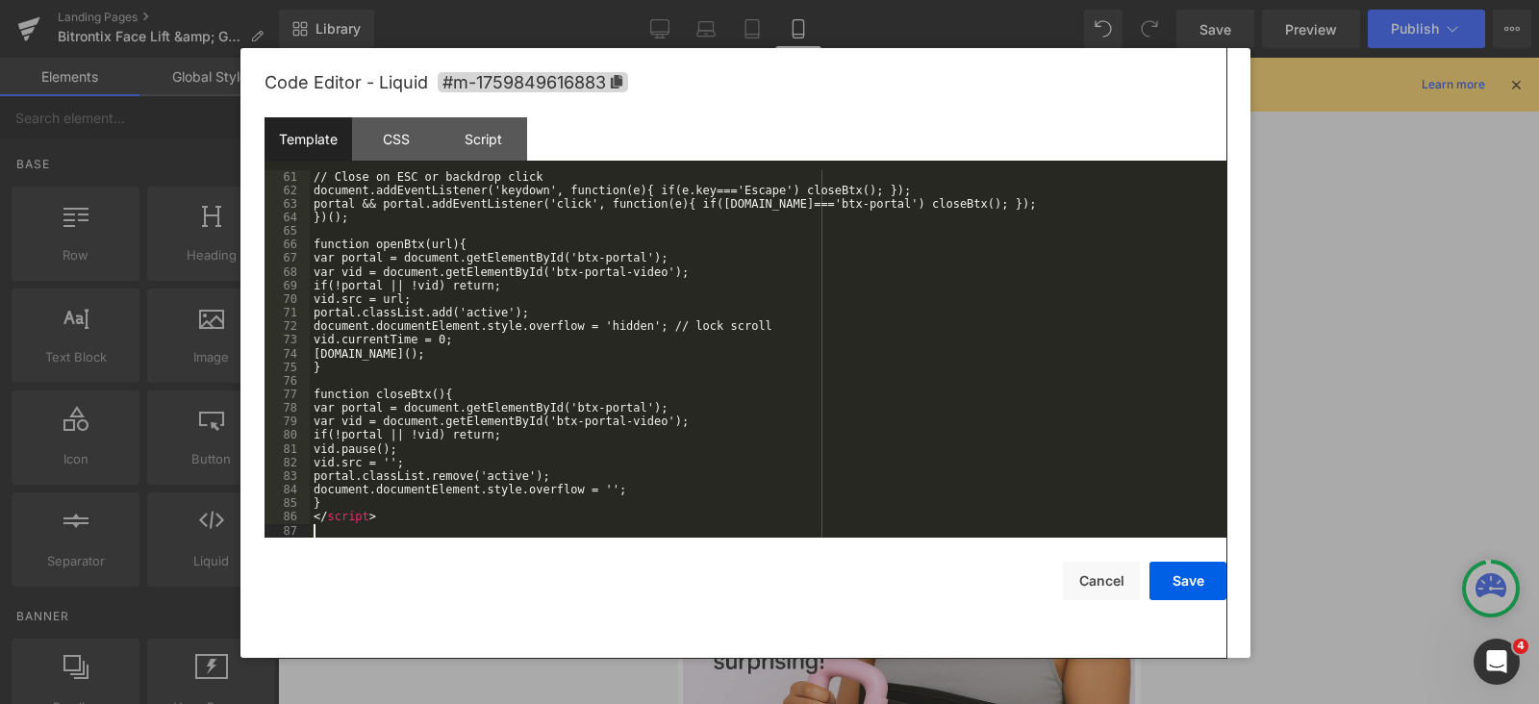
scroll to position [816, 0]
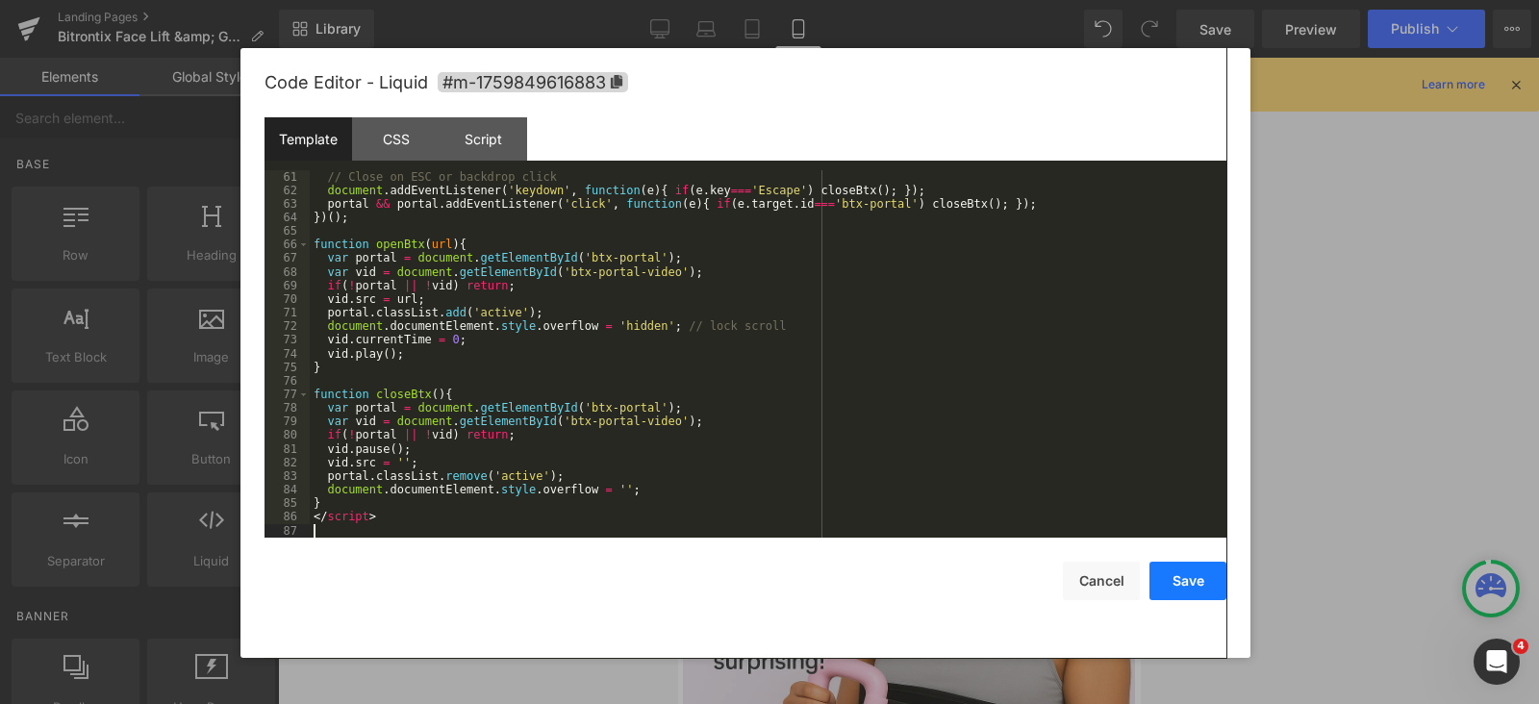
click at [1205, 575] on button "Save" at bounding box center [1187, 581] width 77 height 38
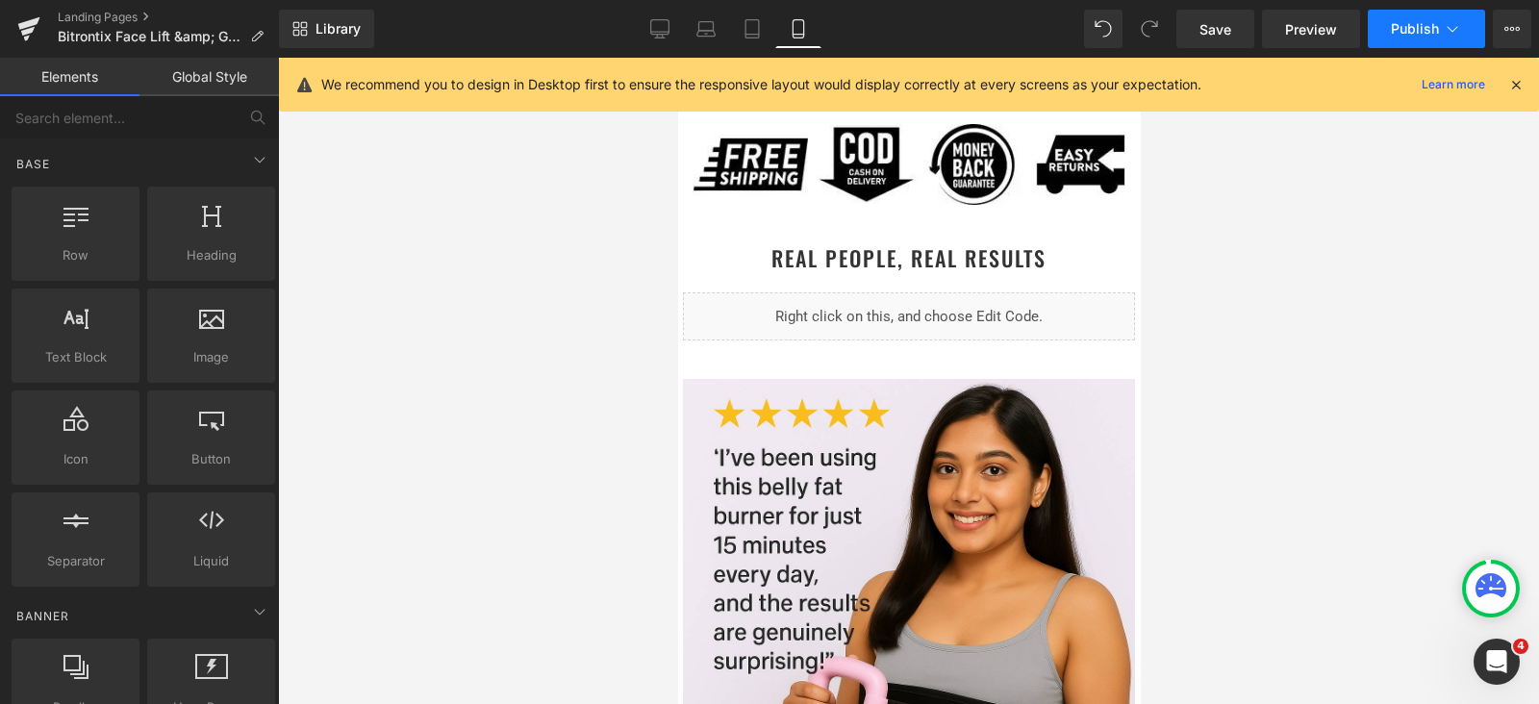
click at [1415, 22] on span "Publish" at bounding box center [1415, 28] width 48 height 15
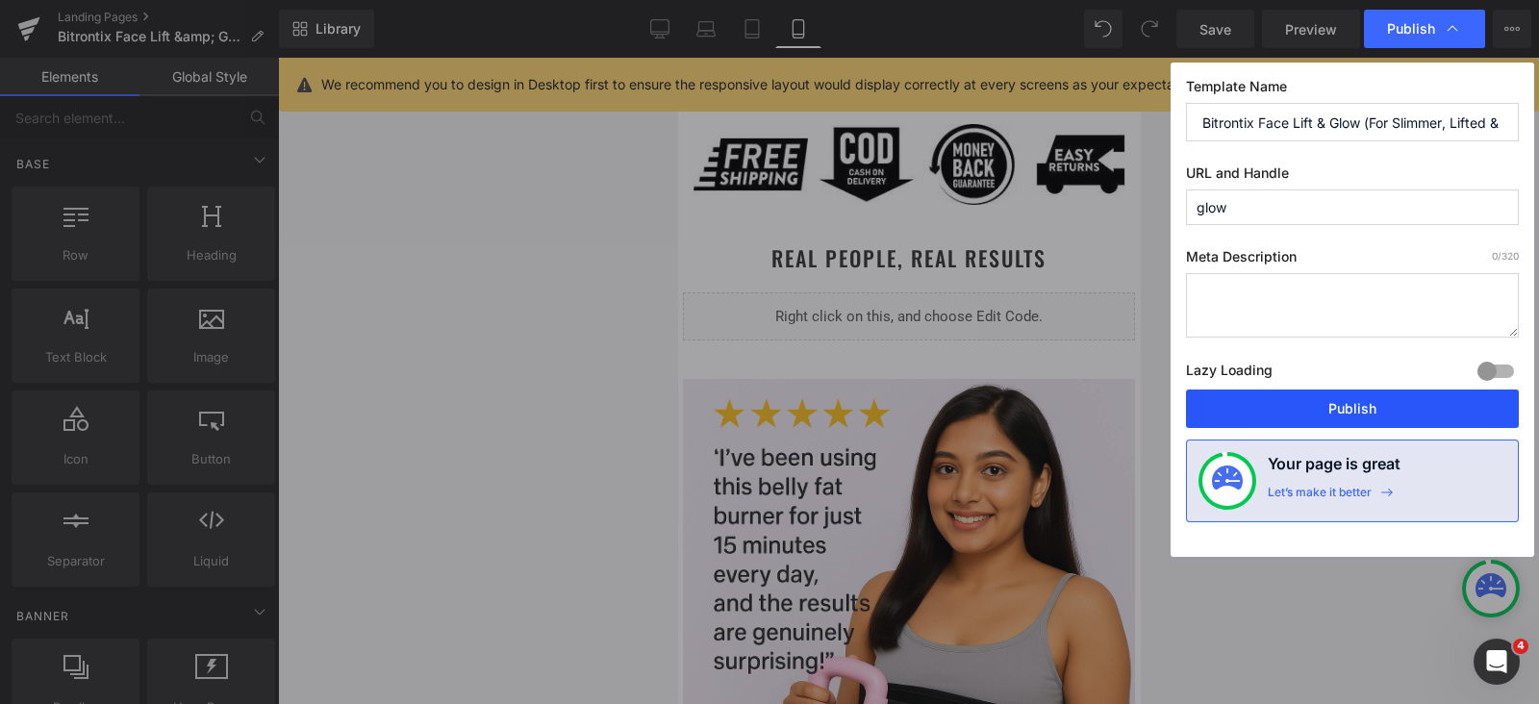
click at [1301, 408] on button "Publish" at bounding box center [1352, 408] width 333 height 38
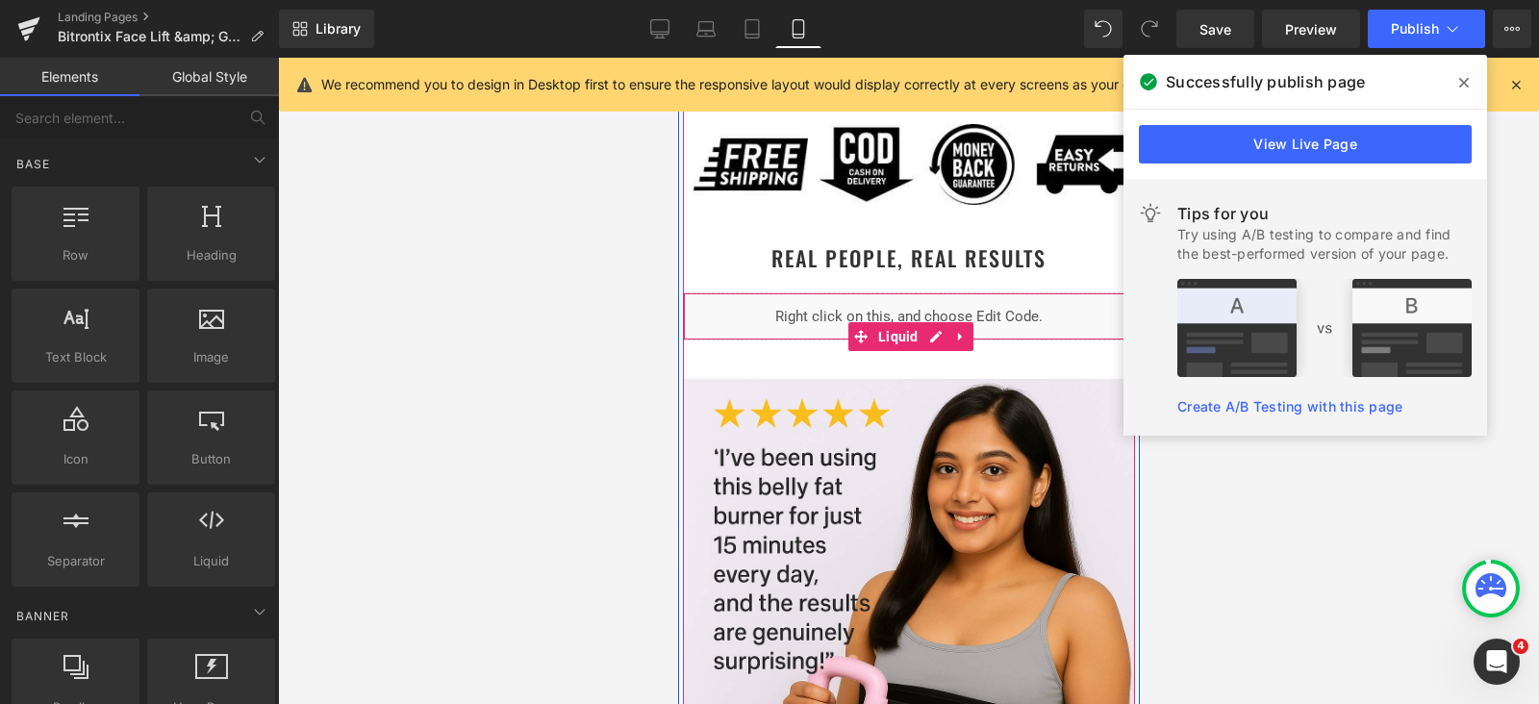
click at [928, 324] on div "Liquid" at bounding box center [908, 316] width 452 height 48
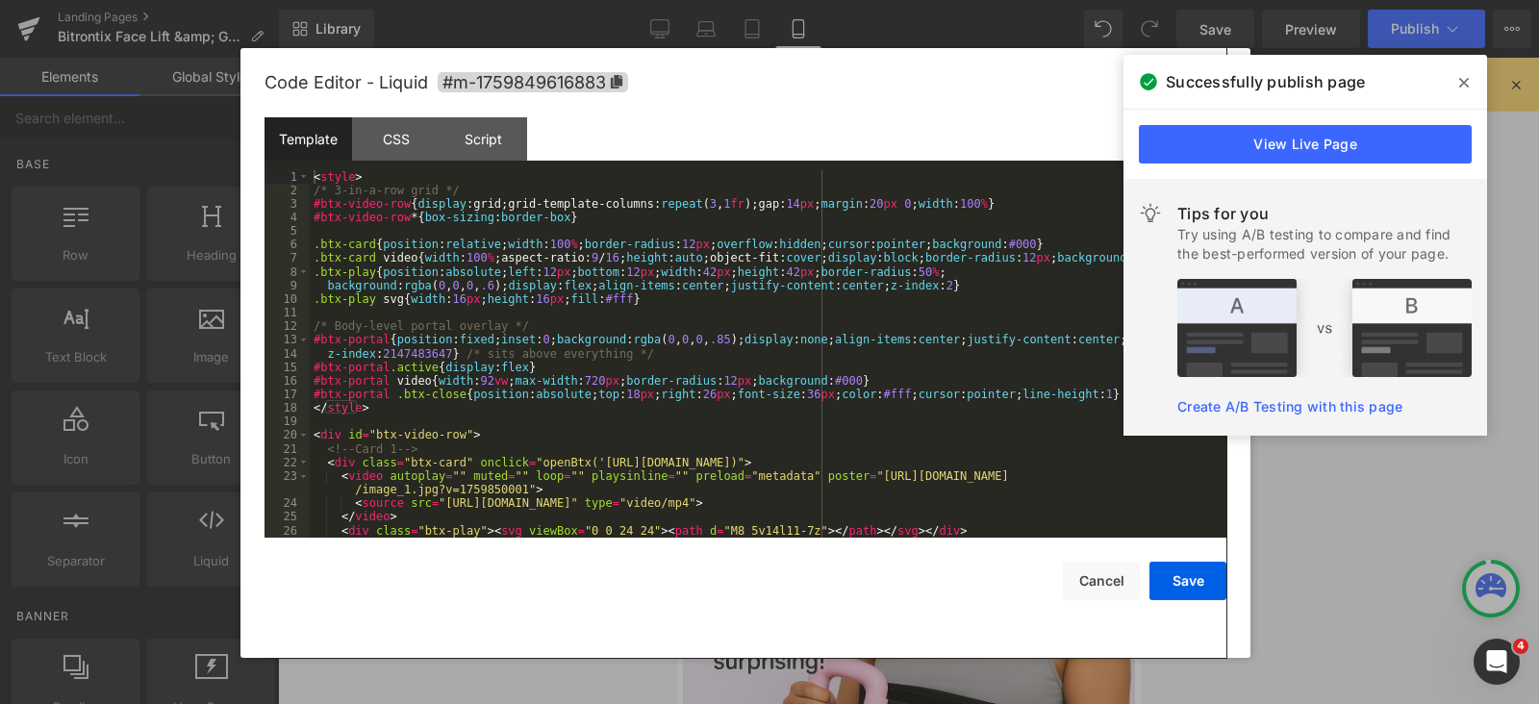
click at [787, 329] on div "< style > /* 3-in-a-row grid */ #btx-video-row { display :grid;grid-template-co…" at bounding box center [764, 367] width 909 height 395
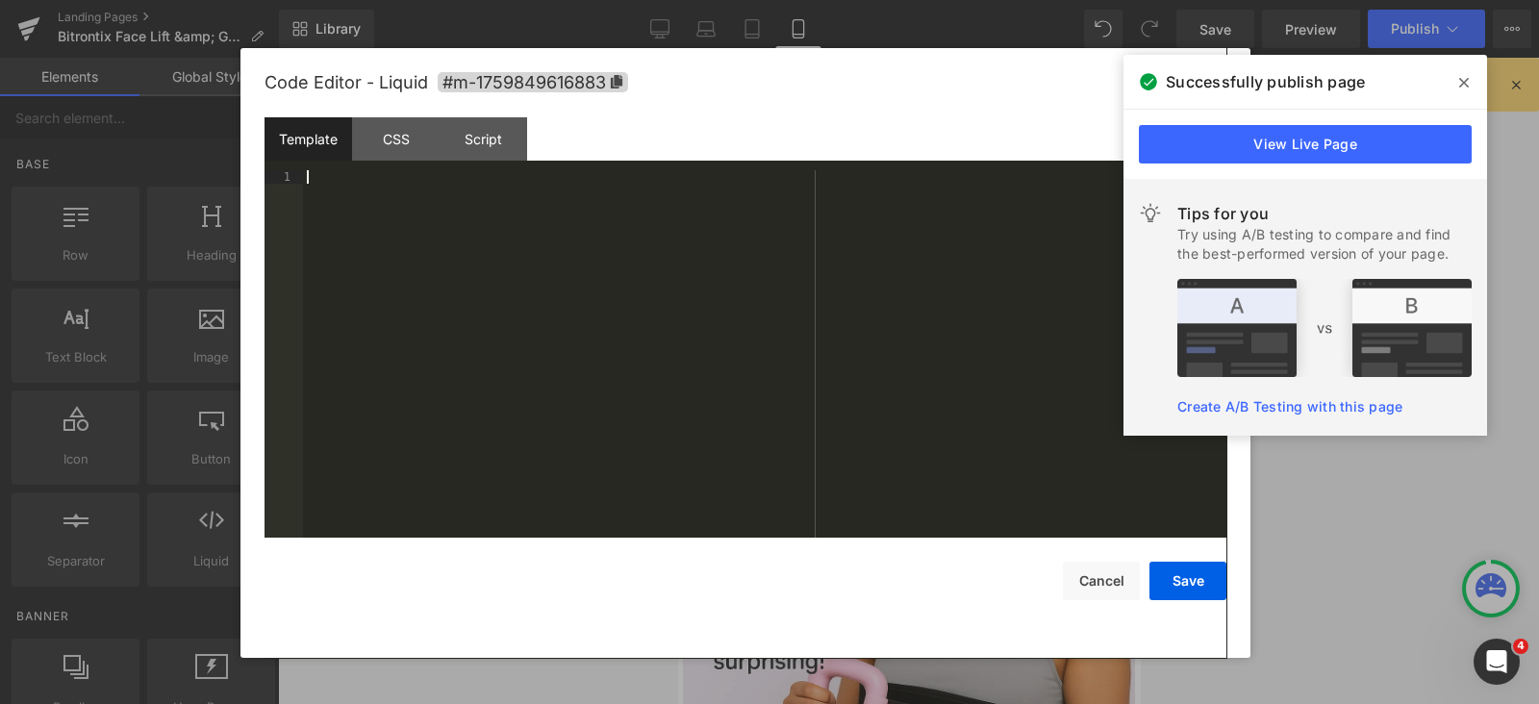
scroll to position [299, 0]
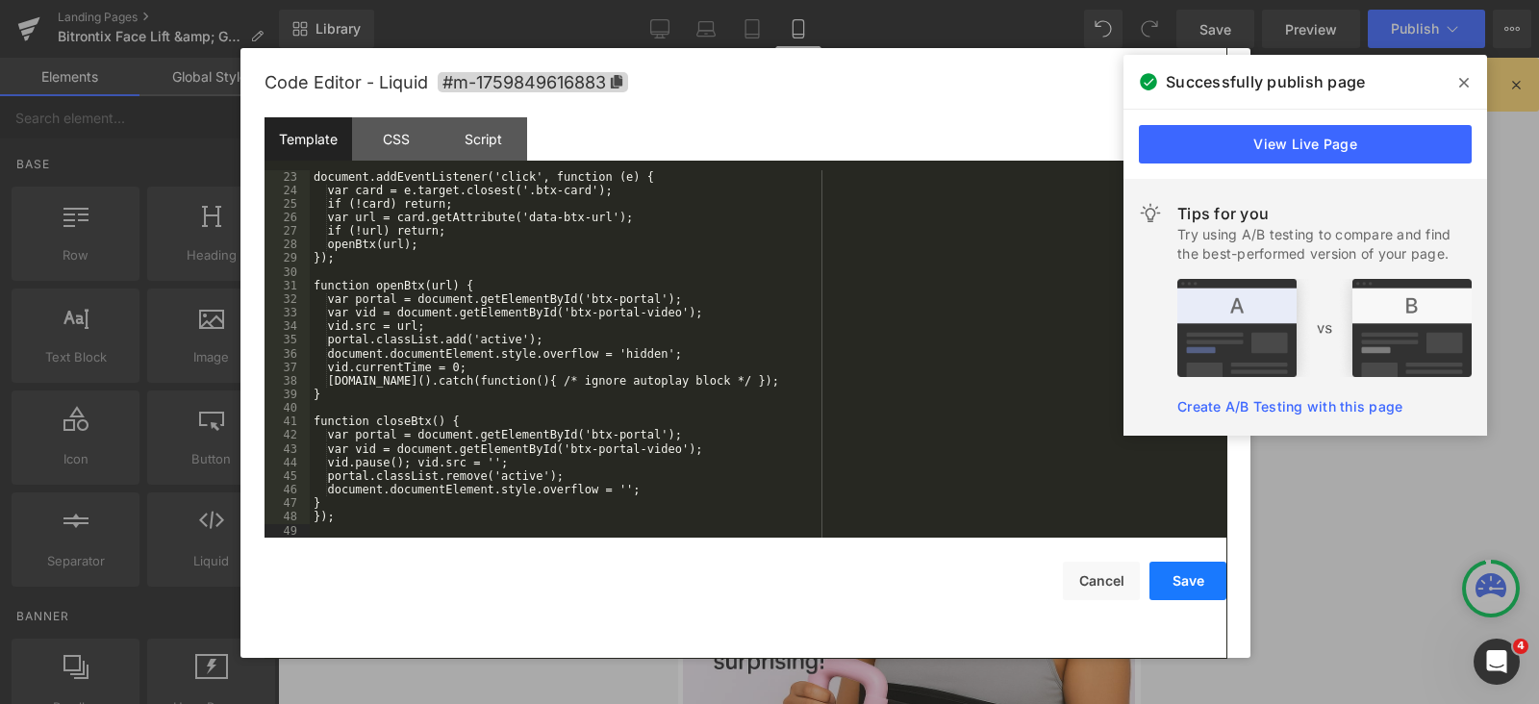
click at [1205, 581] on button "Save" at bounding box center [1187, 581] width 77 height 38
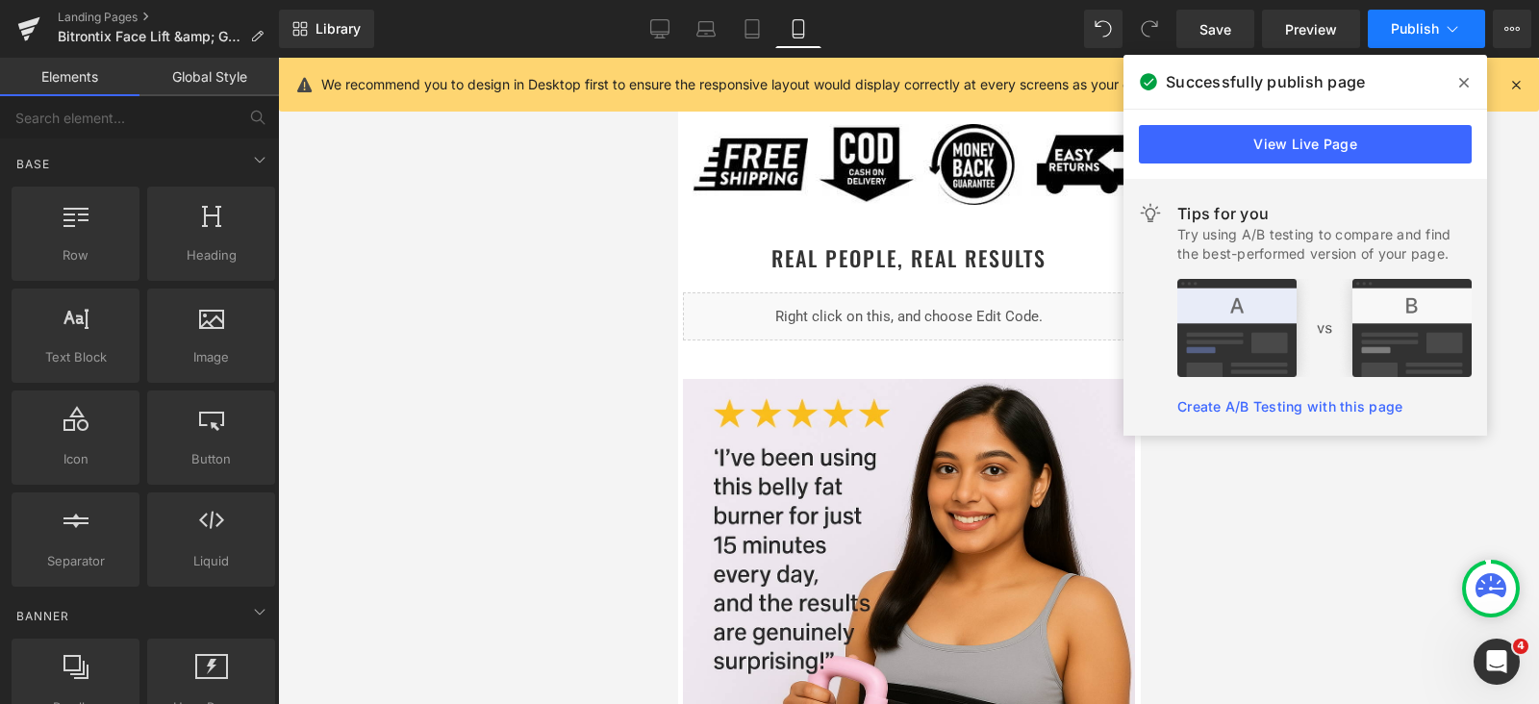
click at [1394, 23] on span "Publish" at bounding box center [1415, 28] width 48 height 15
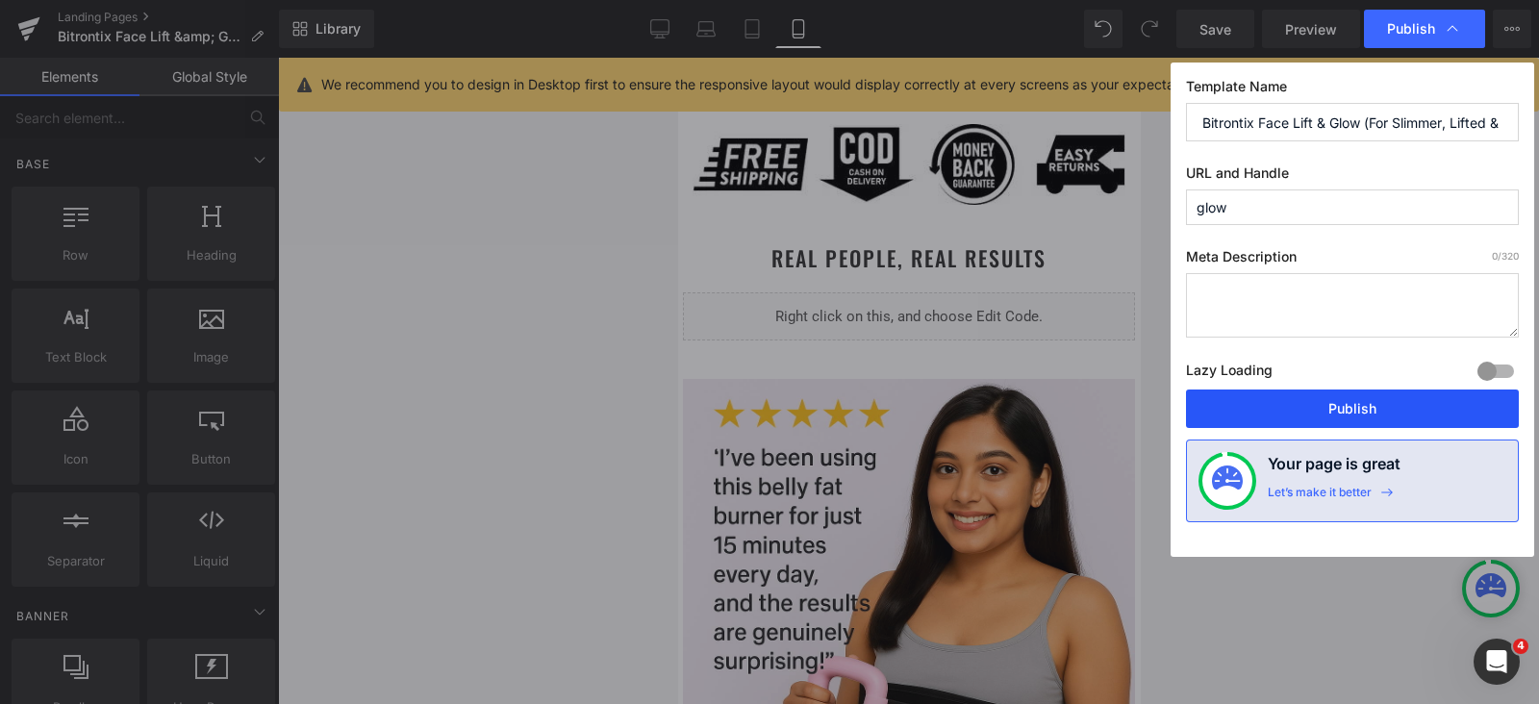
click at [1327, 399] on button "Publish" at bounding box center [1352, 408] width 333 height 38
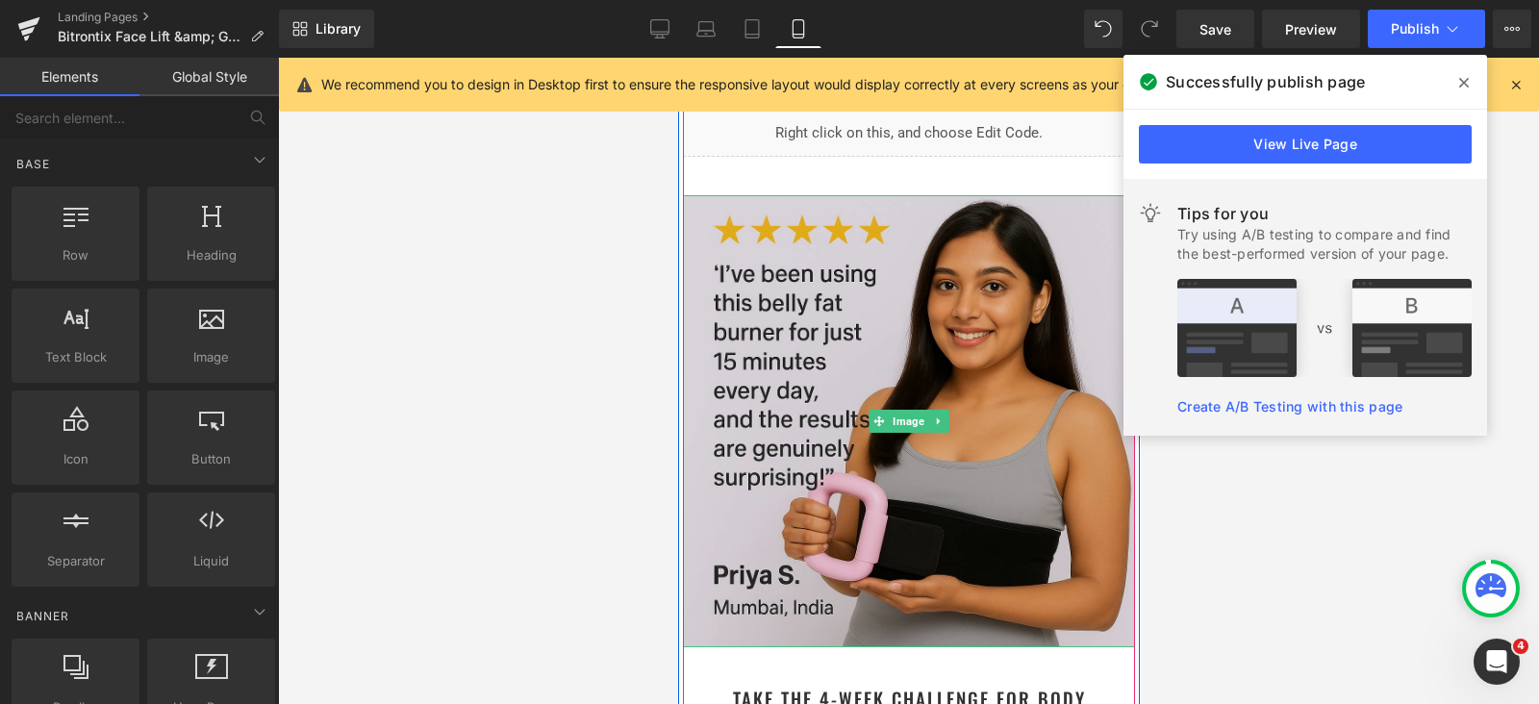
scroll to position [1802, 0]
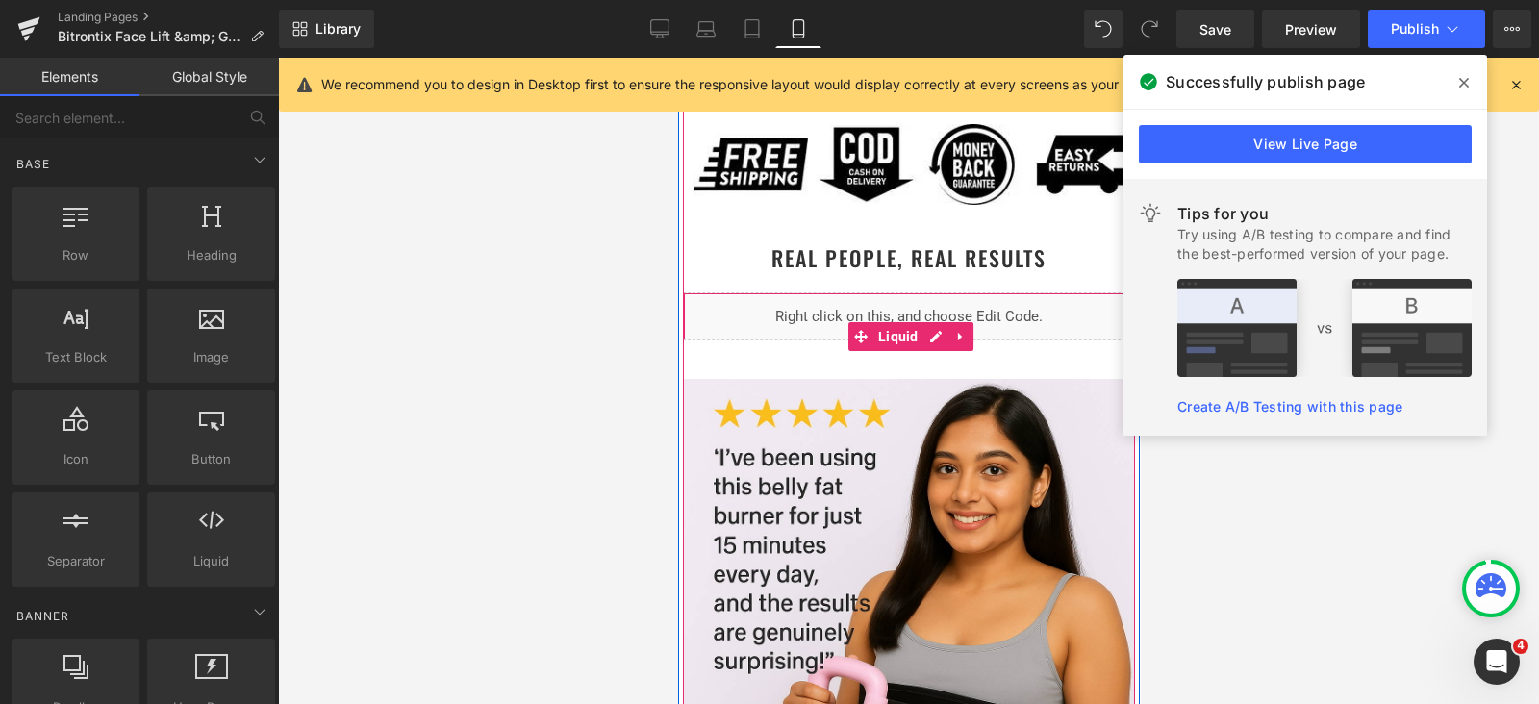
click at [923, 332] on div "Liquid" at bounding box center [908, 316] width 452 height 48
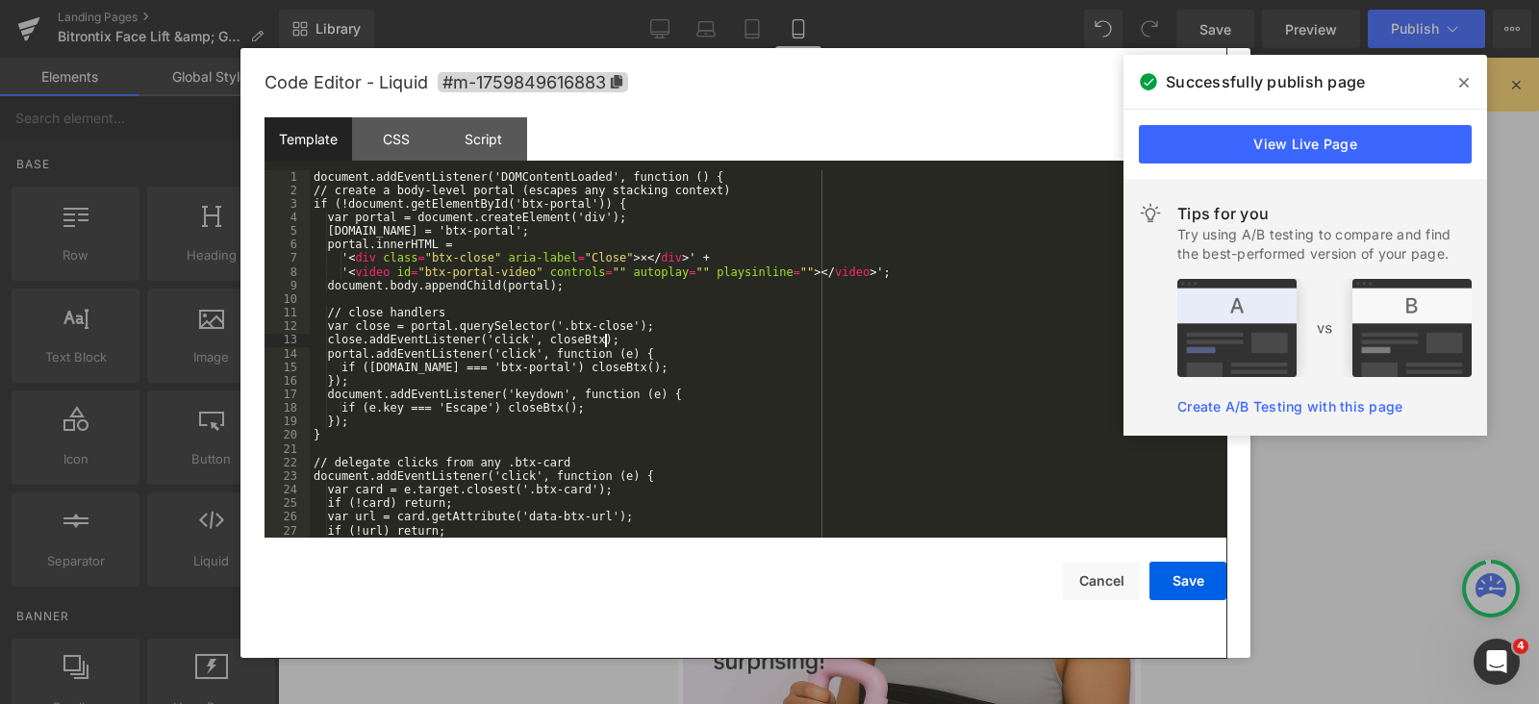
click at [884, 338] on div "document.addEventListener('DOMContentLoaded', function () { // create a body-le…" at bounding box center [764, 367] width 909 height 395
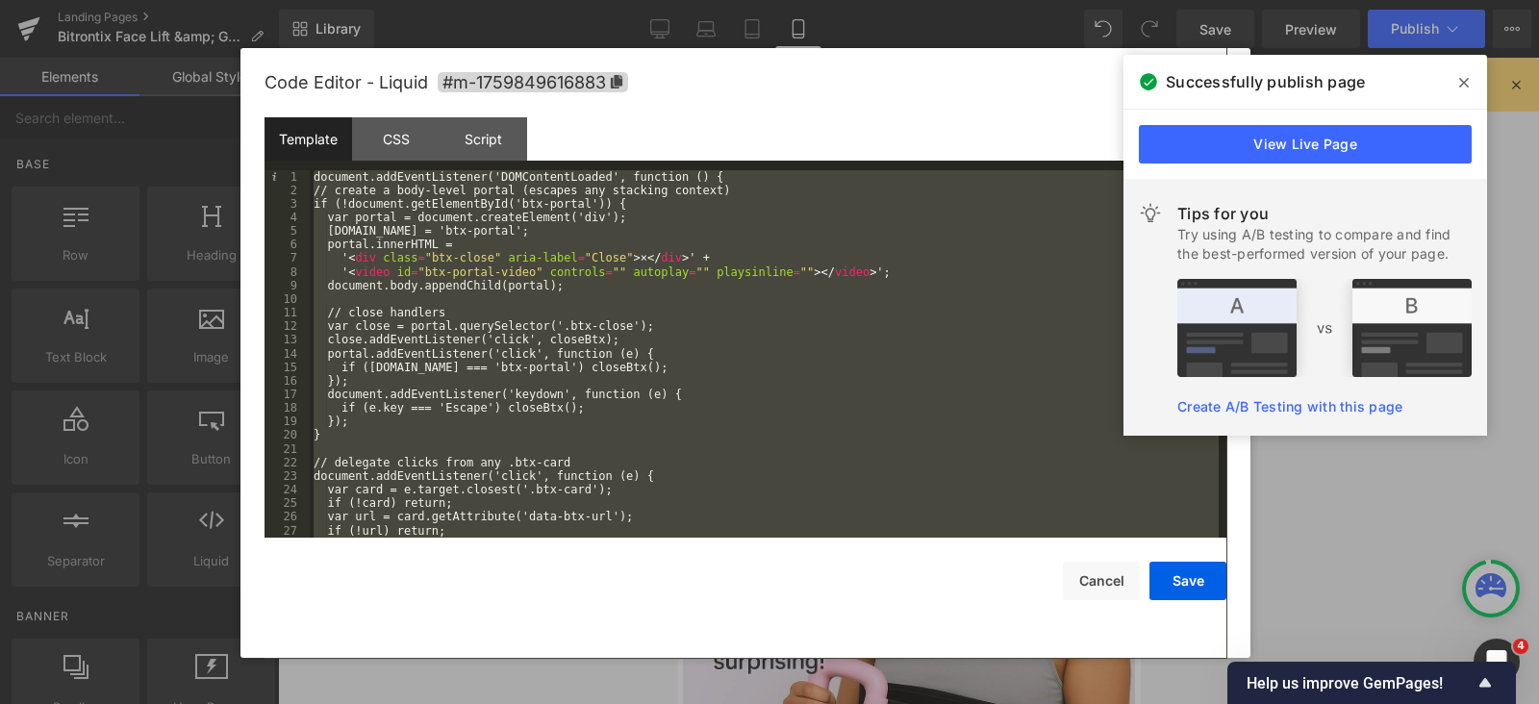
click at [659, 250] on div "document.addEventListener('DOMContentLoaded', function () { // create a body-le…" at bounding box center [764, 354] width 909 height 368
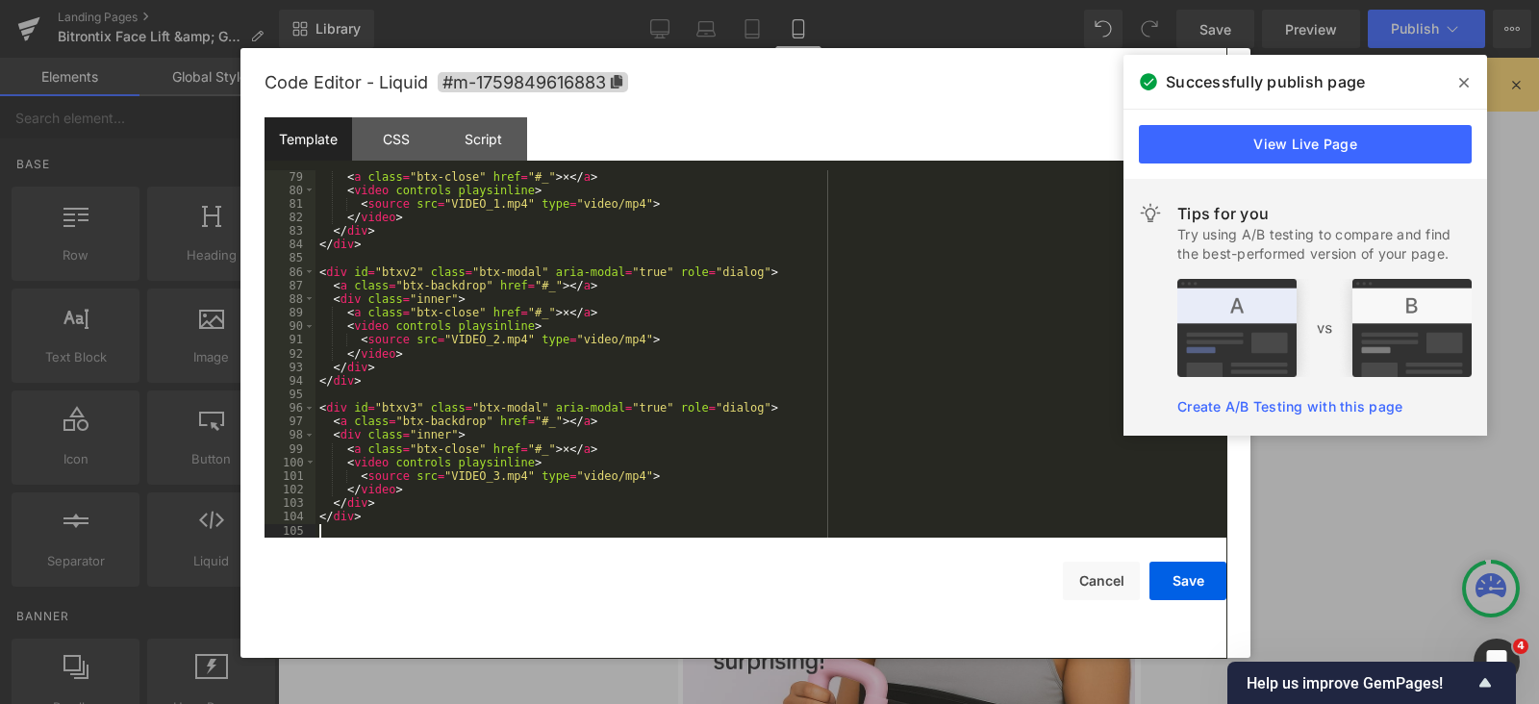
scroll to position [1063, 0]
click at [1169, 583] on button "Save" at bounding box center [1187, 581] width 77 height 38
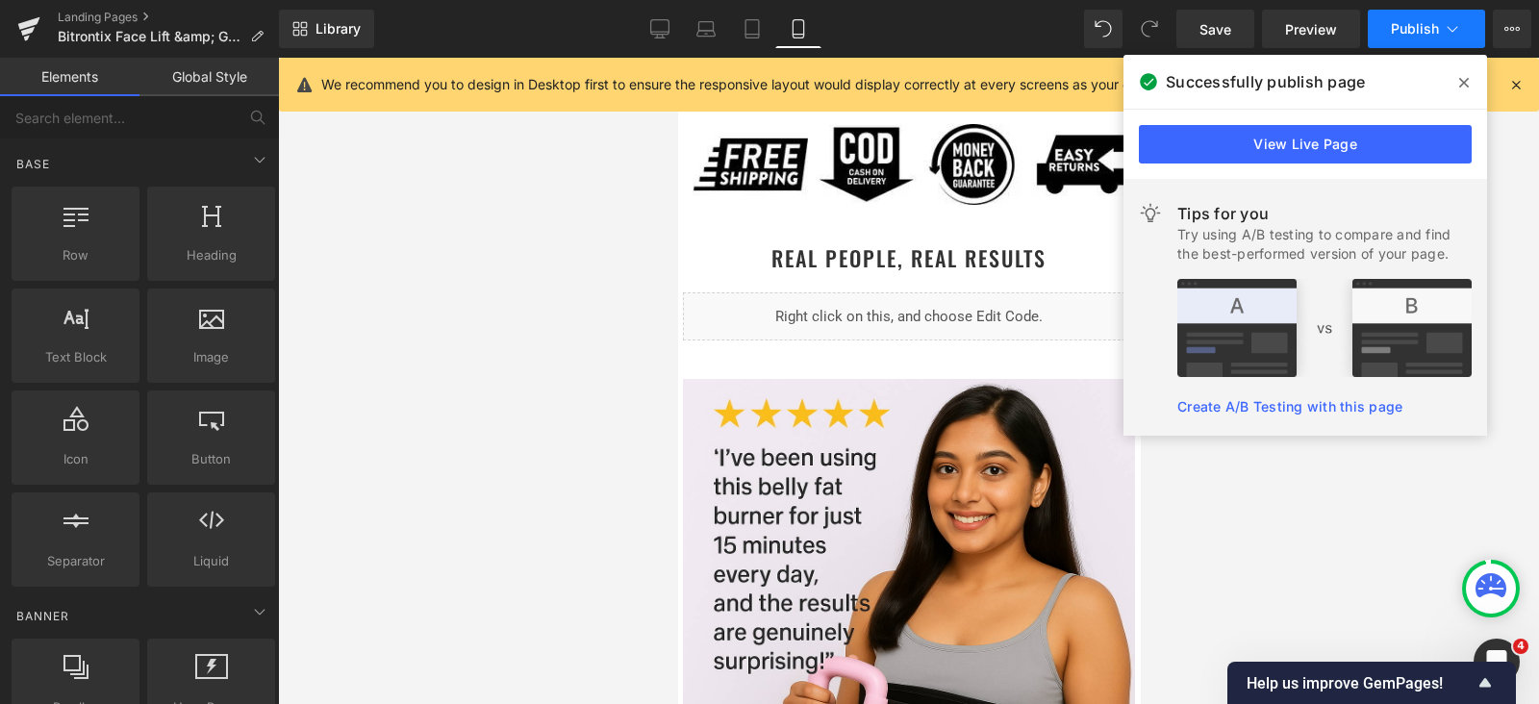
click at [1402, 32] on span "Publish" at bounding box center [1415, 28] width 48 height 15
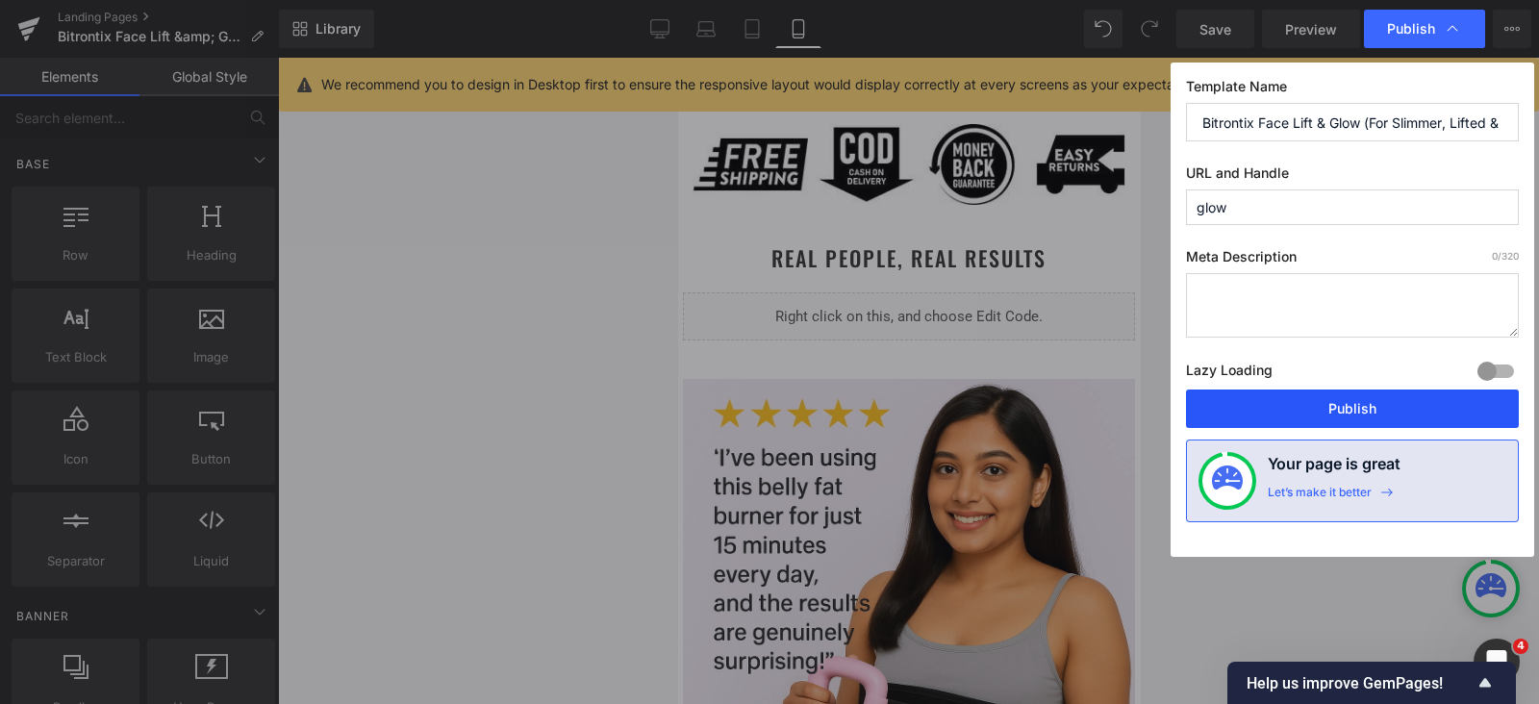
click at [1340, 403] on button "Publish" at bounding box center [1352, 408] width 333 height 38
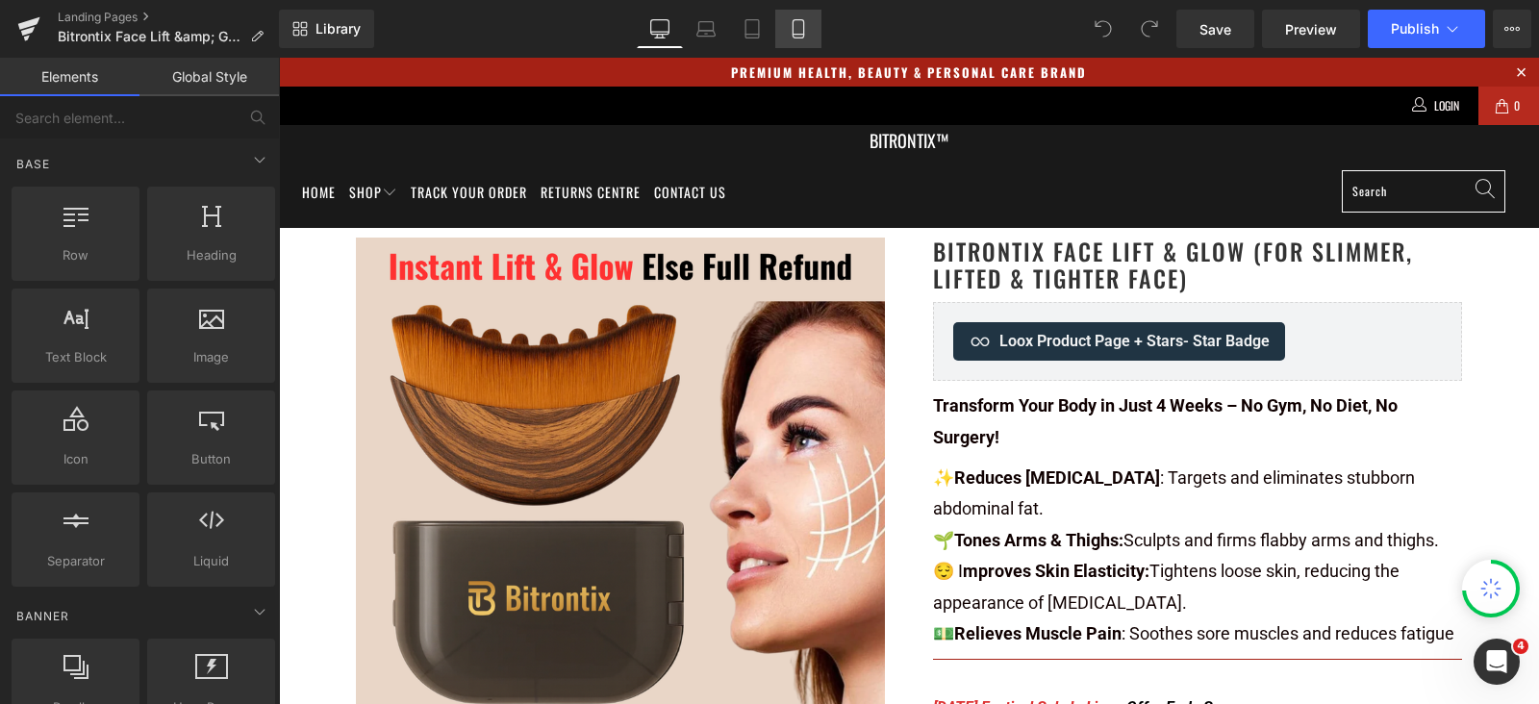
click at [798, 26] on icon at bounding box center [798, 28] width 19 height 19
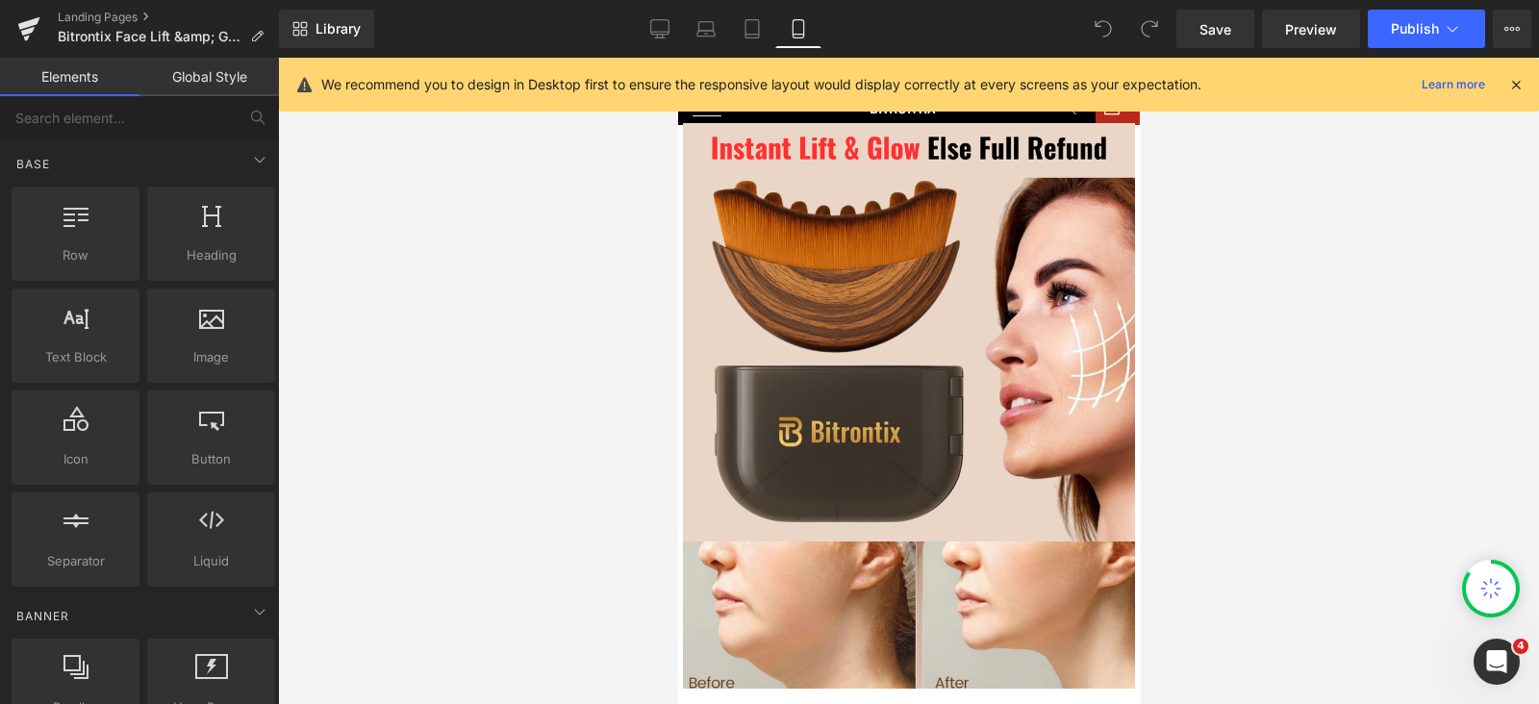
scroll to position [961, 0]
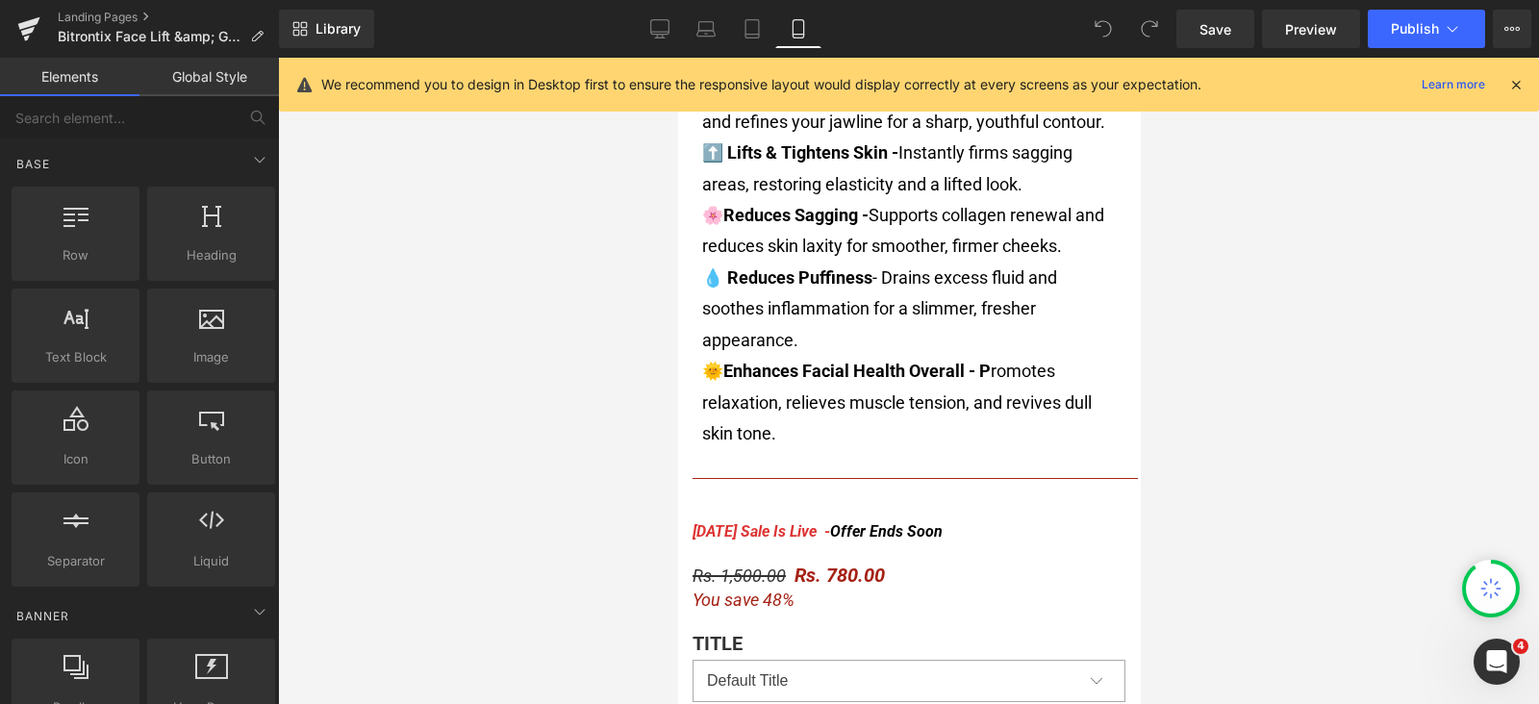
click at [926, 660] on select "Default Title" at bounding box center [907, 681] width 433 height 42
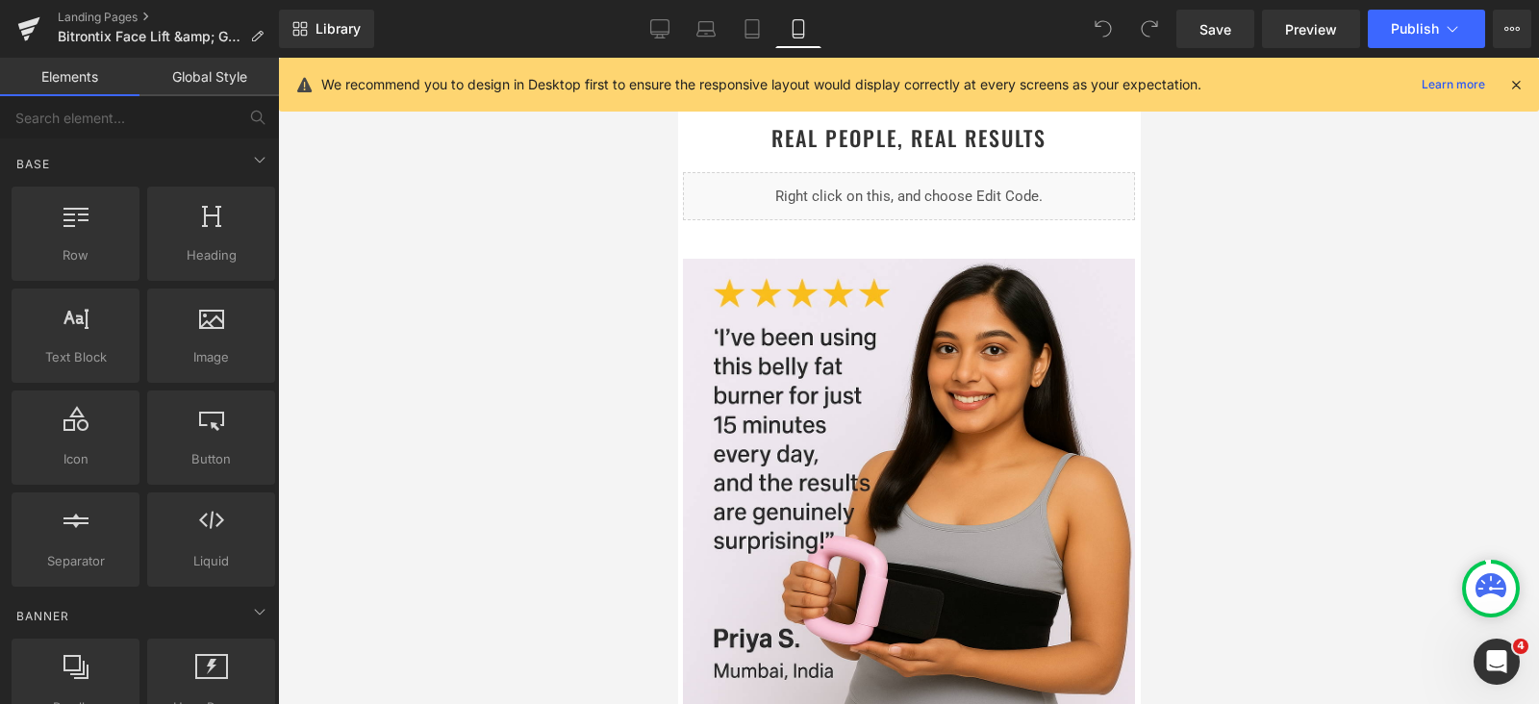
click at [912, 195] on div "Liquid" at bounding box center [908, 196] width 452 height 48
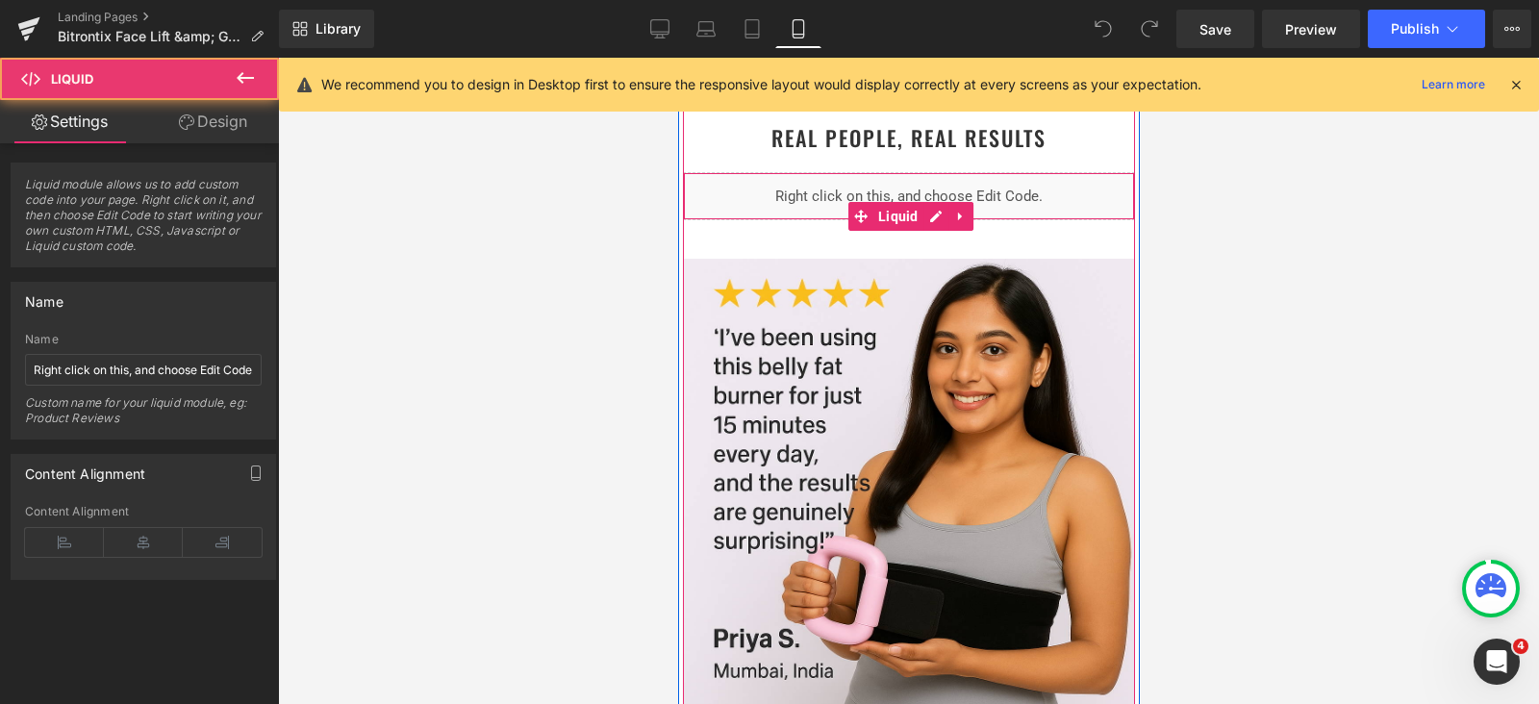
click at [890, 194] on div "Liquid" at bounding box center [908, 196] width 452 height 48
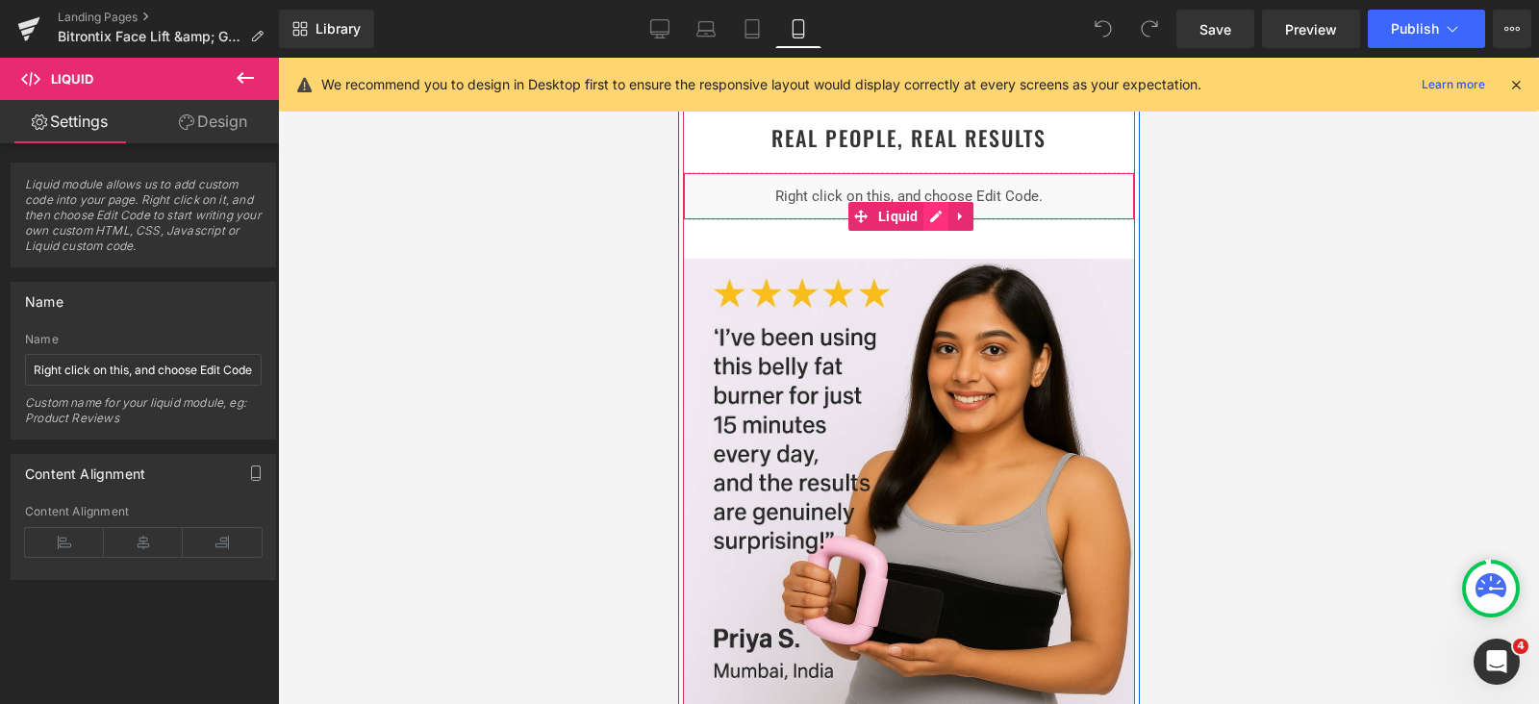
click at [920, 215] on div "Liquid" at bounding box center [908, 196] width 452 height 48
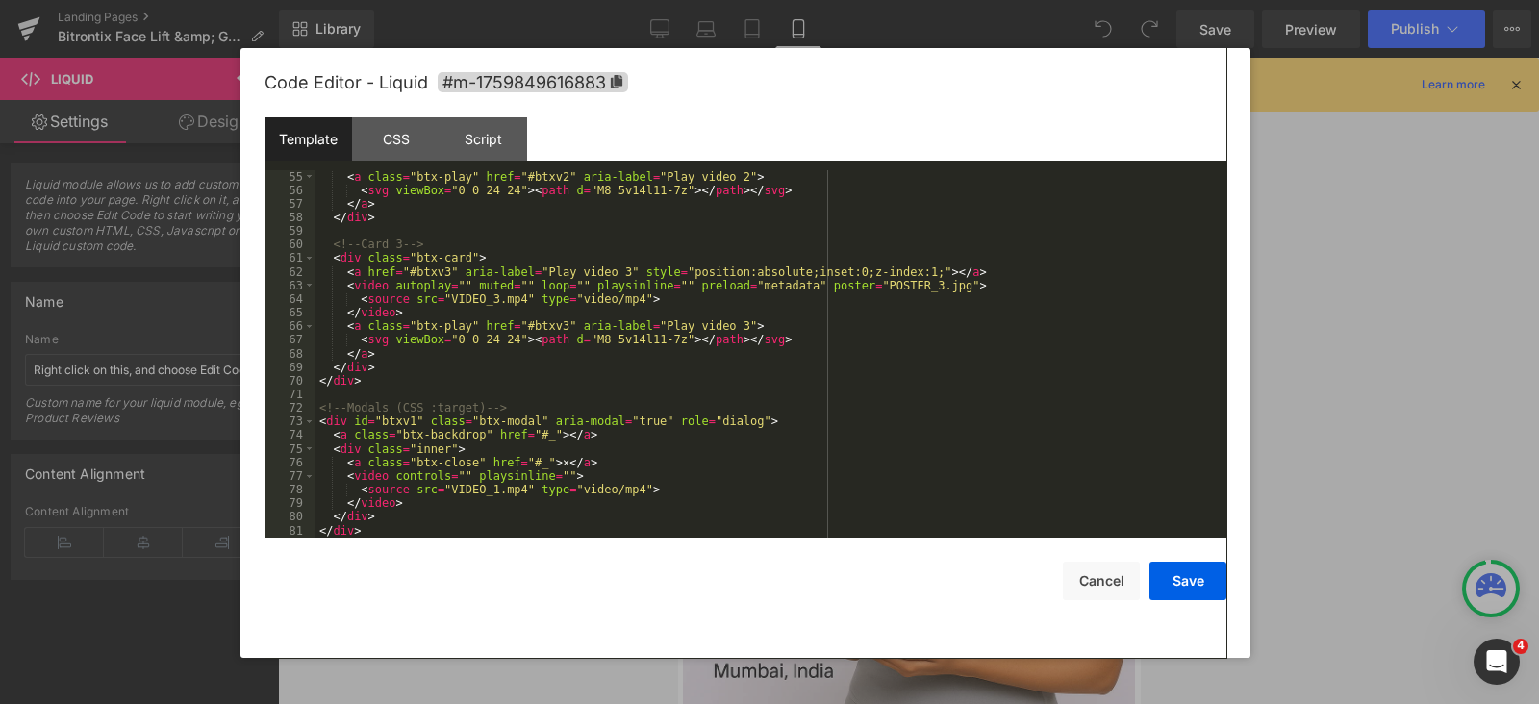
scroll to position [951, 0]
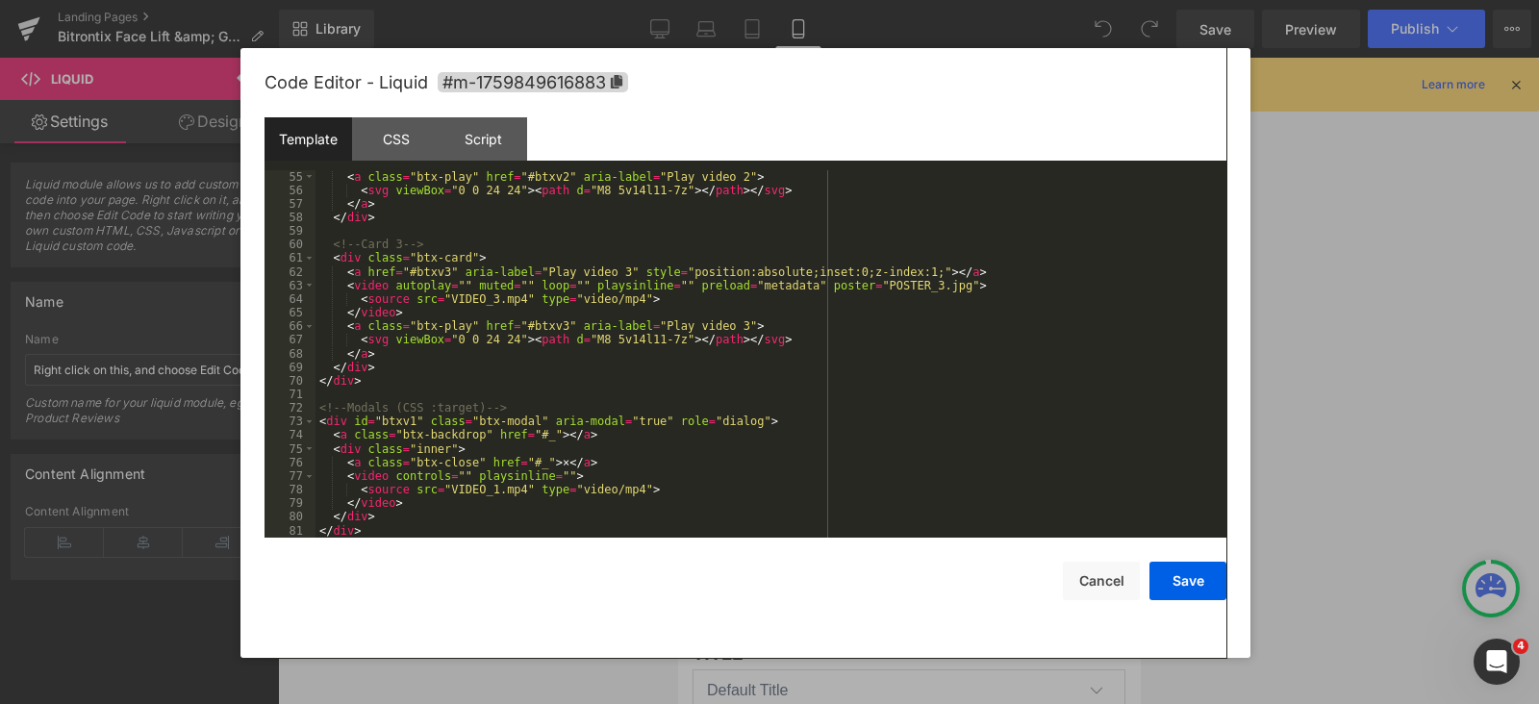
click at [860, 329] on div "</ video > < a class = "btx-play" href = "#btxv2" aria-label = "Play video 2" >…" at bounding box center [766, 353] width 903 height 395
click at [615, 246] on div "</ video > < a class = "btx-play" href = "#btxv2" aria-label = "Play video 2" >…" at bounding box center [766, 353] width 903 height 395
click at [485, 314] on div "</ video > < a class = "btx-play" href = "#btxv2" aria-label = "Play video 2" >…" at bounding box center [766, 353] width 903 height 395
click at [511, 304] on div "</ video > < a class = "btx-play" href = "#btxv2" aria-label = "Play video 2" >…" at bounding box center [766, 353] width 903 height 395
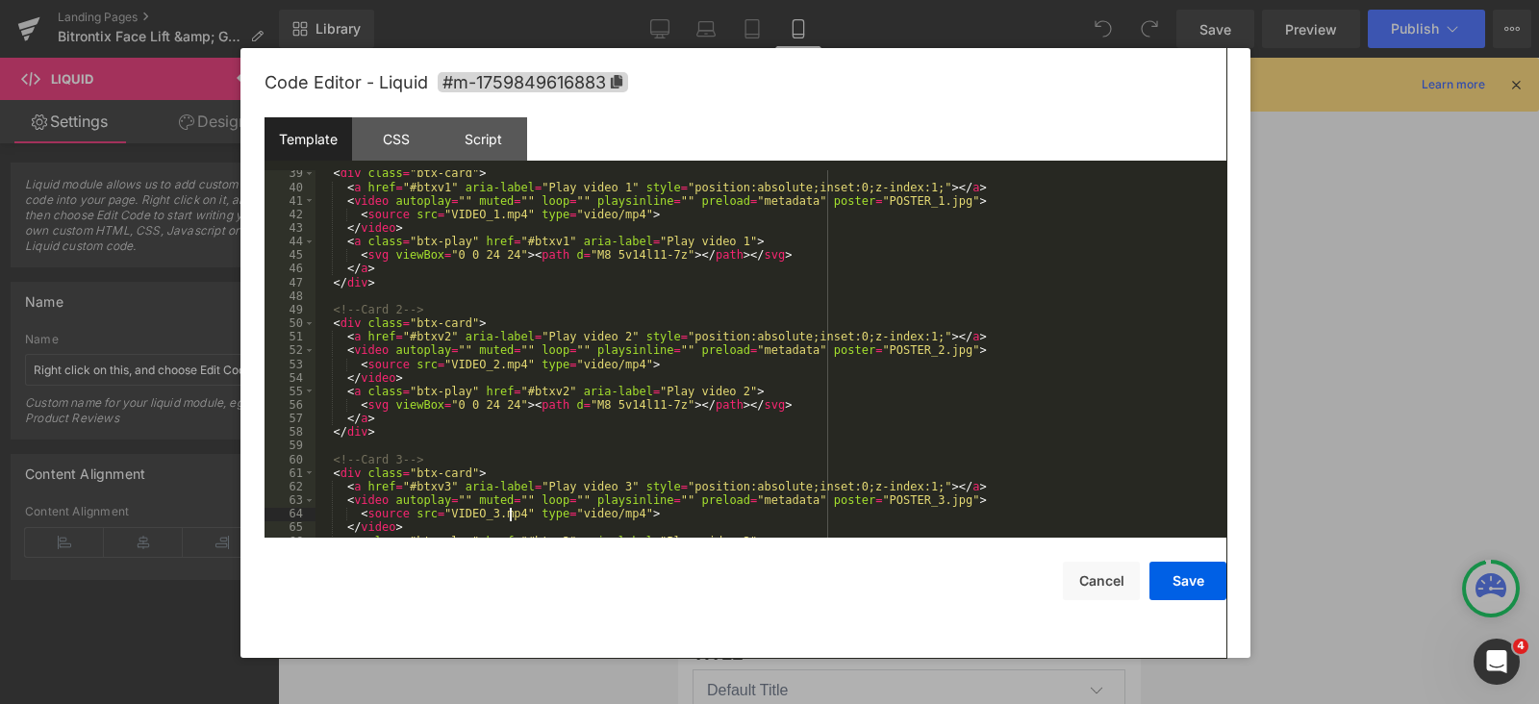
scroll to position [448, 0]
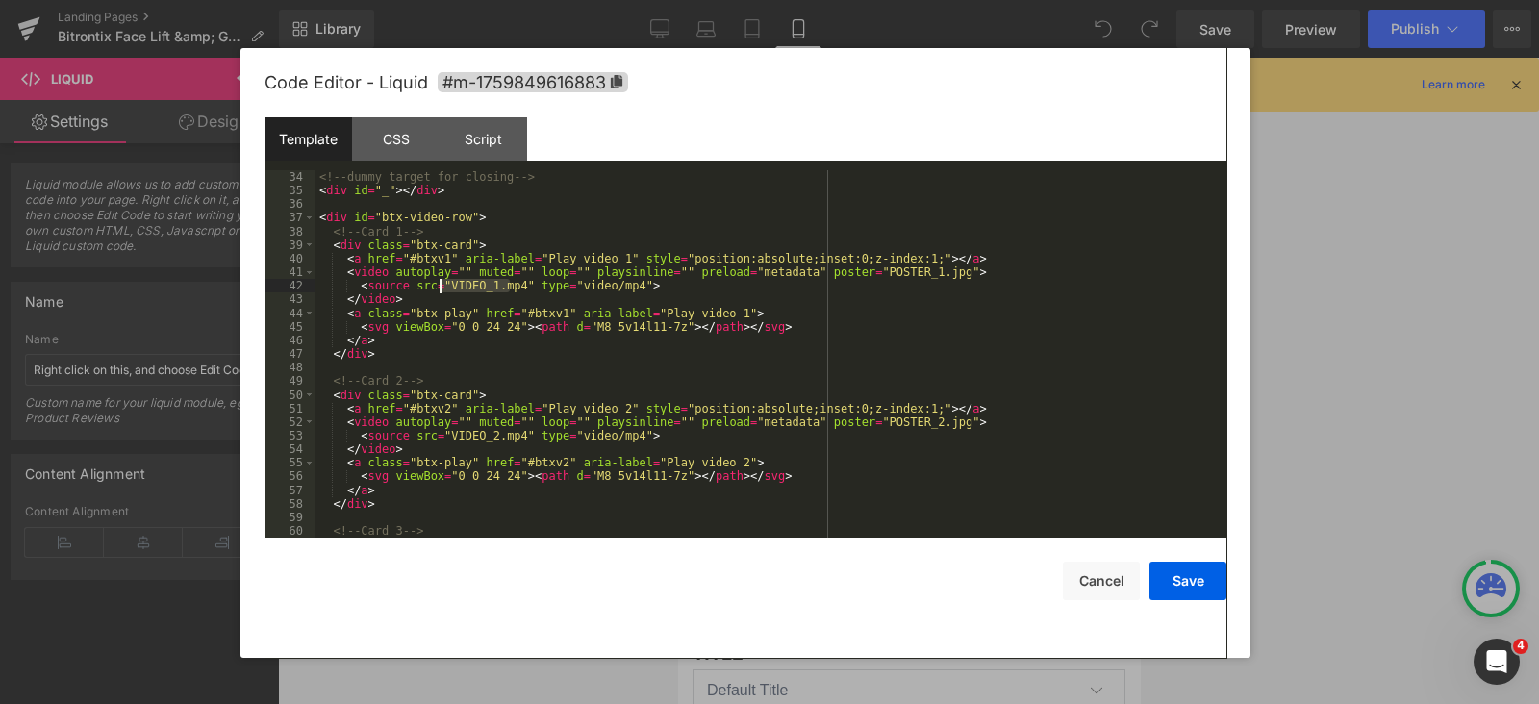
drag, startPoint x: 509, startPoint y: 290, endPoint x: 438, endPoint y: 287, distance: 71.3
click at [438, 287] on div "<!-- dummy target for closing --> < div id = "_" > </ div > < div id = "btx-vid…" at bounding box center [766, 354] width 903 height 395
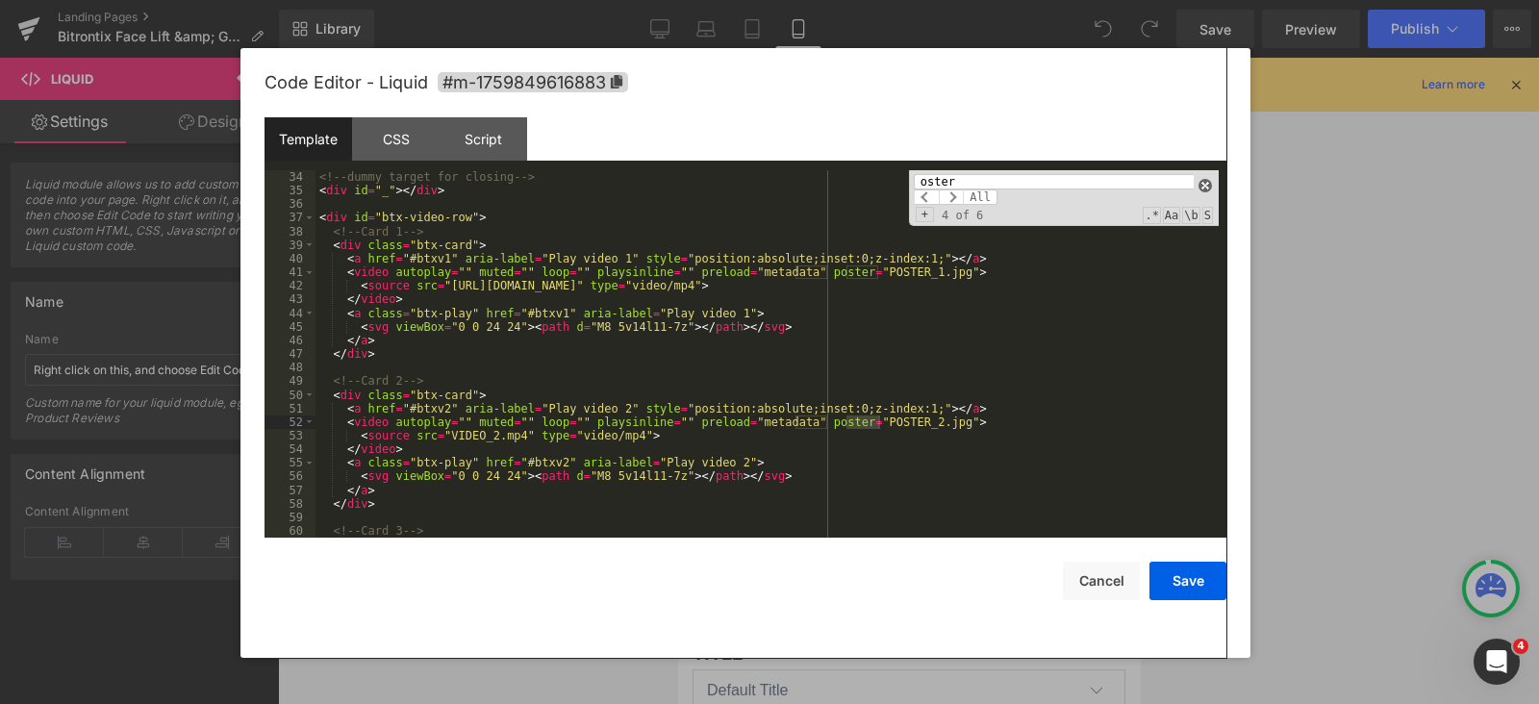
click at [1207, 180] on span at bounding box center [1204, 185] width 13 height 13
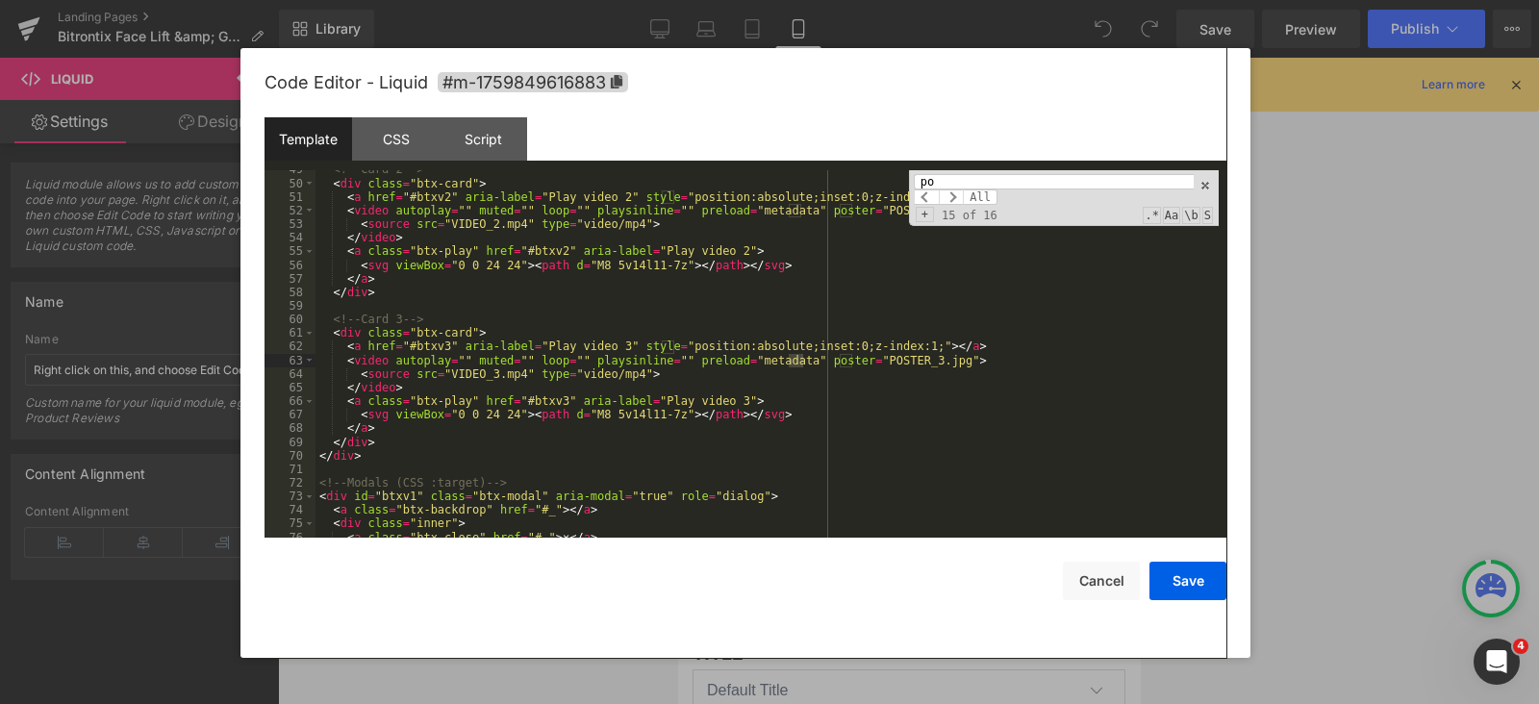
type input "p"
click at [979, 41] on div at bounding box center [769, 352] width 1539 height 704
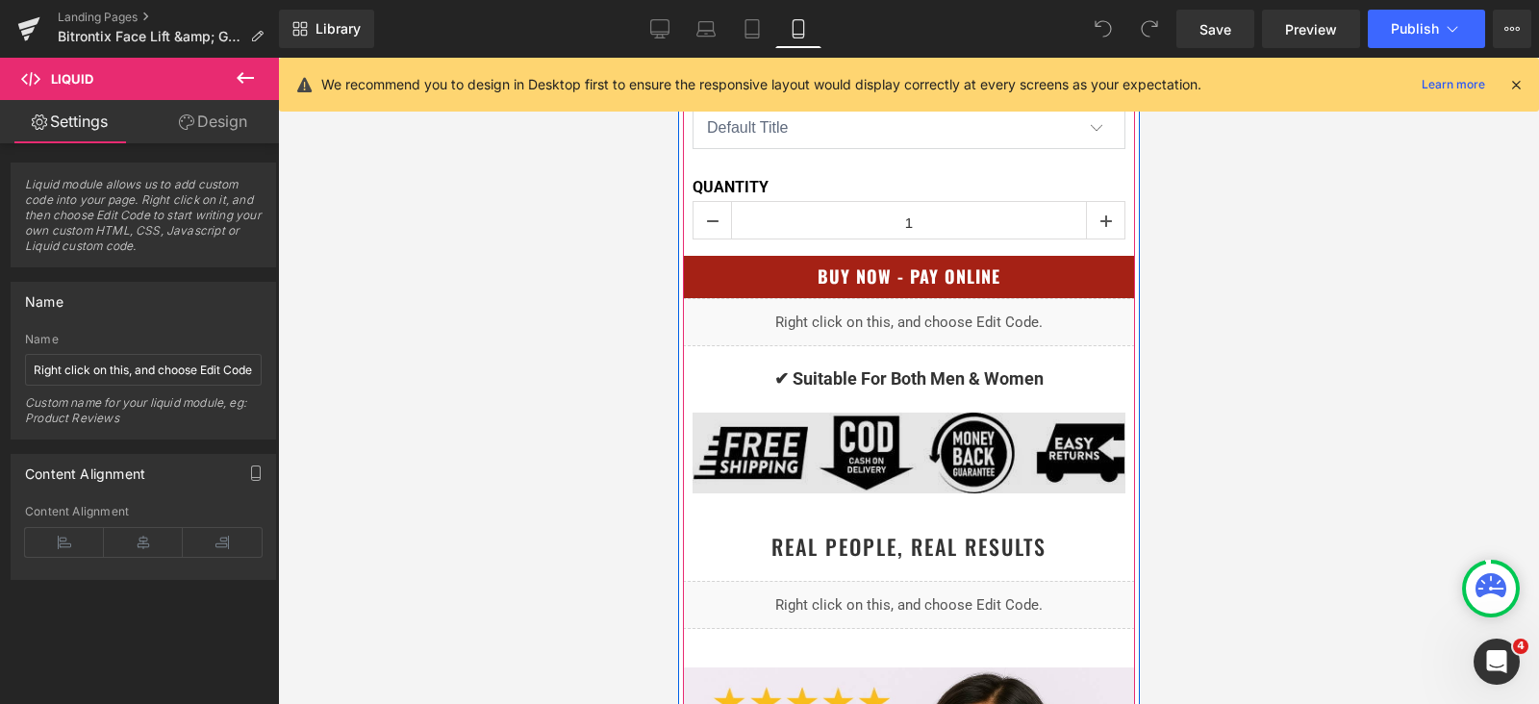
scroll to position [1552, 0]
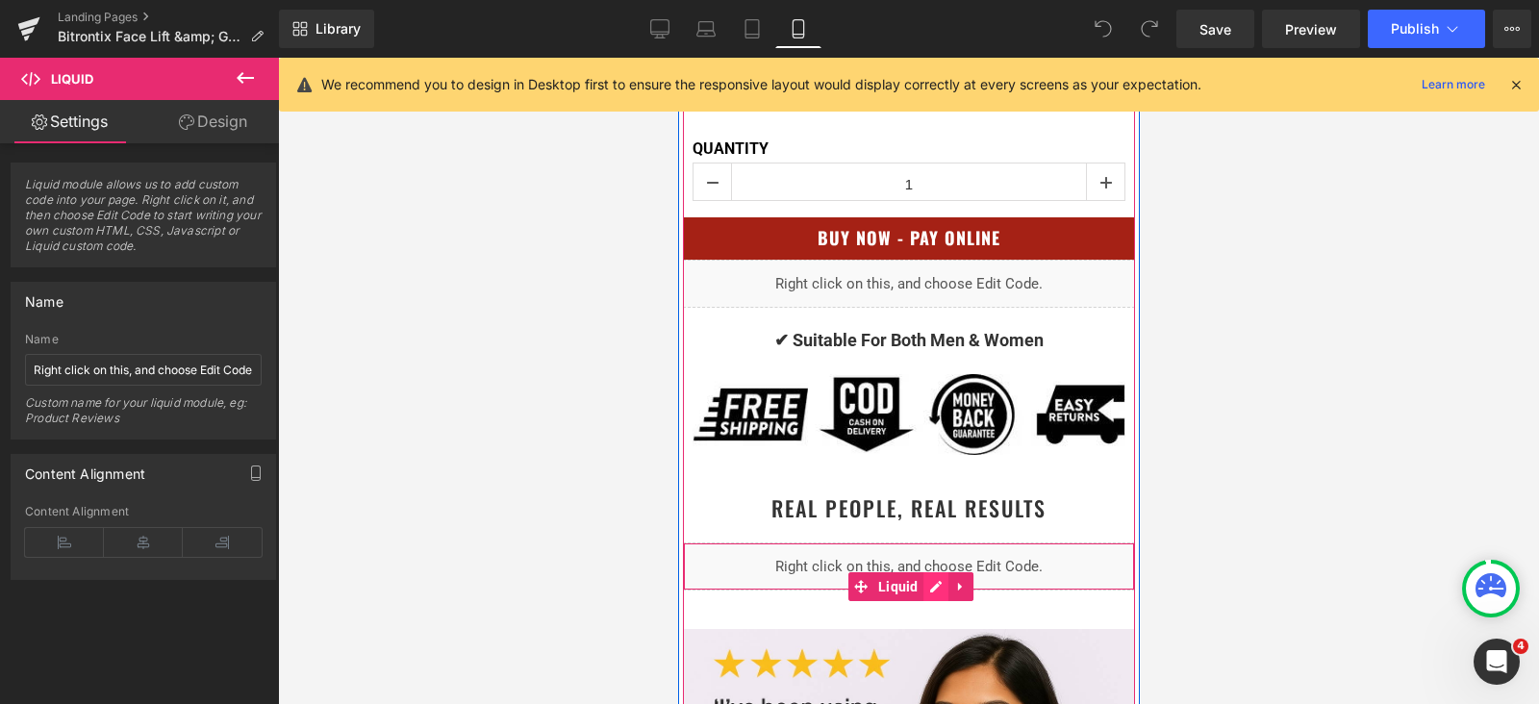
click at [915, 588] on div "Liquid" at bounding box center [908, 566] width 452 height 48
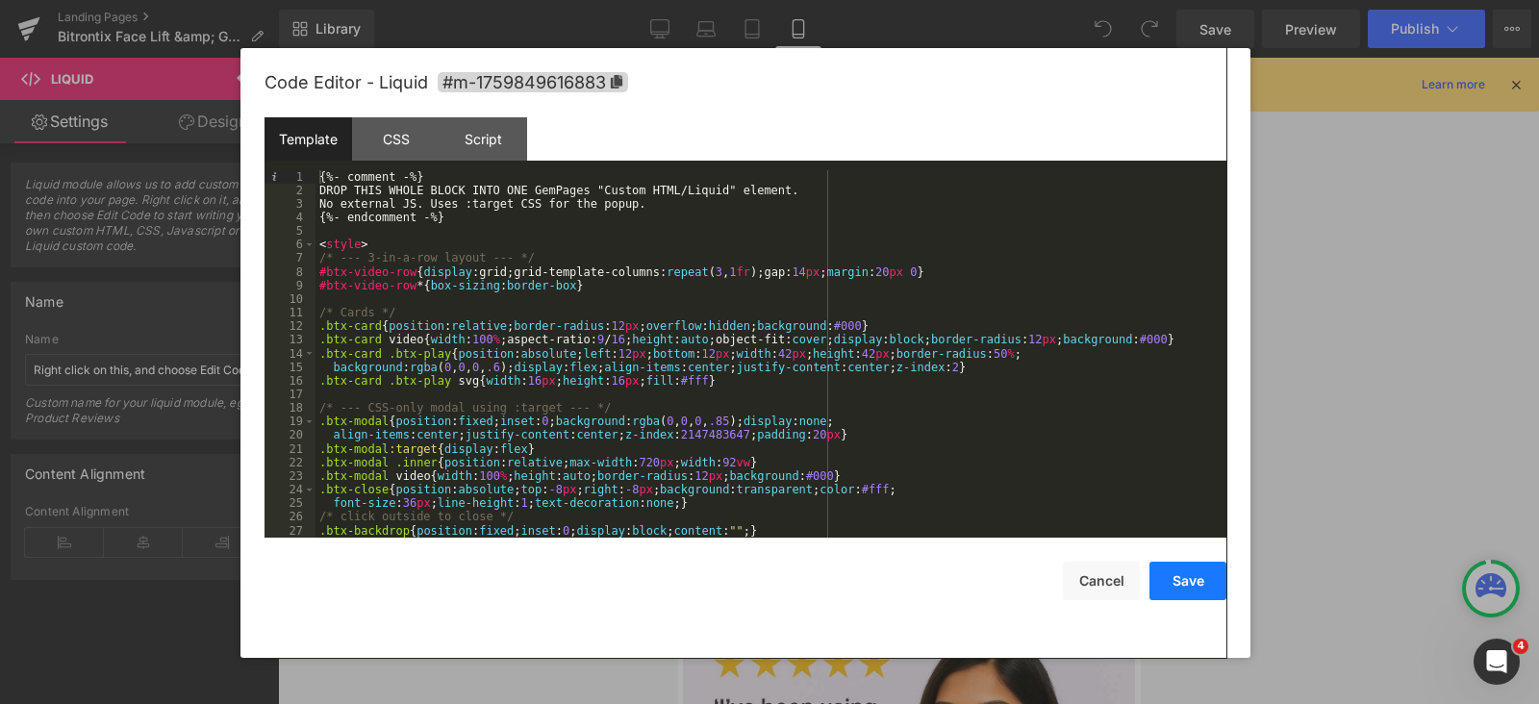
click at [1190, 567] on button "Save" at bounding box center [1187, 581] width 77 height 38
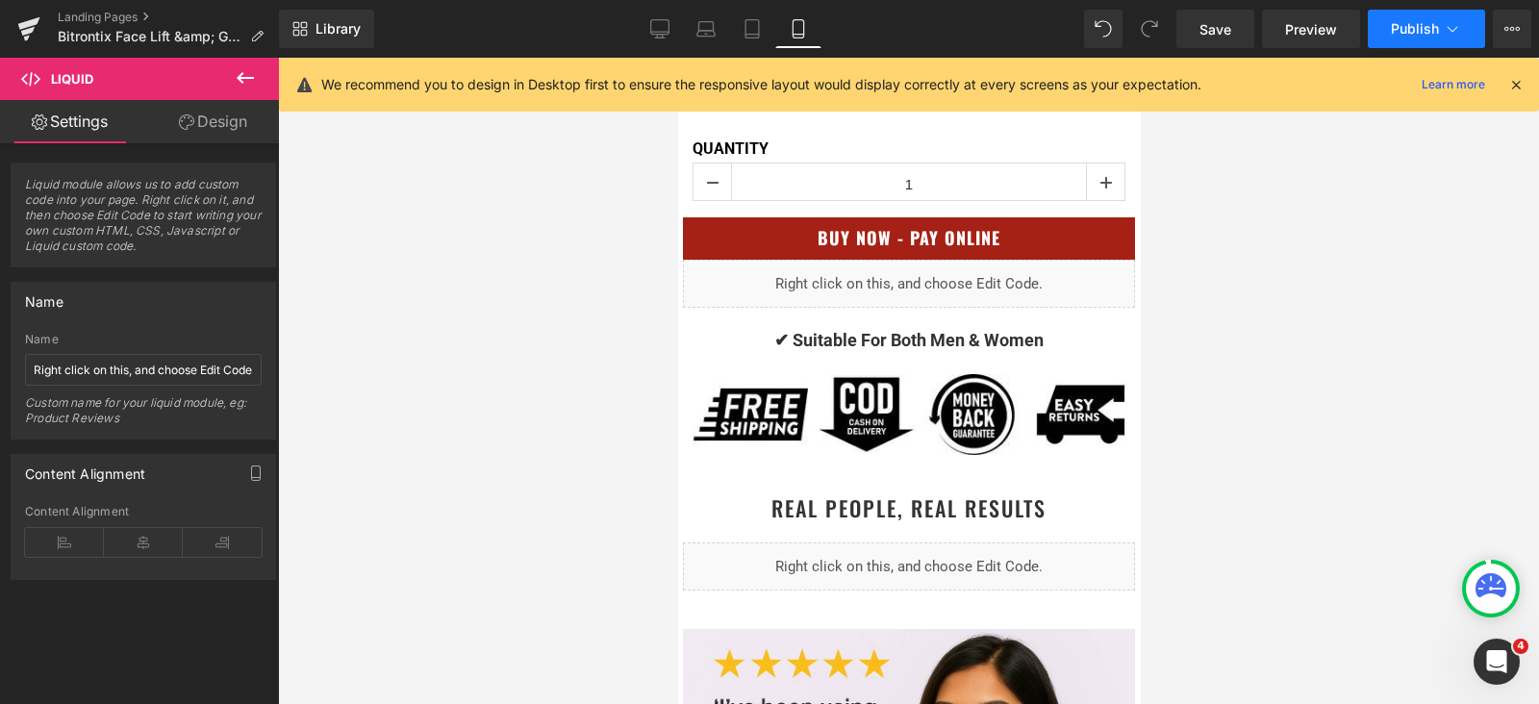
click at [1390, 14] on button "Publish" at bounding box center [1425, 29] width 117 height 38
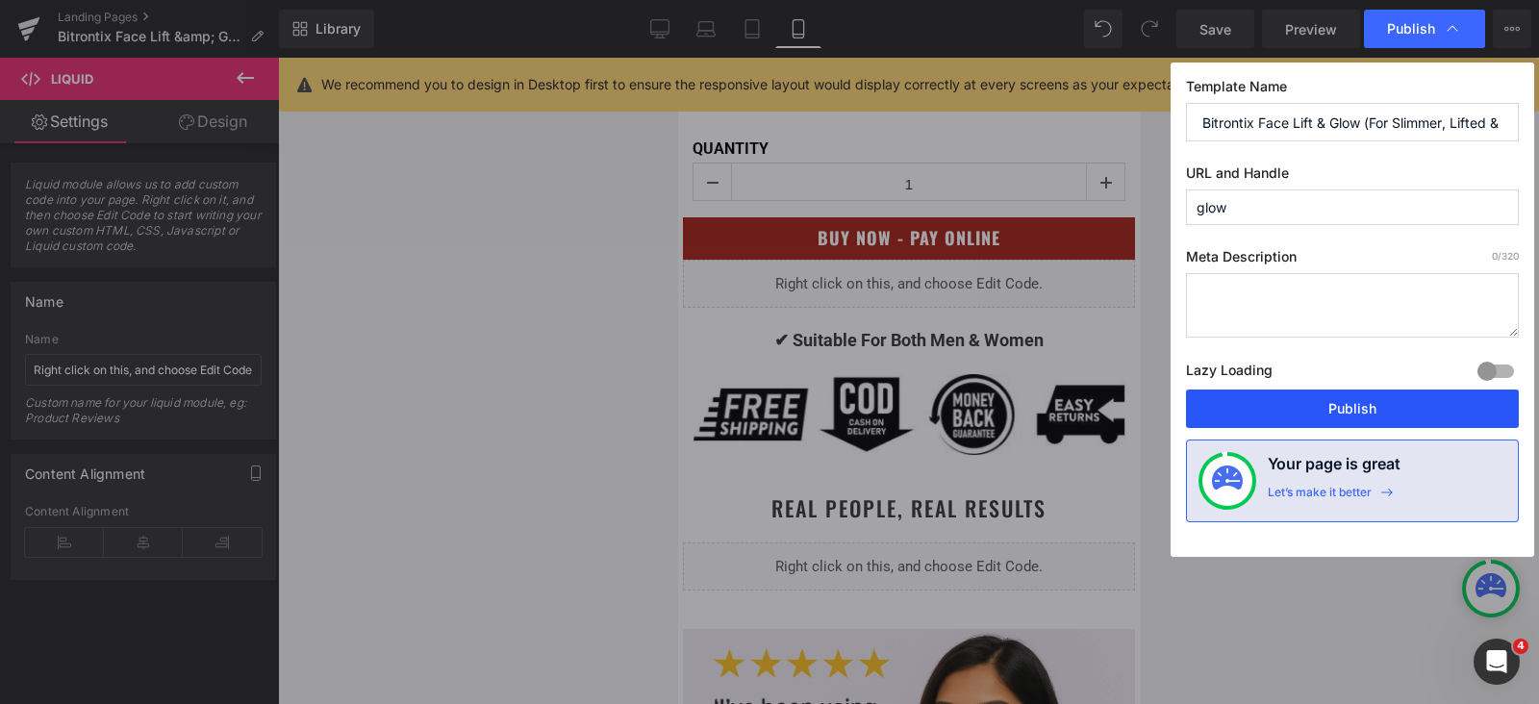
click at [1289, 397] on button "Publish" at bounding box center [1352, 408] width 333 height 38
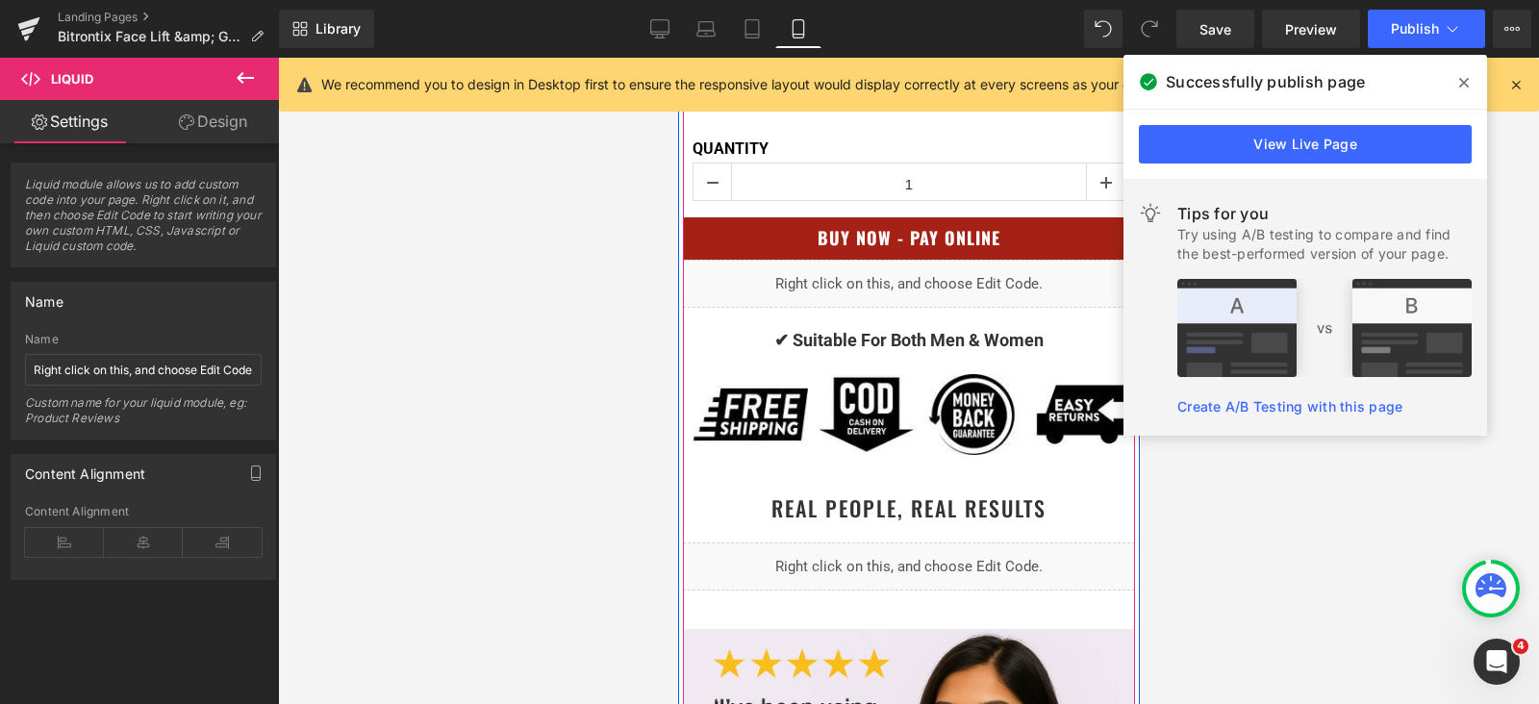
click at [927, 576] on div "Liquid" at bounding box center [908, 566] width 452 height 48
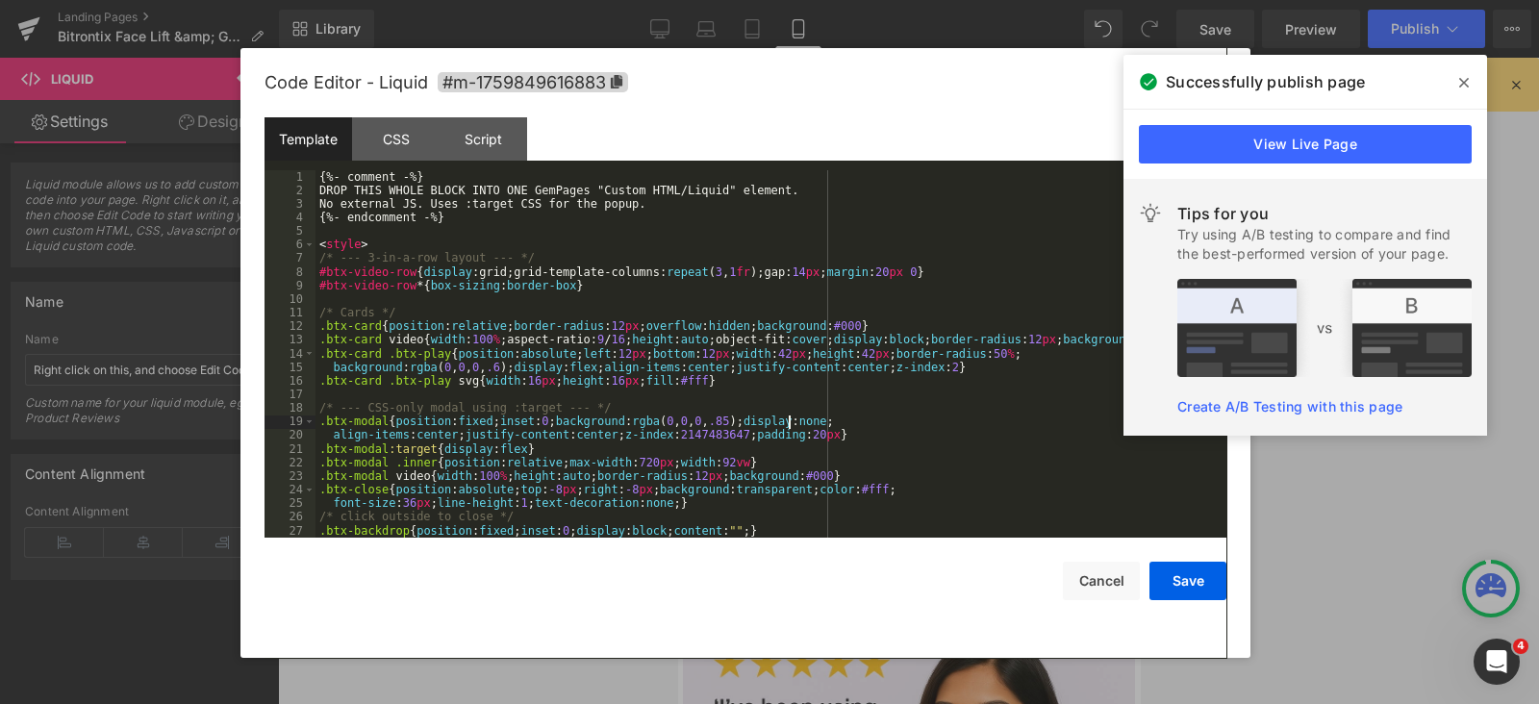
click at [834, 418] on div "{%- comment -%} DROP THIS WHOLE BLOCK INTO ONE GemPages "Custom HTML/Liquid" el…" at bounding box center [766, 367] width 903 height 395
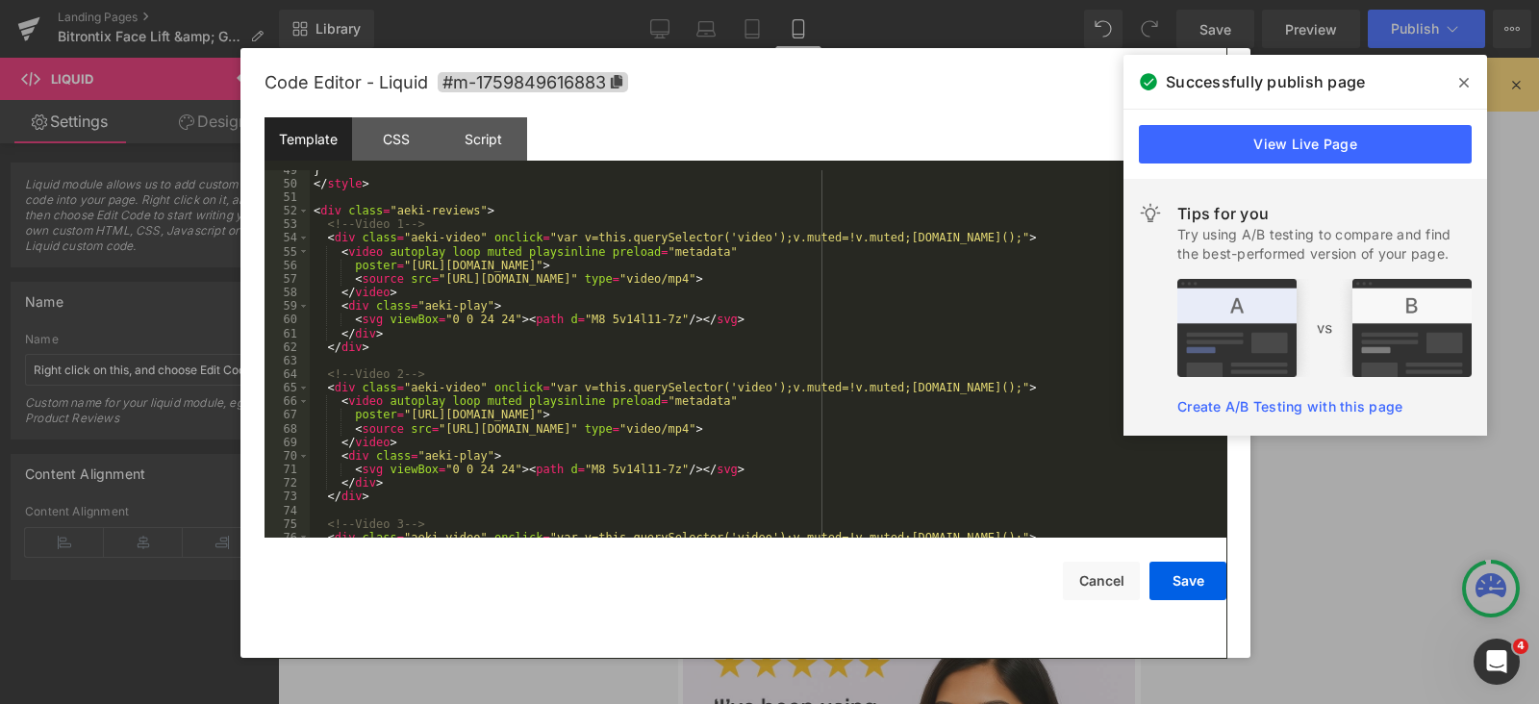
scroll to position [589, 0]
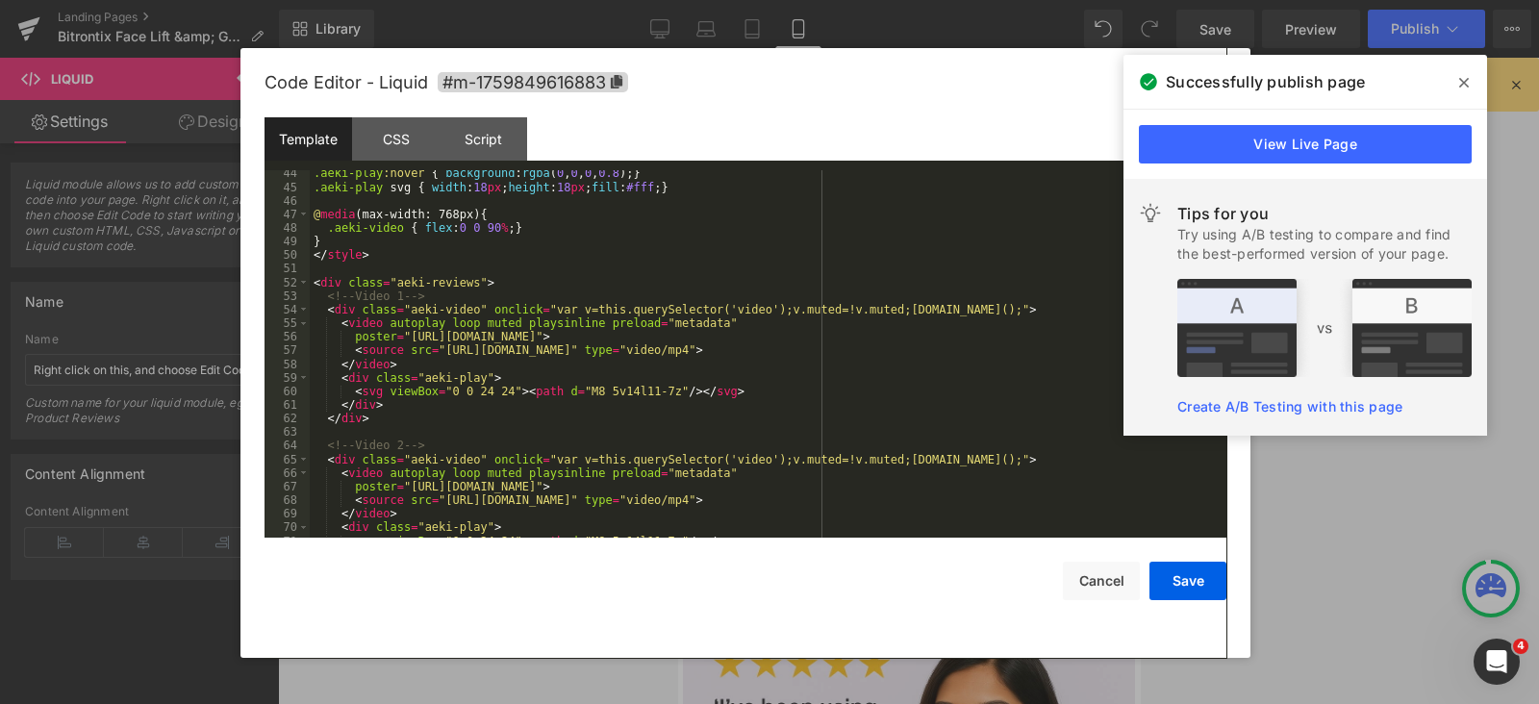
click at [806, 377] on div ".aeki-play :hover { background : rgba ( 0 , 0 , 0 , 0.8 ); } .aeki-play svg { w…" at bounding box center [764, 363] width 909 height 395
drag, startPoint x: 900, startPoint y: 354, endPoint x: 436, endPoint y: 349, distance: 464.5
click at [436, 349] on div ".aeki-play :hover { background : rgba ( 0 , 0 , 0 , 0.8 ); } .aeki-play svg { w…" at bounding box center [764, 363] width 909 height 395
drag, startPoint x: 901, startPoint y: 367, endPoint x: 908, endPoint y: 357, distance: 12.5
click at [902, 367] on div ".aeki-play :hover { background : rgba ( 0 , 0 , 0 , 0.8 ); } .aeki-play svg { w…" at bounding box center [764, 363] width 909 height 395
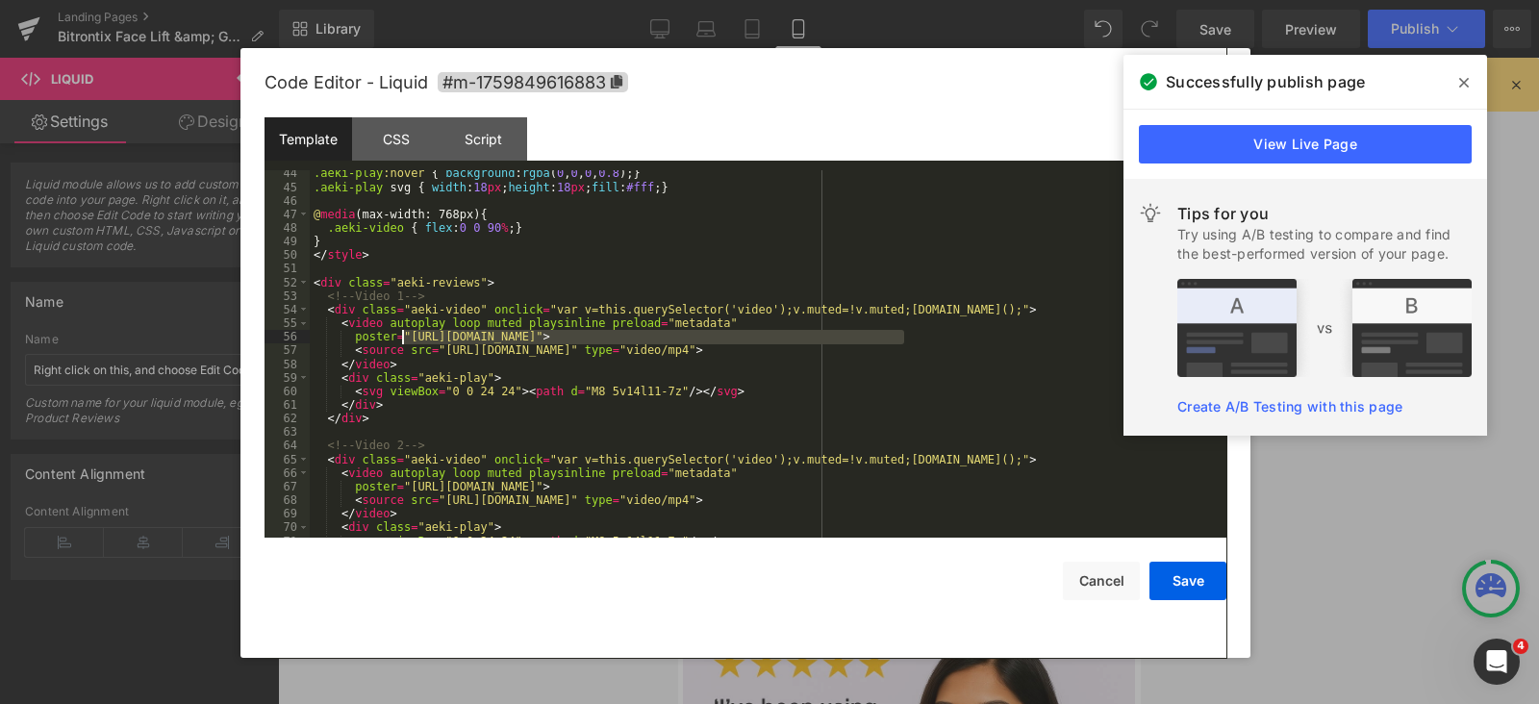
drag, startPoint x: 905, startPoint y: 338, endPoint x: 404, endPoint y: 332, distance: 501.1
click at [404, 332] on div ".aeki-play :hover { background : rgba ( 0 , 0 , 0 , 0.8 ); } .aeki-play svg { w…" at bounding box center [764, 363] width 909 height 395
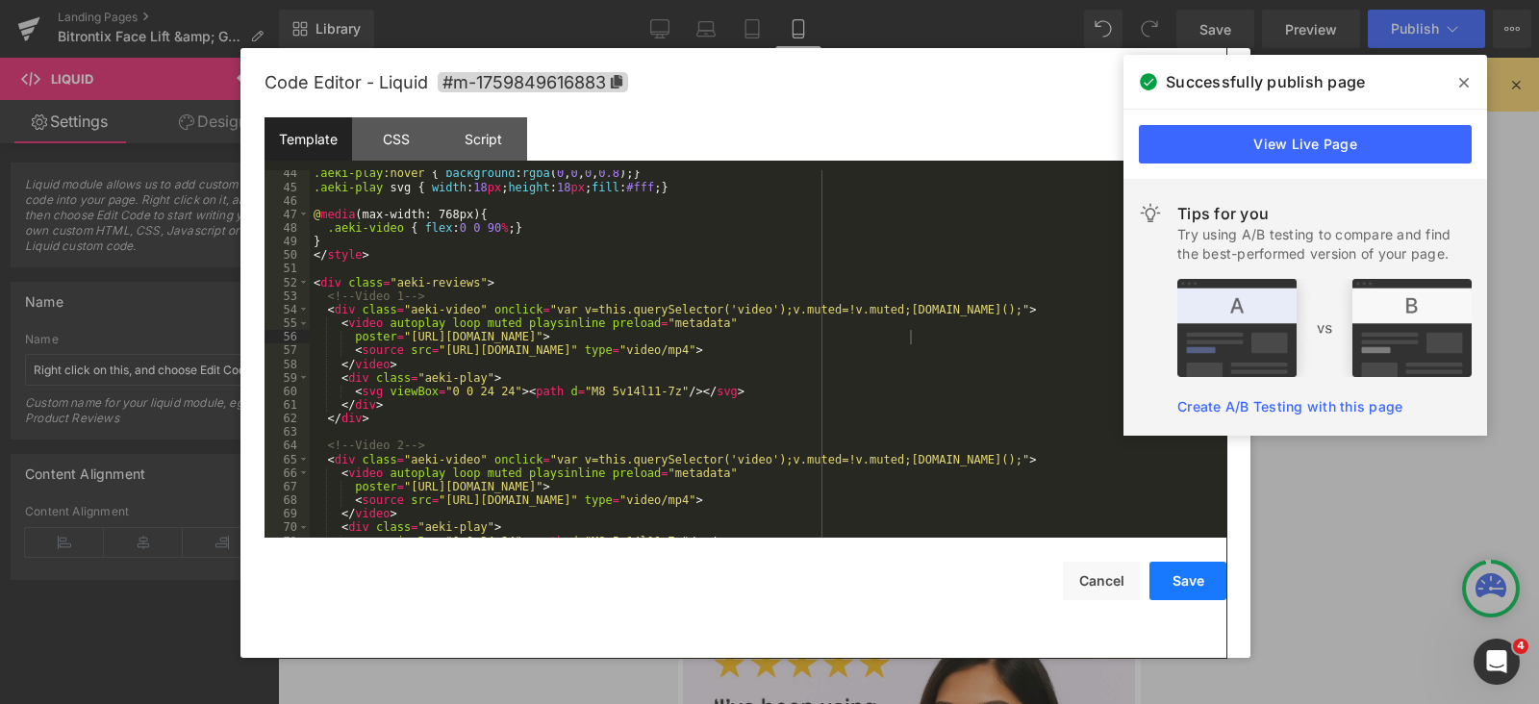
click at [1164, 578] on button "Save" at bounding box center [1187, 581] width 77 height 38
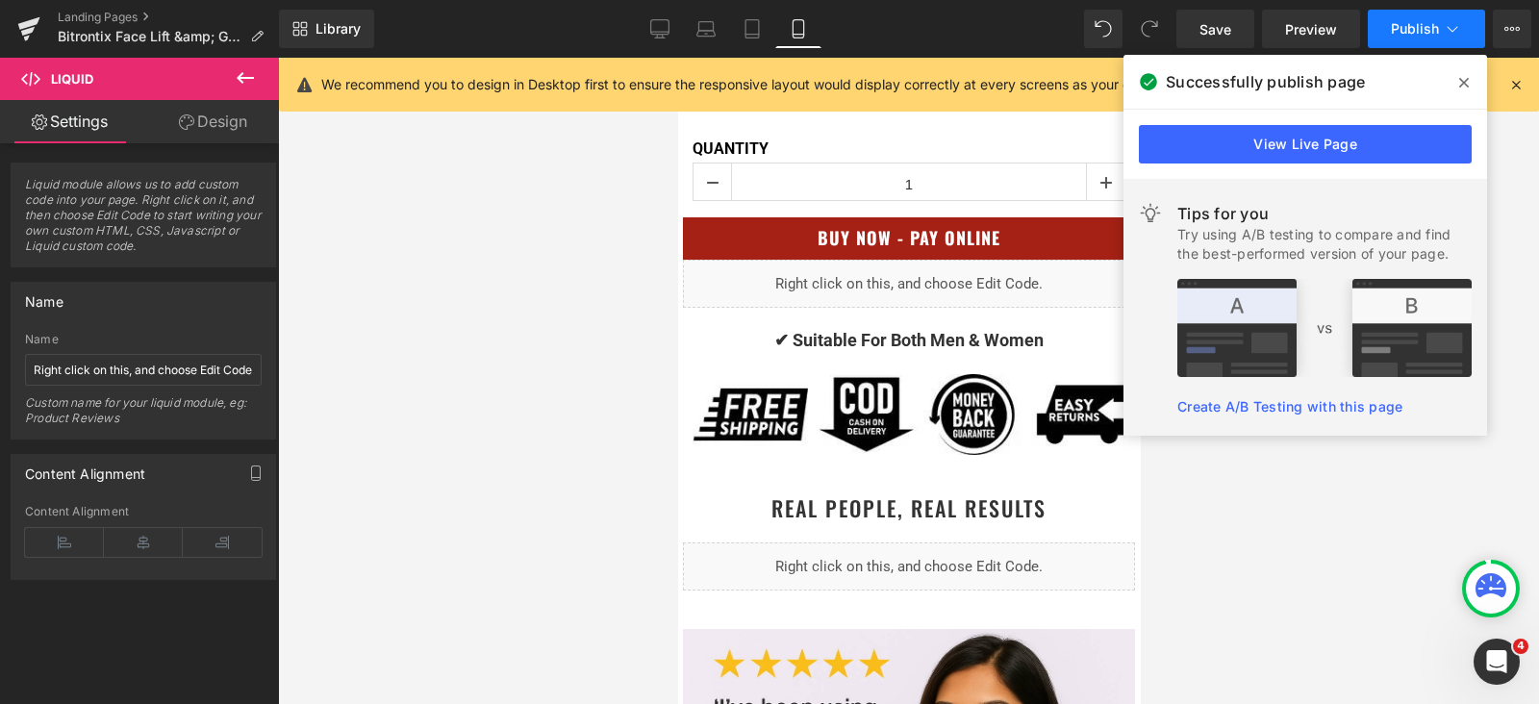
click at [1405, 16] on button "Publish" at bounding box center [1425, 29] width 117 height 38
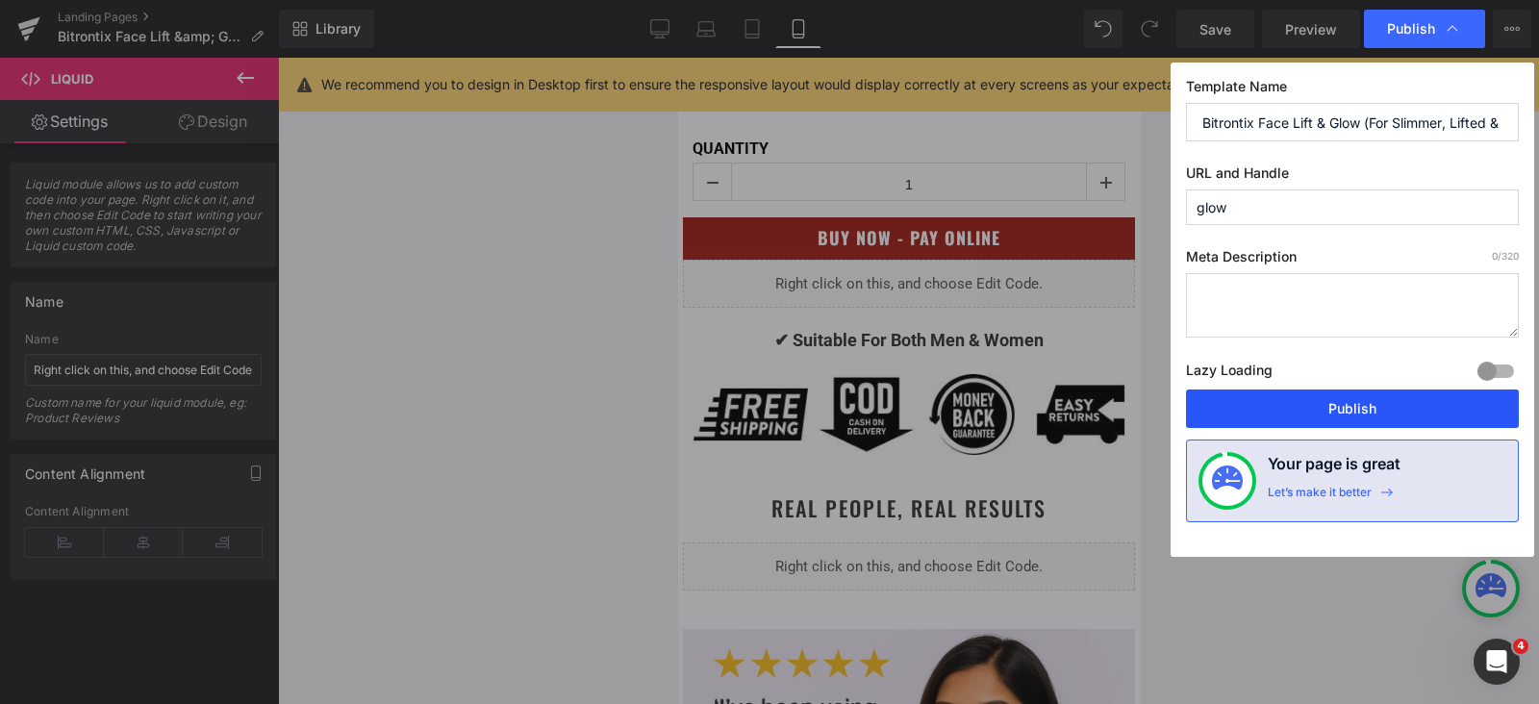
click at [1288, 415] on button "Publish" at bounding box center [1352, 408] width 333 height 38
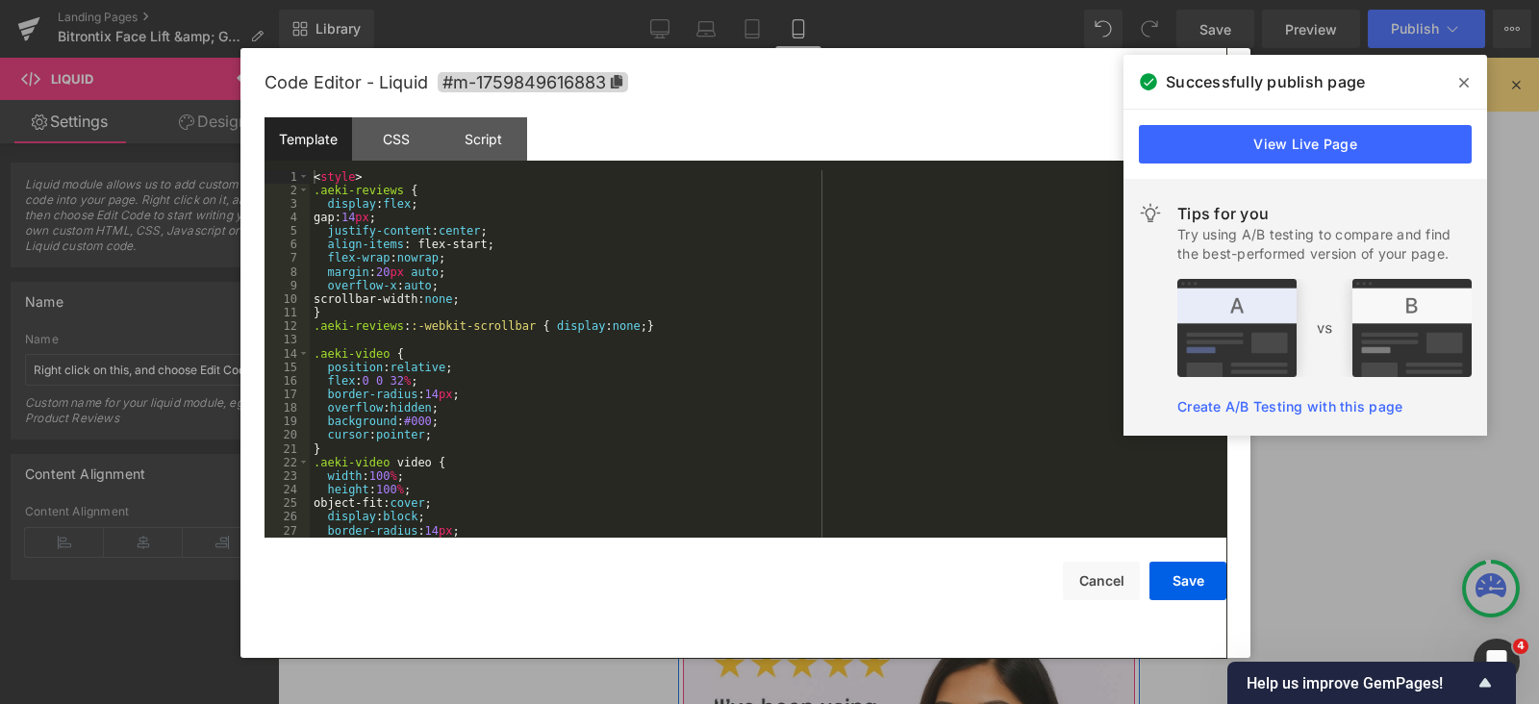
click at [929, 583] on div "Liquid" at bounding box center [908, 566] width 452 height 48
click at [759, 405] on div "< style > .aeki-reviews { display : flex ; gap: 14 px ; justify-content : cente…" at bounding box center [764, 367] width 909 height 395
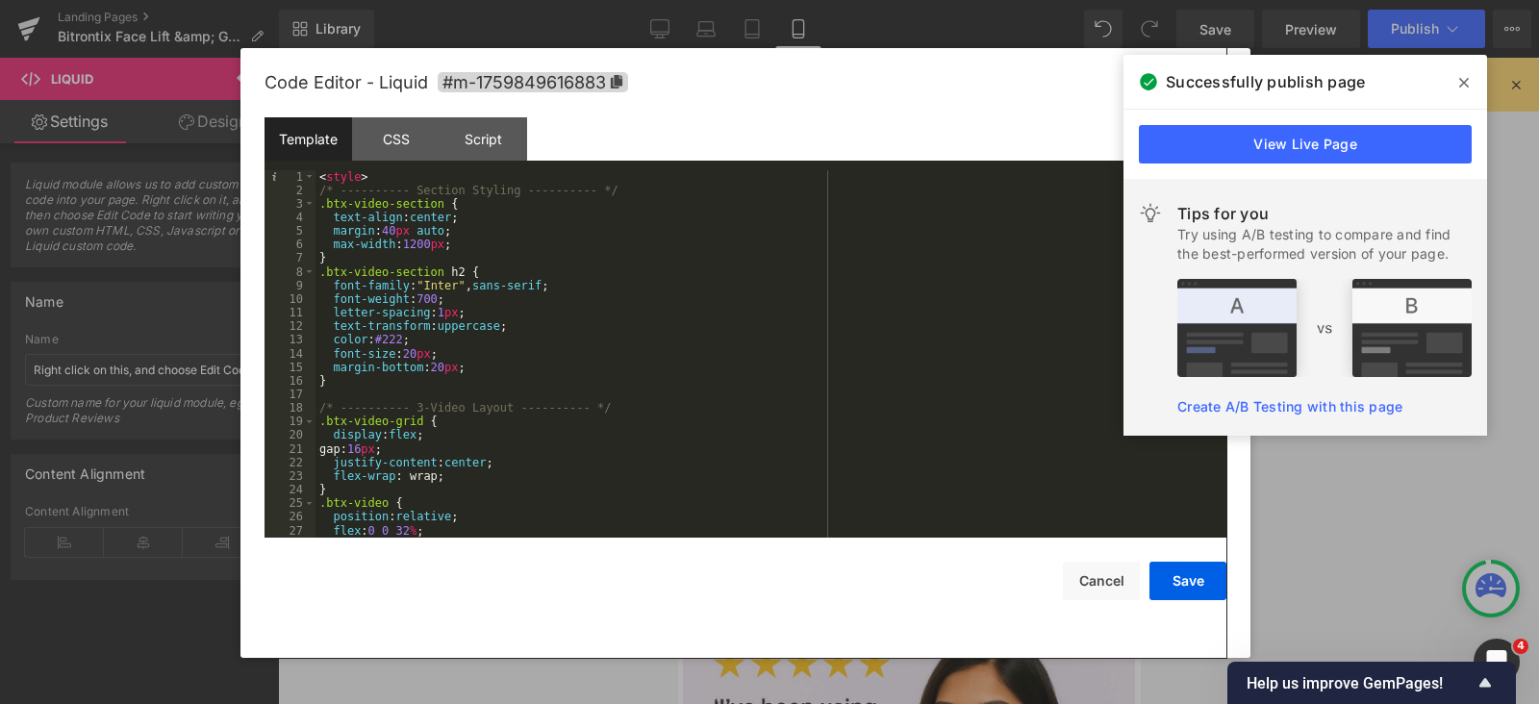
scroll to position [0, 0]
click at [1467, 78] on icon at bounding box center [1464, 82] width 10 height 15
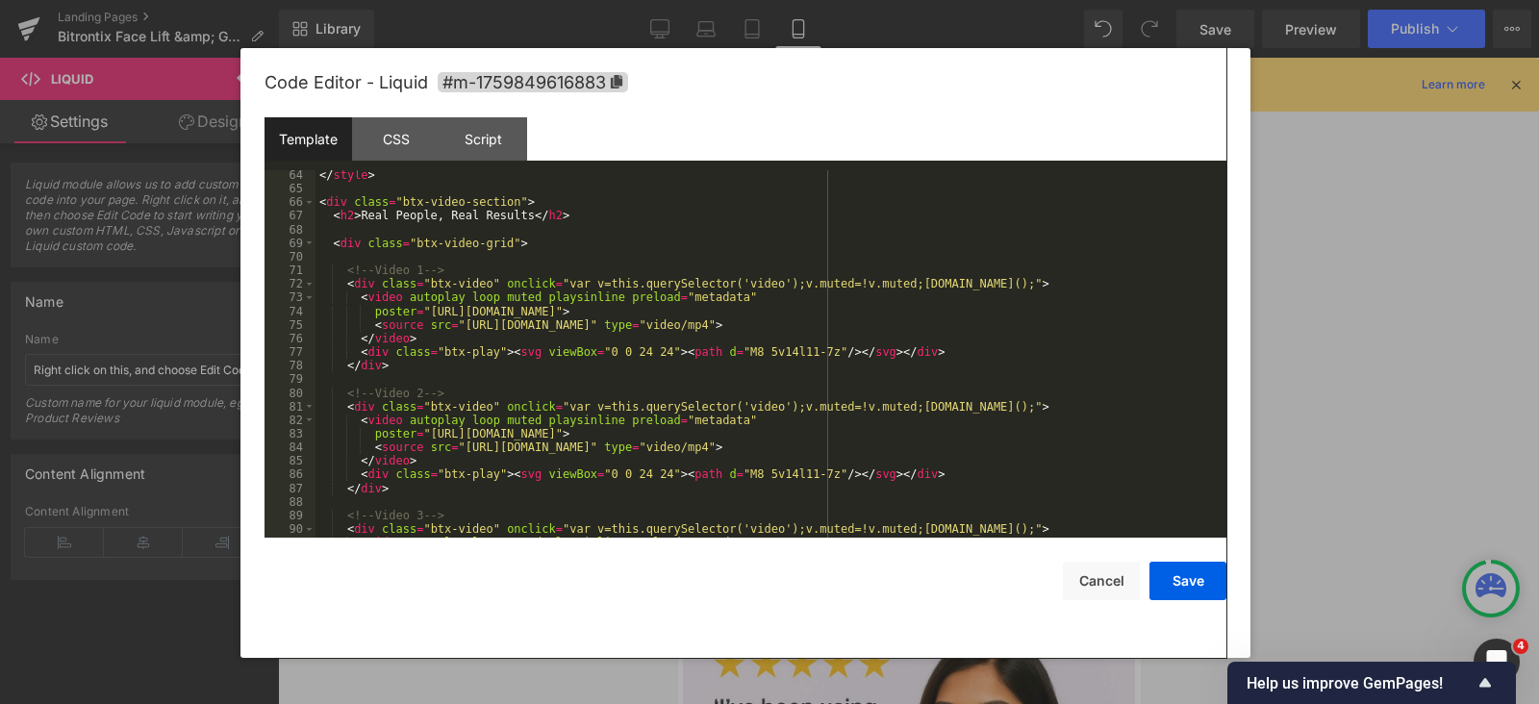
scroll to position [860, 0]
click at [933, 311] on div "</ style > < div class = "btx-video-section" > < h2 > Real People, Real Results…" at bounding box center [766, 365] width 903 height 395
drag, startPoint x: 923, startPoint y: 314, endPoint x: 423, endPoint y: 312, distance: 500.1
click at [423, 312] on div "</ style > < div class = "btx-video-section" > < h2 > Real People, Real Results…" at bounding box center [766, 365] width 903 height 395
drag, startPoint x: 918, startPoint y: 325, endPoint x: 452, endPoint y: 319, distance: 466.4
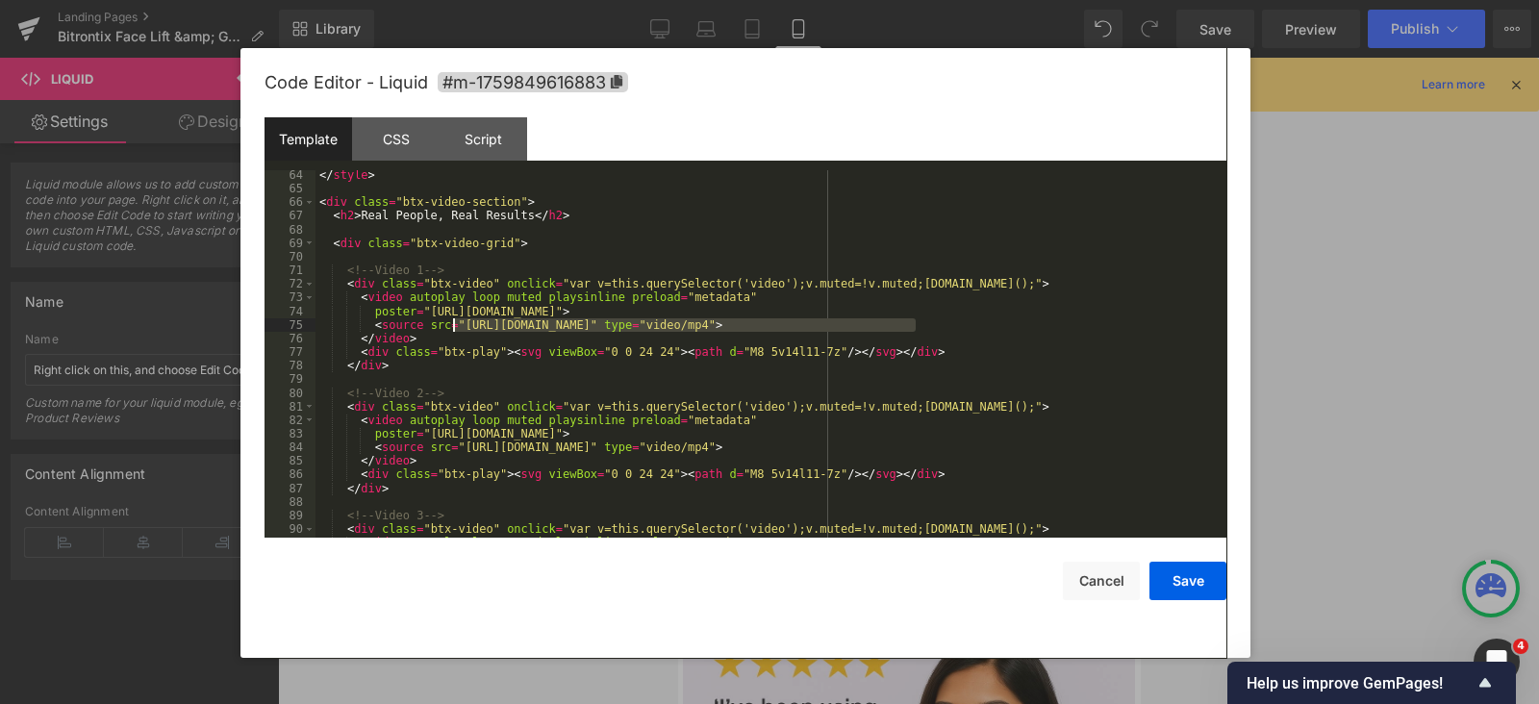
click at [452, 319] on div "</ style > < div class = "btx-video-section" > < h2 > Real People, Real Results…" at bounding box center [766, 365] width 903 height 395
click at [1181, 577] on button "Save" at bounding box center [1187, 581] width 77 height 38
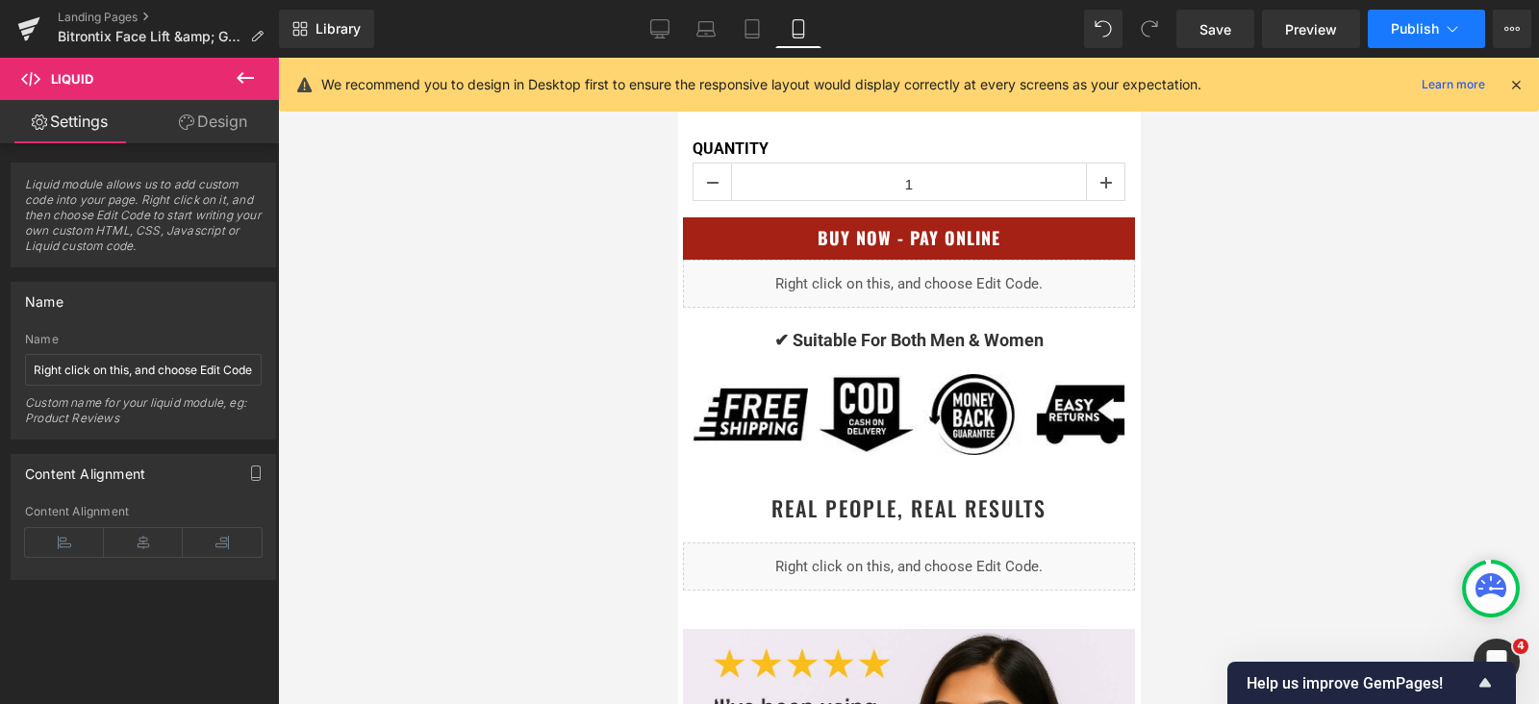
click at [1409, 21] on span "Publish" at bounding box center [1415, 28] width 48 height 15
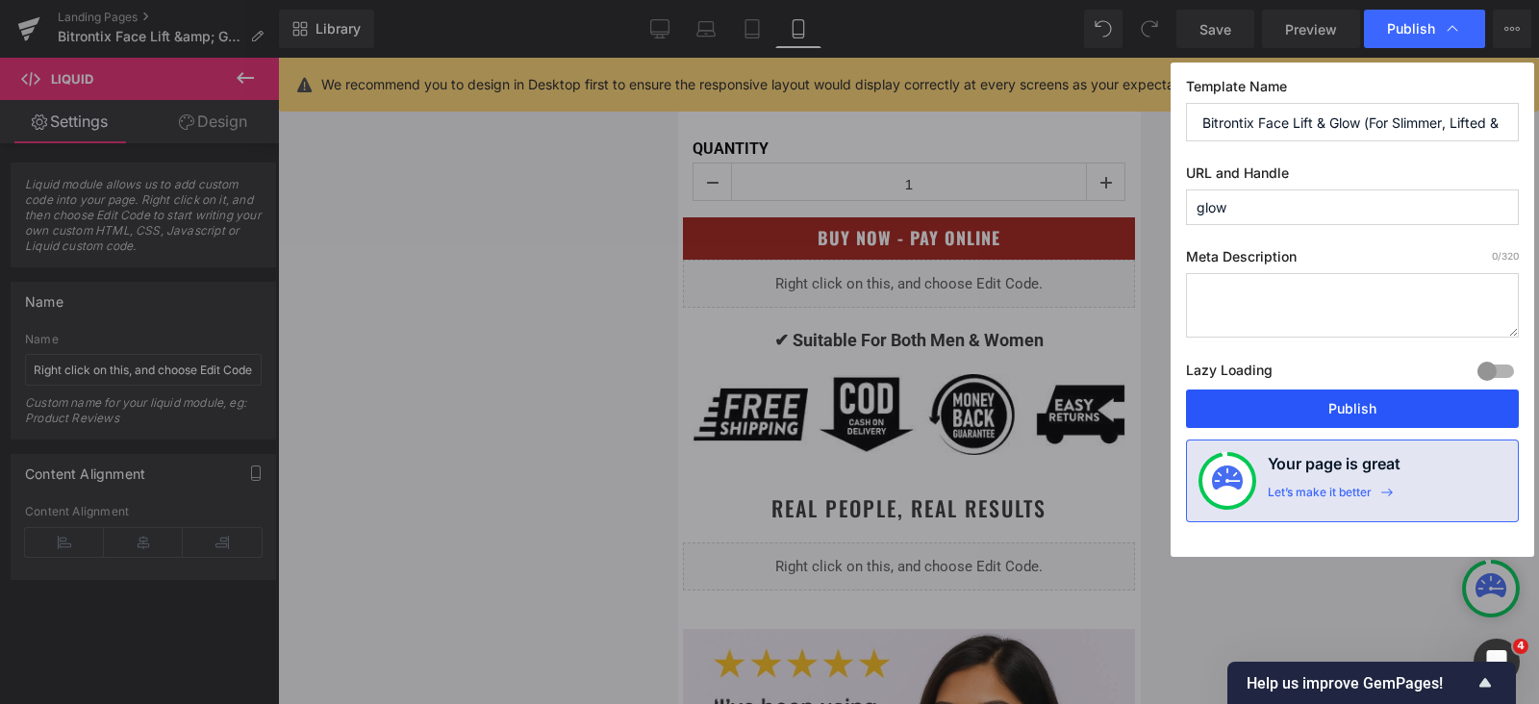
click at [1329, 397] on button "Publish" at bounding box center [1352, 408] width 333 height 38
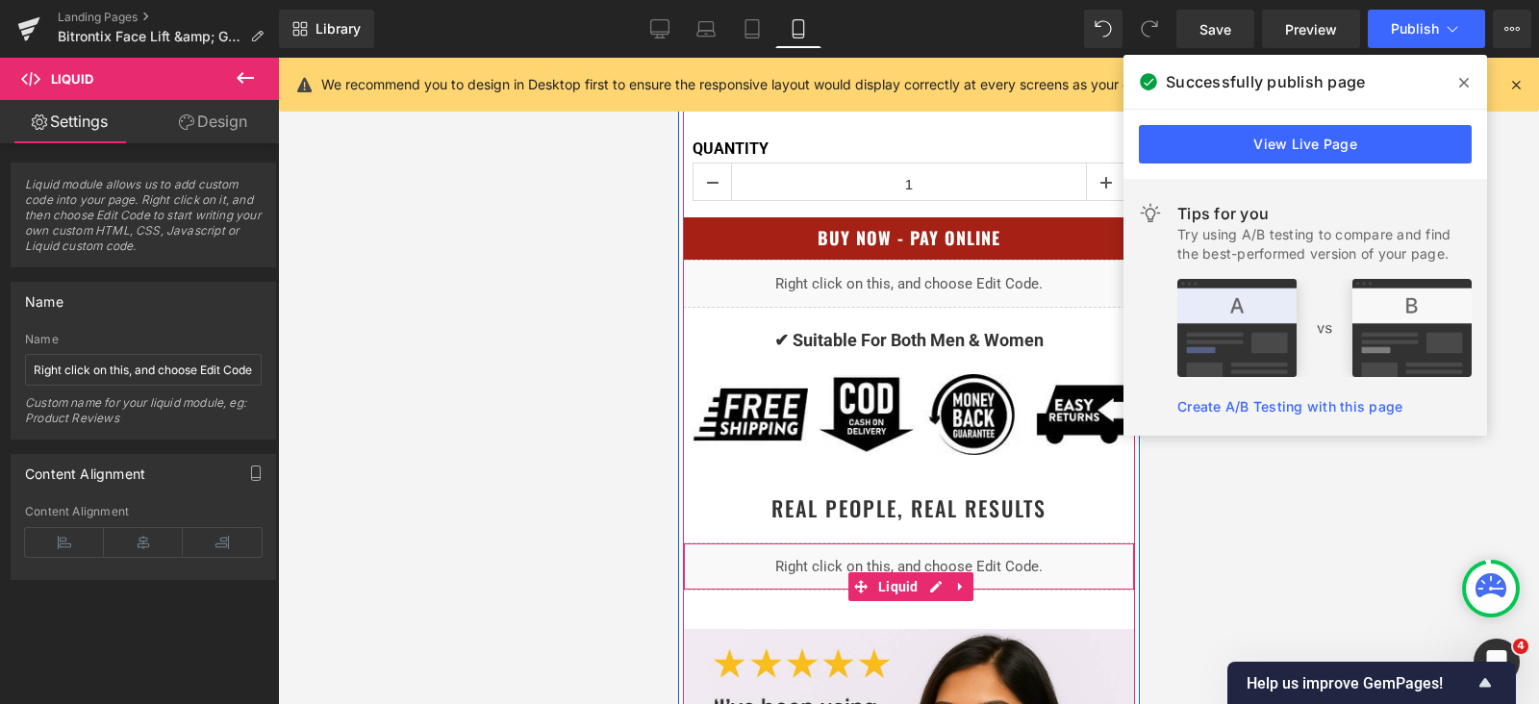
click at [919, 578] on div "Liquid" at bounding box center [908, 566] width 452 height 48
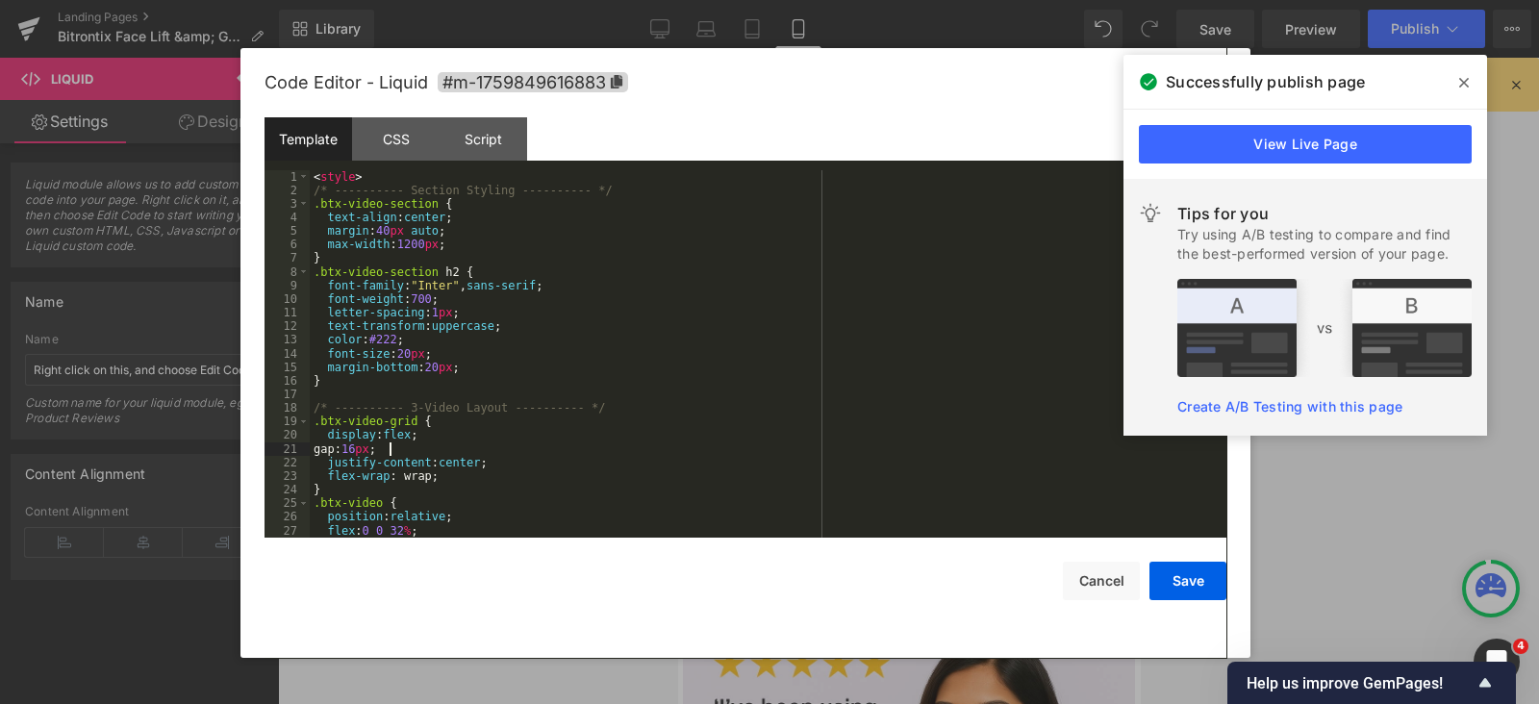
click at [779, 448] on div "< style > /* ---------- Section Styling ---------- */ .btx-video-section { text…" at bounding box center [764, 367] width 909 height 395
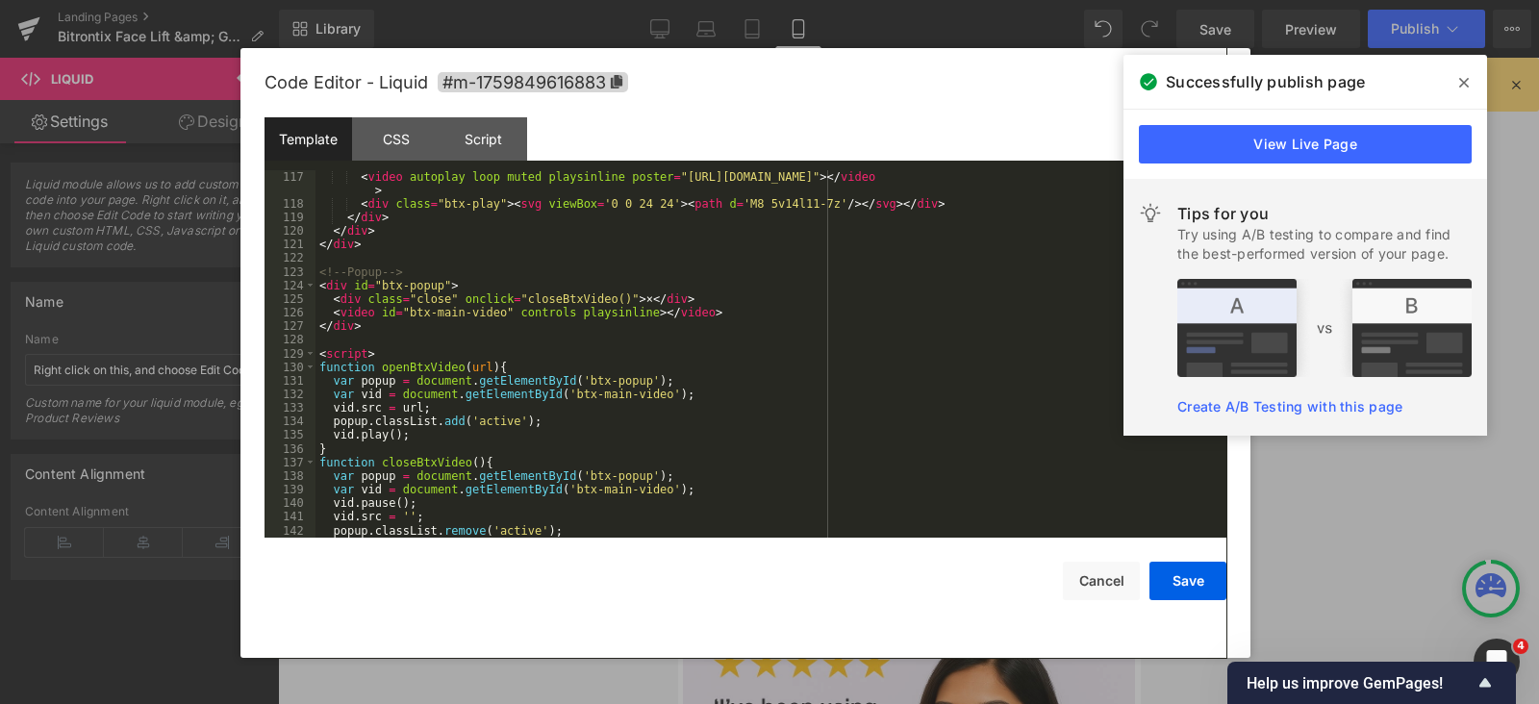
scroll to position [1607, 0]
click at [1188, 567] on button "Save" at bounding box center [1187, 581] width 77 height 38
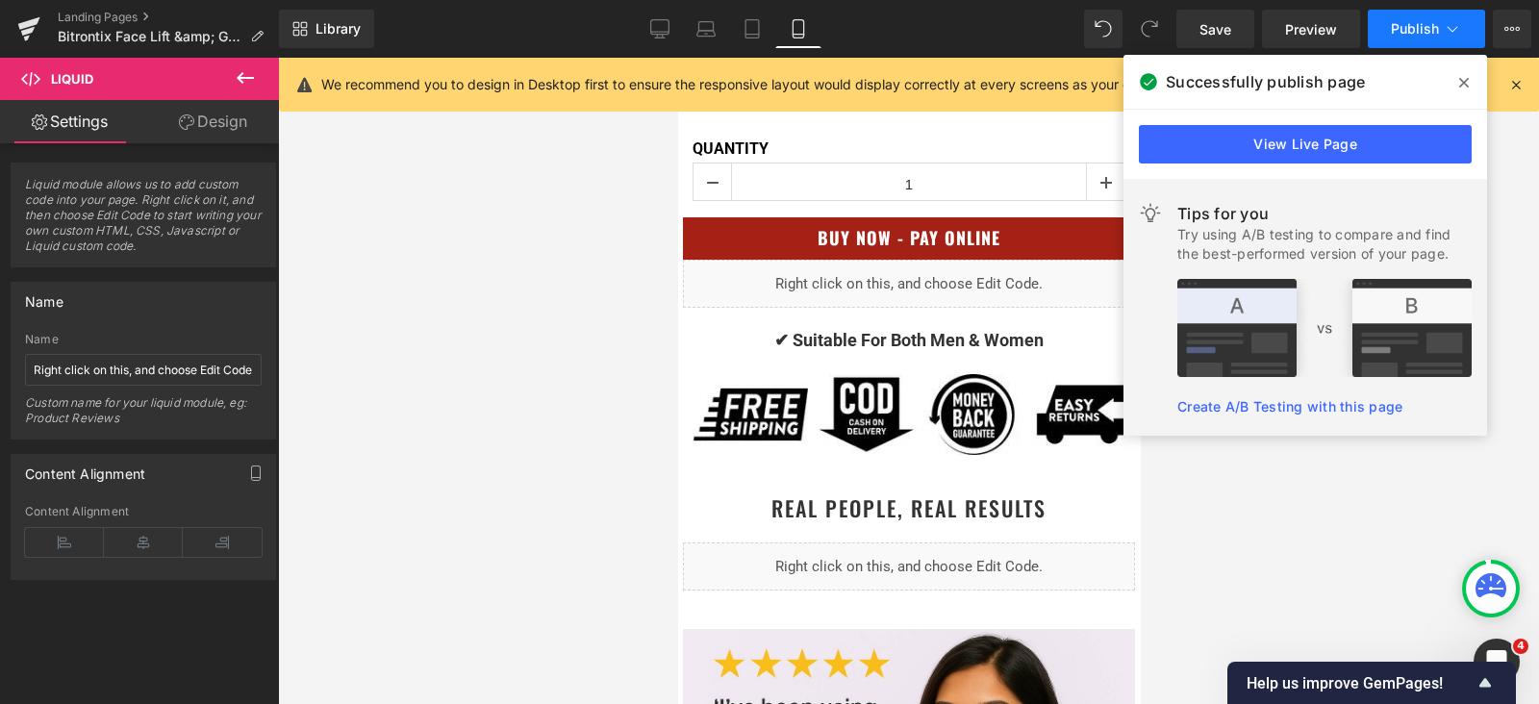
click at [1399, 28] on span "Publish" at bounding box center [1415, 28] width 48 height 15
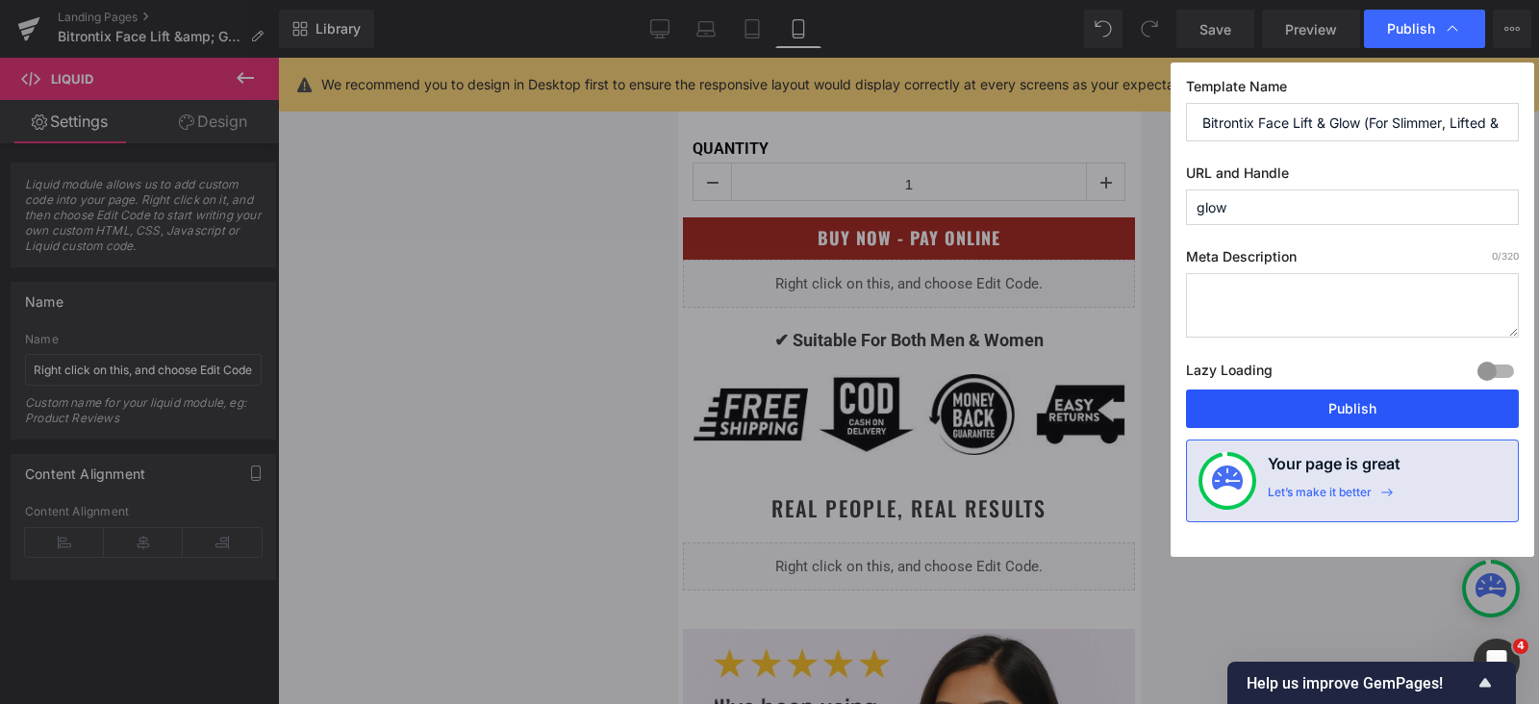
click at [1252, 401] on button "Publish" at bounding box center [1352, 408] width 333 height 38
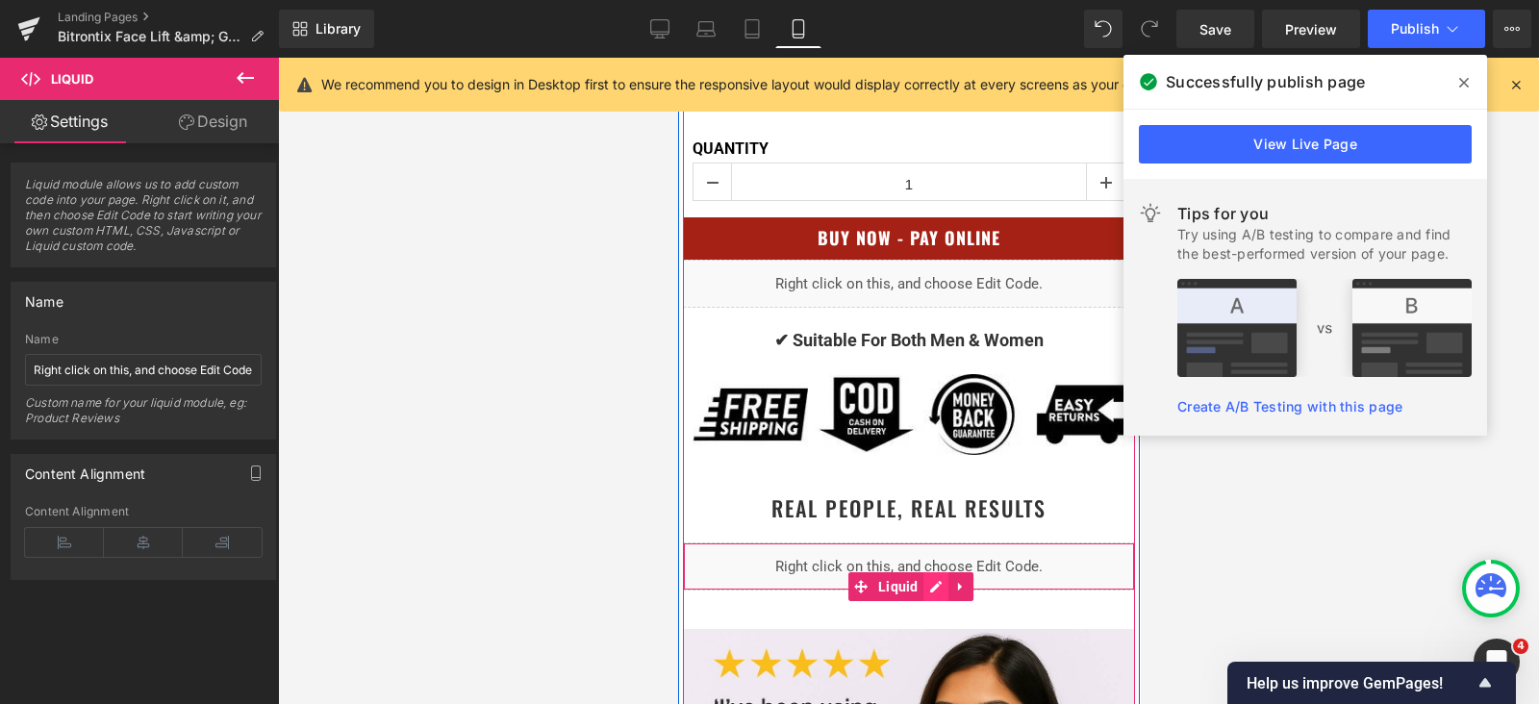
click at [918, 584] on div "Liquid" at bounding box center [908, 566] width 452 height 48
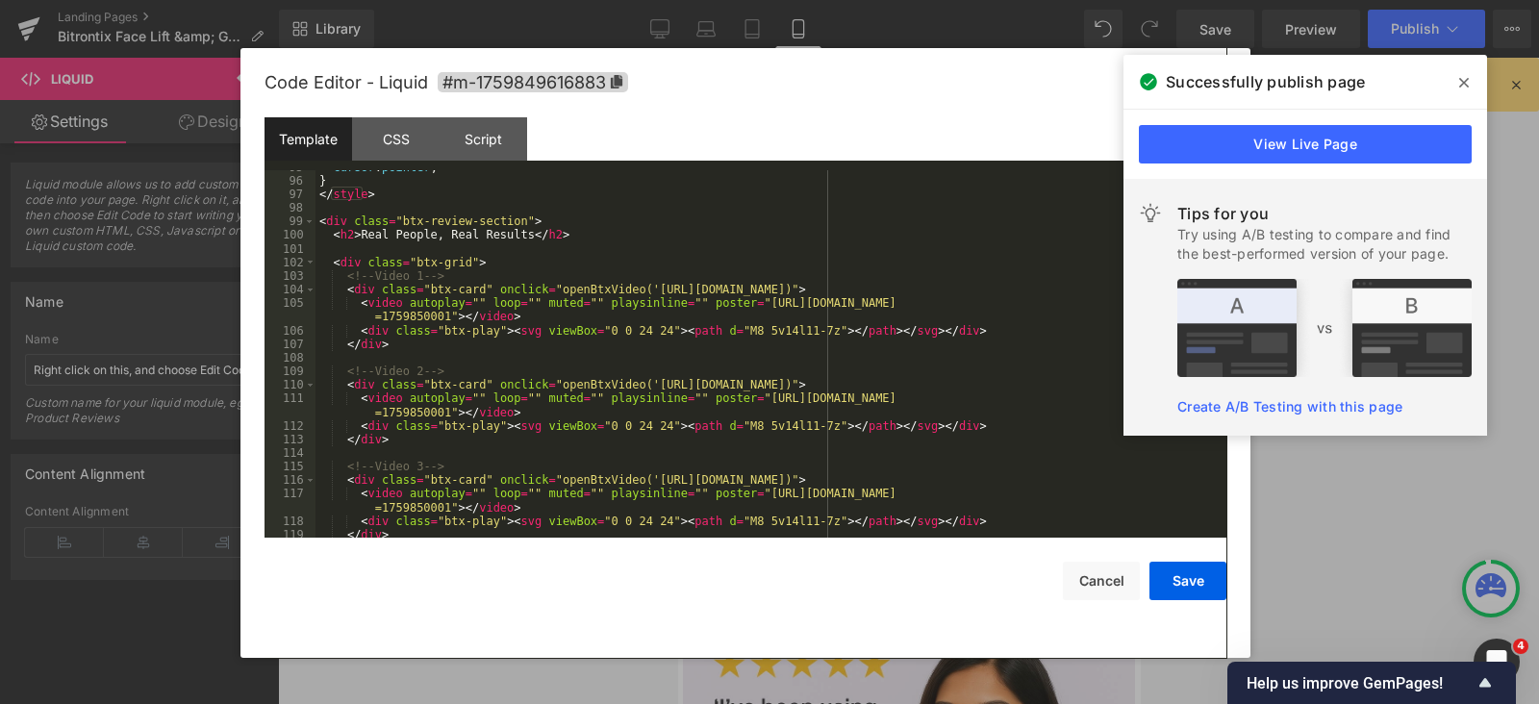
scroll to position [1075, 0]
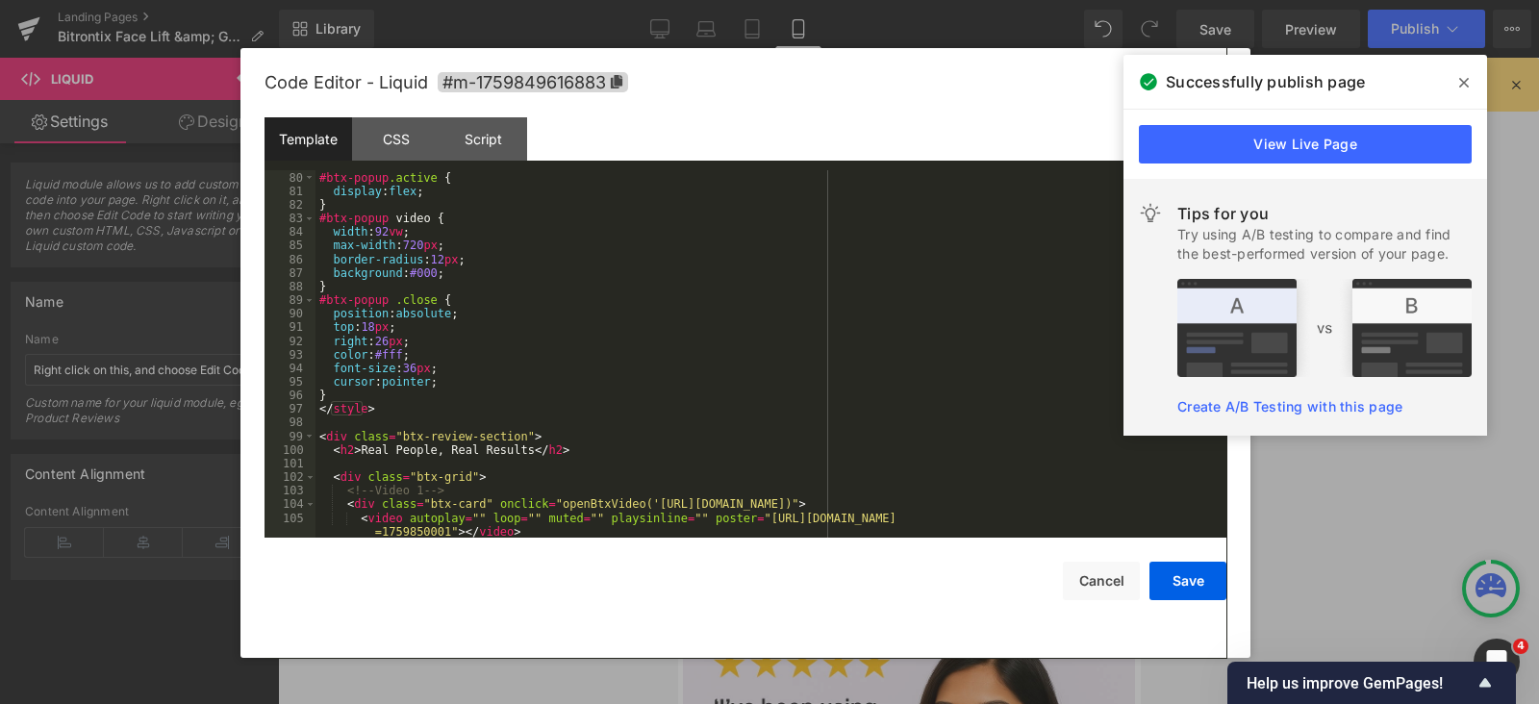
click at [1465, 84] on icon at bounding box center [1464, 83] width 10 height 10
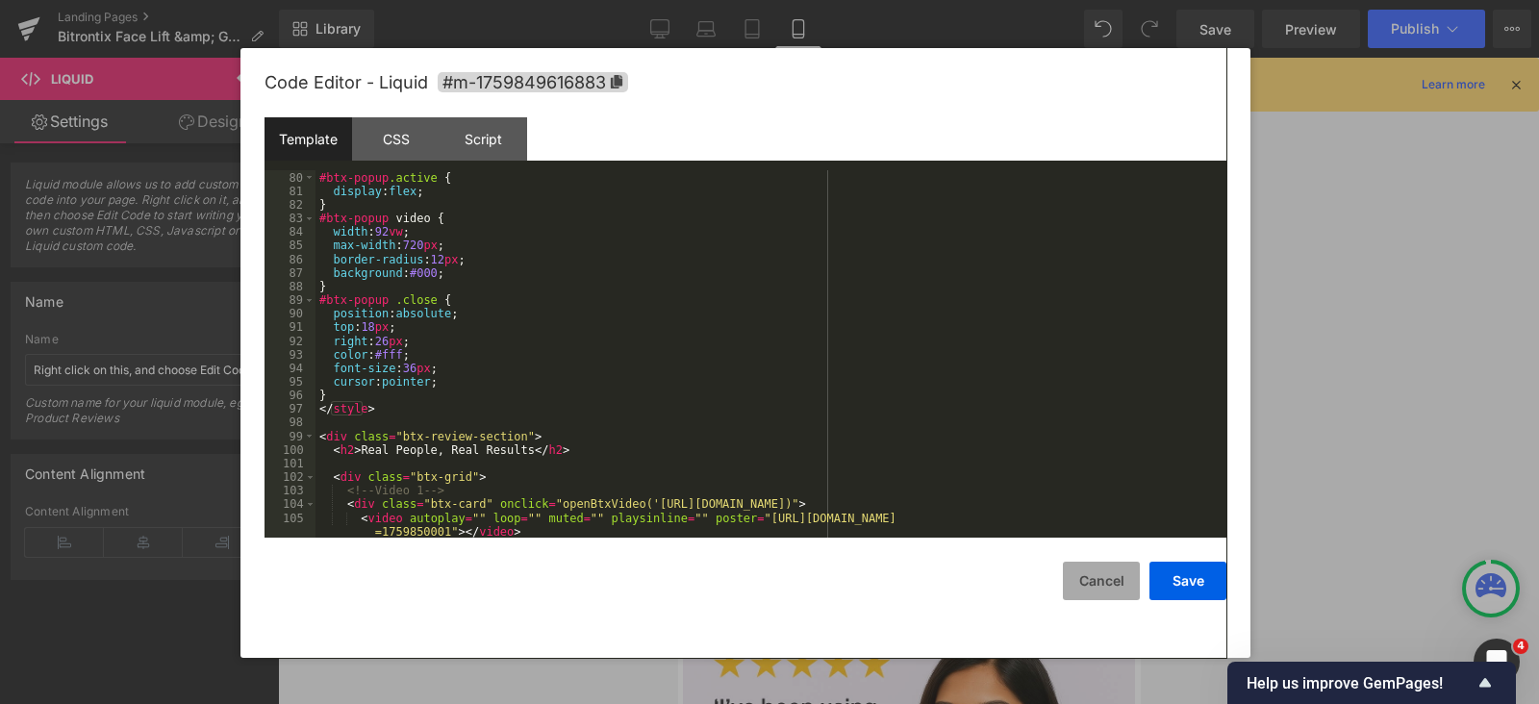
click at [1100, 588] on button "Cancel" at bounding box center [1101, 581] width 77 height 38
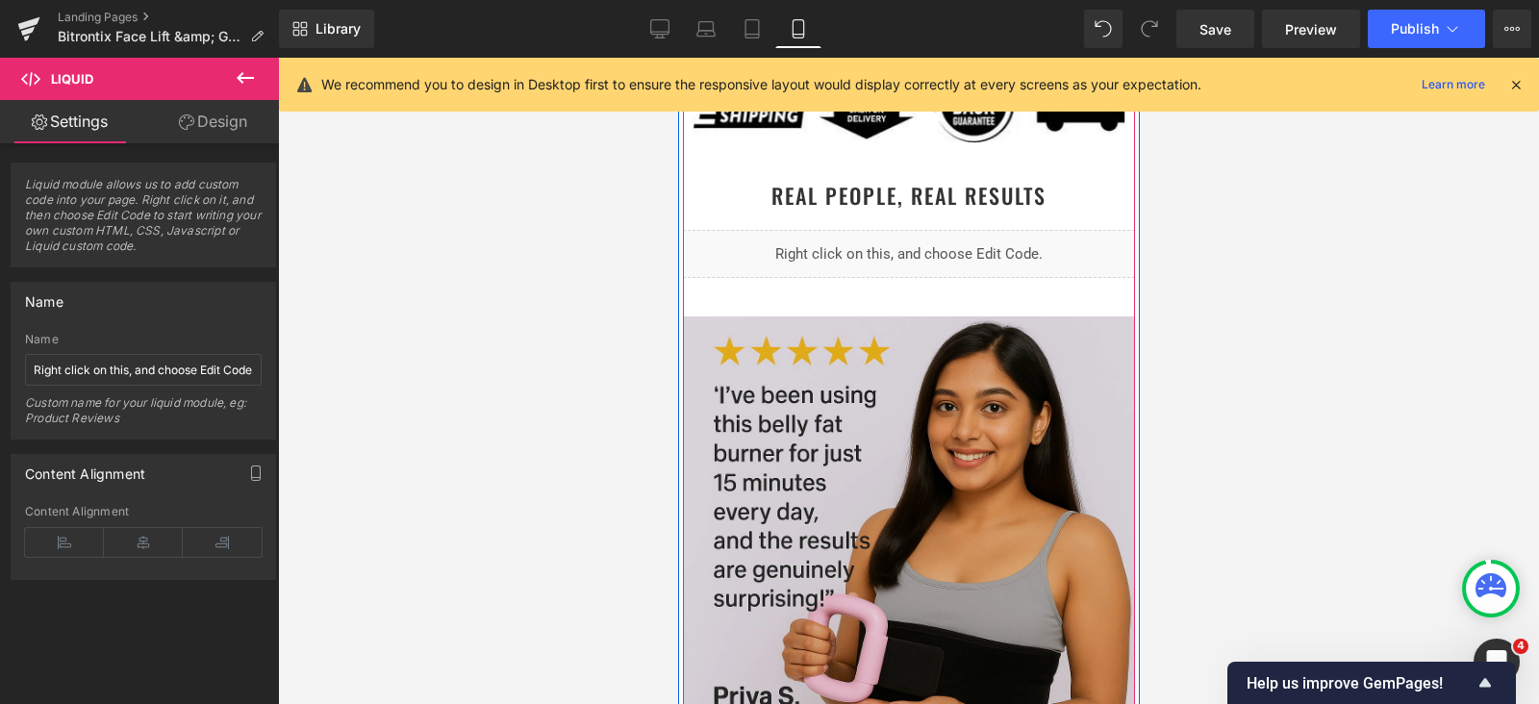
scroll to position [1913, 0]
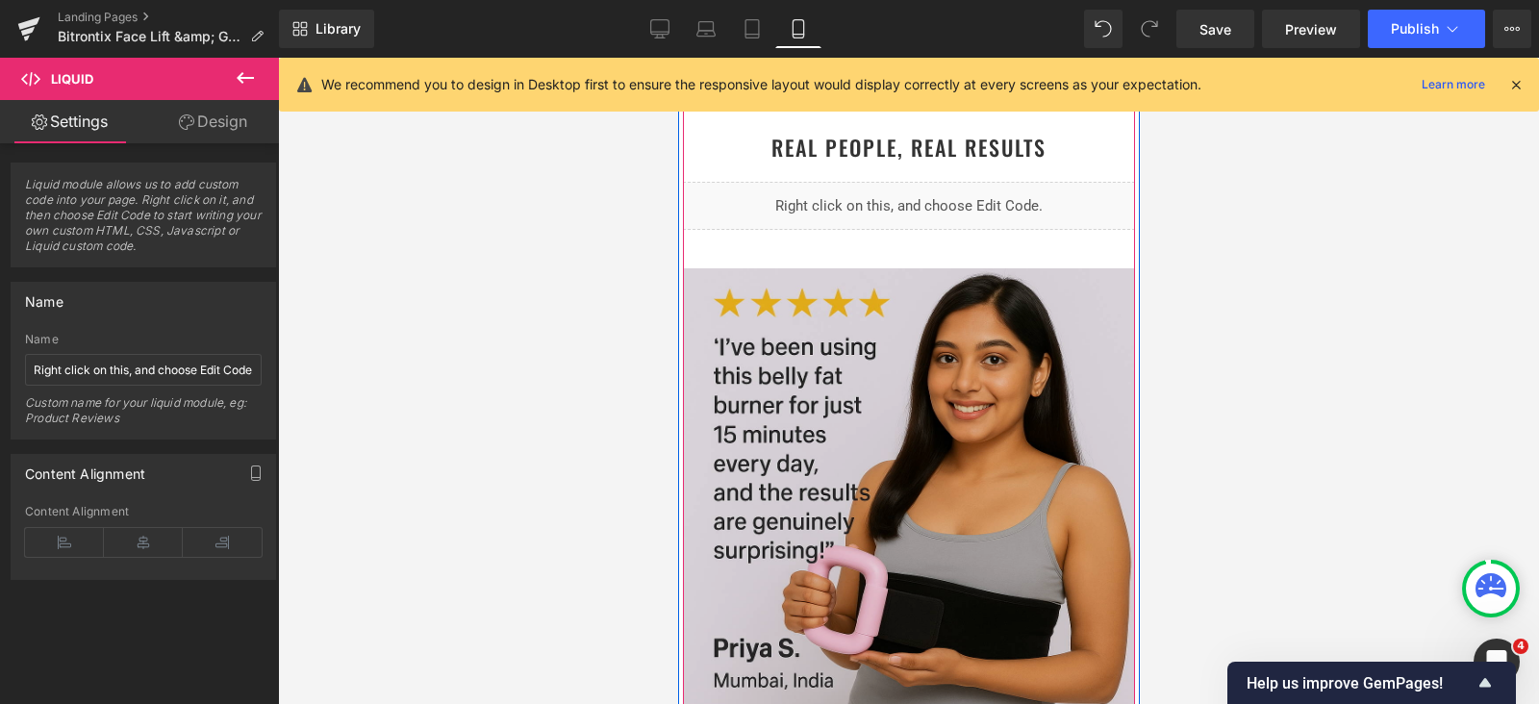
click at [881, 338] on img at bounding box center [908, 494] width 452 height 452
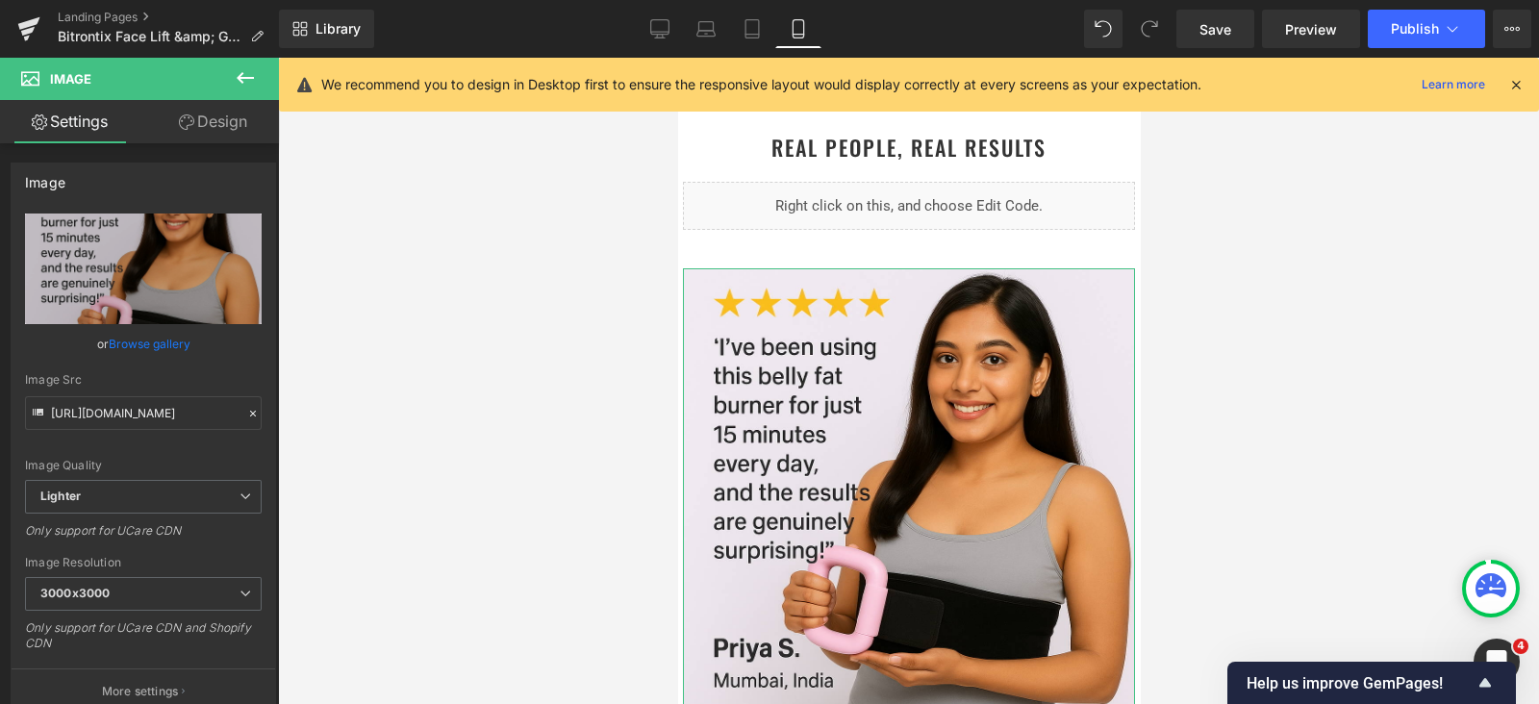
click at [212, 119] on link "Design" at bounding box center [212, 121] width 139 height 43
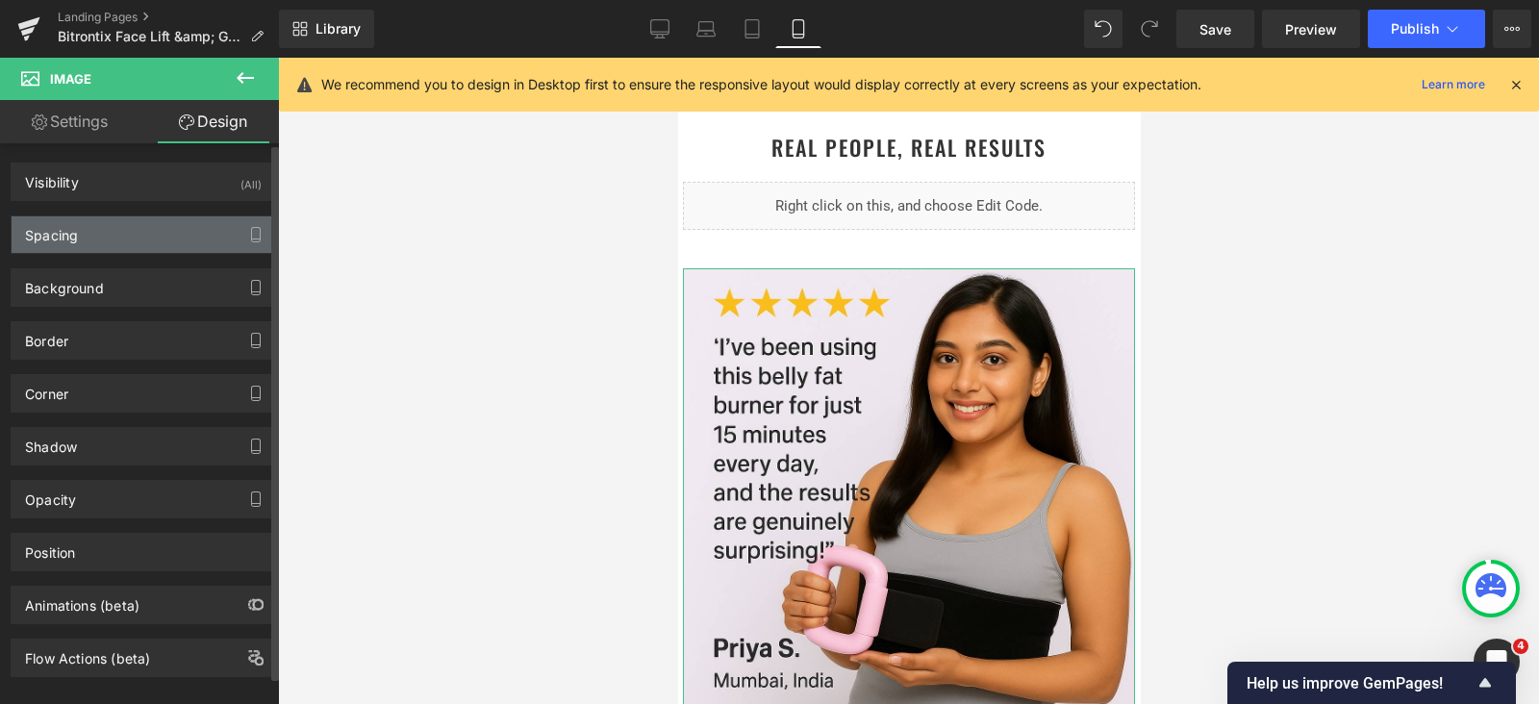
click at [151, 227] on div "Spacing" at bounding box center [143, 234] width 263 height 37
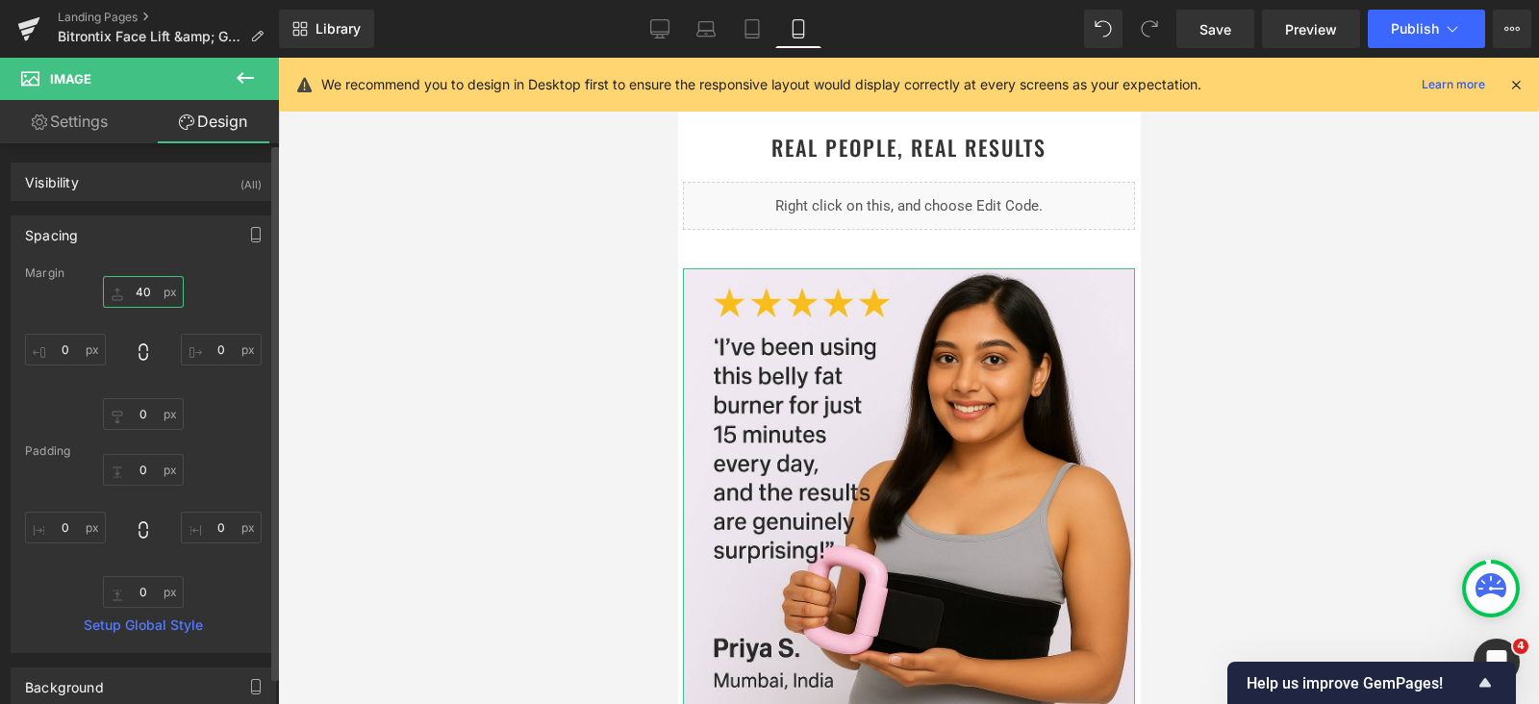
click at [154, 297] on input "40" at bounding box center [143, 292] width 81 height 32
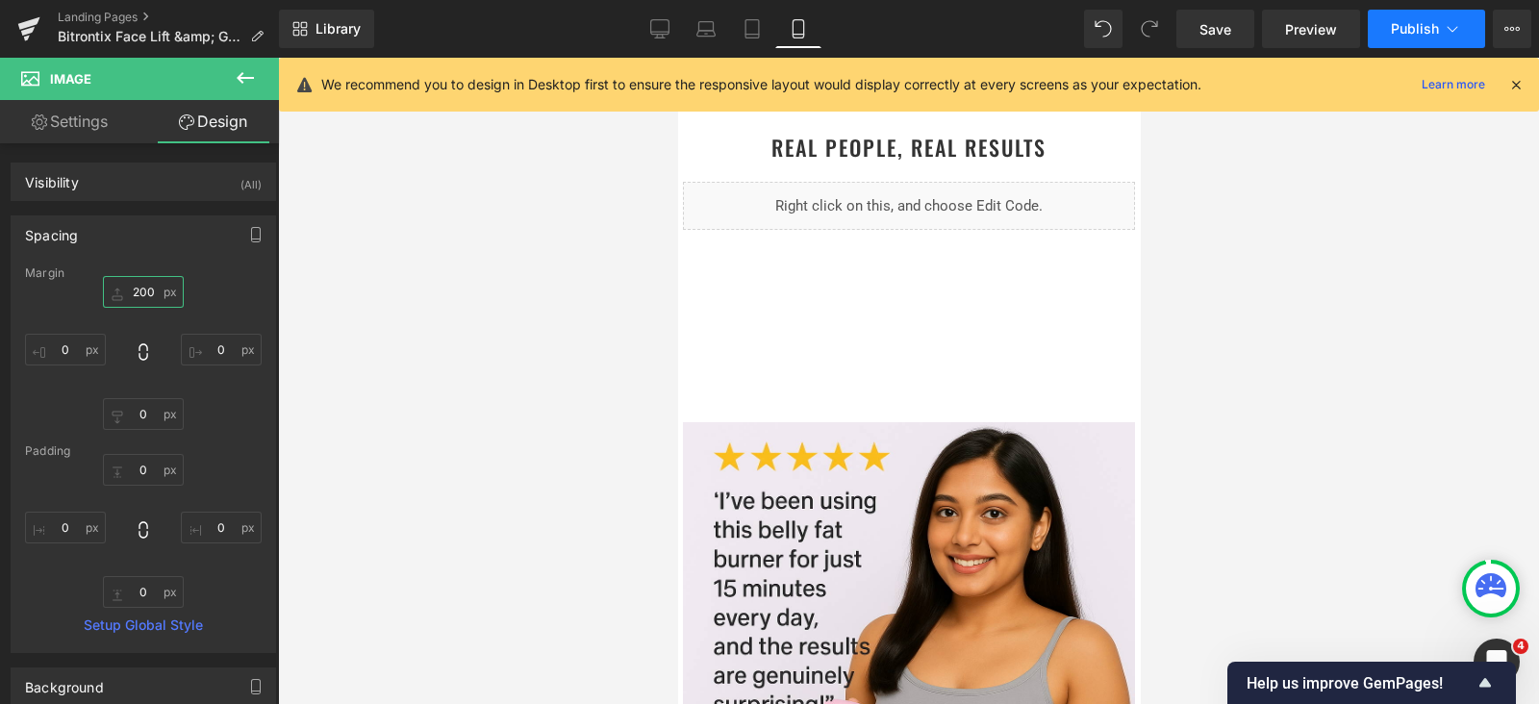
type input "200"
click at [1390, 21] on button "Publish" at bounding box center [1425, 29] width 117 height 38
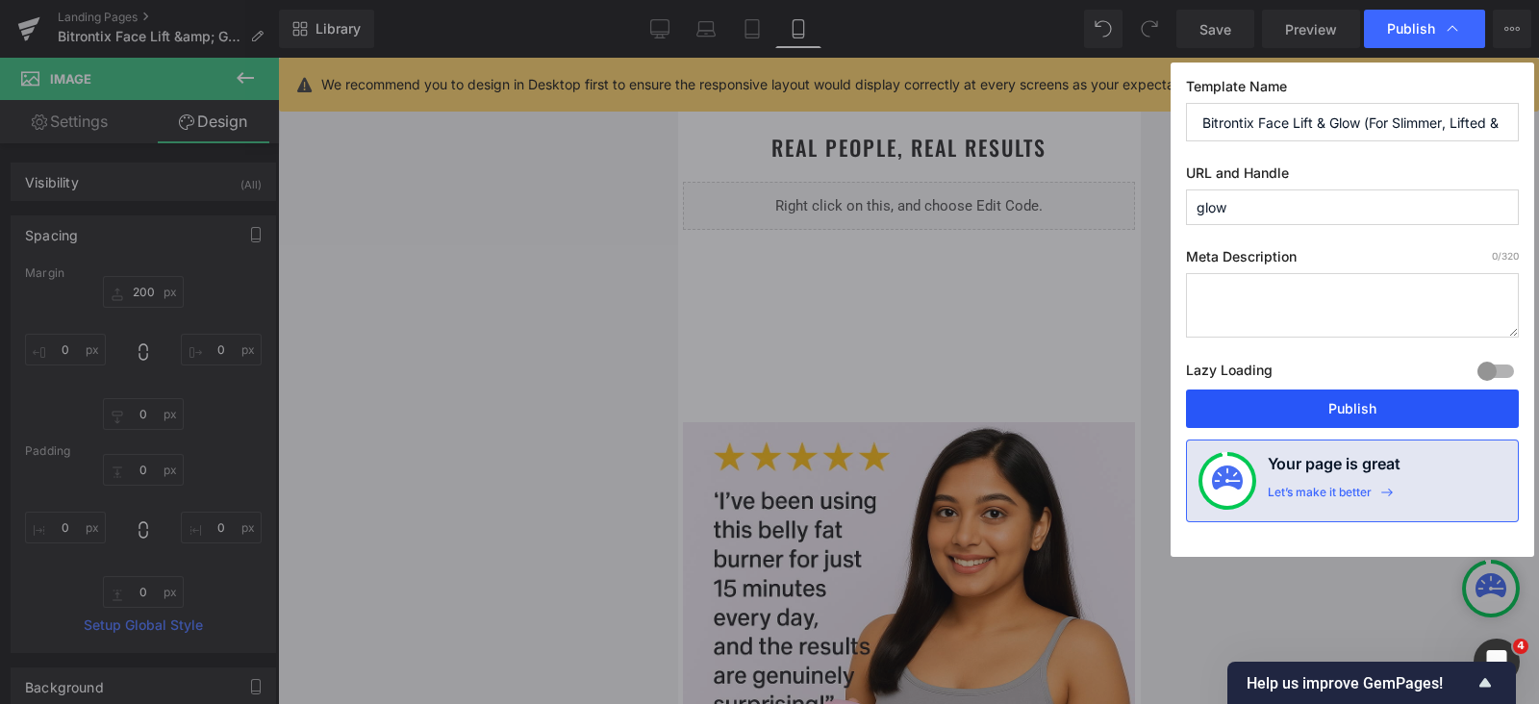
click at [1331, 401] on button "Publish" at bounding box center [1352, 408] width 333 height 38
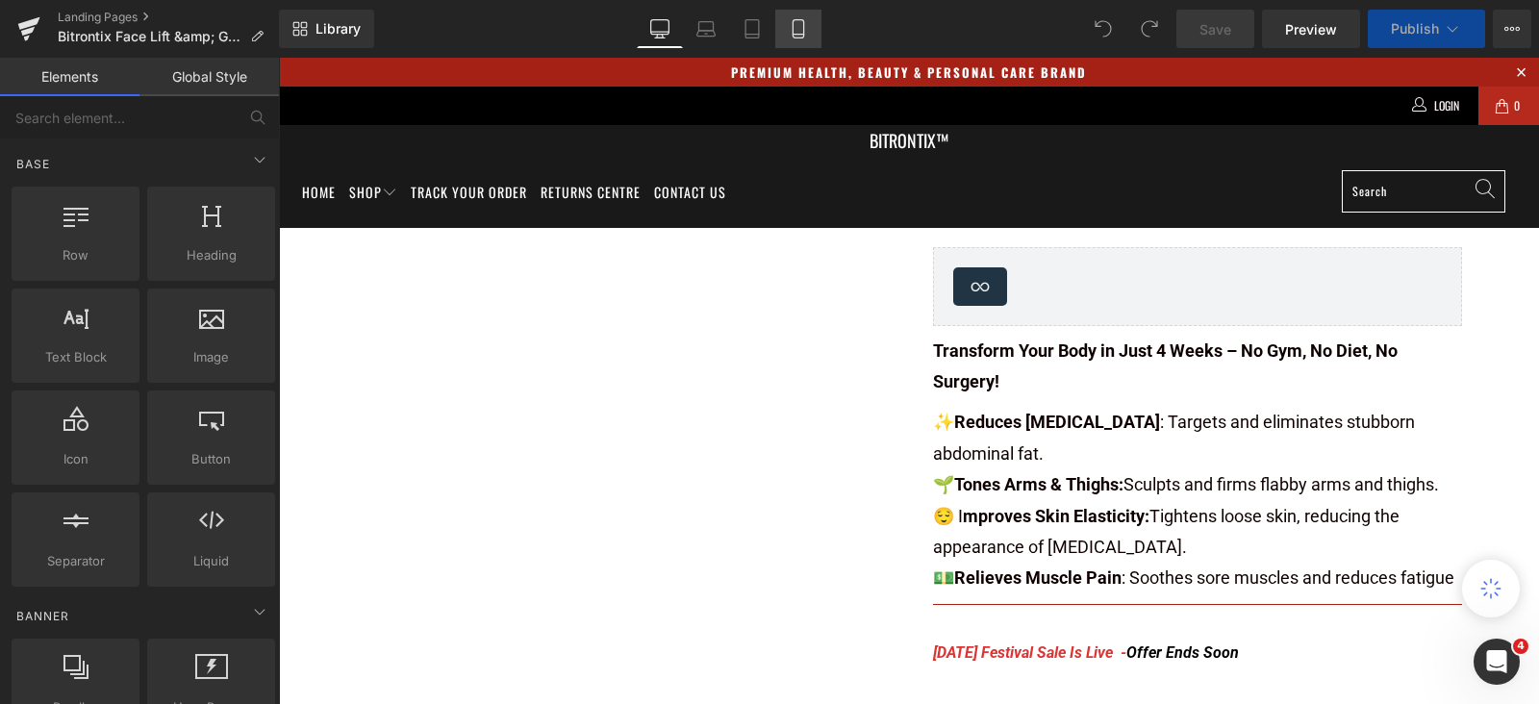
click at [793, 25] on icon at bounding box center [798, 28] width 19 height 19
click at [797, 30] on icon at bounding box center [798, 28] width 19 height 19
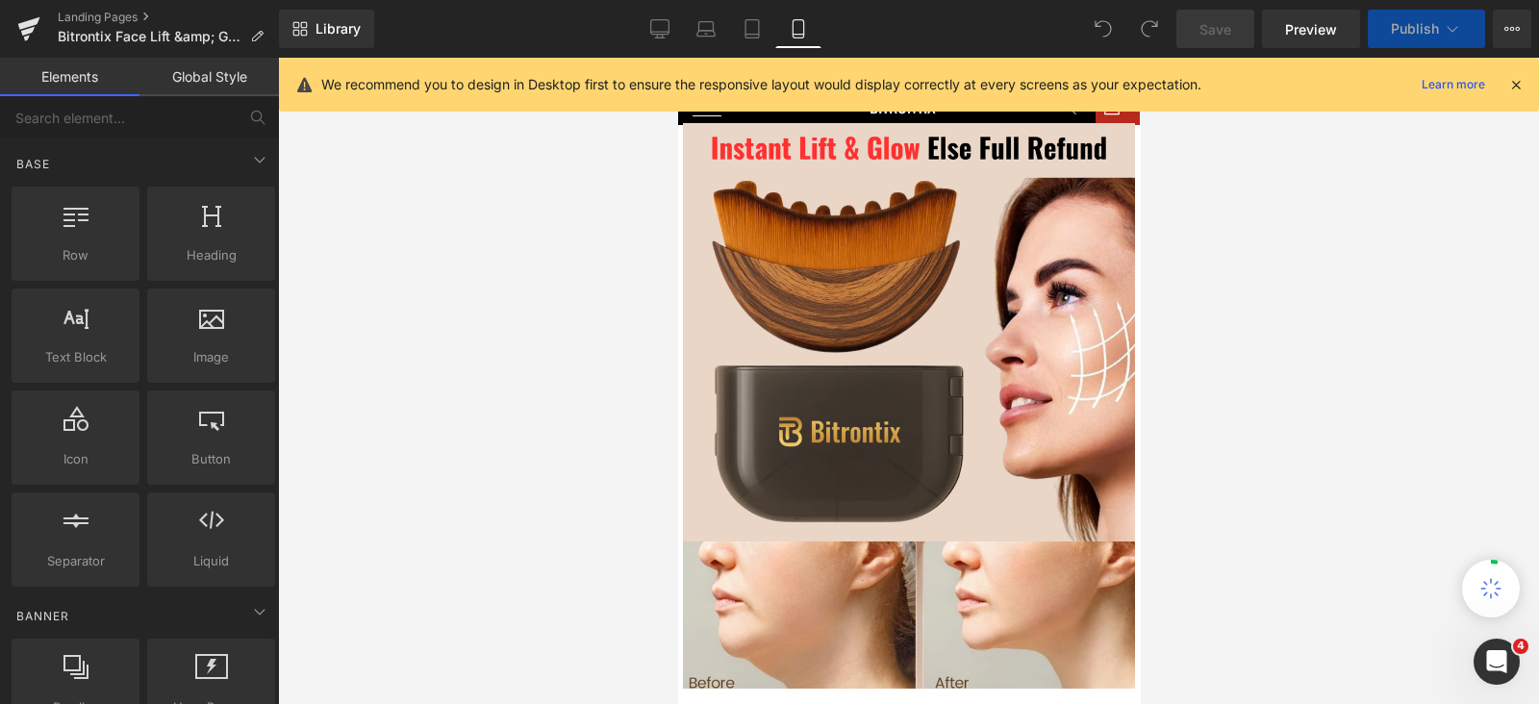
click at [1515, 83] on icon at bounding box center [1515, 84] width 17 height 17
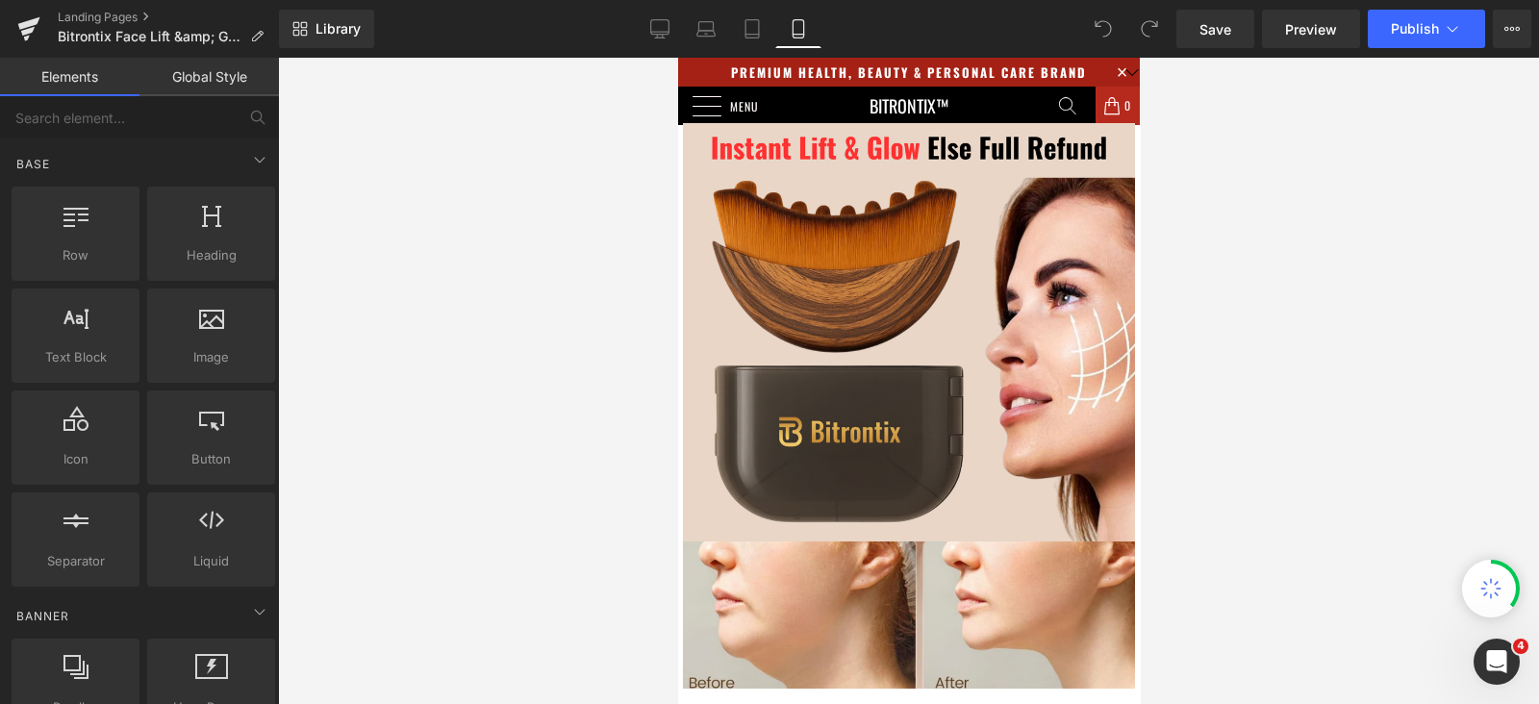
click at [1513, 83] on div at bounding box center [908, 381] width 1261 height 646
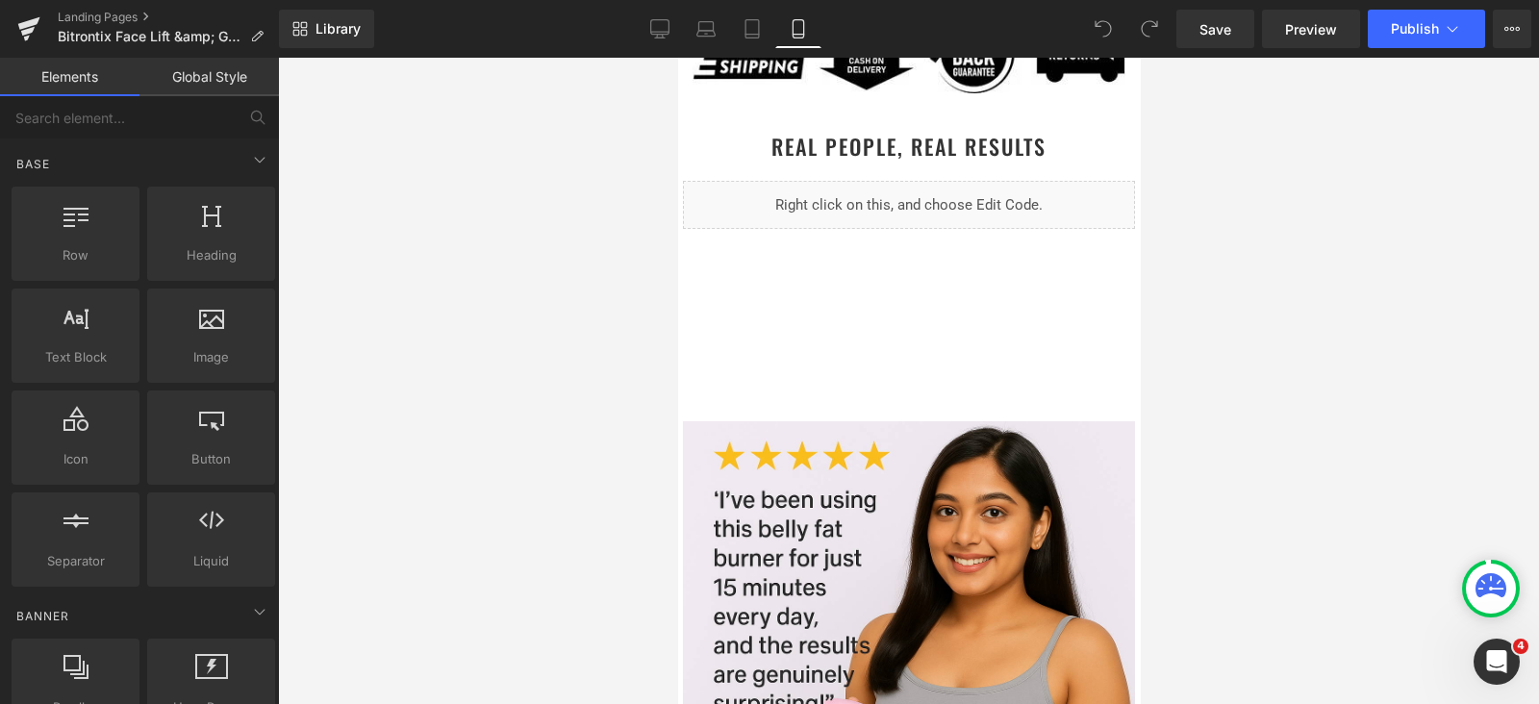
scroll to position [1922, 0]
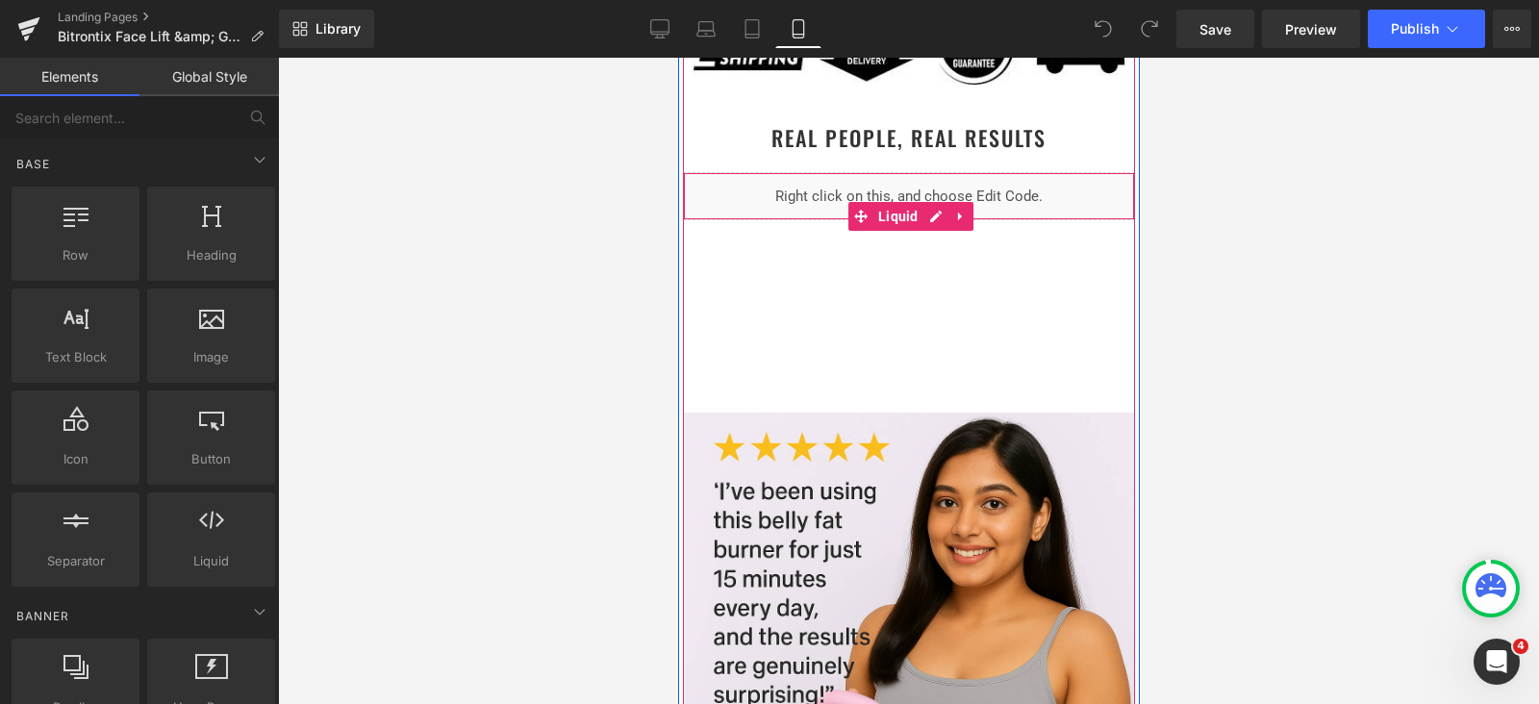
click at [918, 209] on div "Liquid" at bounding box center [908, 196] width 452 height 48
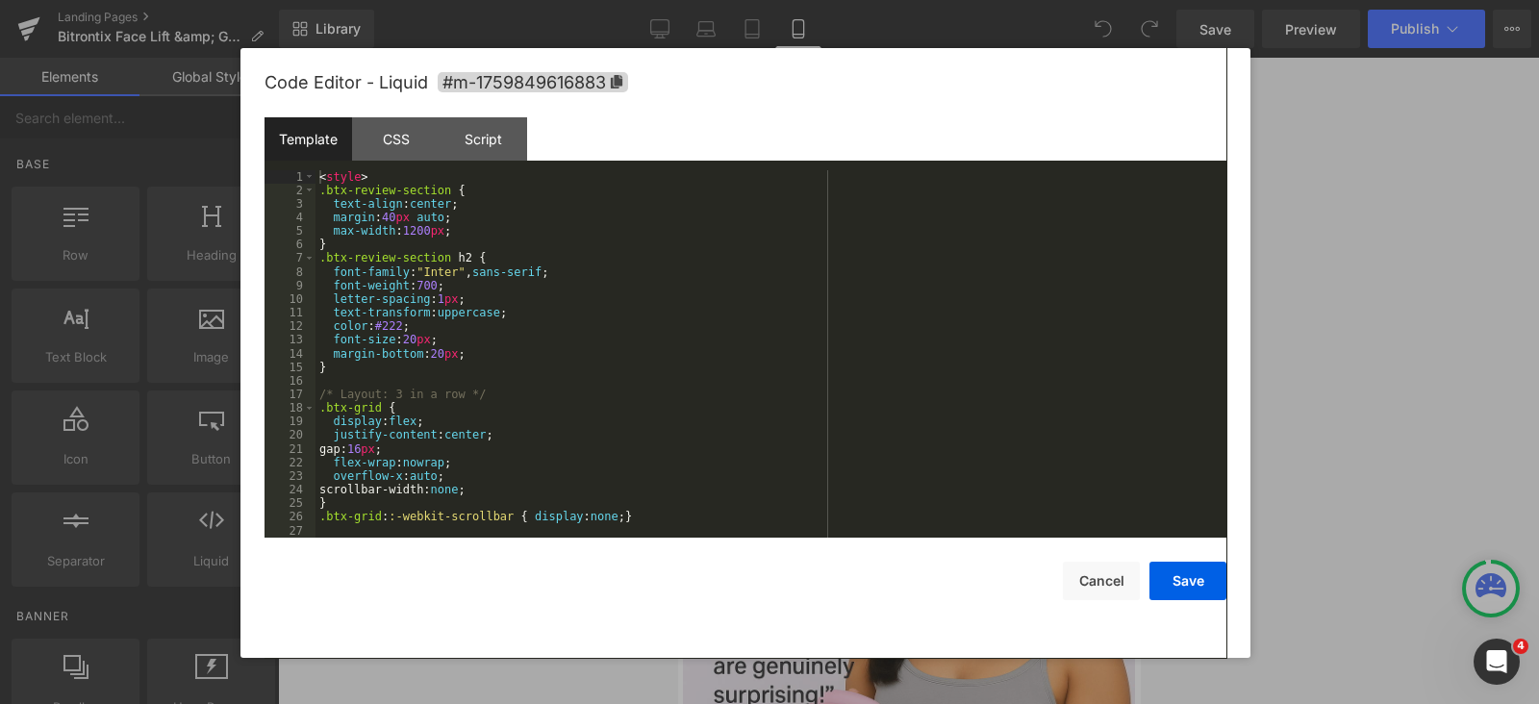
click at [608, 243] on div "< style > .btx-review-section { text-align : center ; margin : 40 px auto ; max…" at bounding box center [766, 367] width 903 height 395
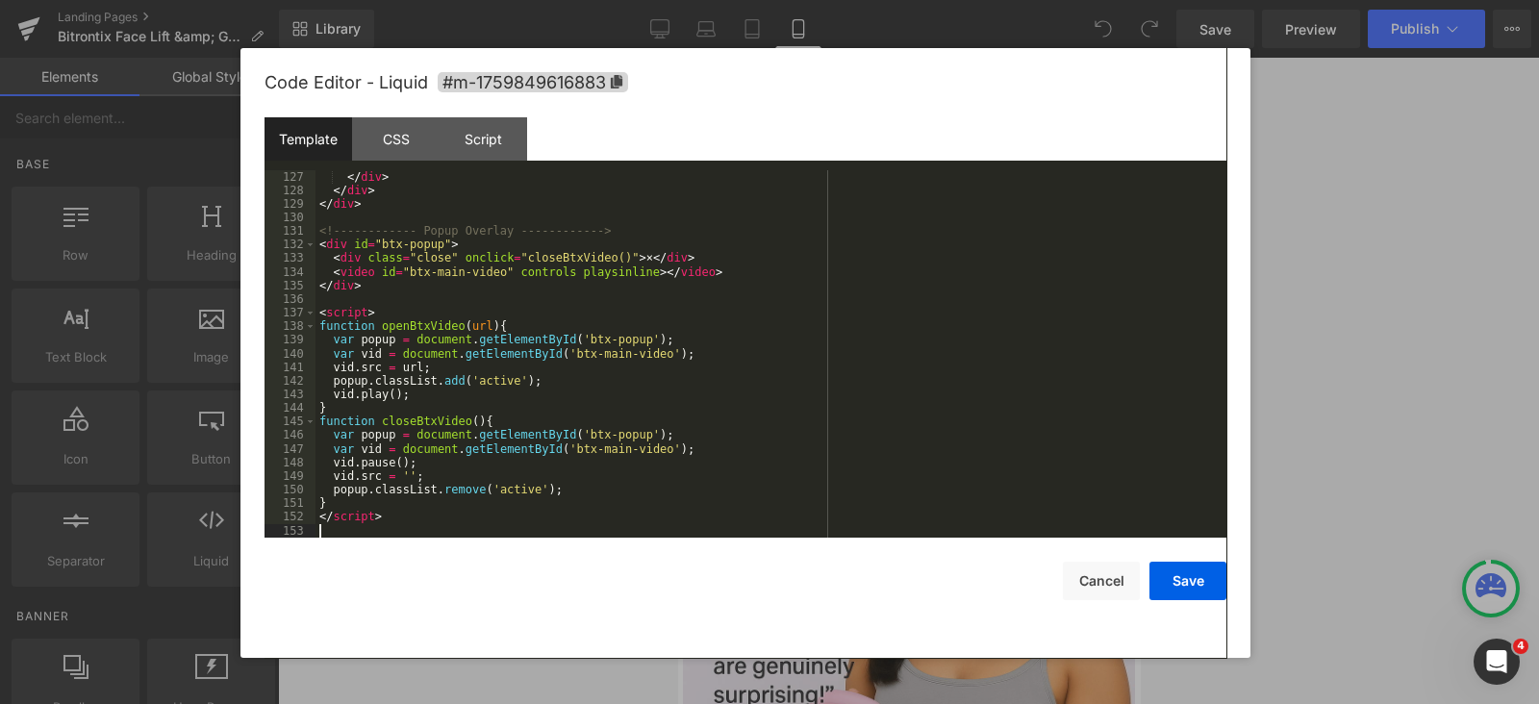
scroll to position [1716, 0]
drag, startPoint x: 1183, startPoint y: 584, endPoint x: 1193, endPoint y: 545, distance: 39.9
click at [1184, 584] on button "Save" at bounding box center [1187, 581] width 77 height 38
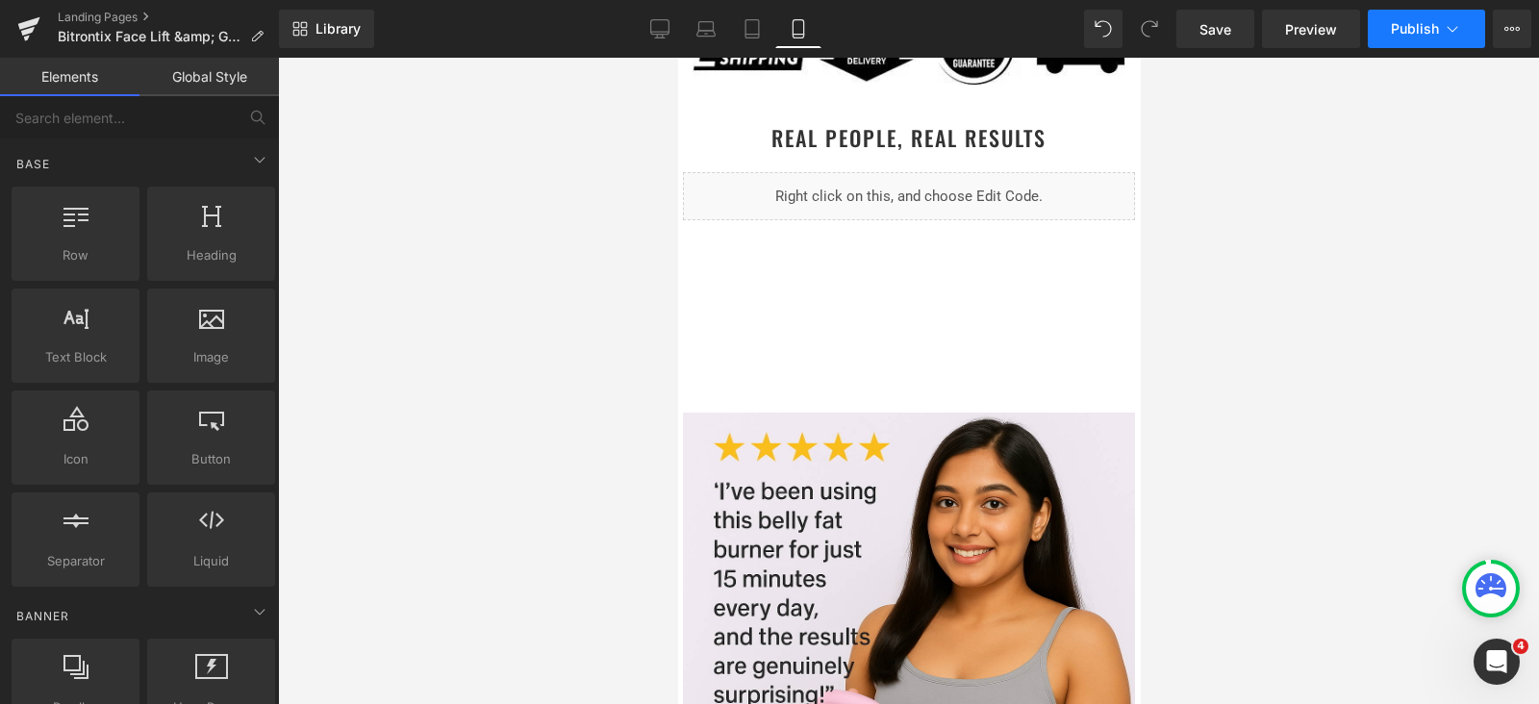
click at [1409, 39] on button "Publish" at bounding box center [1425, 29] width 117 height 38
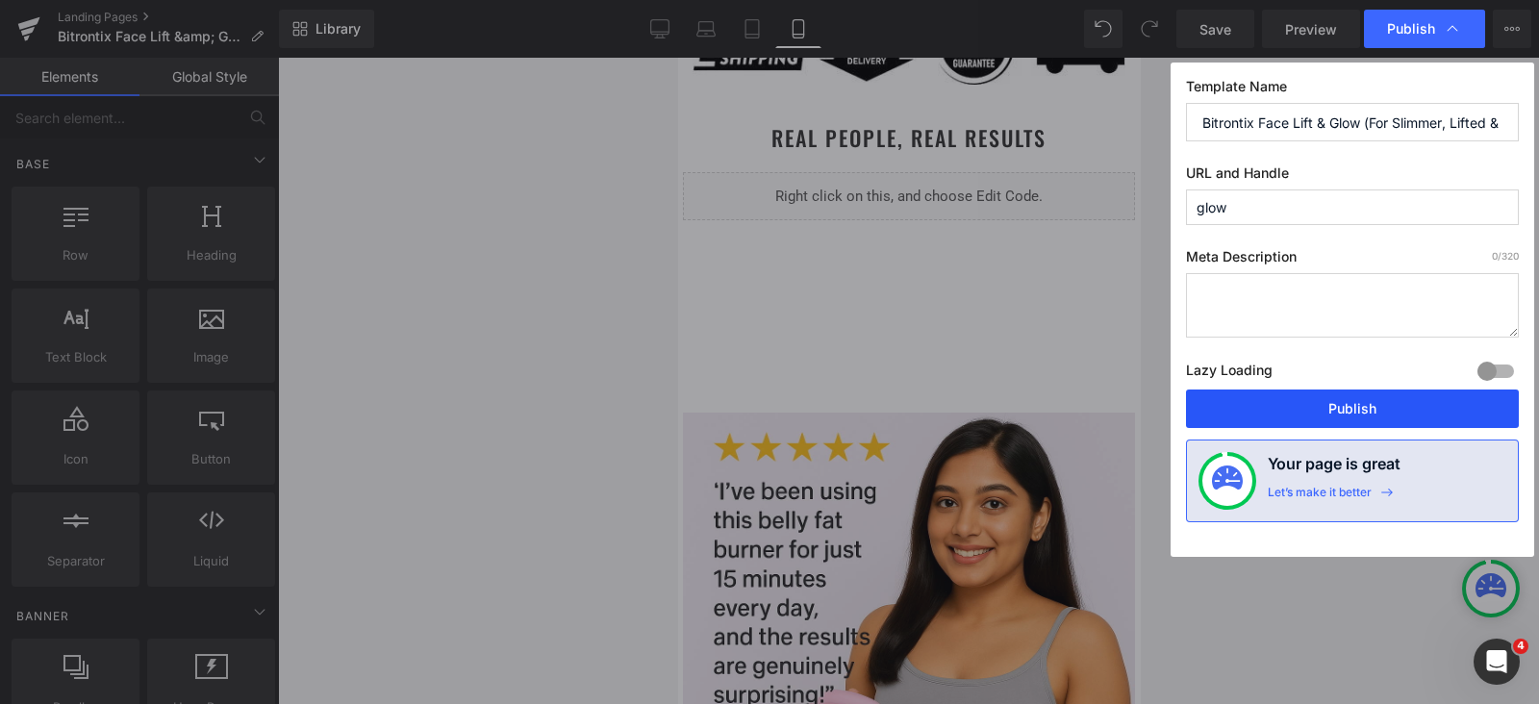
click at [1280, 400] on button "Publish" at bounding box center [1352, 408] width 333 height 38
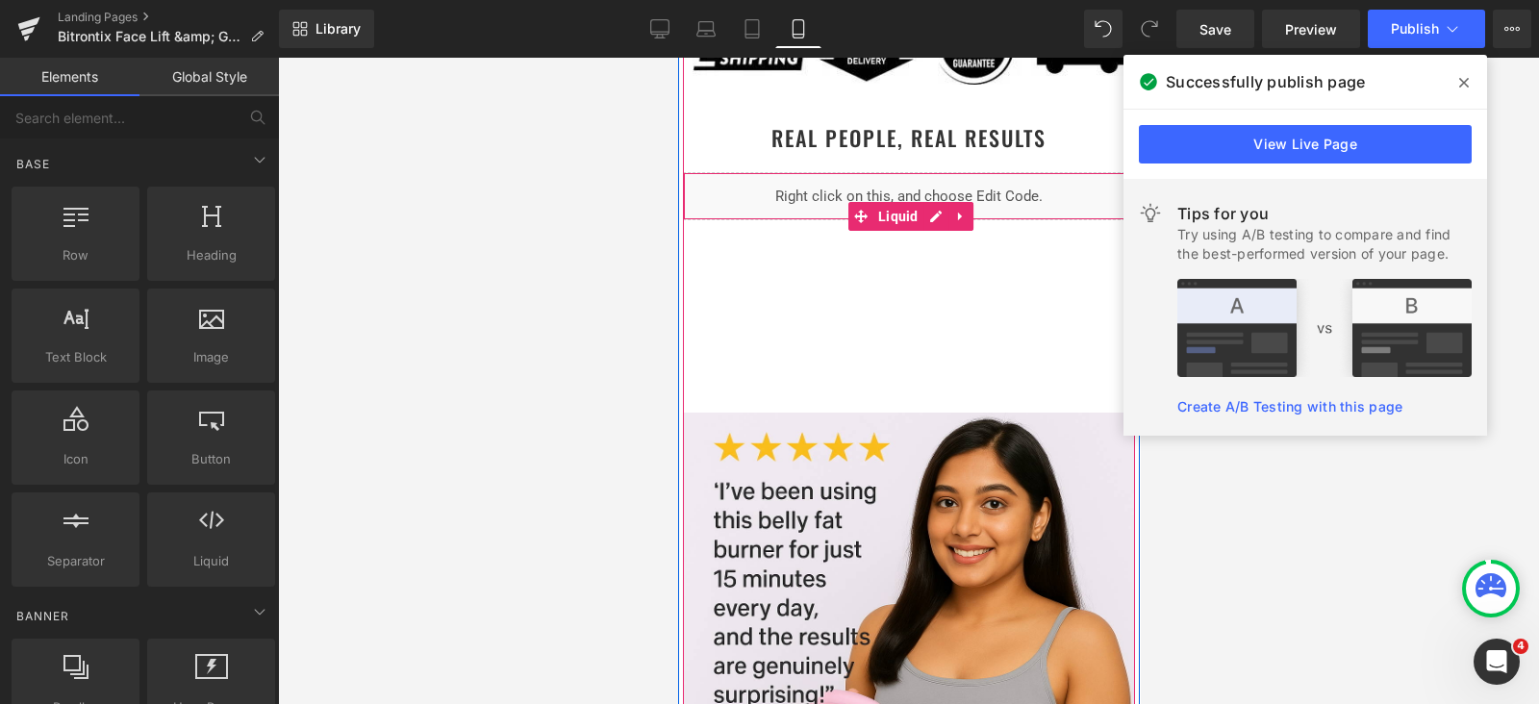
click at [930, 206] on div "Liquid" at bounding box center [908, 196] width 452 height 48
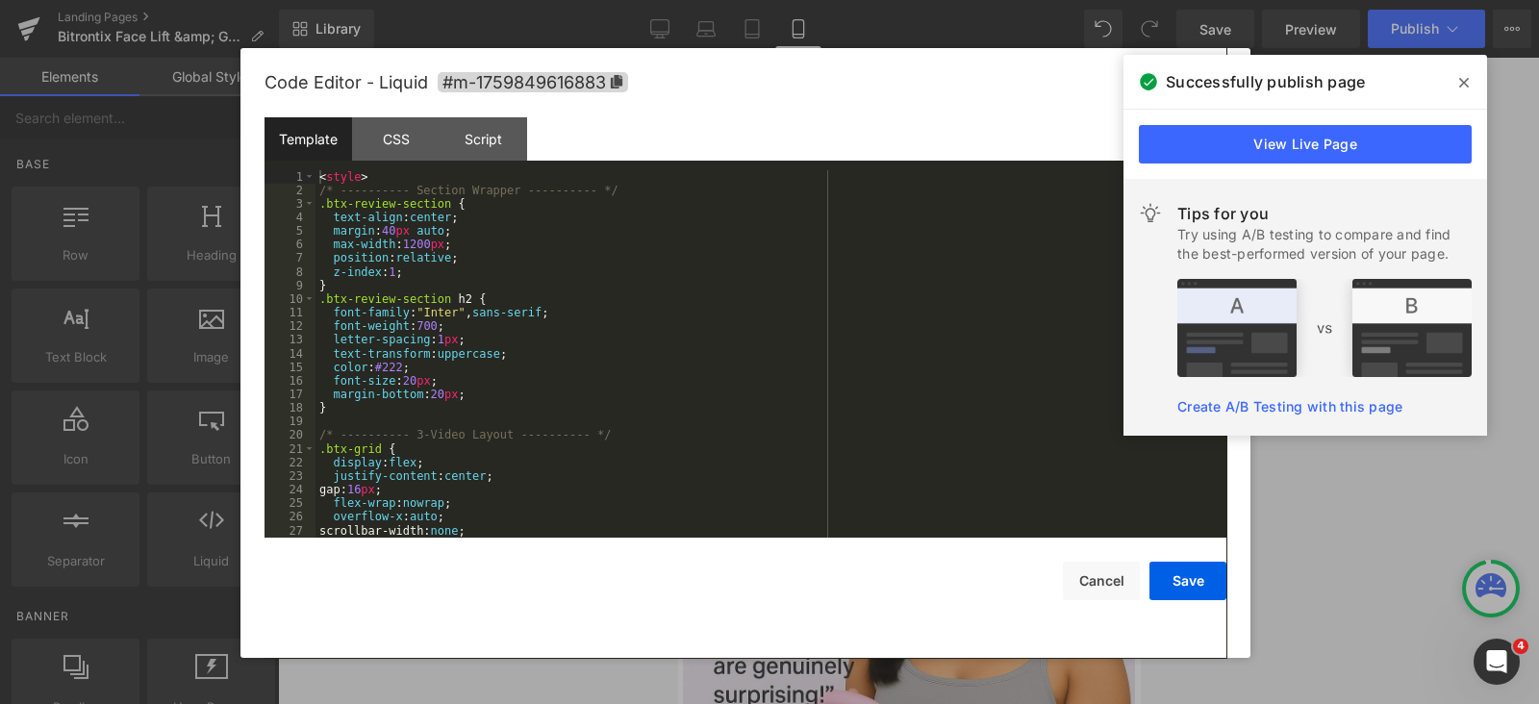
click at [803, 229] on div "< style > /* ---------- Section Wrapper ---------- */ .btx-review-section { tex…" at bounding box center [766, 367] width 903 height 395
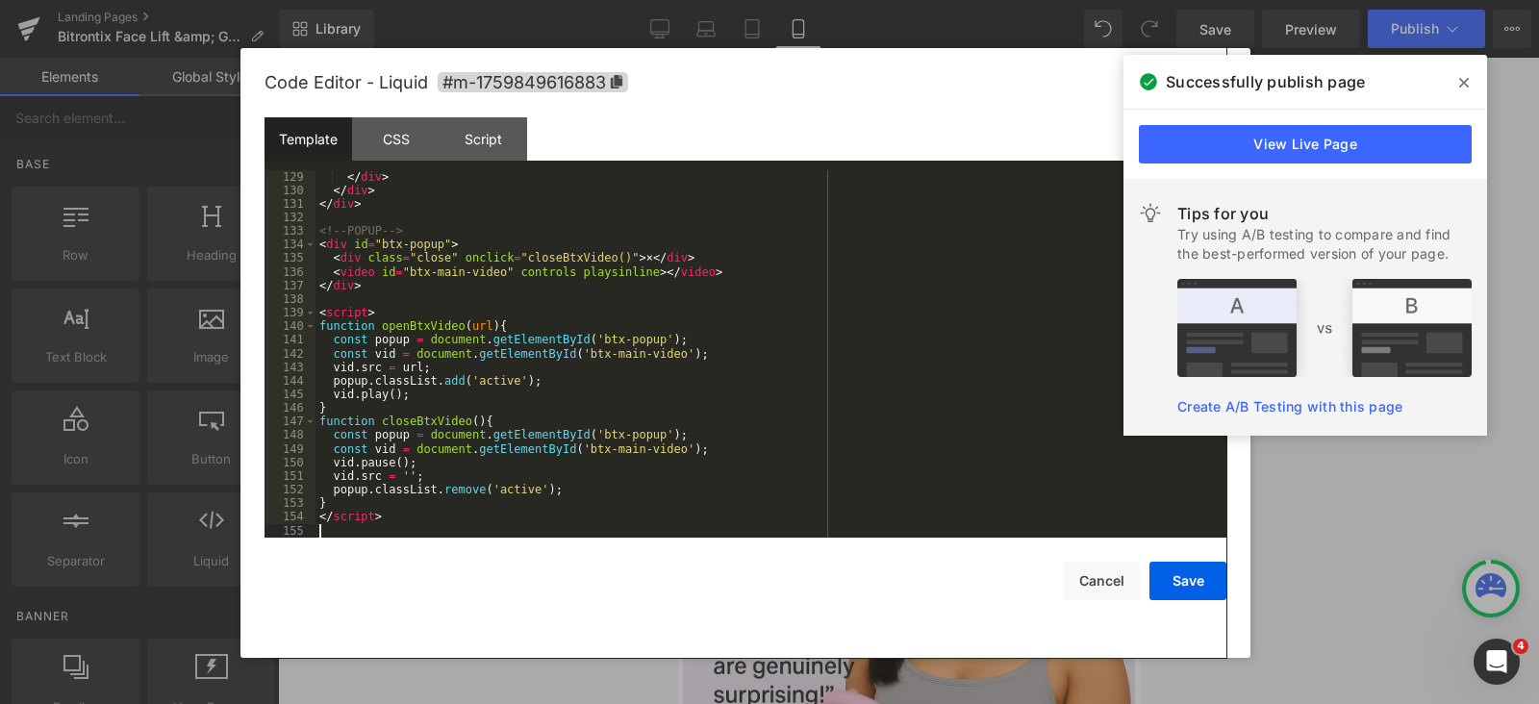
scroll to position [1743, 0]
click at [1175, 567] on button "Save" at bounding box center [1187, 581] width 77 height 38
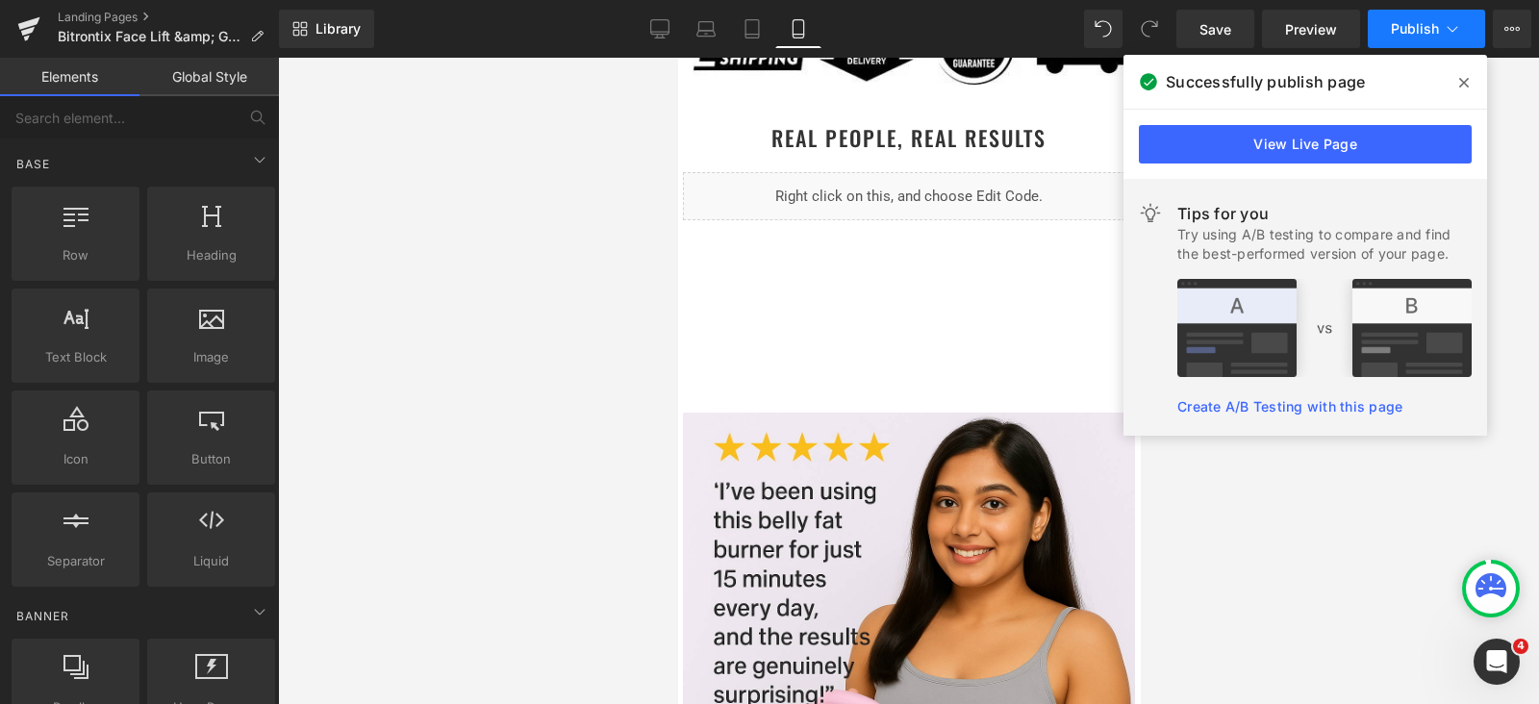
click at [1404, 28] on span "Publish" at bounding box center [1415, 28] width 48 height 15
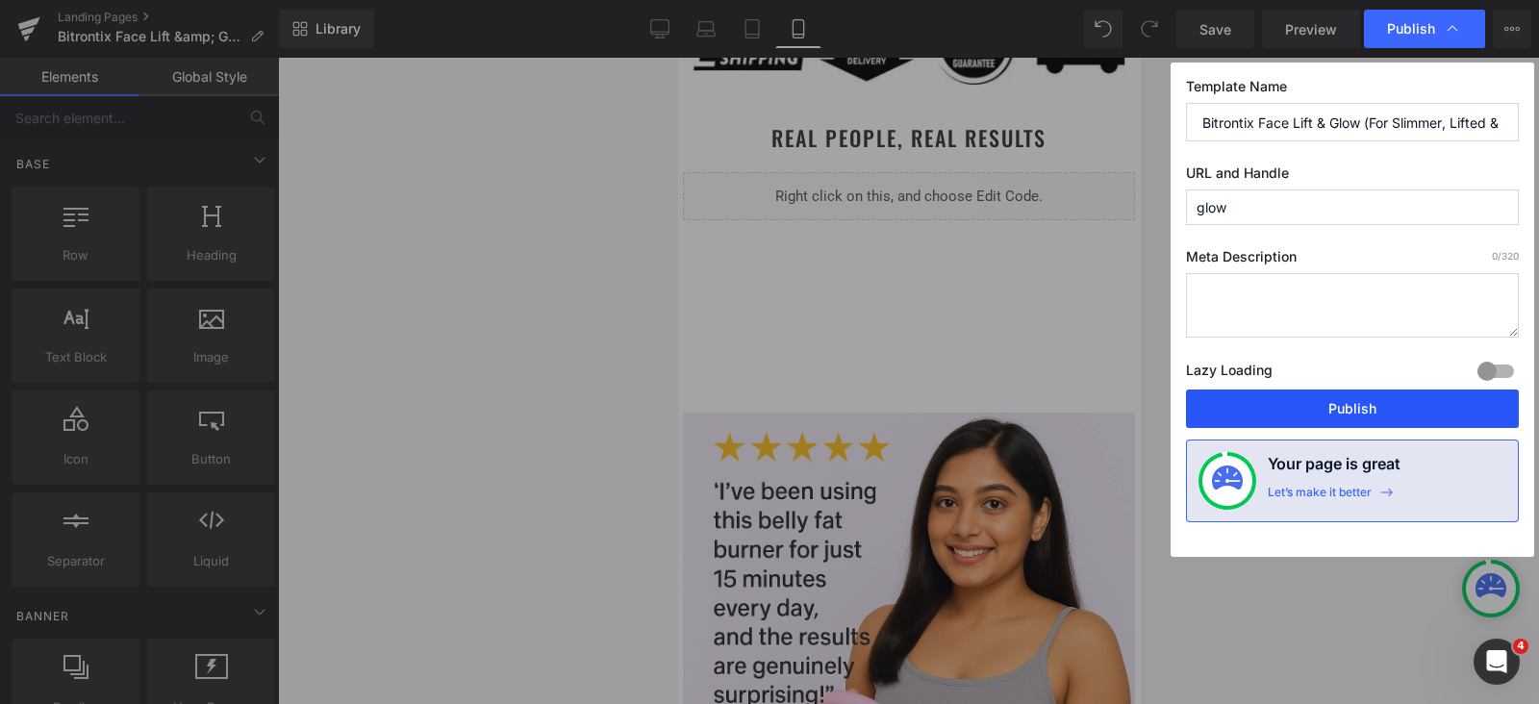
click at [1307, 406] on button "Publish" at bounding box center [1352, 408] width 333 height 38
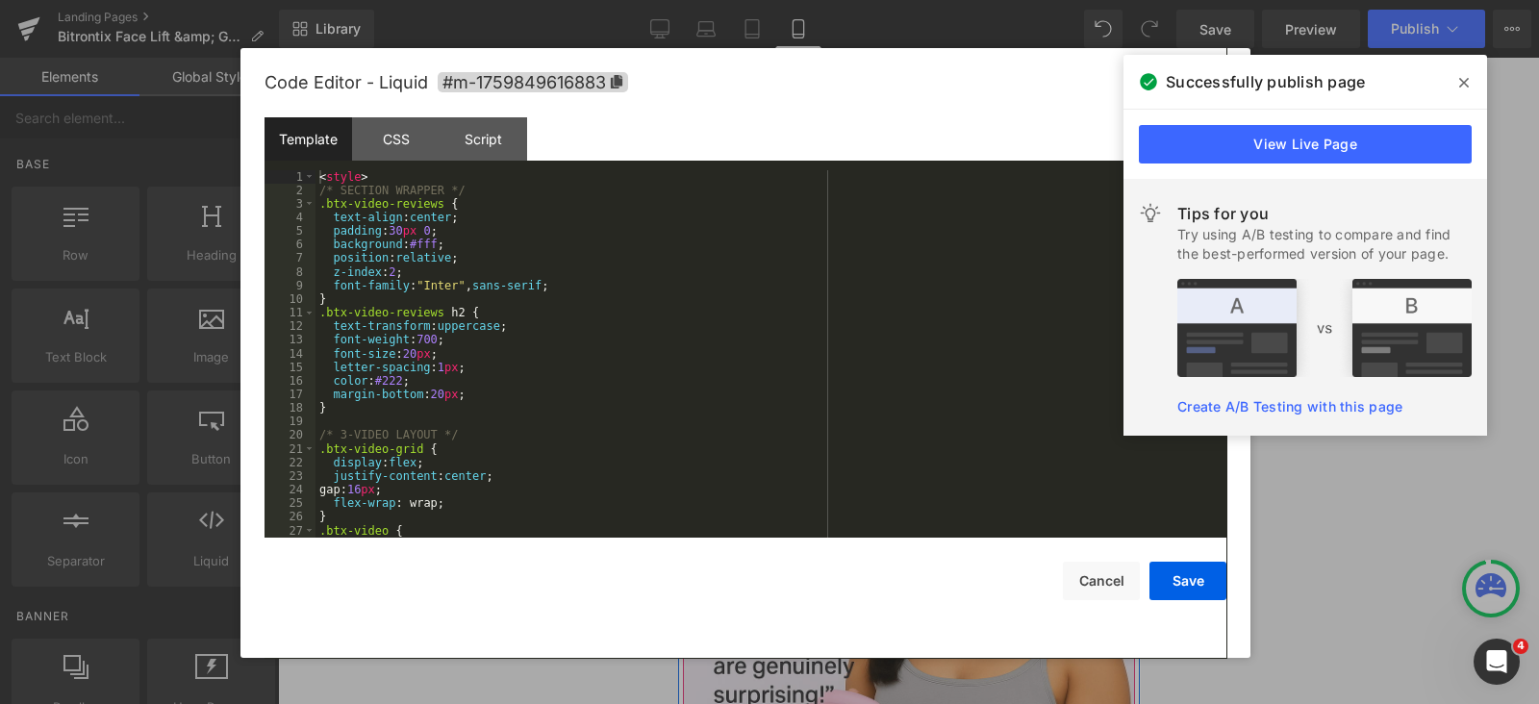
click at [920, 213] on div "Liquid" at bounding box center [908, 196] width 452 height 48
click at [815, 215] on div "< style > /* SECTION WRAPPER */ .btx-video-reviews { text-align : center ; padd…" at bounding box center [766, 367] width 903 height 395
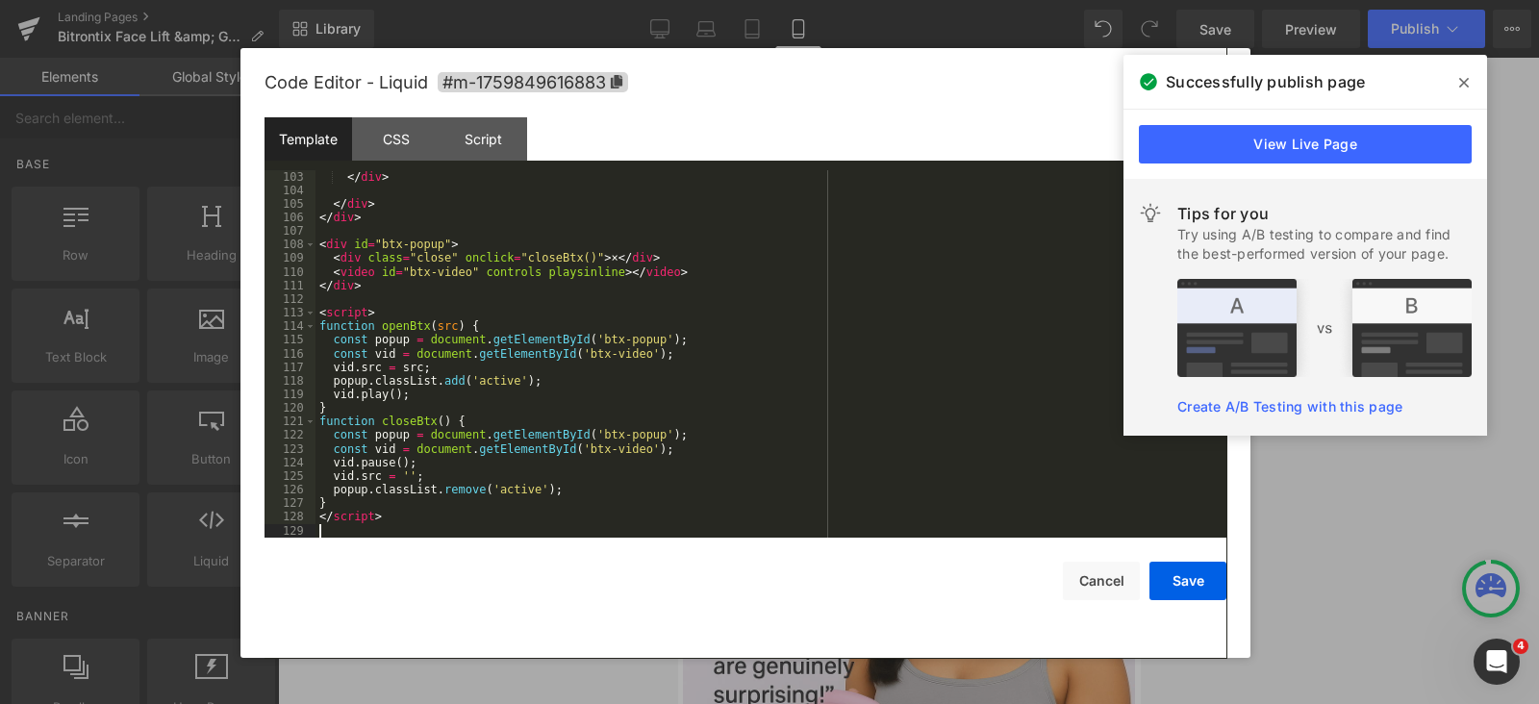
scroll to position [1390, 0]
click at [1204, 573] on button "Save" at bounding box center [1187, 581] width 77 height 38
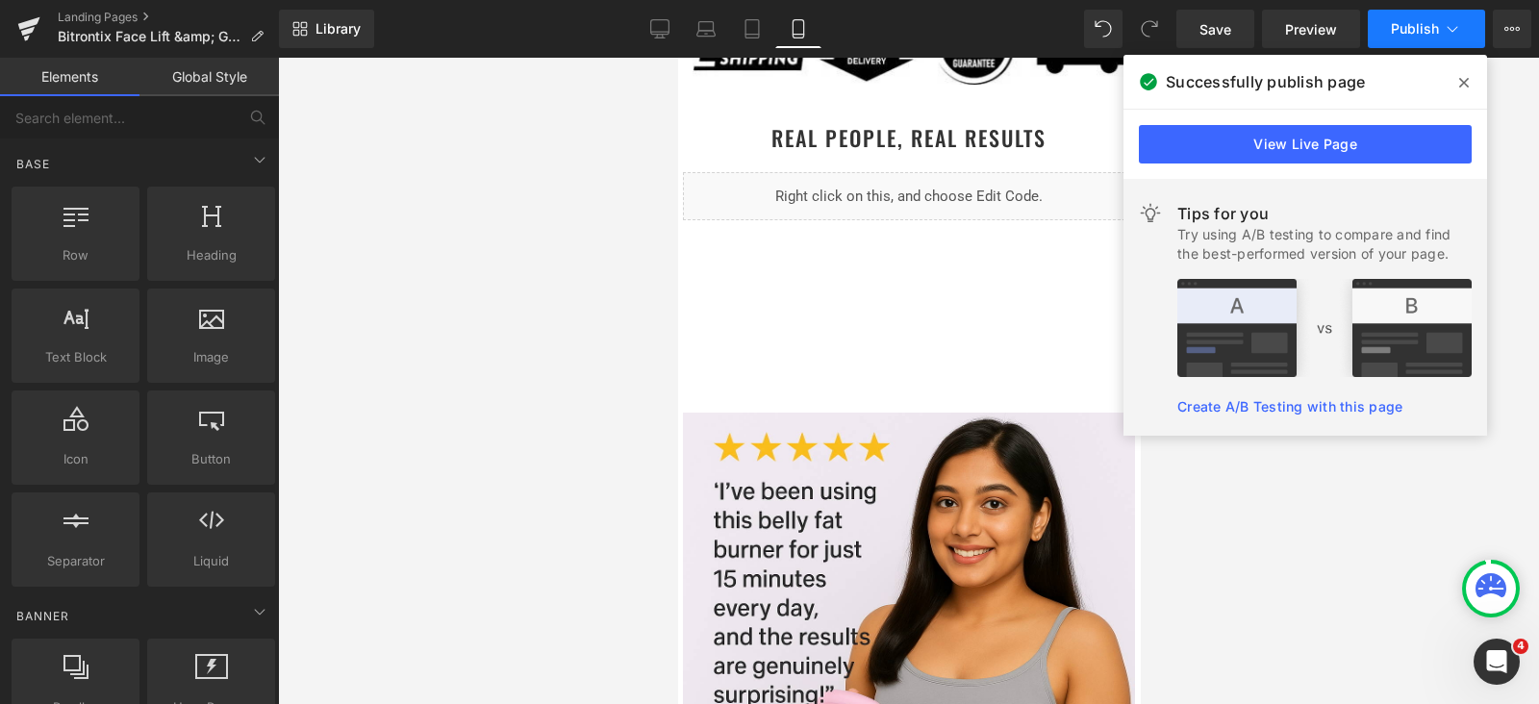
click at [1409, 22] on span "Publish" at bounding box center [1415, 28] width 48 height 15
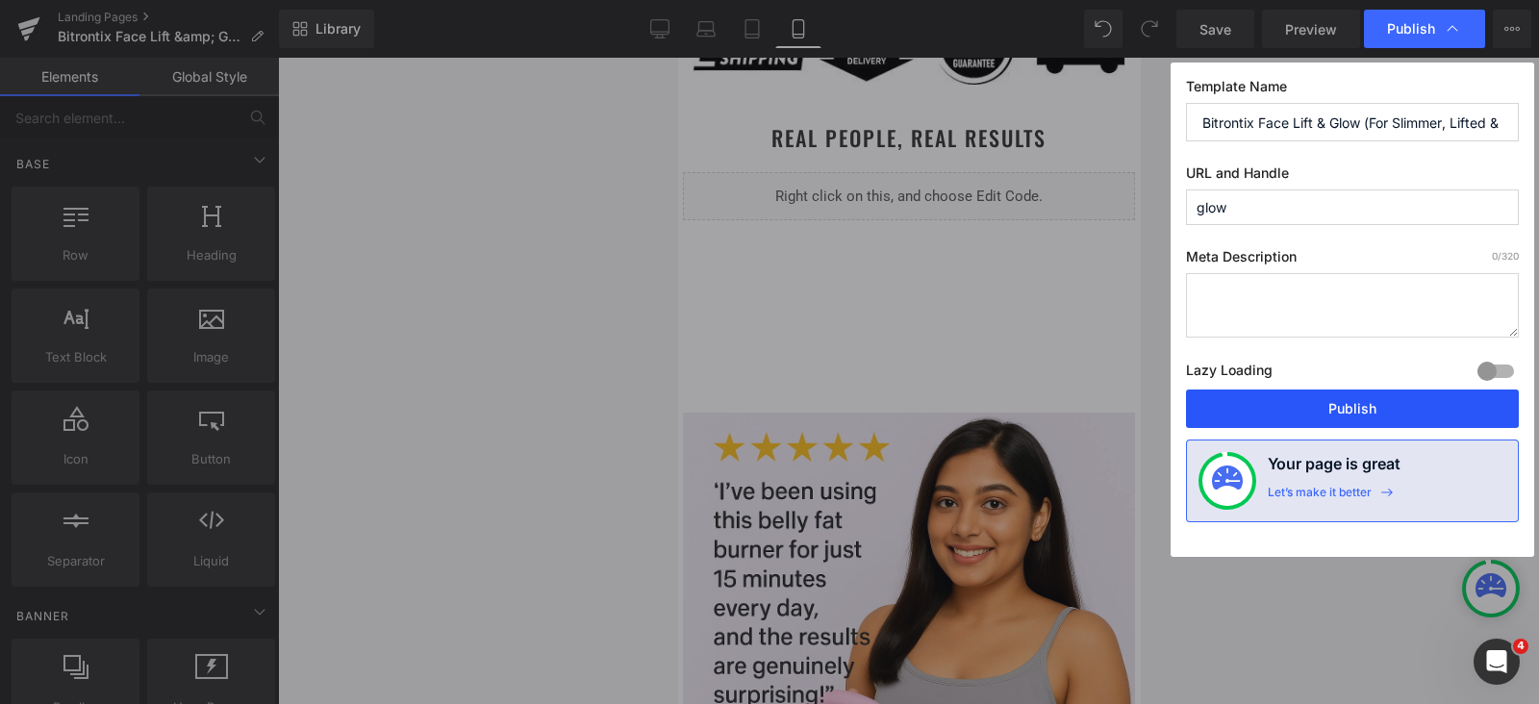
click at [1341, 407] on button "Publish" at bounding box center [1352, 408] width 333 height 38
